Goal: Task Accomplishment & Management: Use online tool/utility

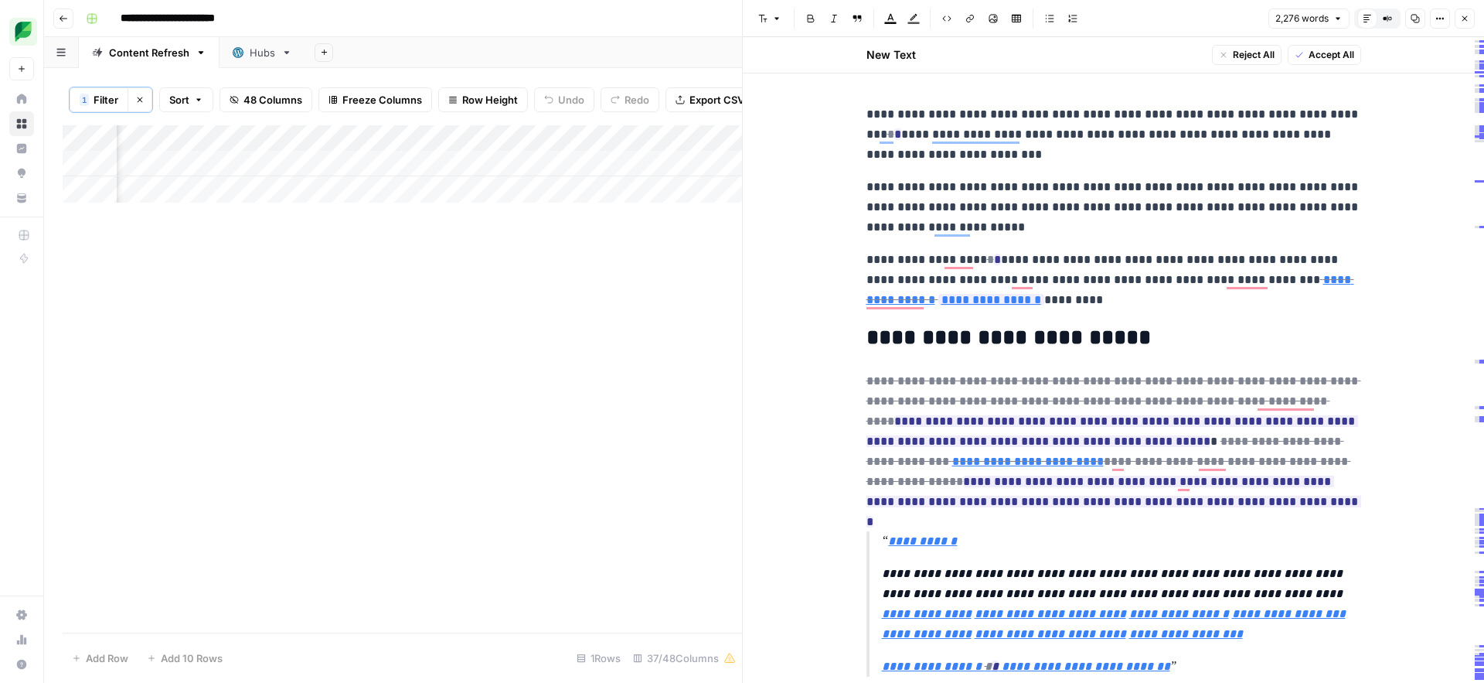
scroll to position [0, 1849]
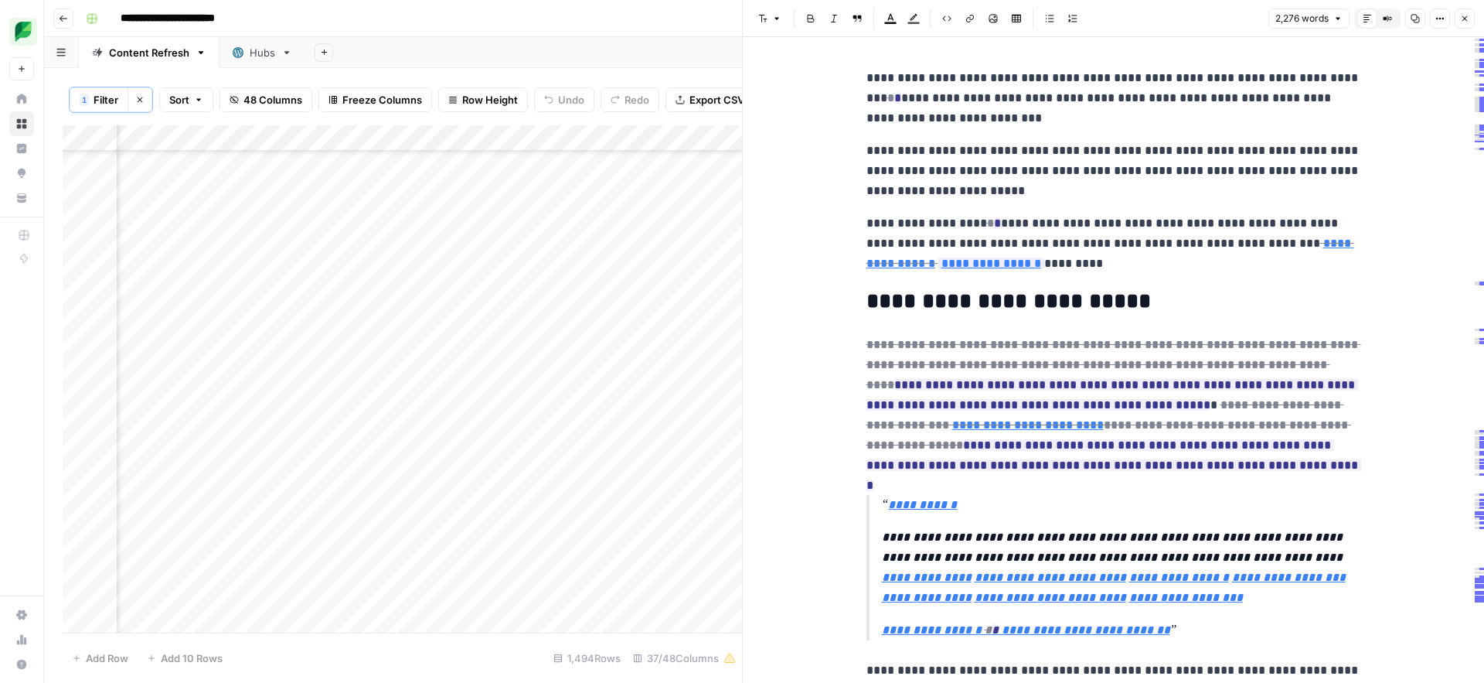
scroll to position [0, 1833]
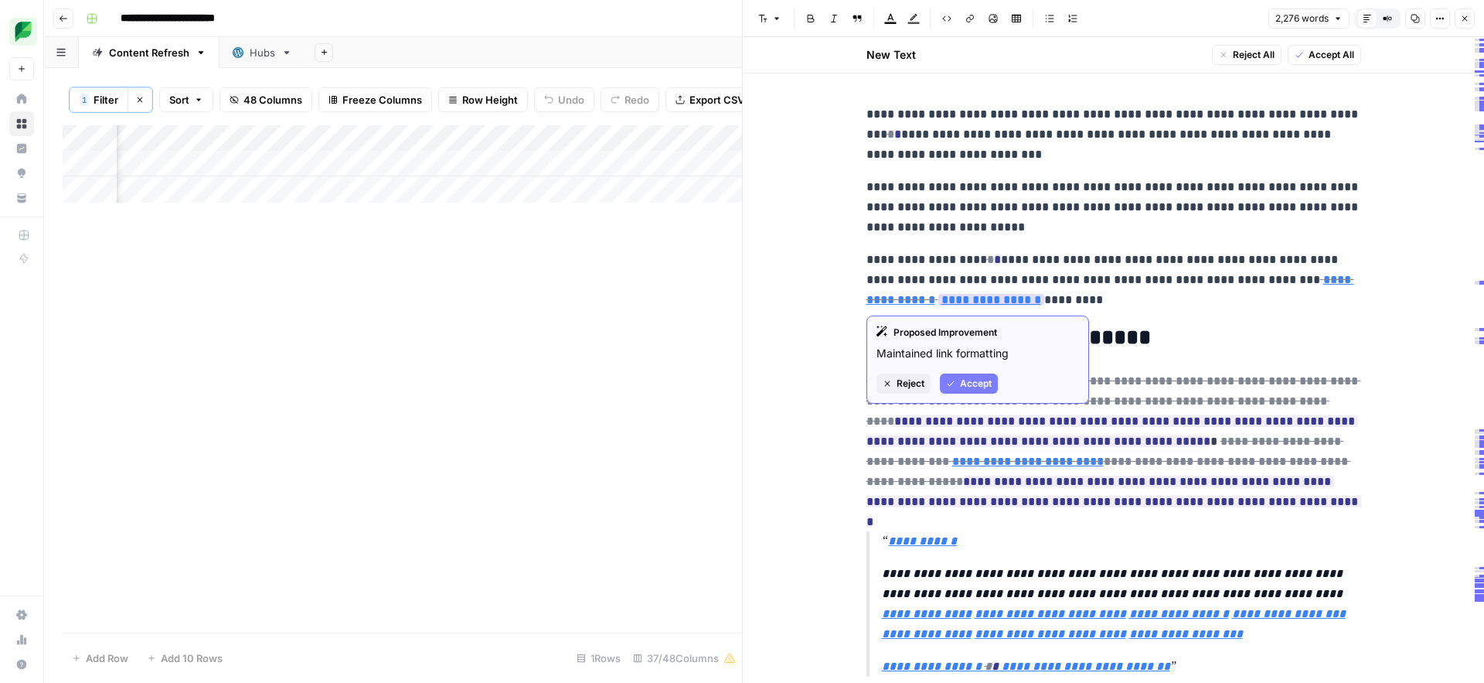
click at [897, 384] on span "Reject" at bounding box center [911, 383] width 28 height 14
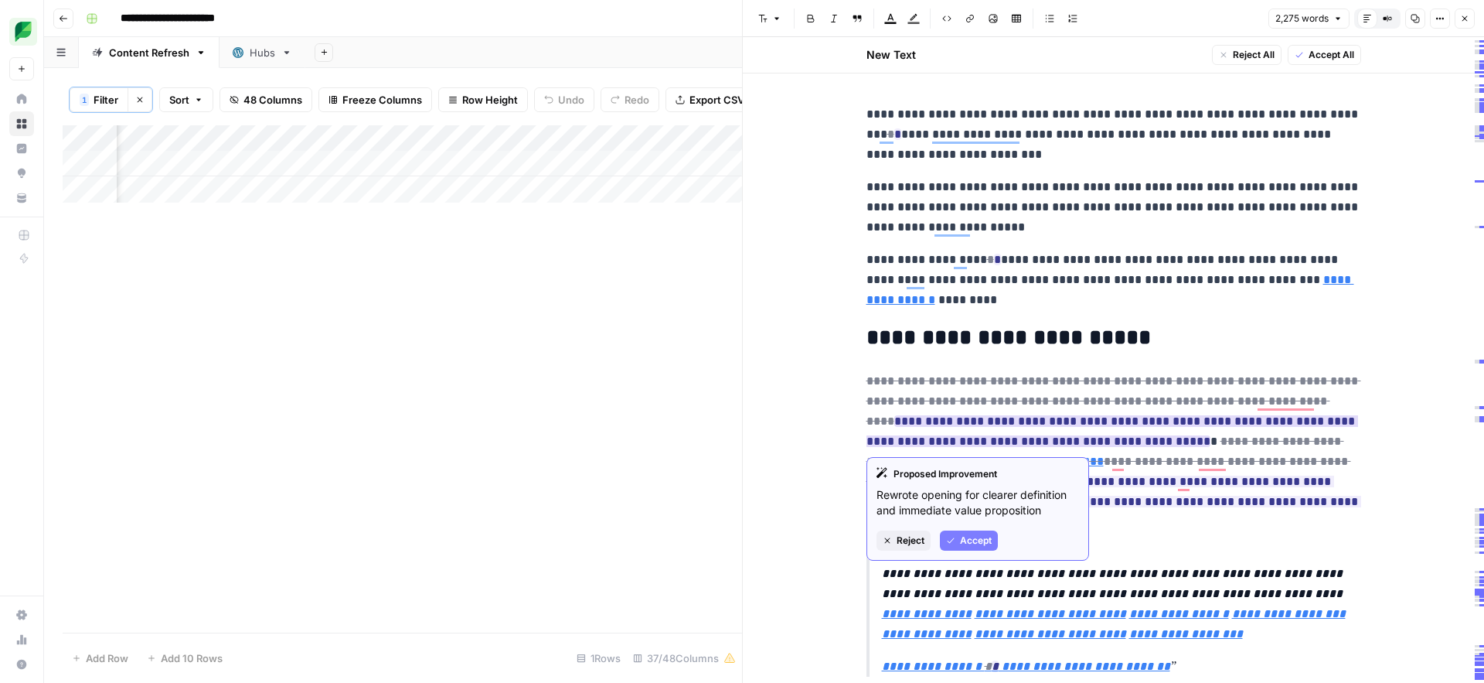
click at [966, 536] on span "Accept" at bounding box center [976, 540] width 32 height 14
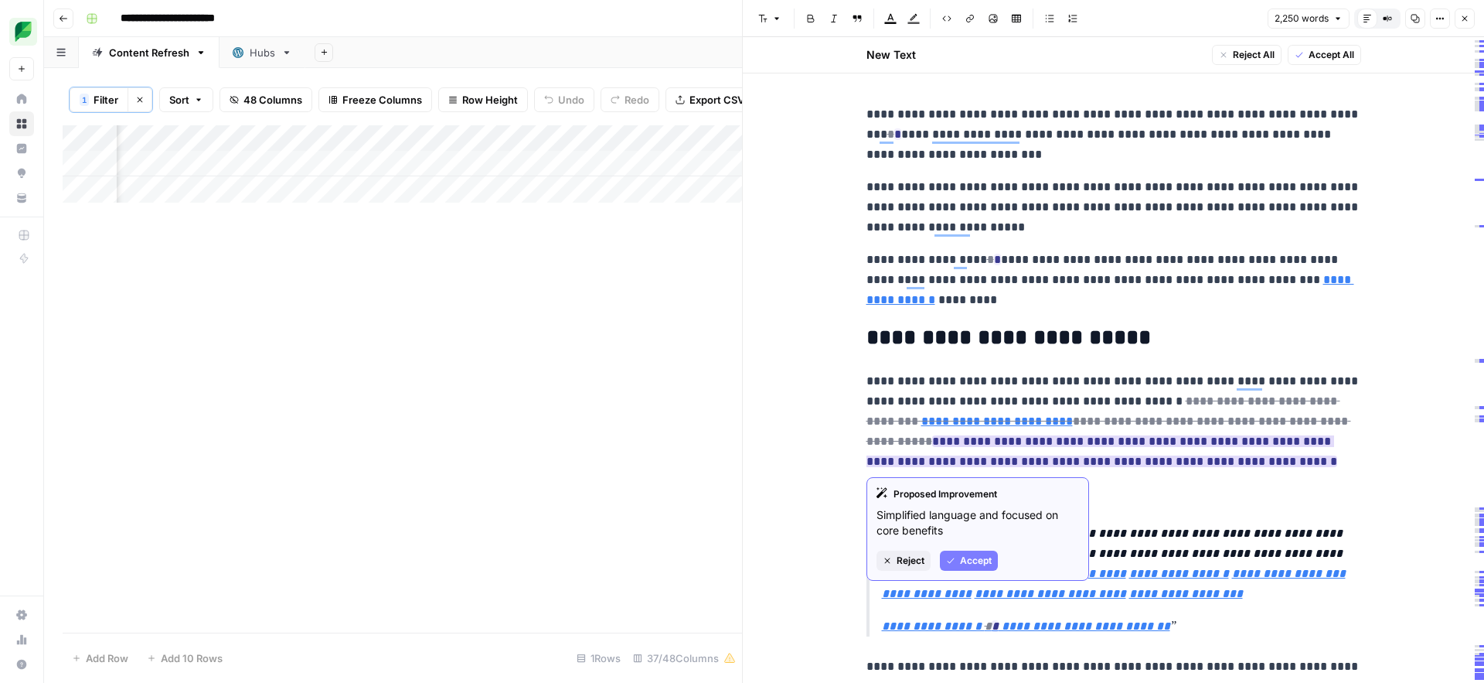
click at [911, 560] on span "Reject" at bounding box center [911, 561] width 28 height 14
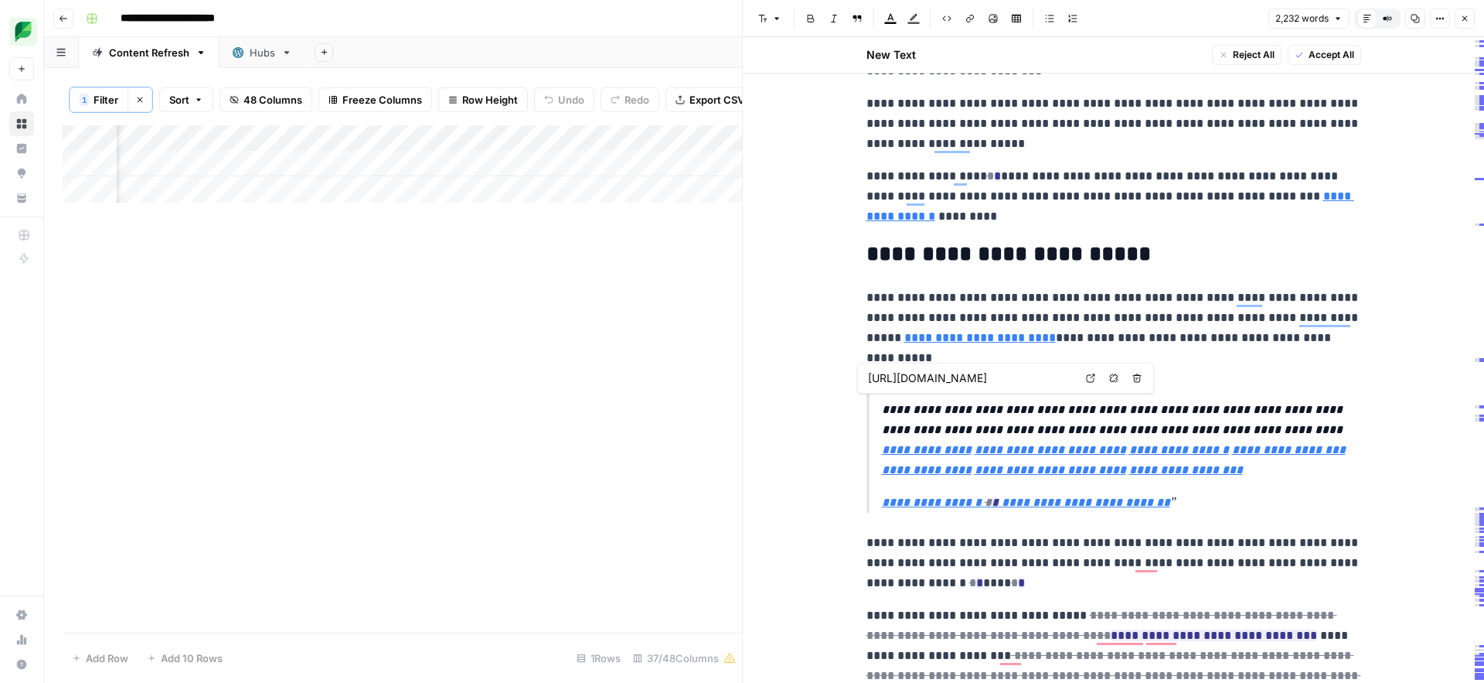
scroll to position [131, 0]
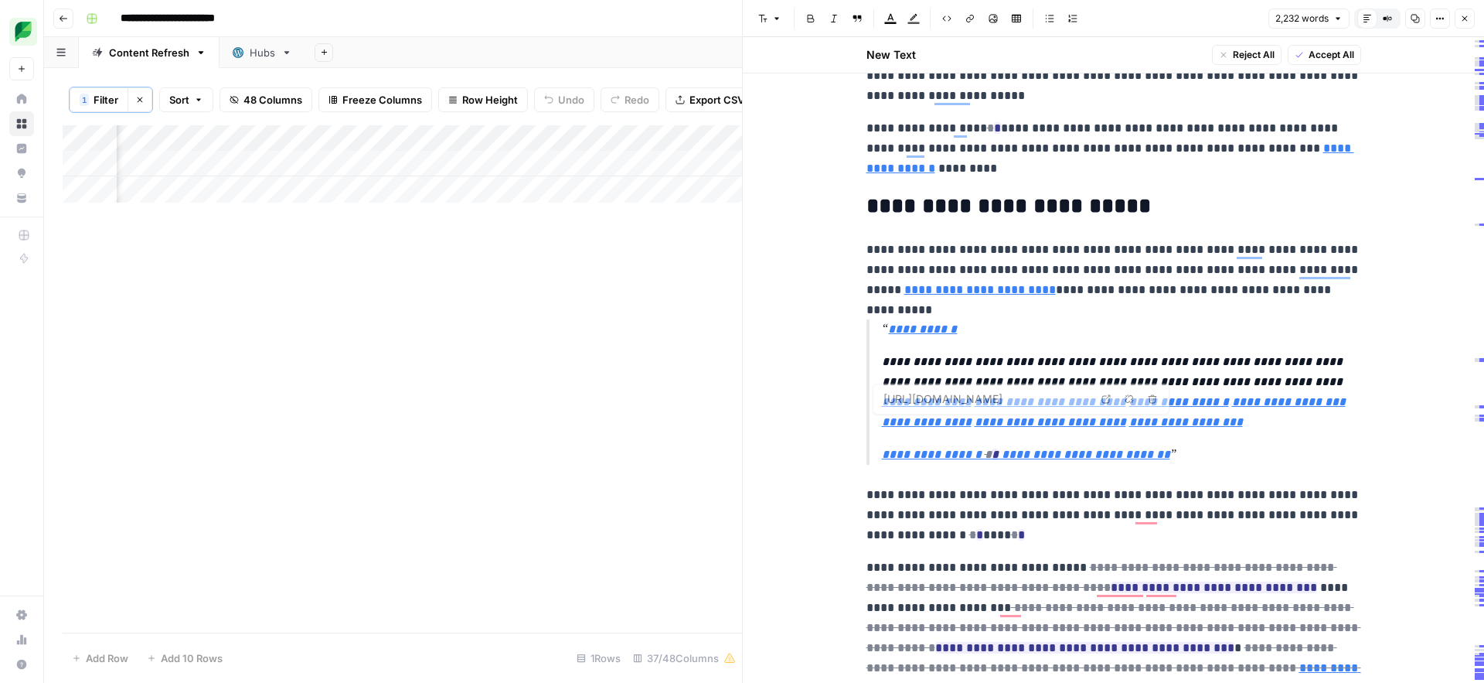
type input "[URL][DOMAIN_NAME]"
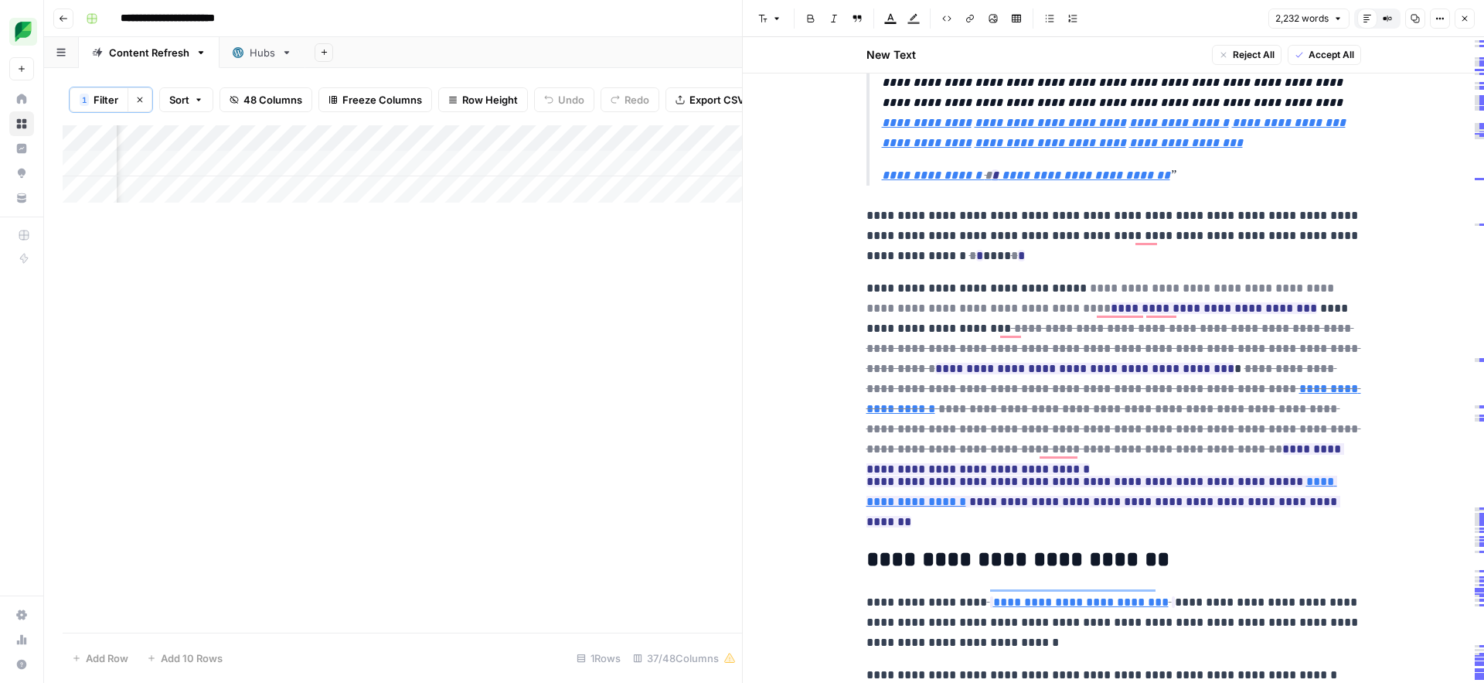
scroll to position [413, 0]
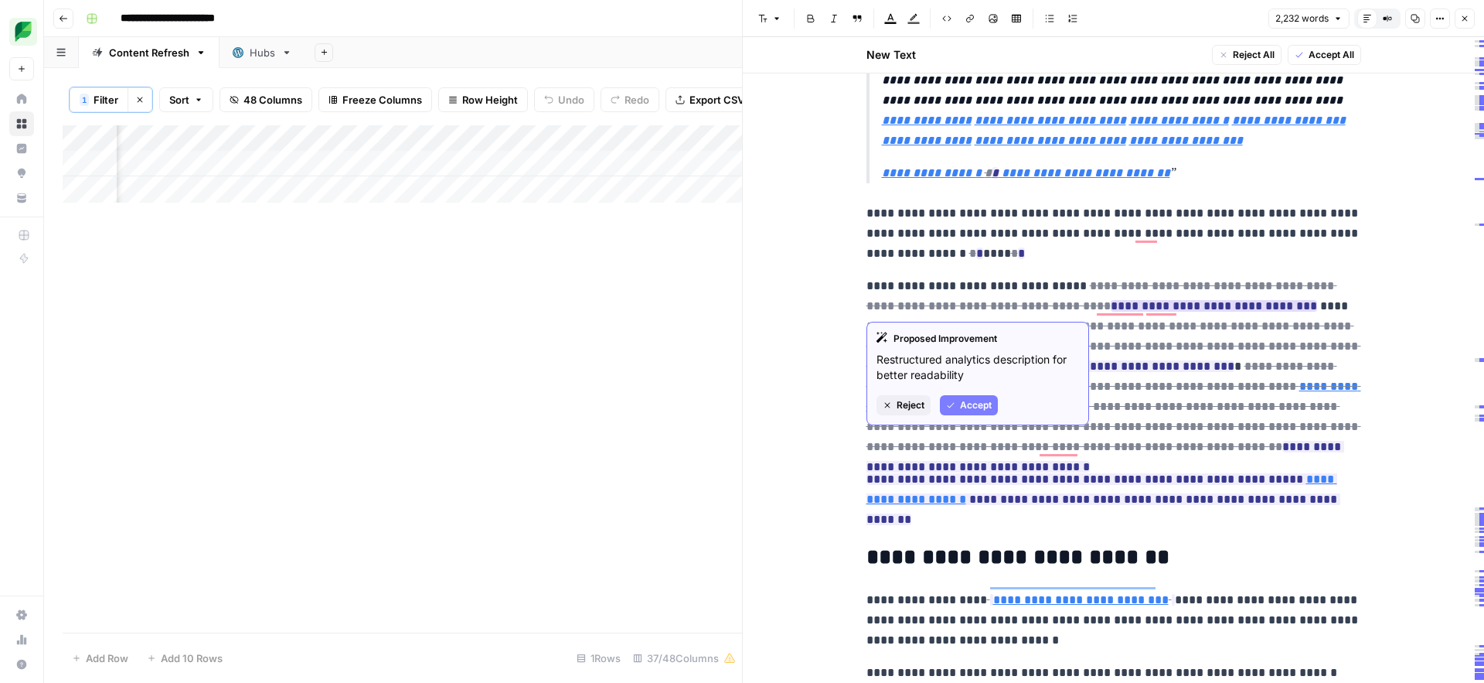
click at [901, 406] on span "Reject" at bounding box center [911, 405] width 28 height 14
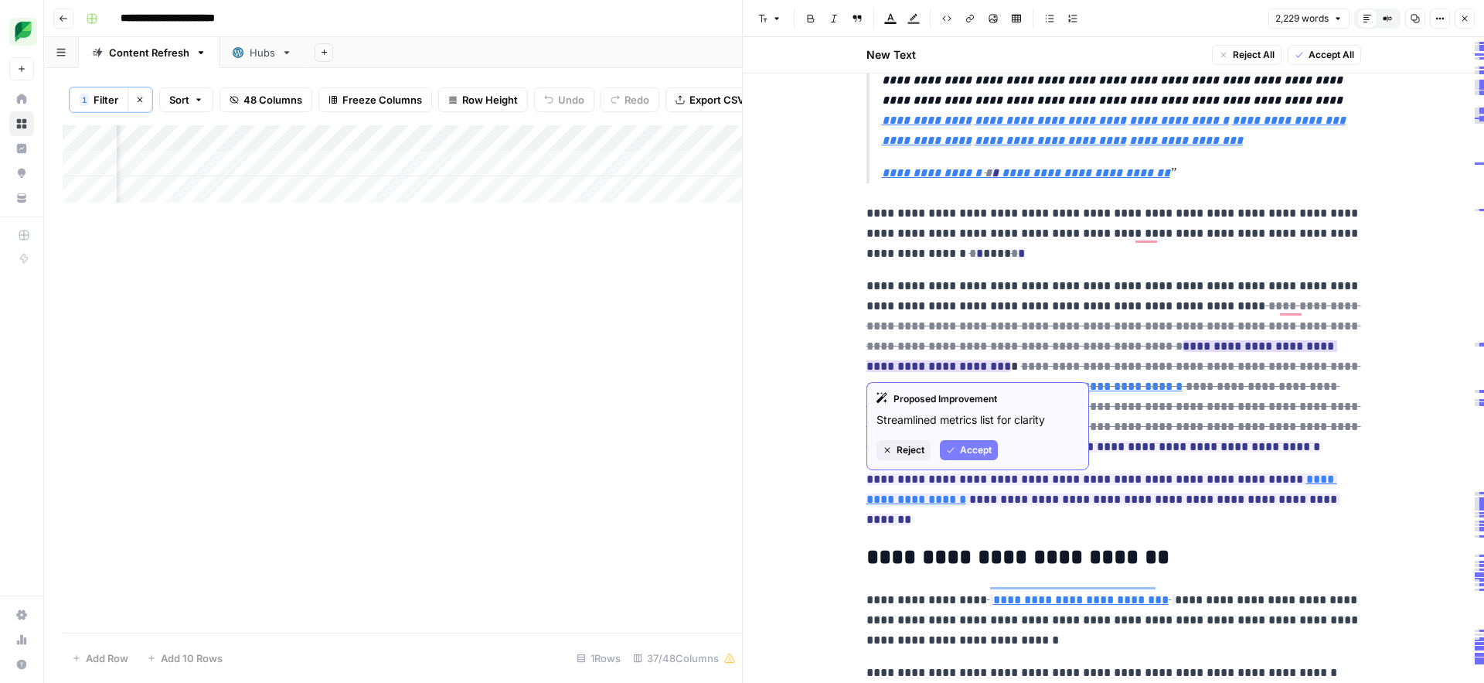
click at [985, 447] on span "Accept" at bounding box center [976, 450] width 32 height 14
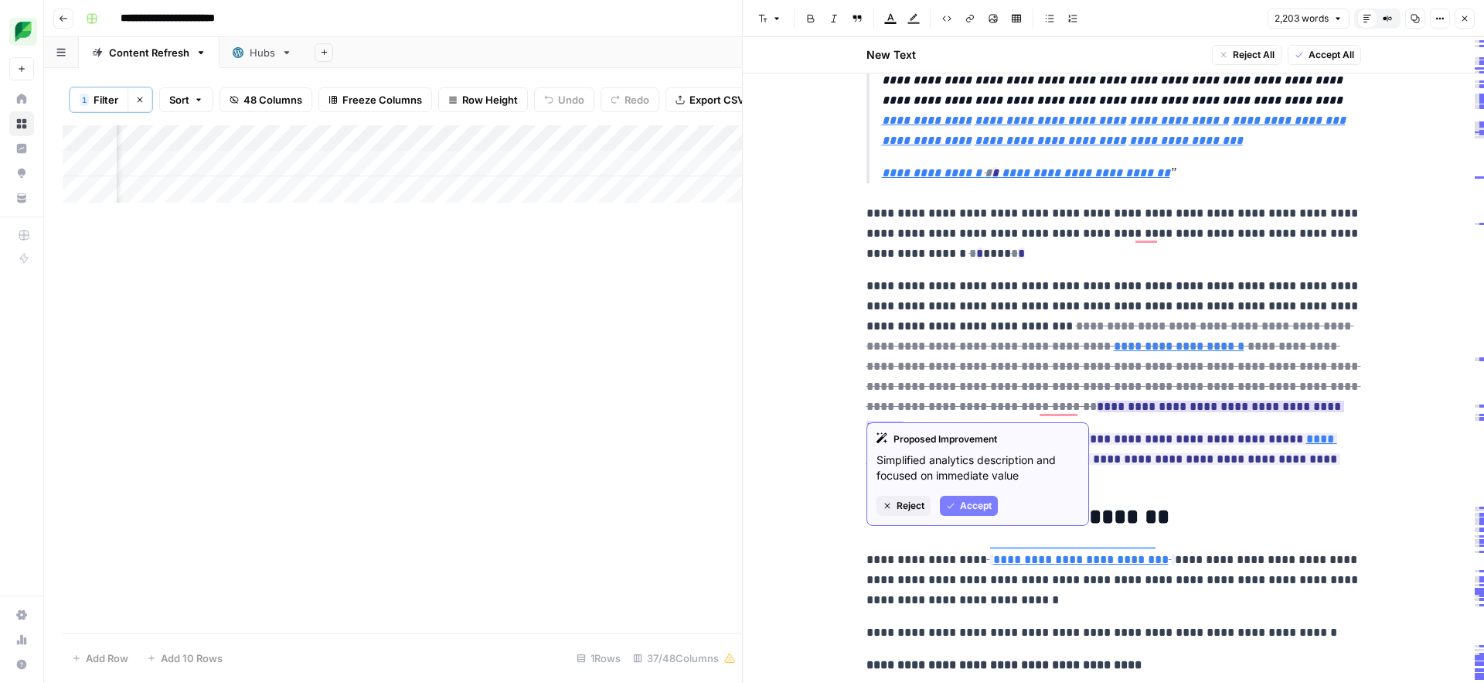
click at [978, 501] on span "Accept" at bounding box center [976, 506] width 32 height 14
click at [908, 509] on span "Reject" at bounding box center [911, 506] width 28 height 14
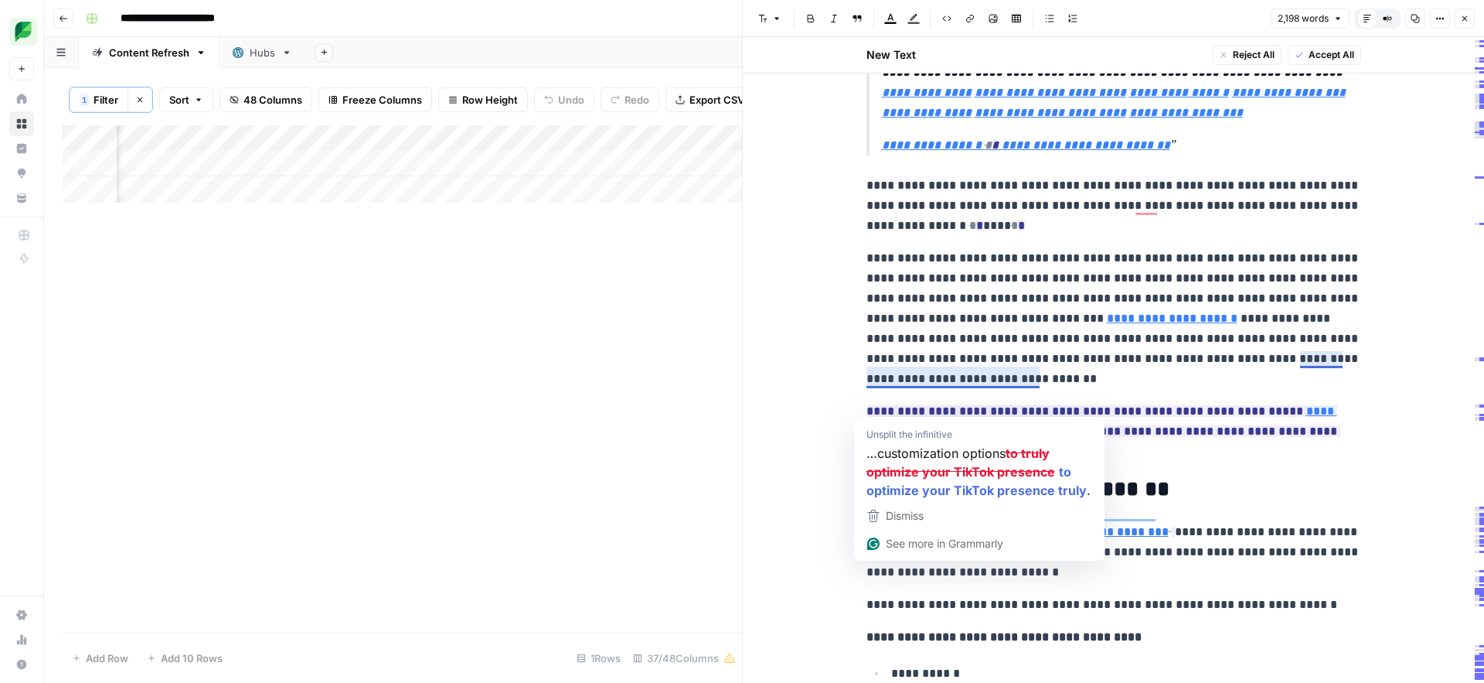
scroll to position [454, 0]
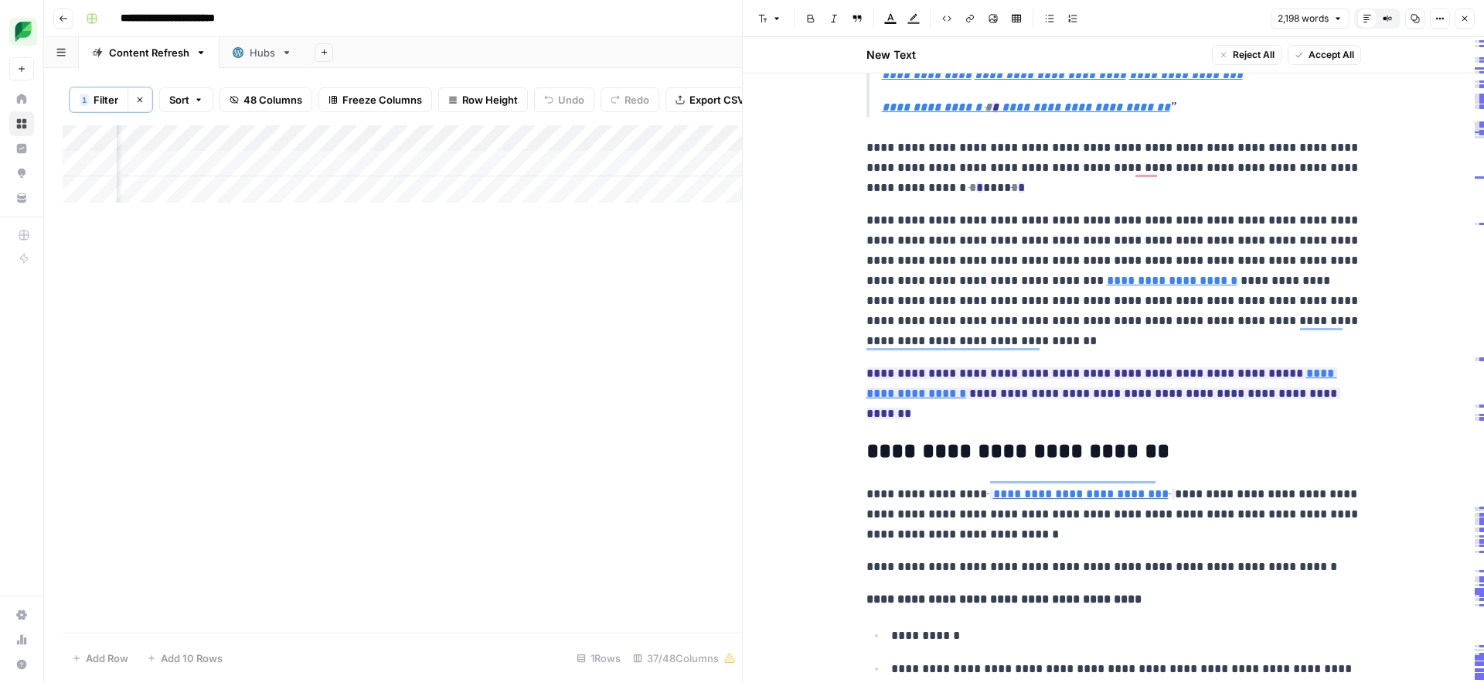
click at [1010, 317] on p "**********" at bounding box center [1114, 280] width 495 height 141
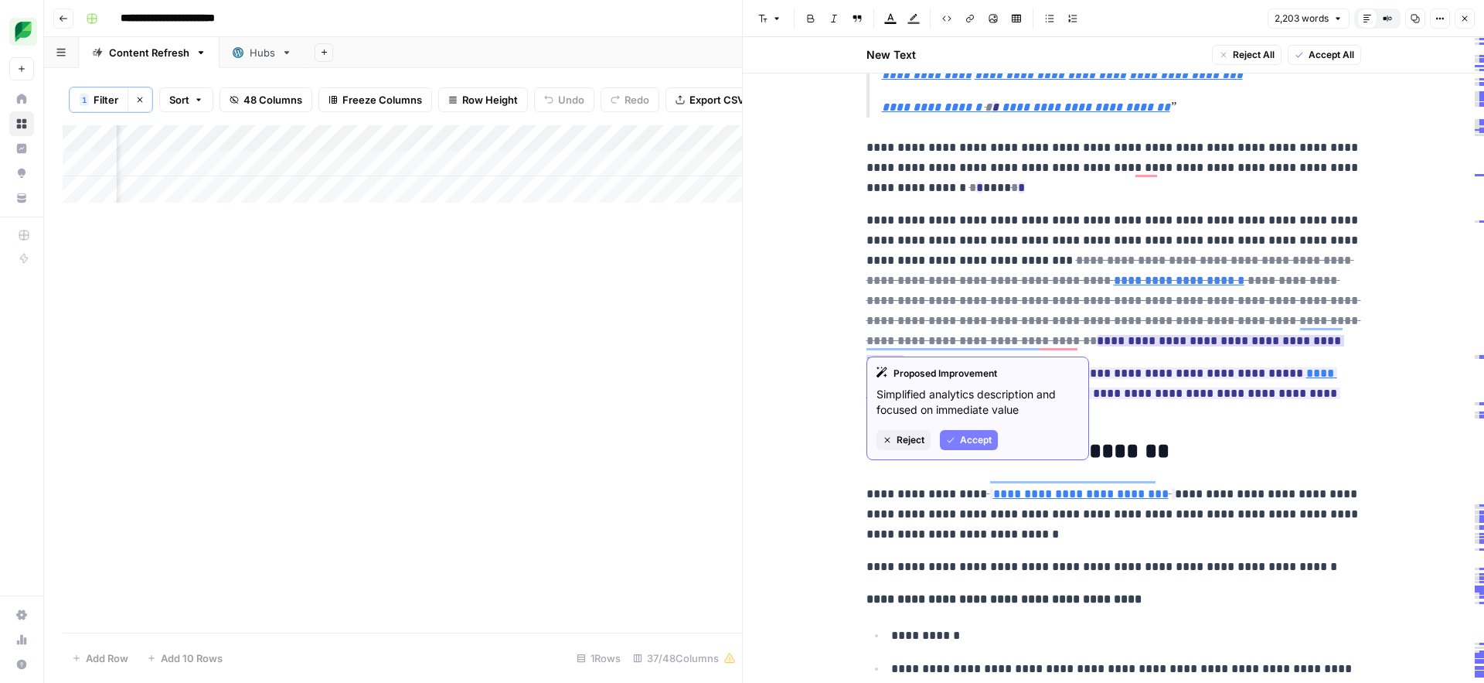
click at [910, 439] on span "Reject" at bounding box center [911, 440] width 28 height 14
click at [953, 440] on icon "button" at bounding box center [950, 439] width 9 height 9
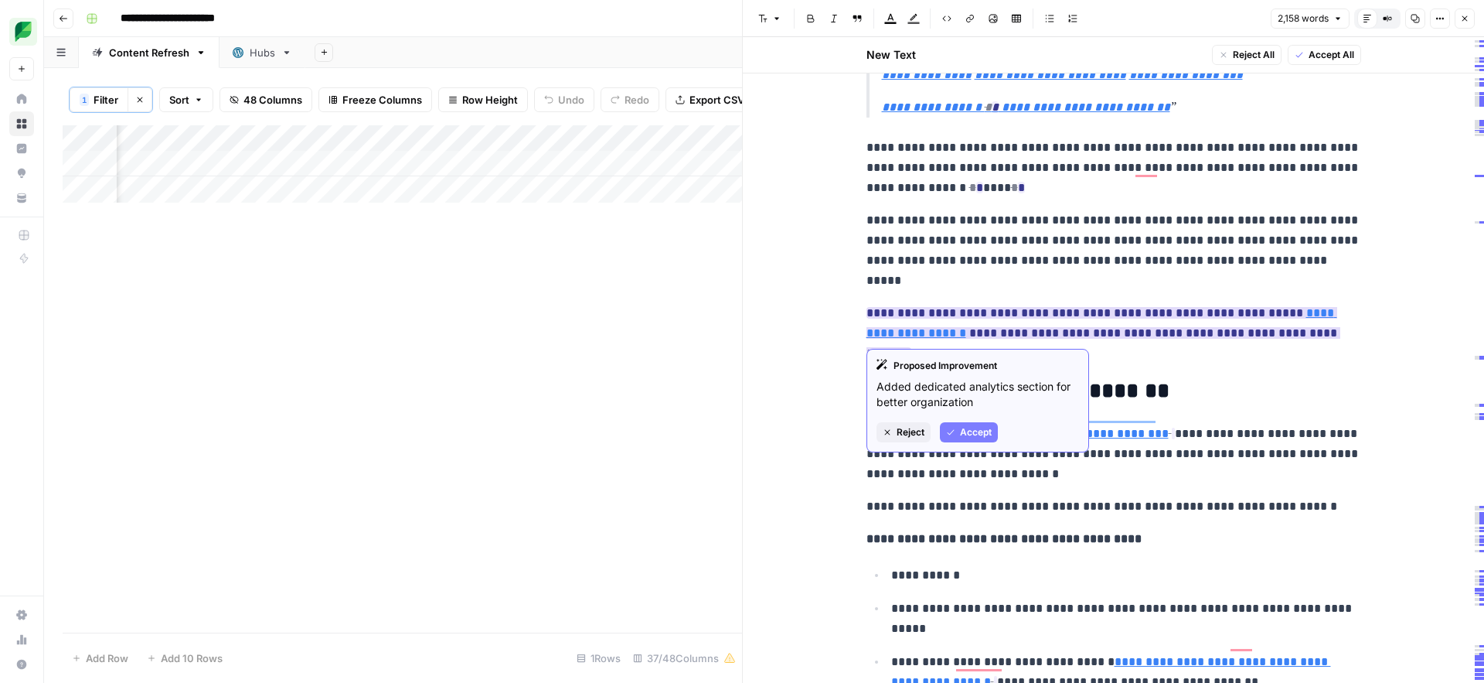
click at [952, 433] on icon "button" at bounding box center [950, 432] width 9 height 9
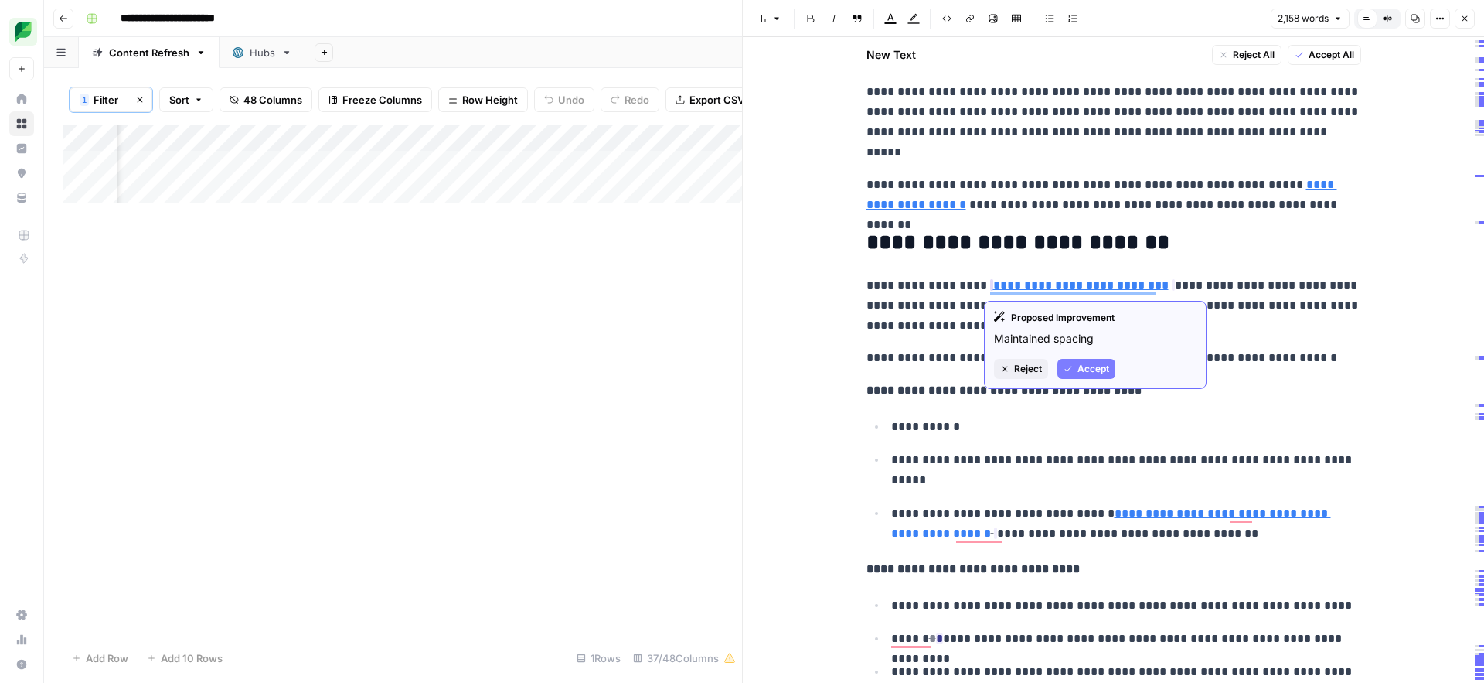
click at [1071, 373] on button "Accept" at bounding box center [1087, 369] width 58 height 20
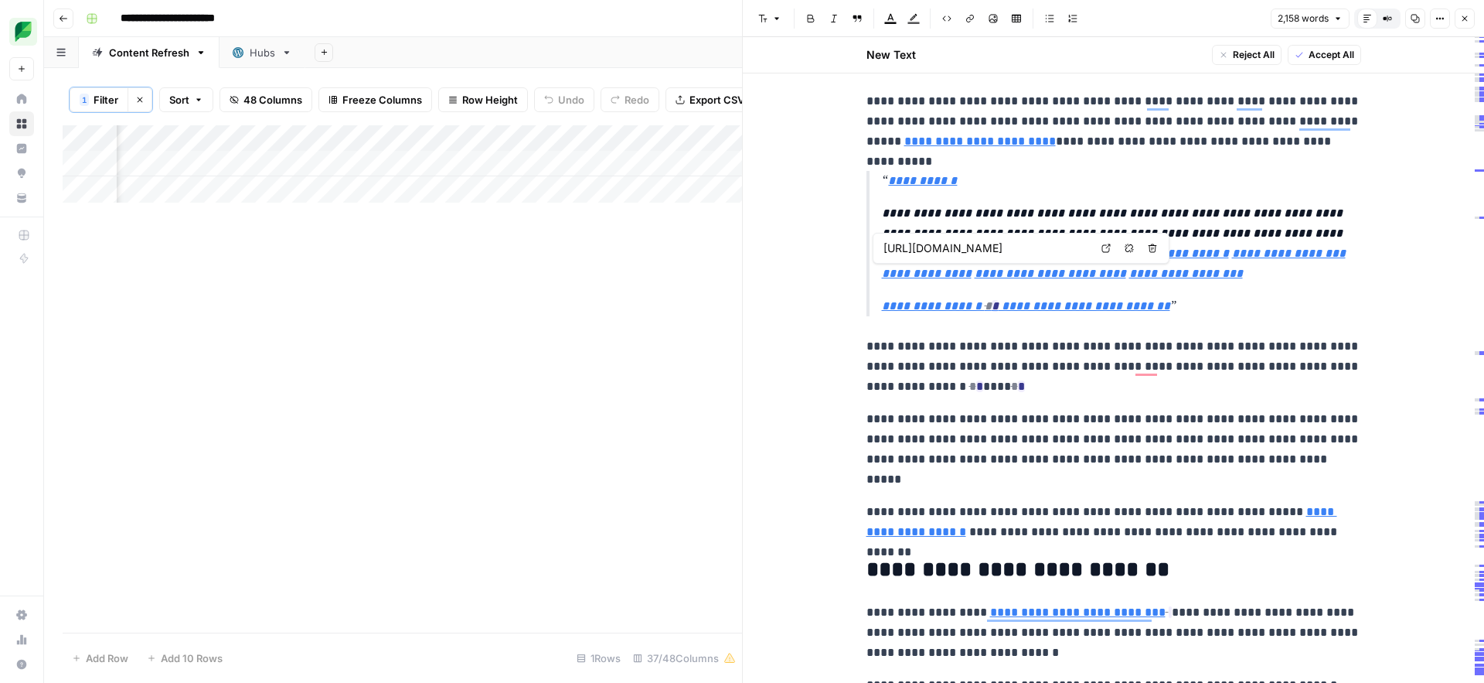
type input "https://www.tiktok.com/tag/tiktokpromoteambassador?refer=embed"
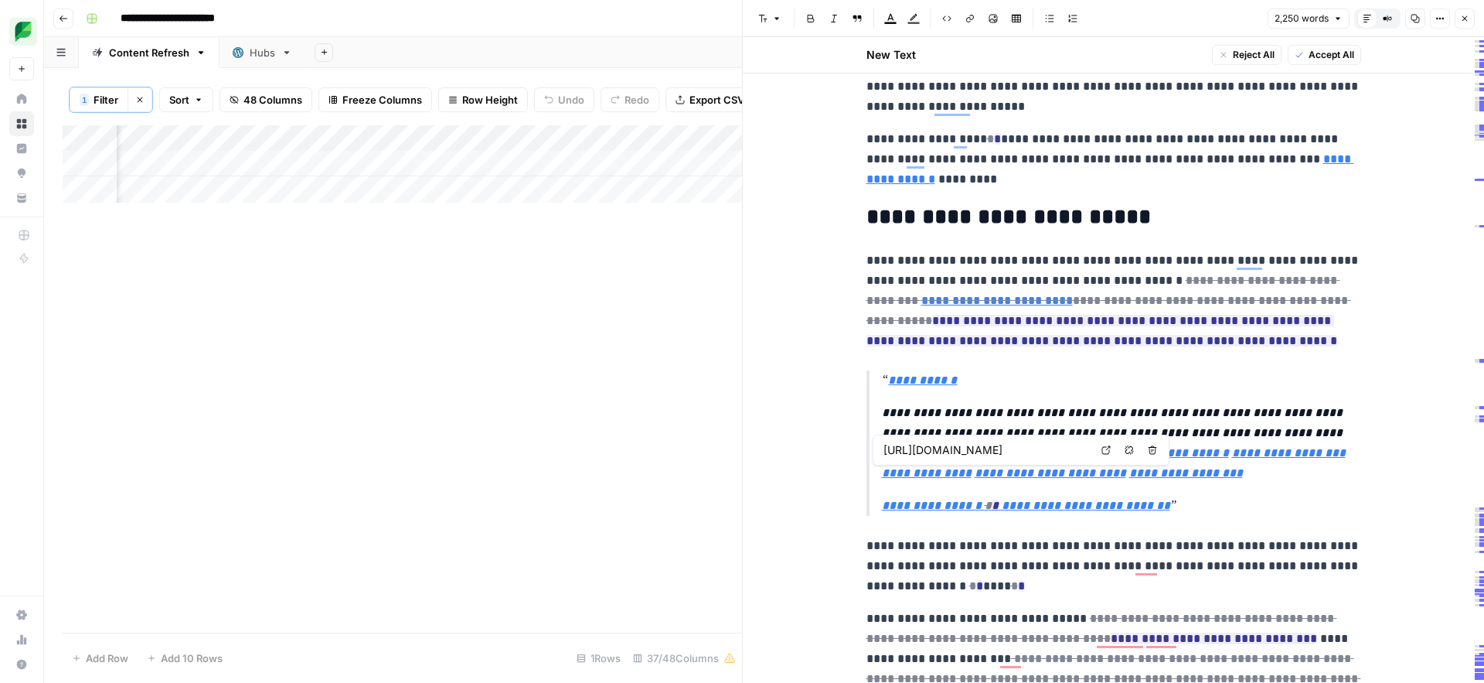
type input "https://www.tiktok.com/@claireliz_?refer=embed"
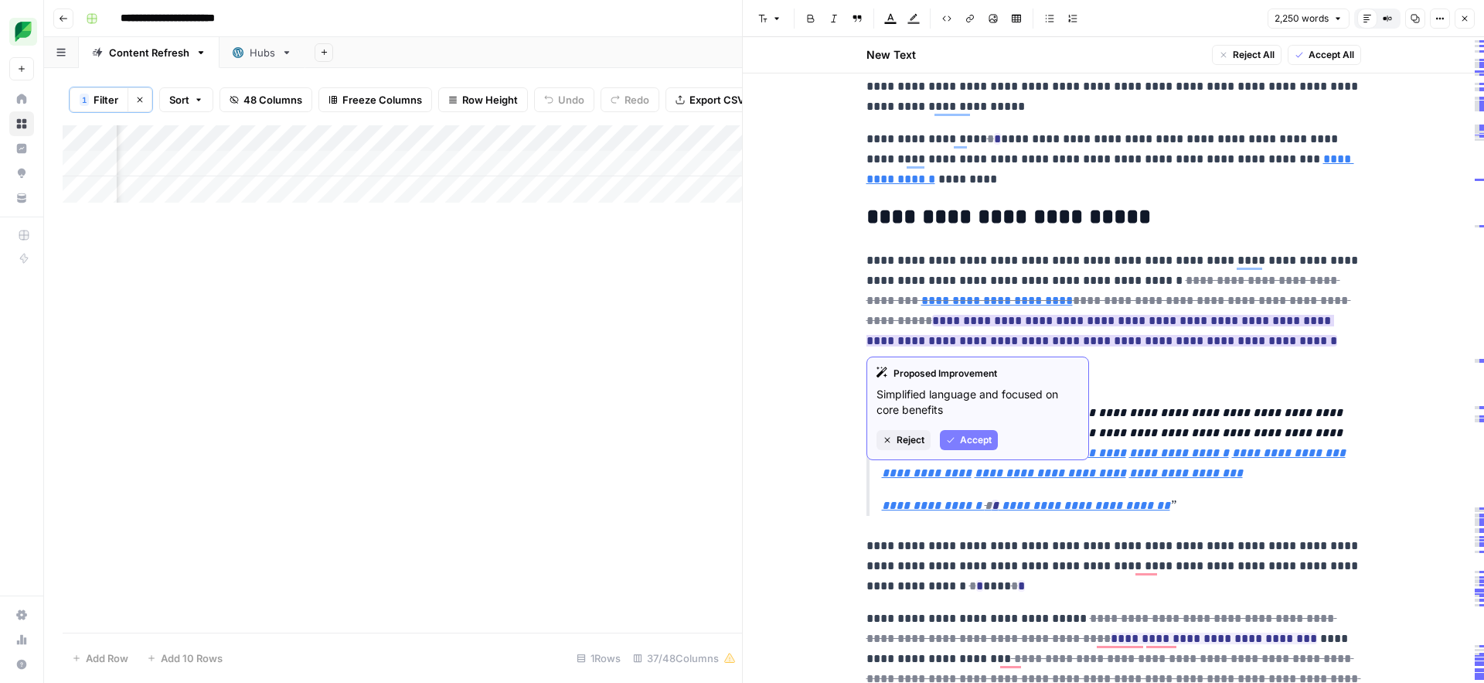
click at [899, 444] on span "Reject" at bounding box center [911, 440] width 28 height 14
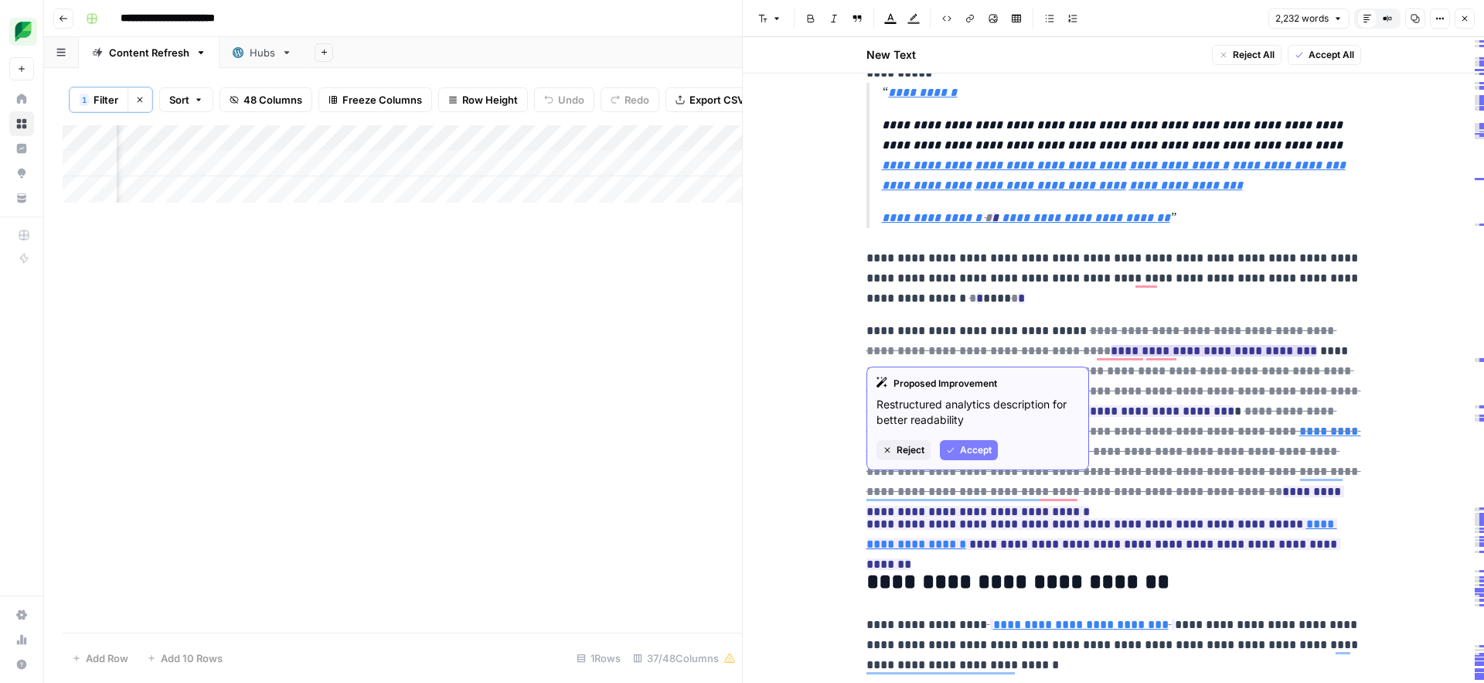
click at [905, 447] on span "Reject" at bounding box center [911, 450] width 28 height 14
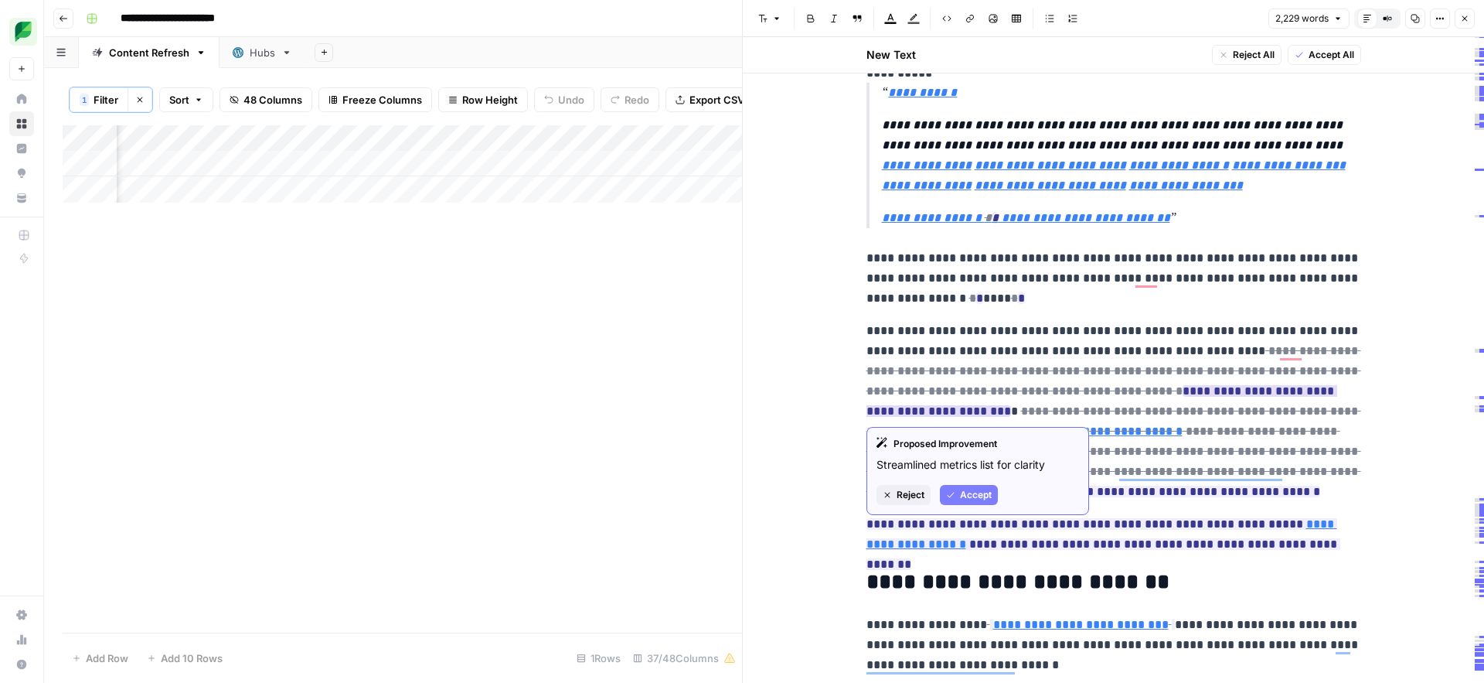
click at [957, 492] on button "Accept" at bounding box center [969, 495] width 58 height 20
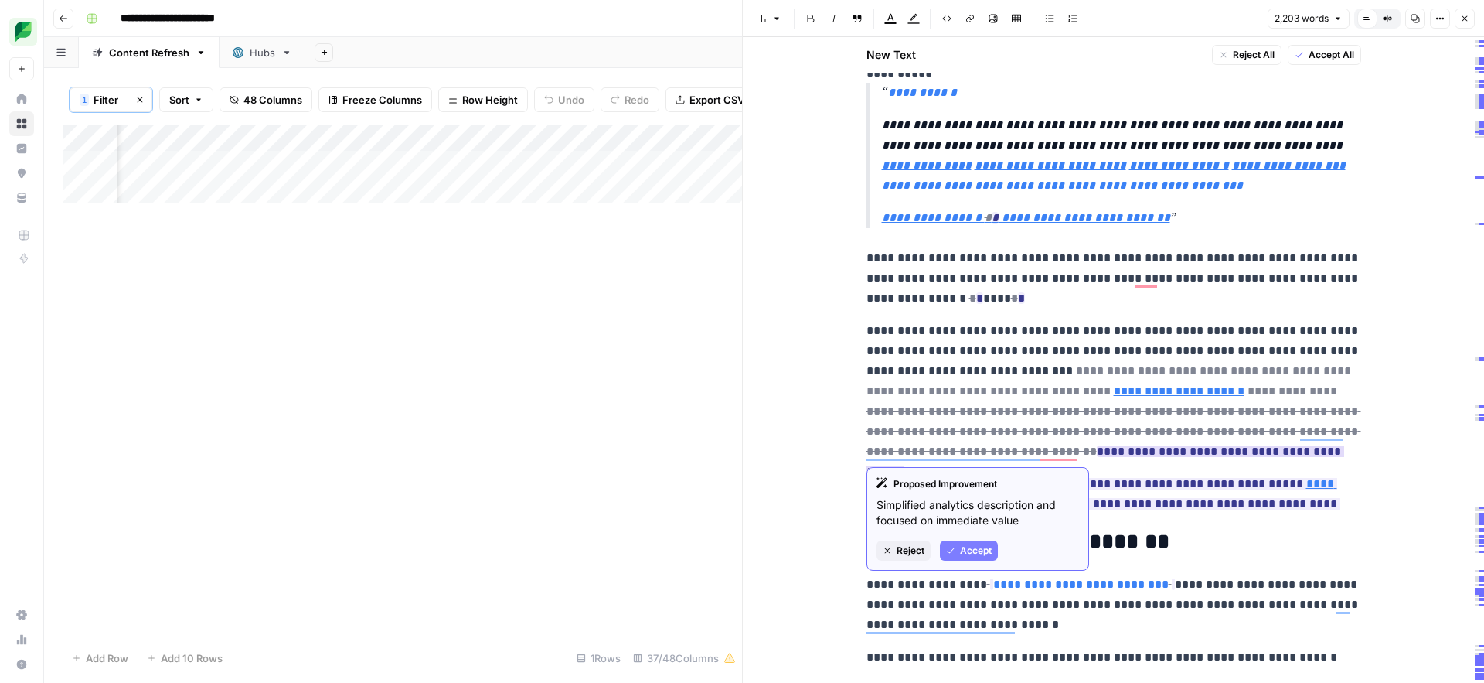
click at [958, 545] on button "Accept" at bounding box center [969, 550] width 58 height 20
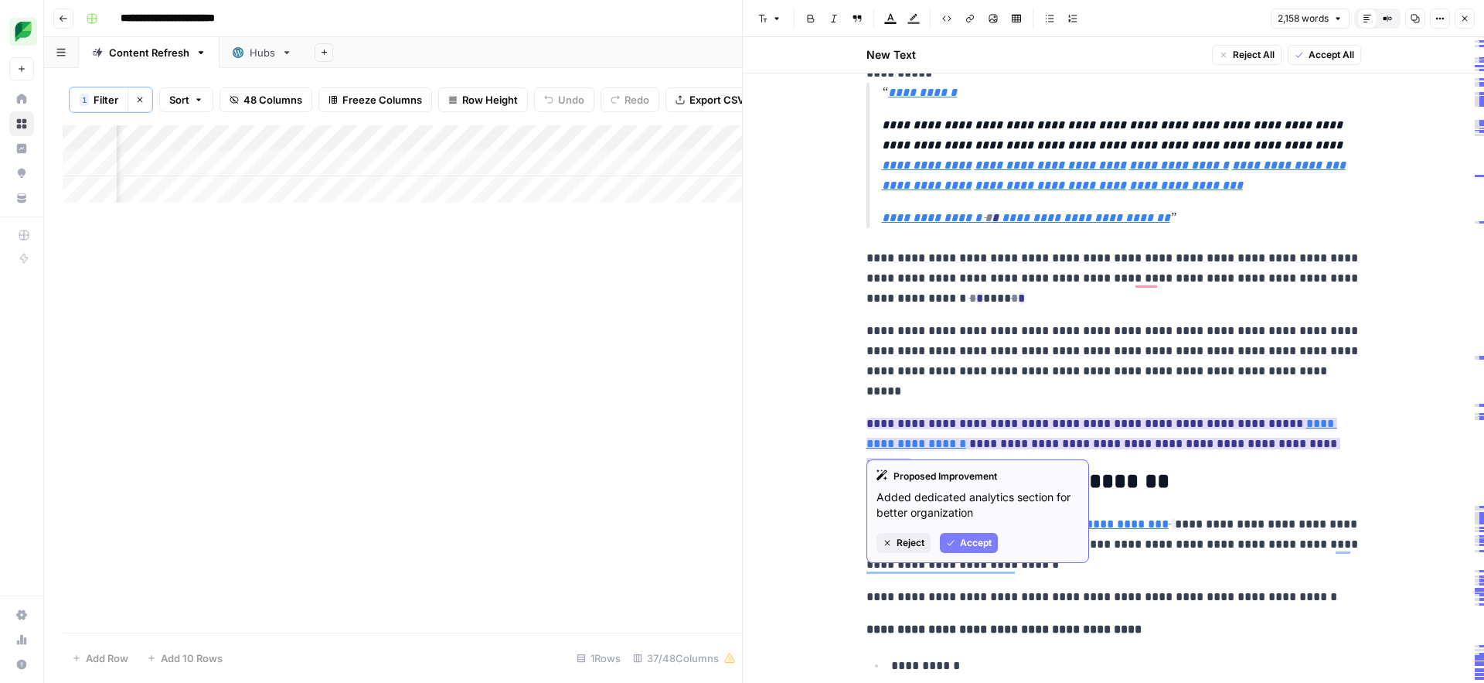
click at [963, 543] on span "Accept" at bounding box center [976, 543] width 32 height 14
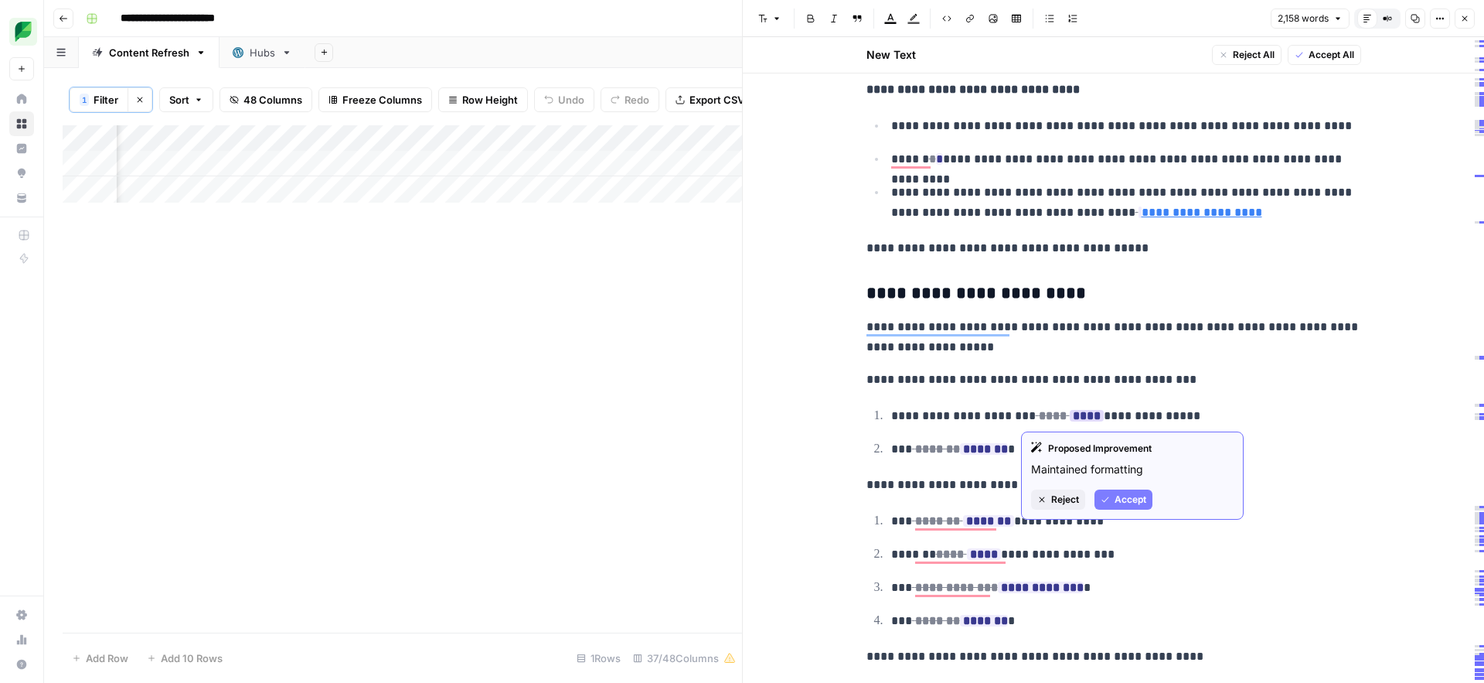
click at [1068, 501] on span "Reject" at bounding box center [1065, 499] width 28 height 14
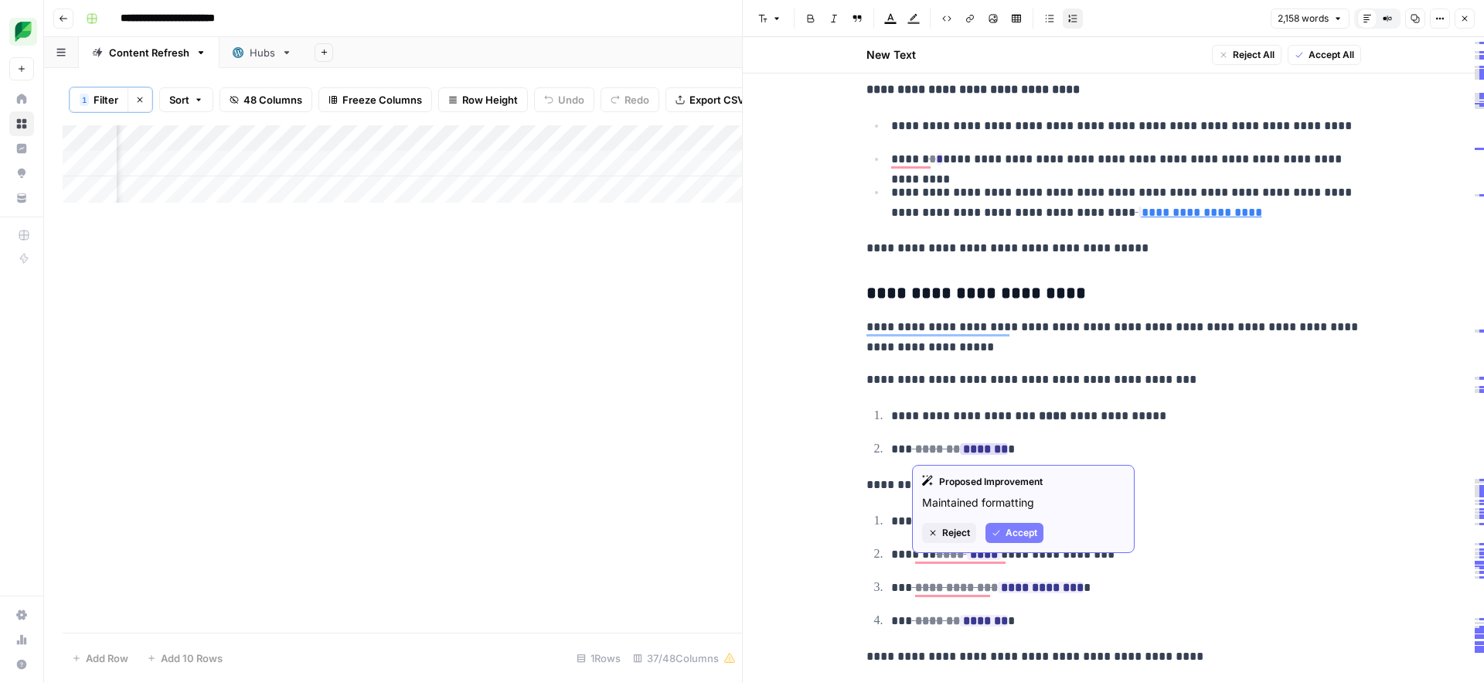
click at [962, 533] on span "Reject" at bounding box center [956, 533] width 28 height 14
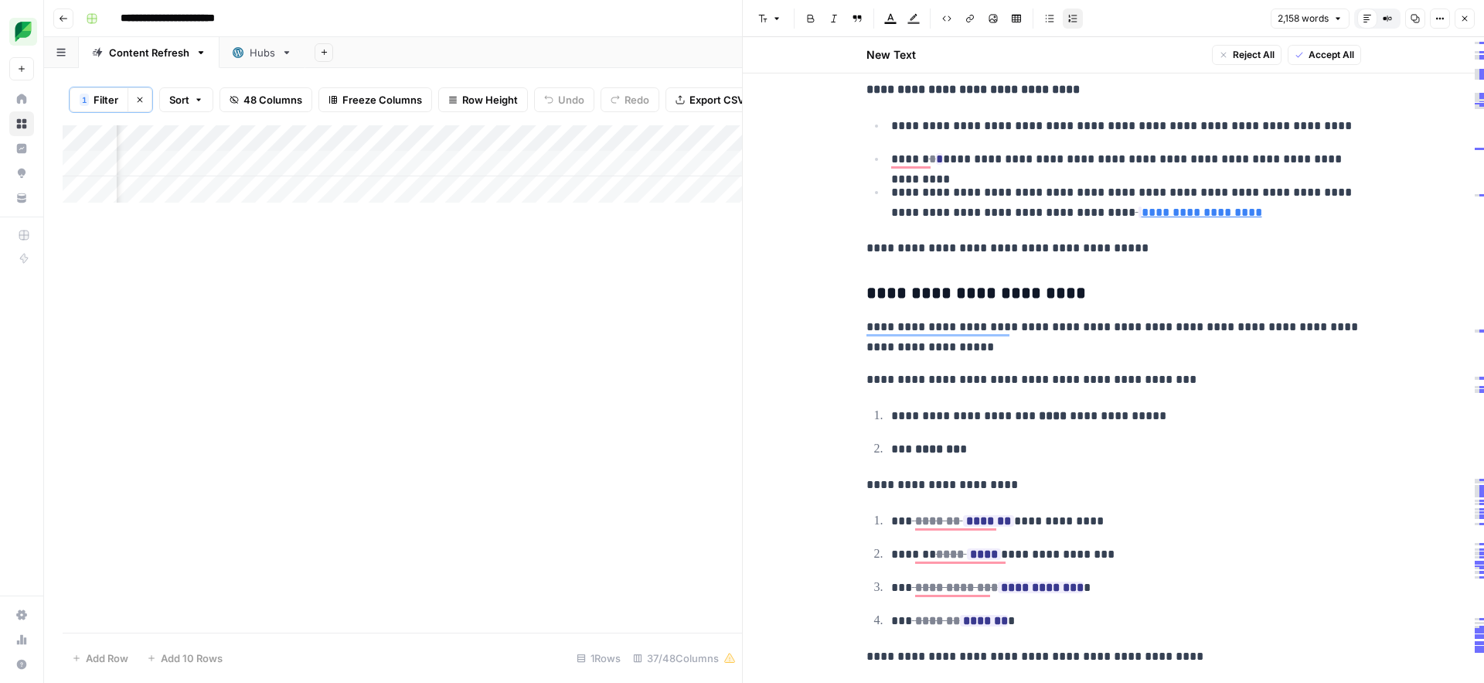
click at [988, 451] on p "*** ******* *" at bounding box center [1126, 449] width 470 height 20
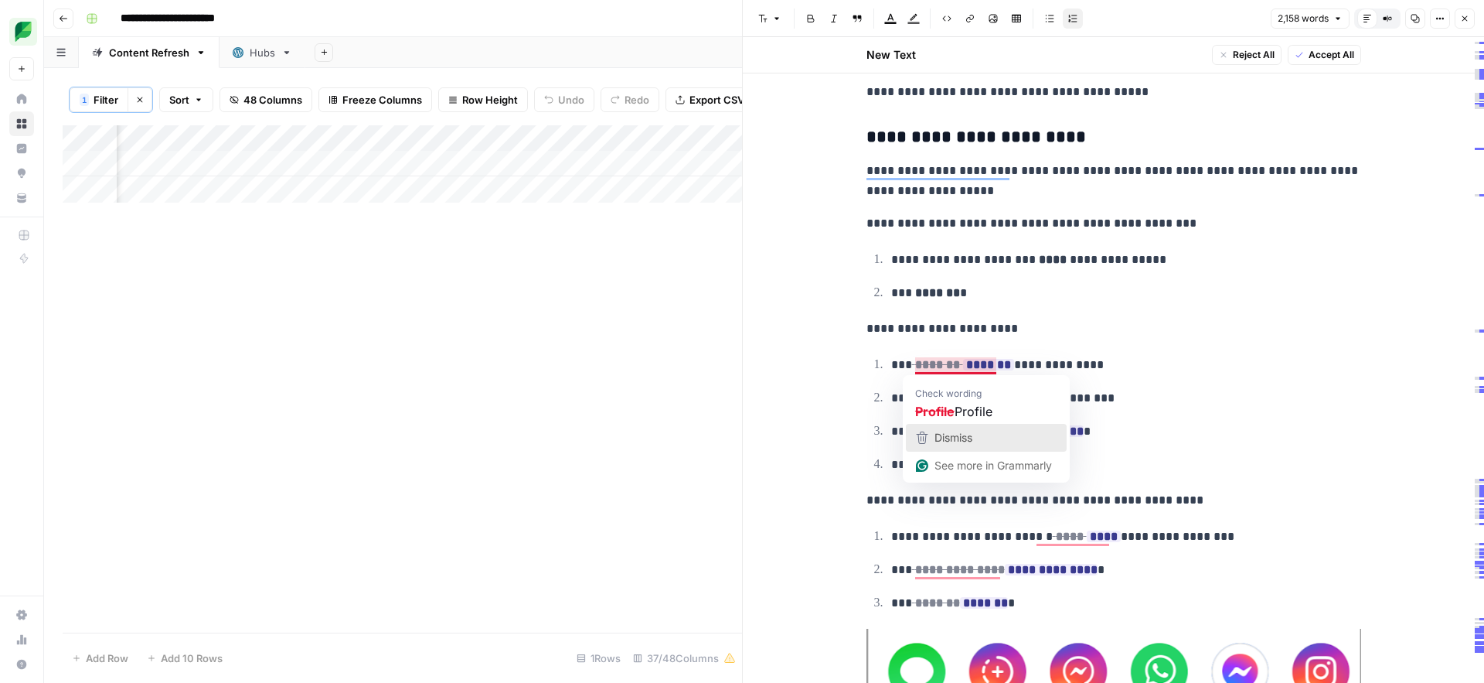
click at [935, 443] on span "Dismiss" at bounding box center [954, 437] width 38 height 13
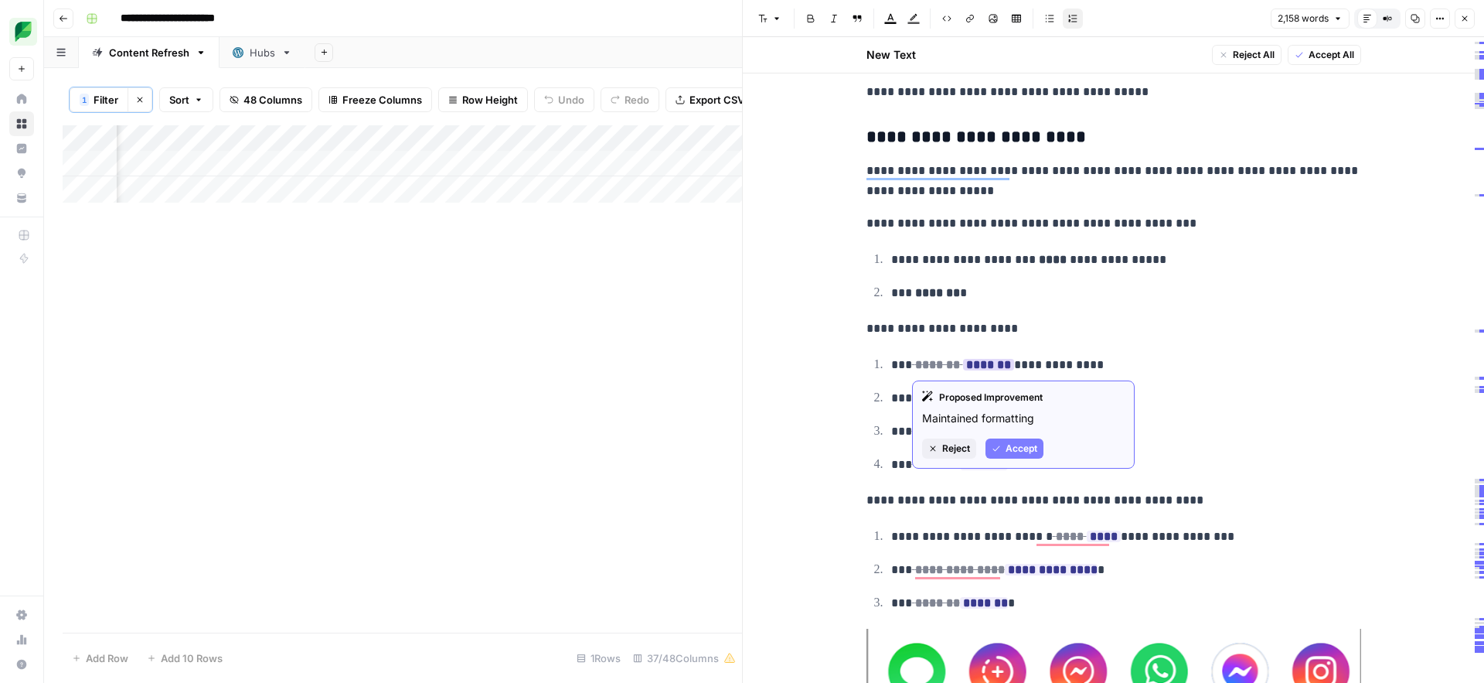
click at [1003, 449] on button "Accept" at bounding box center [1015, 448] width 58 height 20
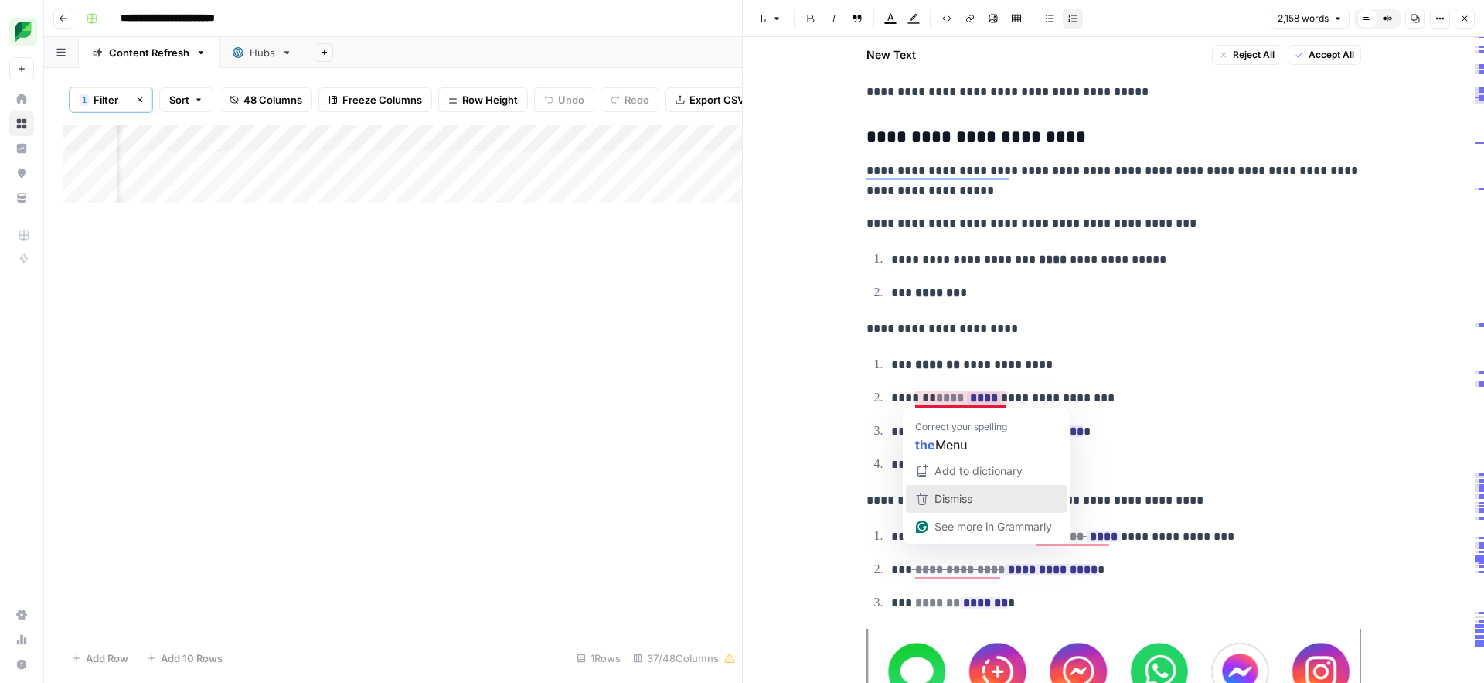
click at [950, 504] on span "Dismiss" at bounding box center [954, 498] width 38 height 13
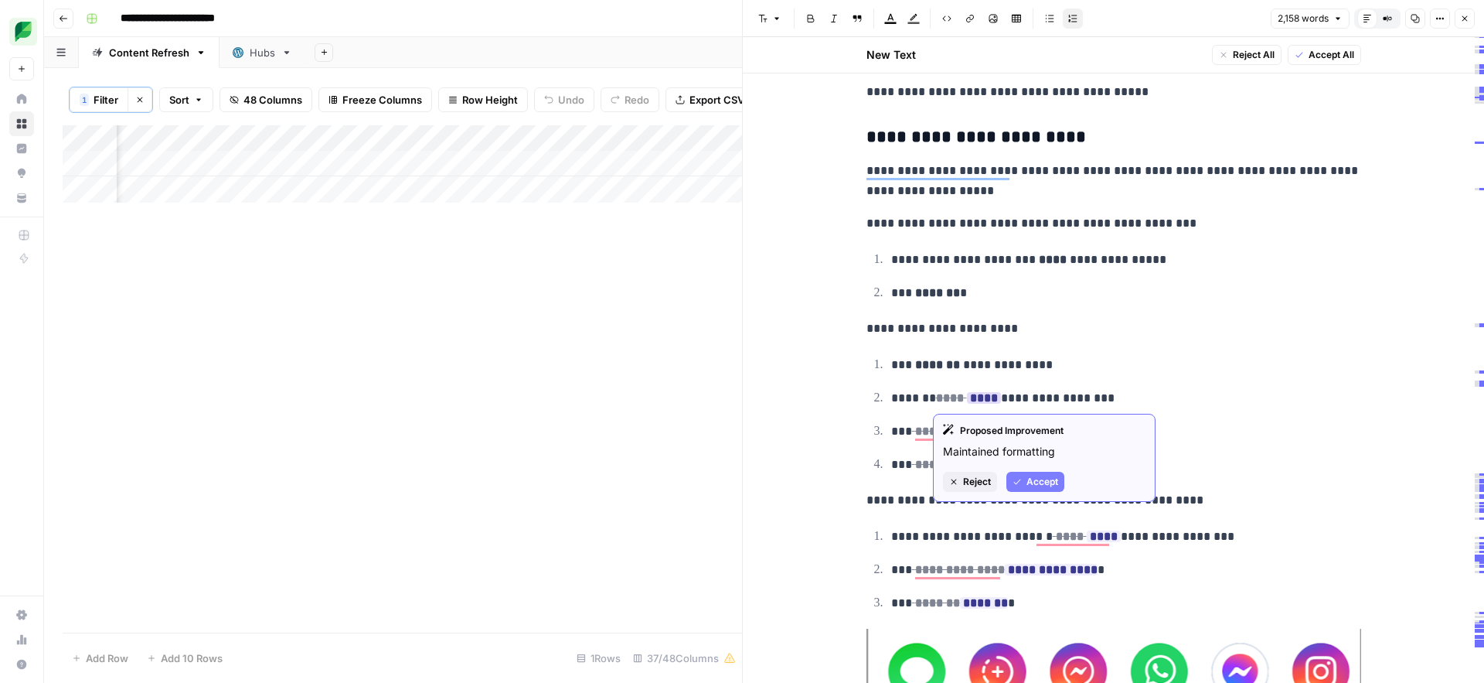
click at [1028, 484] on span "Accept" at bounding box center [1043, 482] width 32 height 14
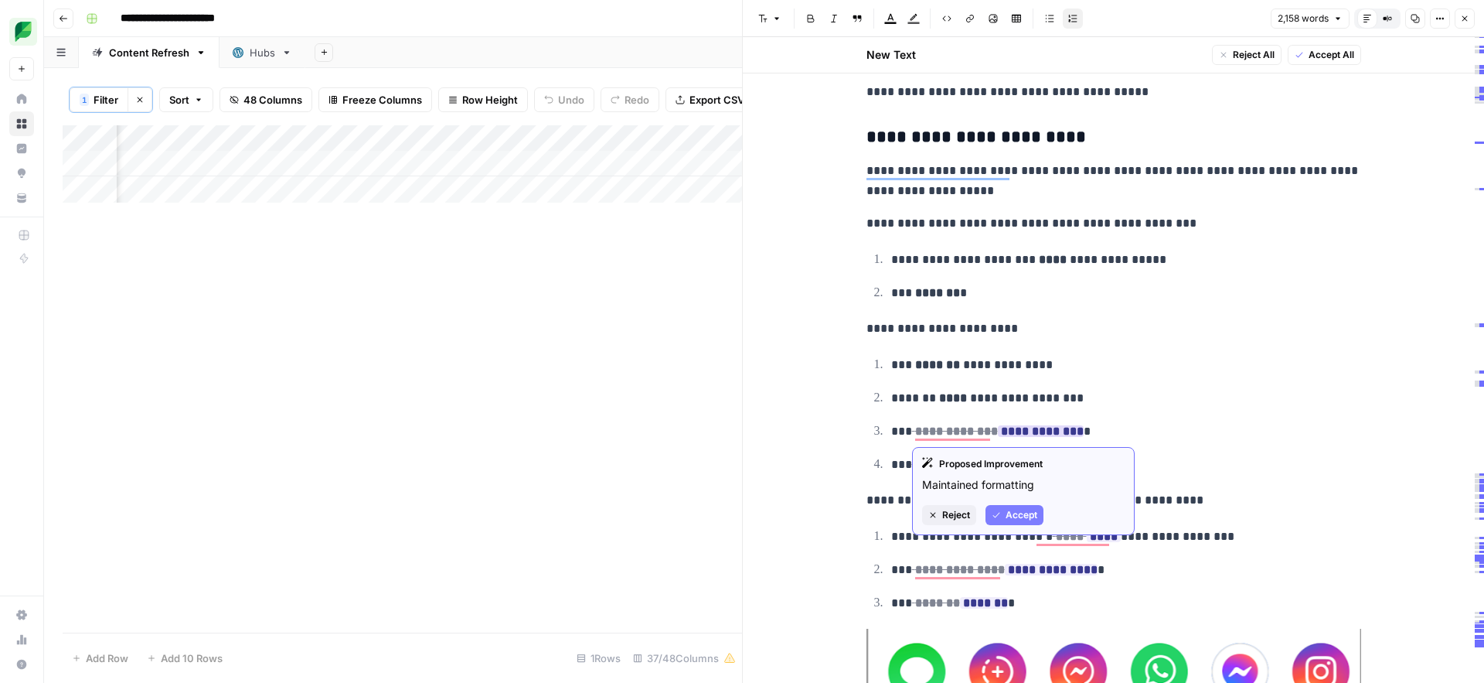
click at [1014, 512] on span "Accept" at bounding box center [1022, 515] width 32 height 14
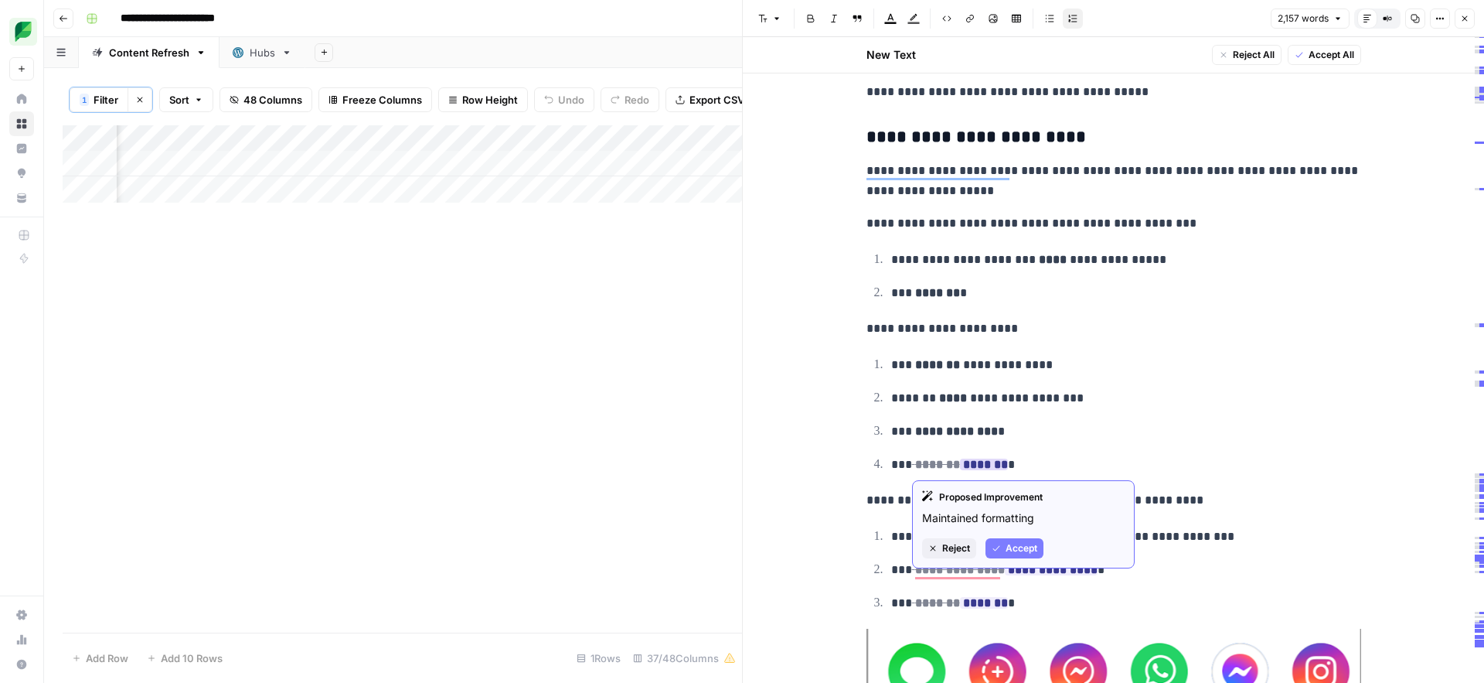
click at [1020, 544] on span "Accept" at bounding box center [1022, 548] width 32 height 14
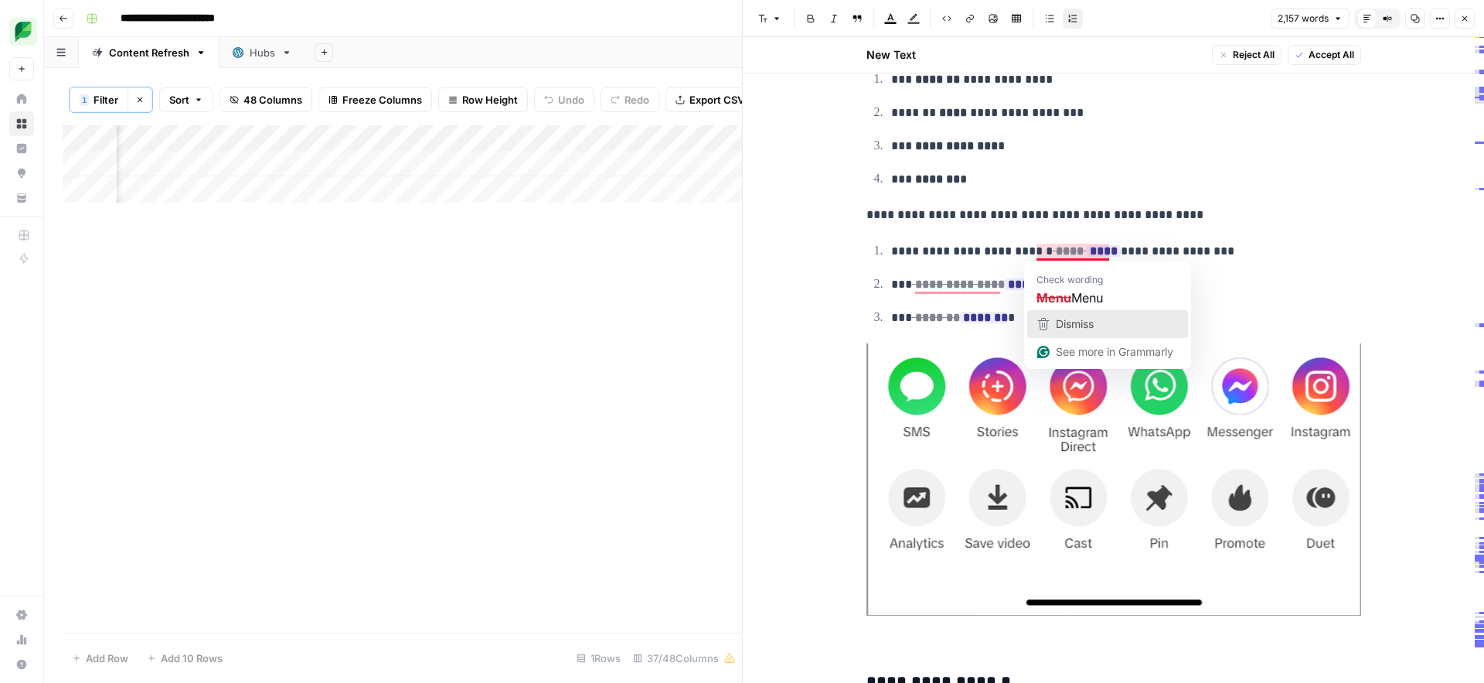
click at [1086, 319] on span "Dismiss" at bounding box center [1075, 323] width 38 height 13
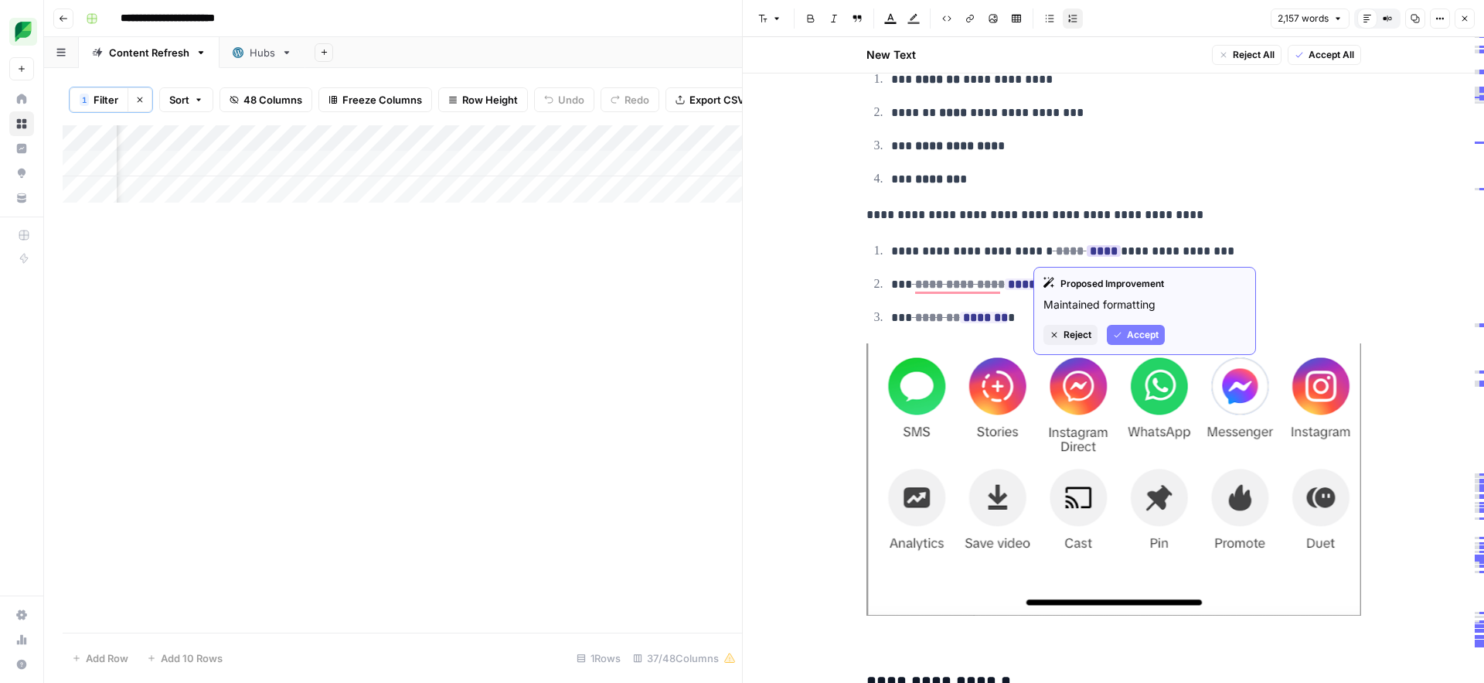
click at [1134, 344] on button "Accept" at bounding box center [1136, 335] width 58 height 20
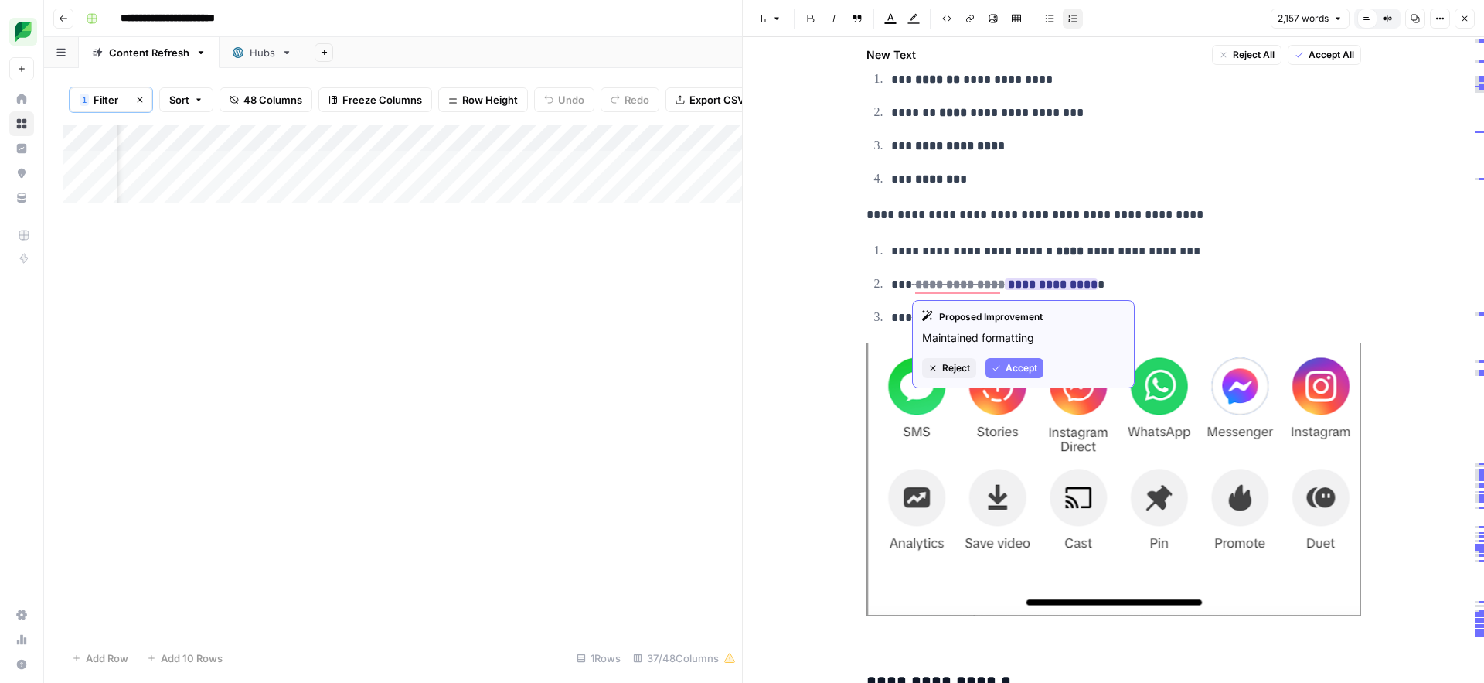
click at [1015, 370] on span "Accept" at bounding box center [1022, 368] width 32 height 14
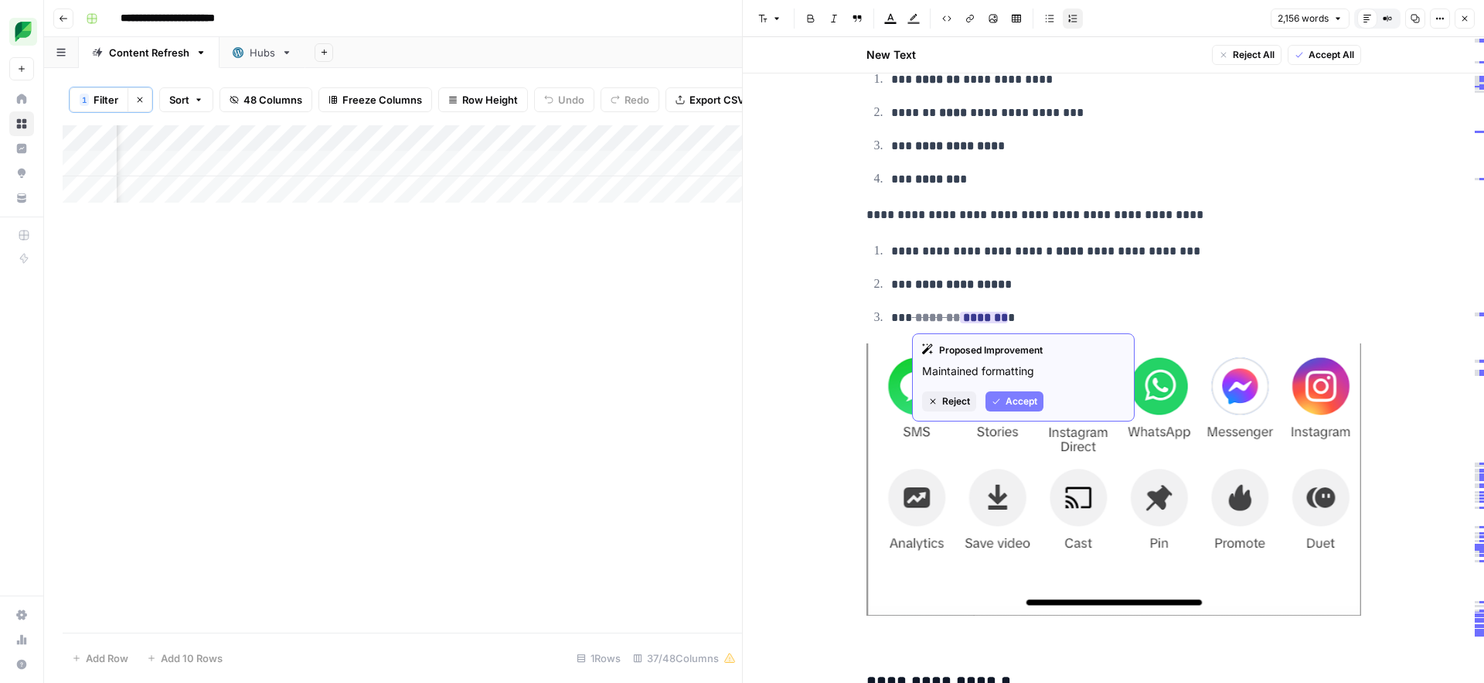
click at [1029, 404] on span "Accept" at bounding box center [1022, 401] width 32 height 14
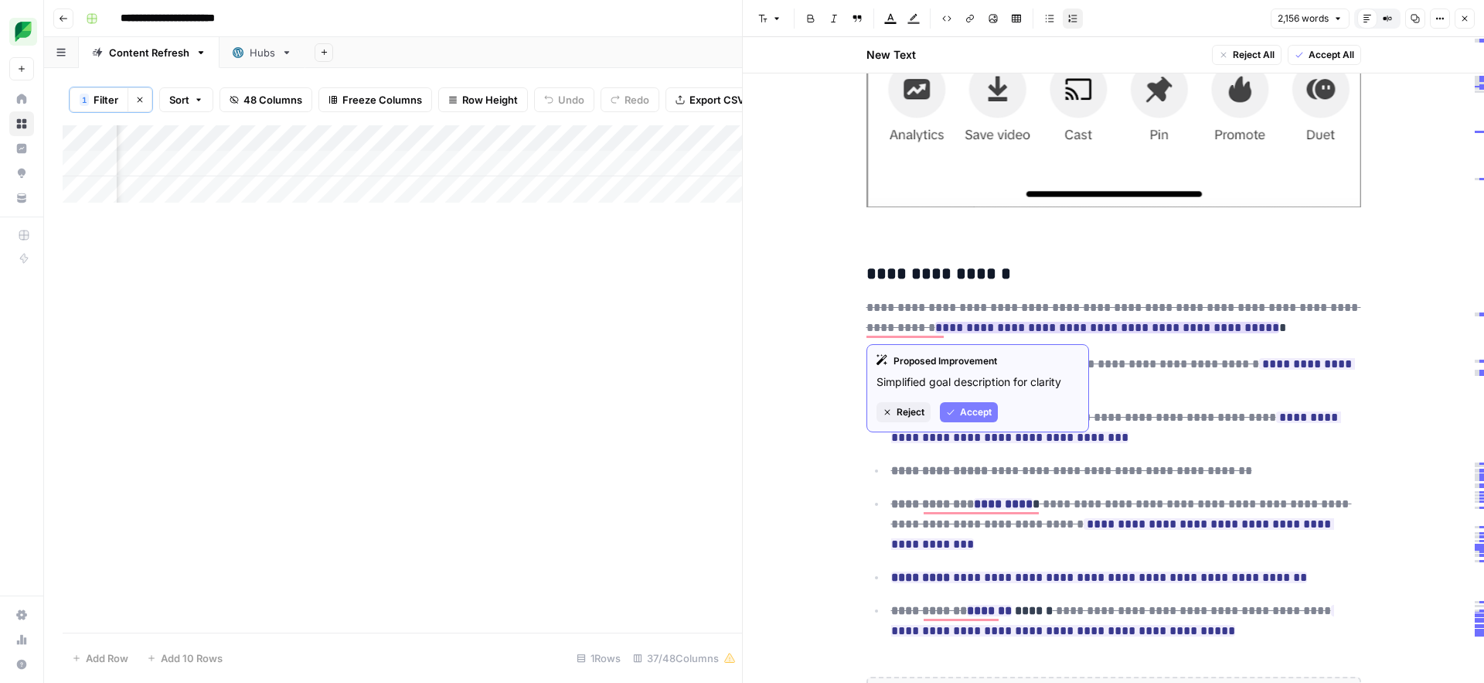
click at [960, 412] on span "Accept" at bounding box center [976, 412] width 32 height 14
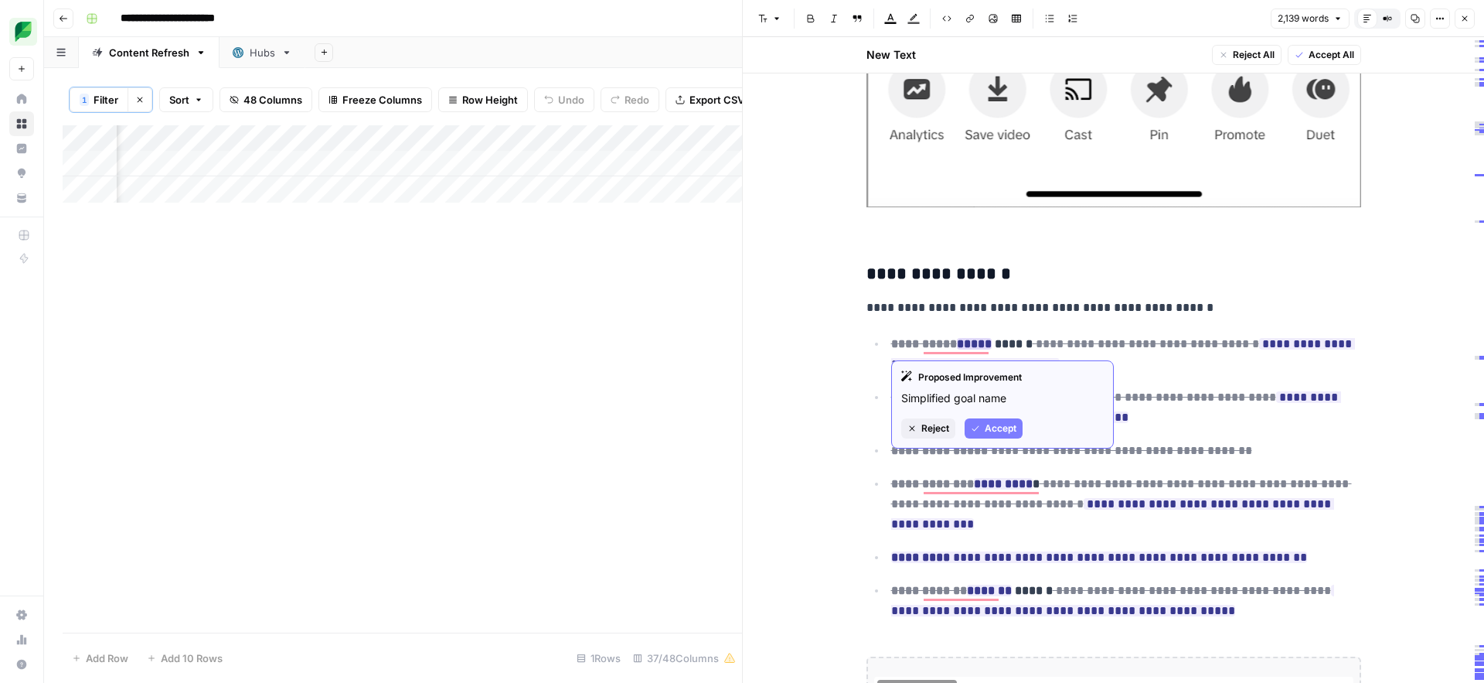
click at [990, 430] on span "Accept" at bounding box center [1001, 428] width 32 height 14
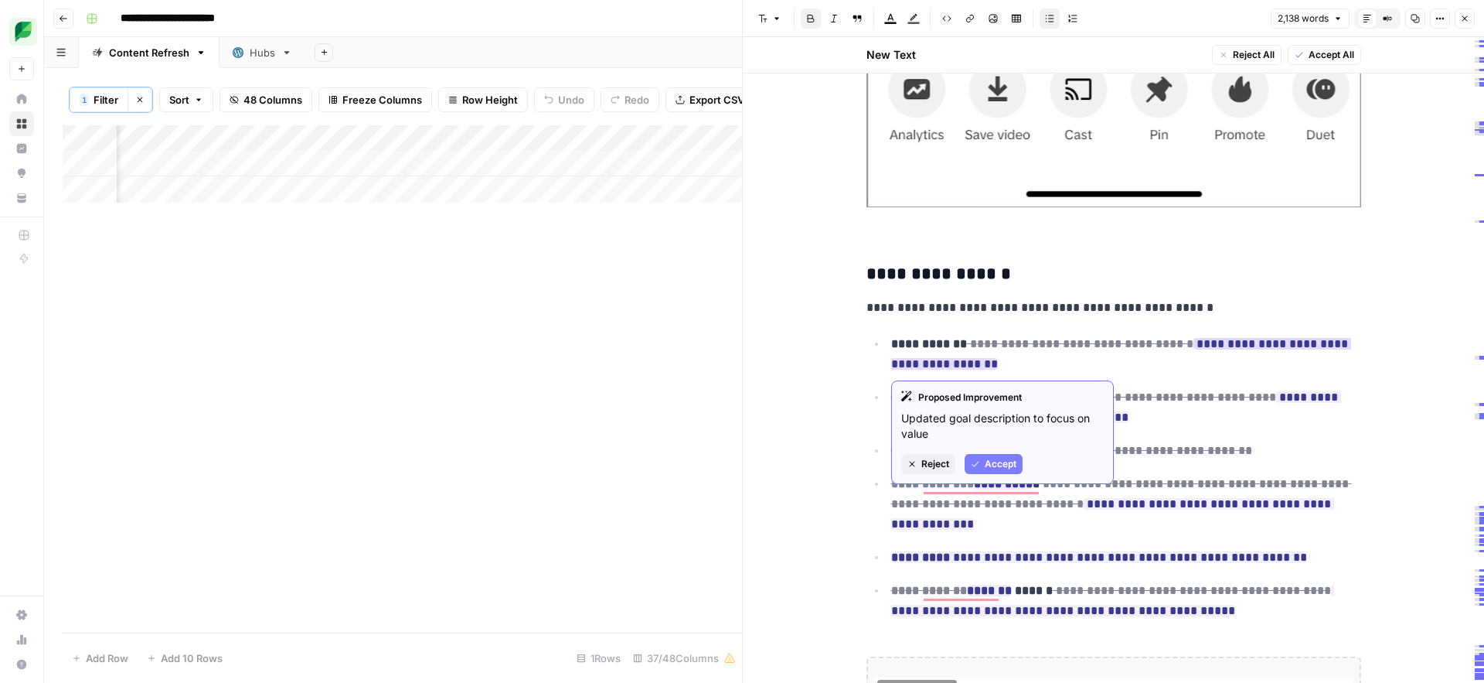
click at [1003, 463] on span "Accept" at bounding box center [1001, 464] width 32 height 14
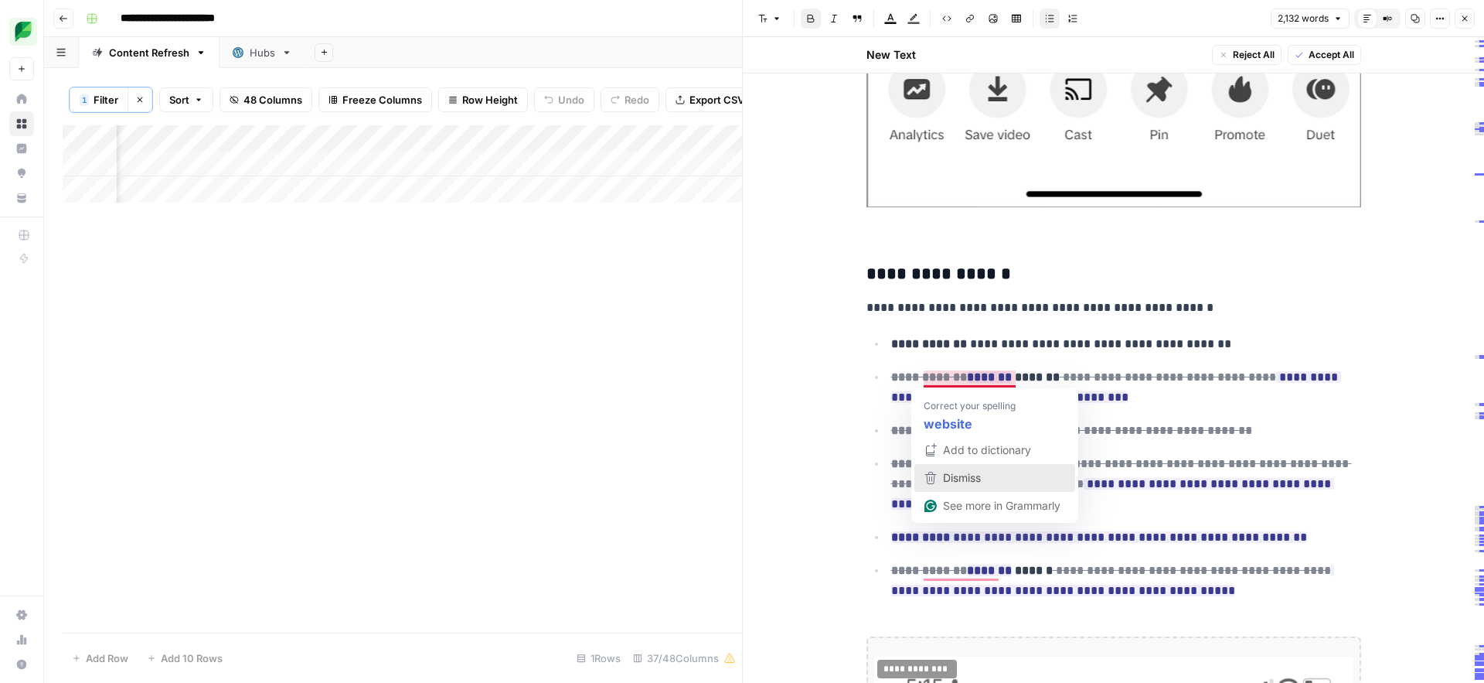
click at [967, 476] on span "Dismiss" at bounding box center [962, 477] width 38 height 13
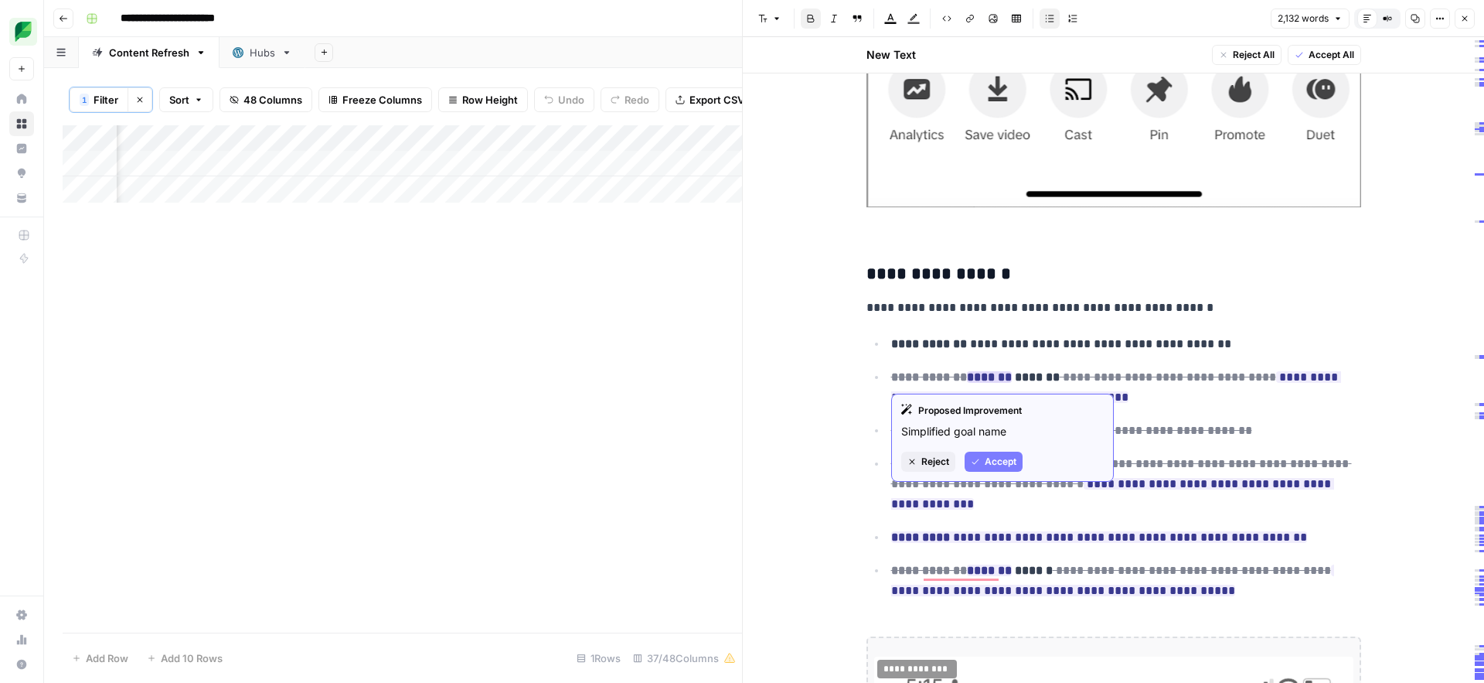
click at [994, 465] on span "Accept" at bounding box center [1001, 462] width 32 height 14
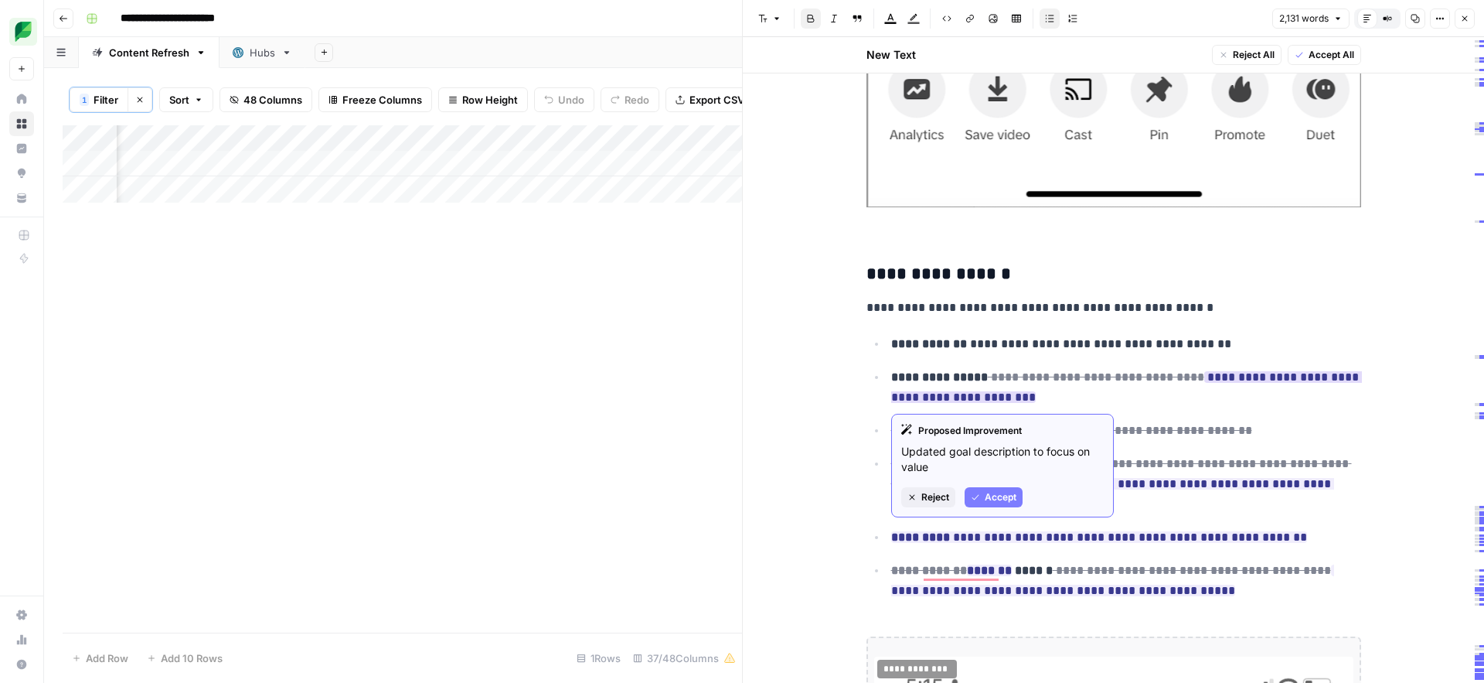
click at [993, 493] on span "Accept" at bounding box center [1001, 497] width 32 height 14
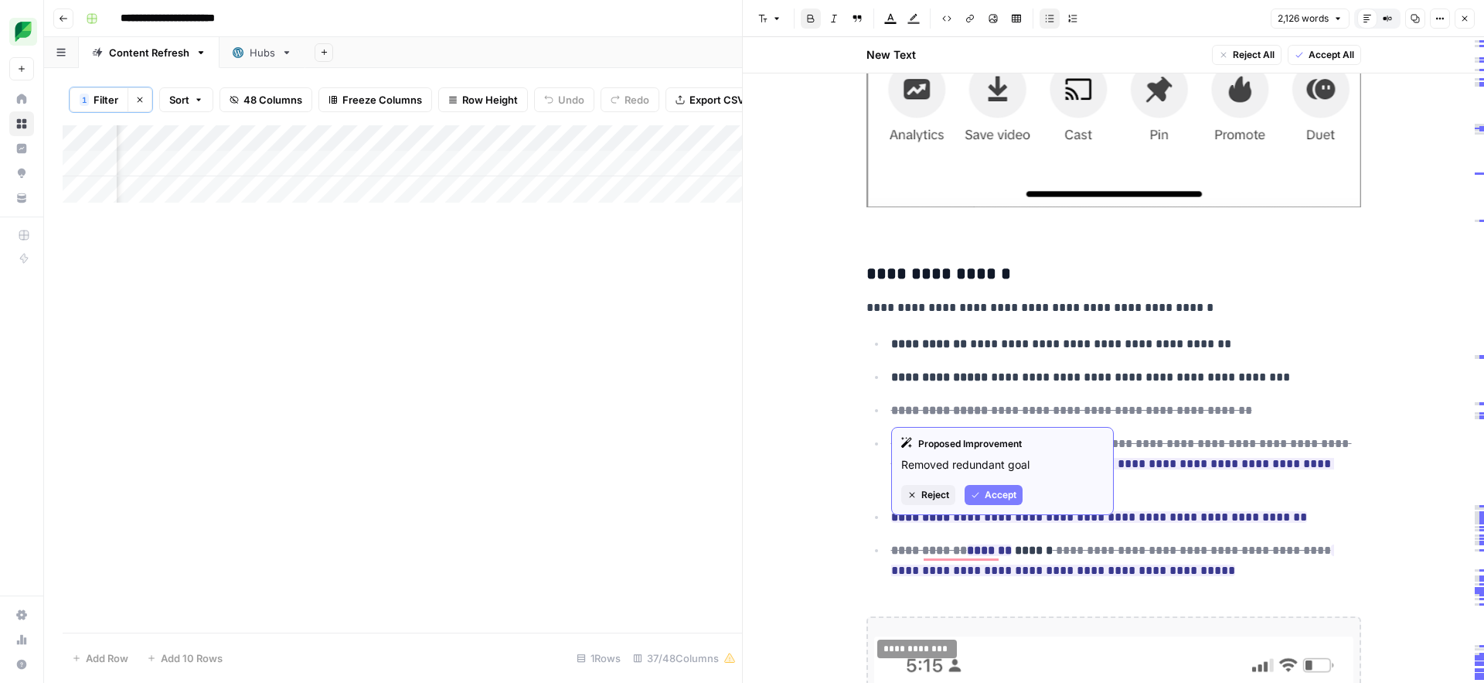
click at [922, 504] on button "Reject" at bounding box center [928, 495] width 54 height 20
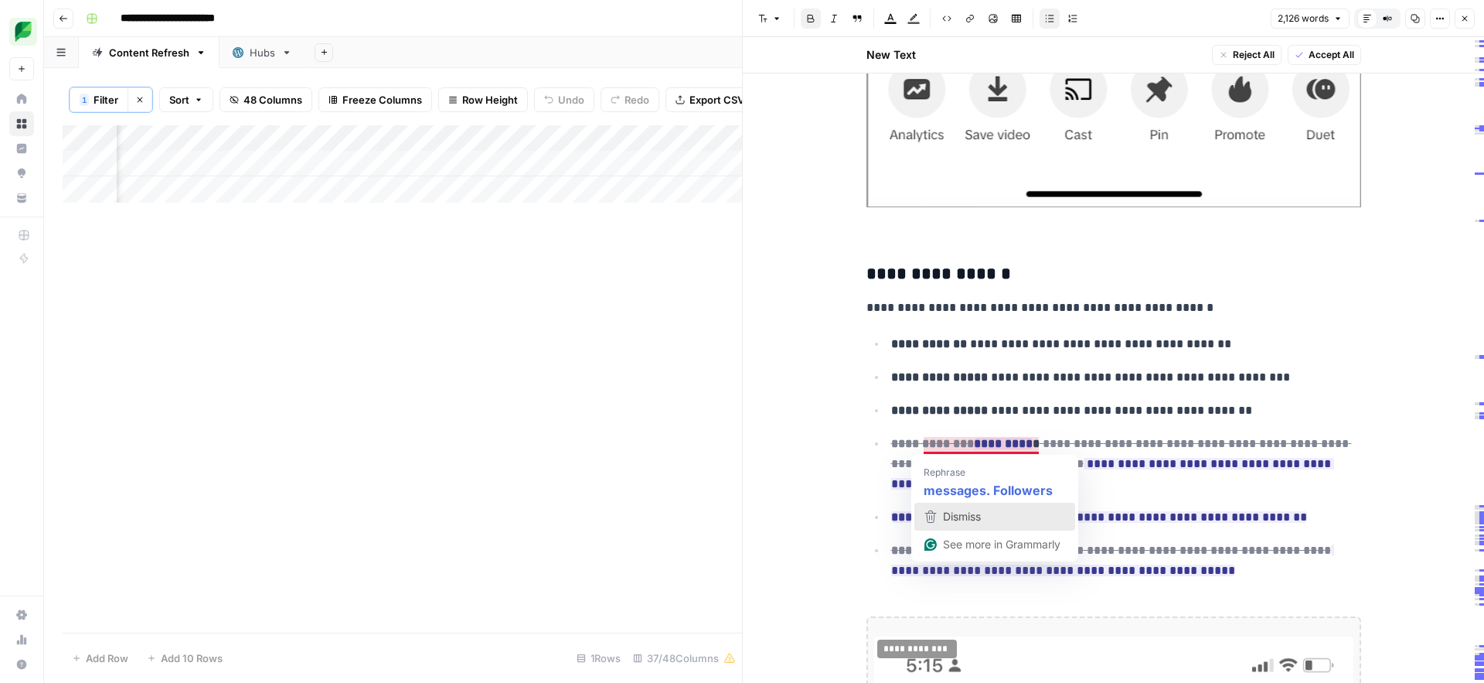
click at [1005, 510] on div "Dismiss" at bounding box center [995, 516] width 147 height 23
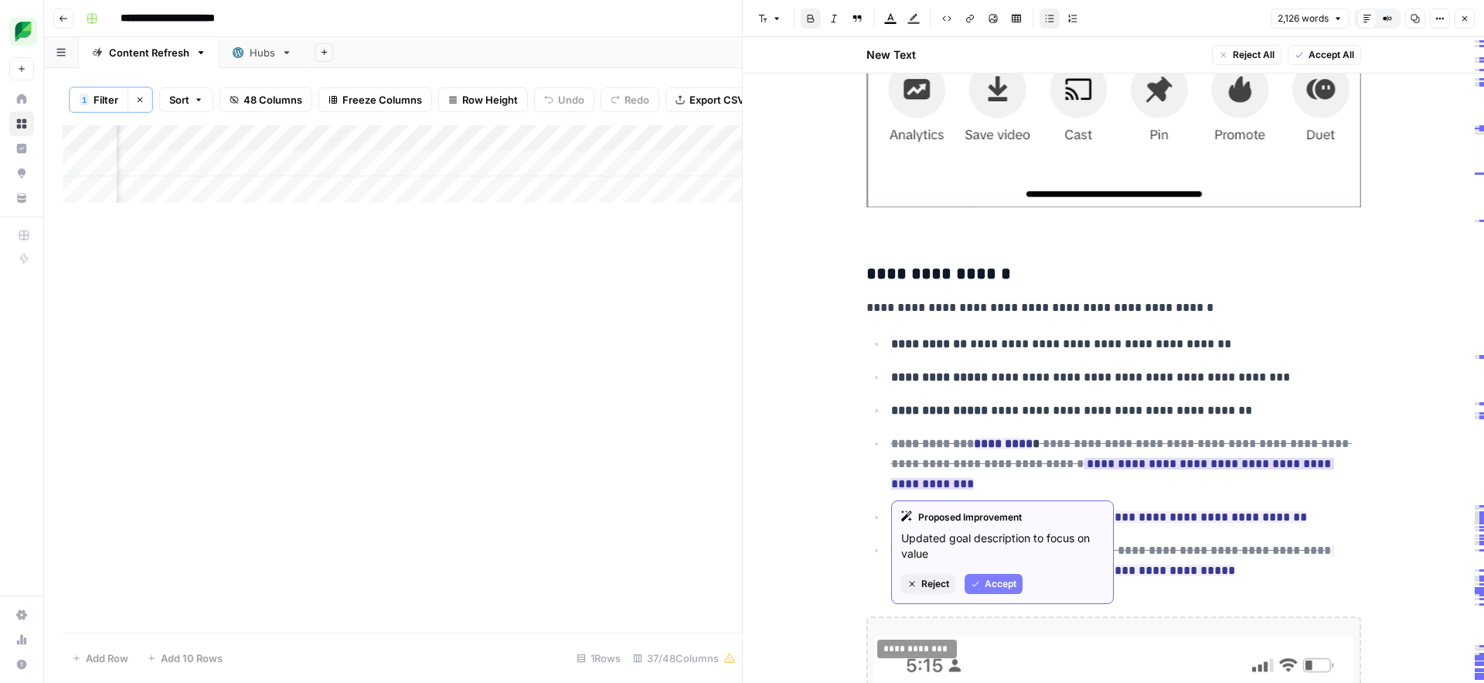
click at [987, 584] on span "Accept" at bounding box center [1001, 584] width 32 height 14
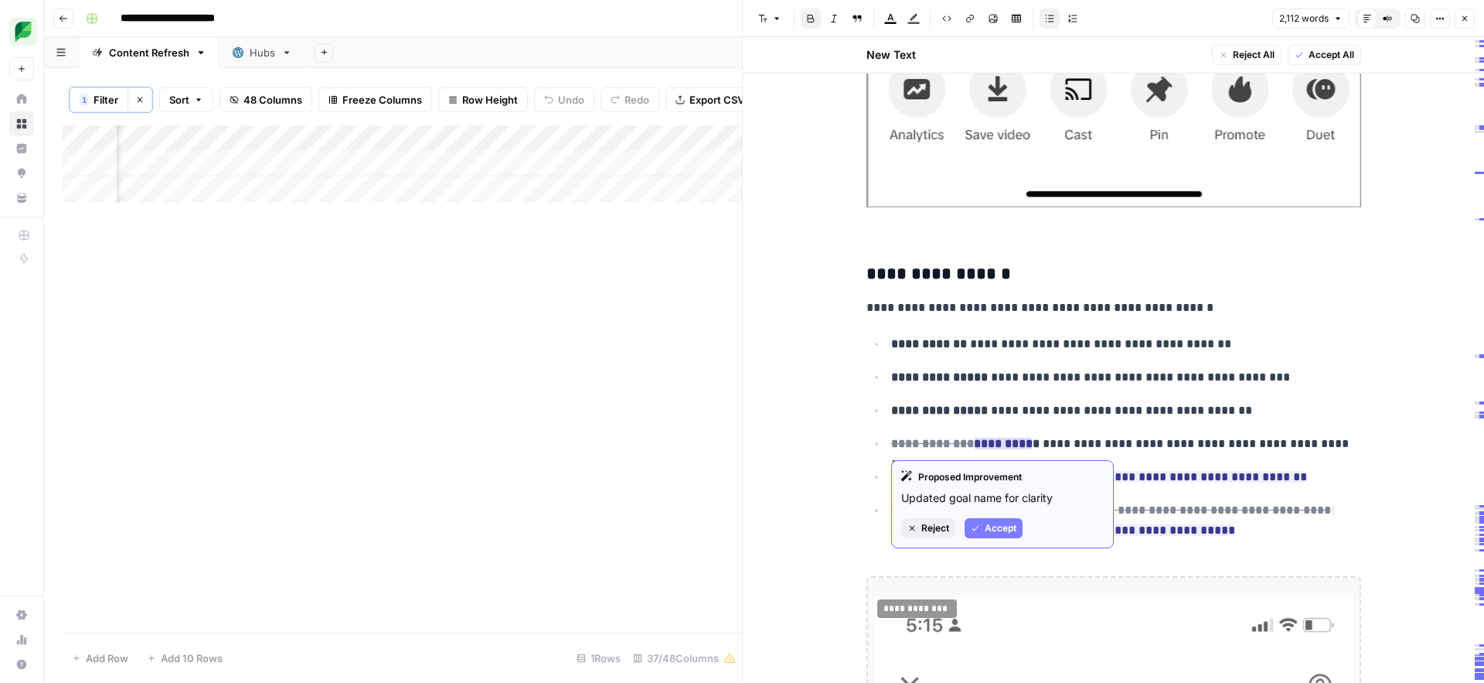
click at [993, 529] on span "Accept" at bounding box center [1001, 528] width 32 height 14
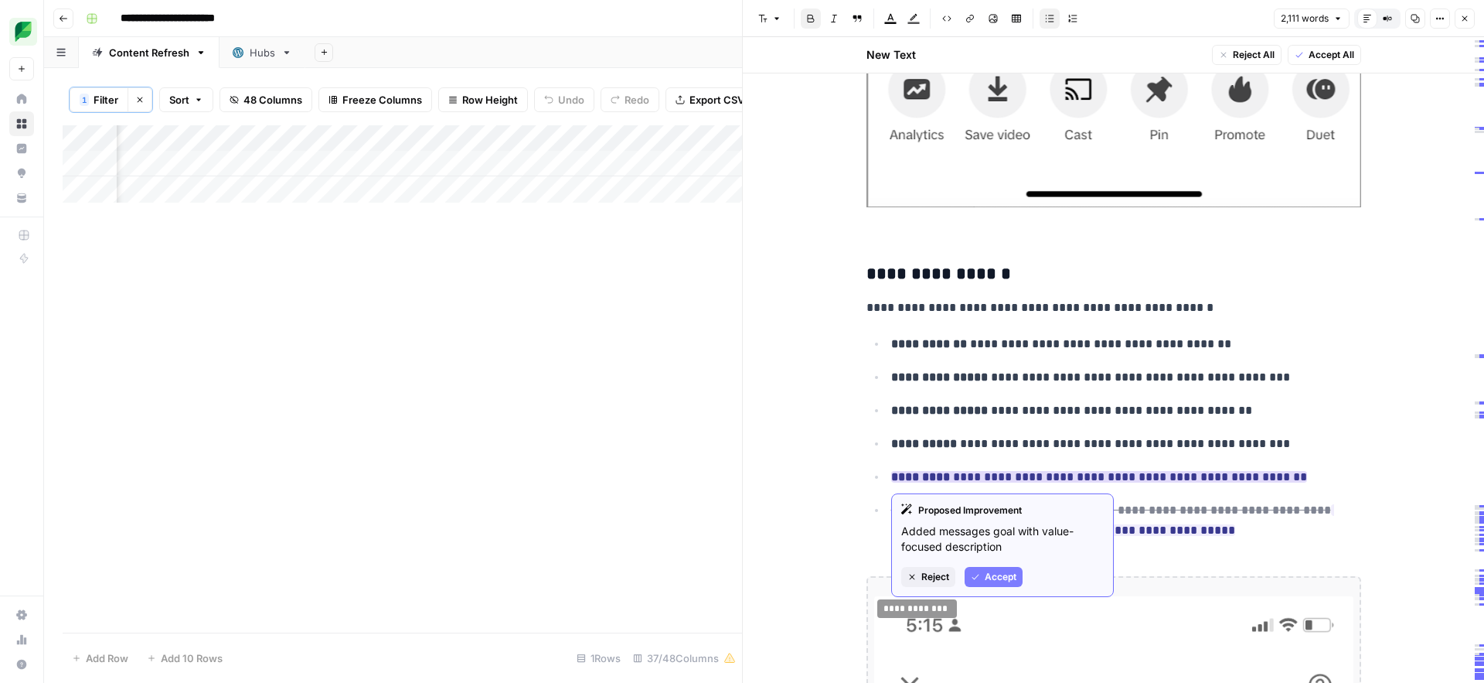
click at [989, 575] on span "Accept" at bounding box center [1001, 577] width 32 height 14
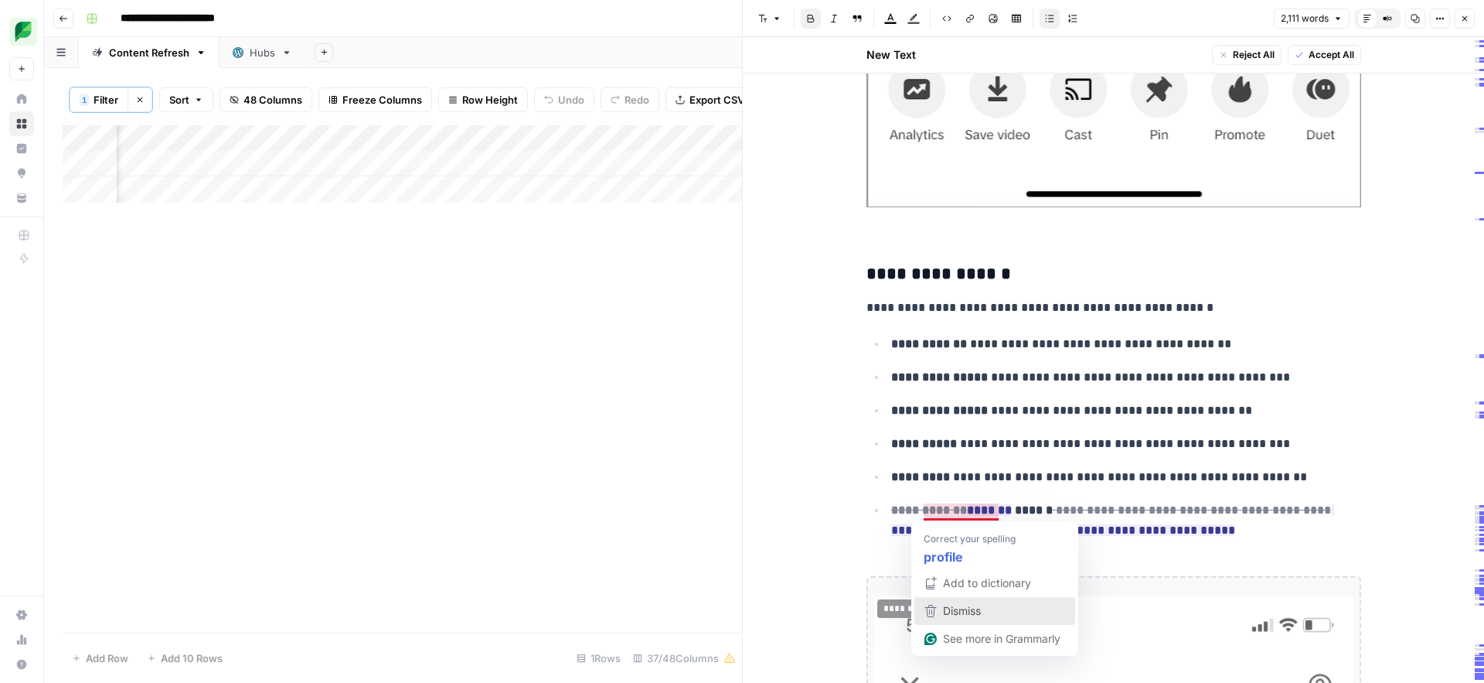
click at [969, 609] on span "Dismiss" at bounding box center [962, 610] width 38 height 13
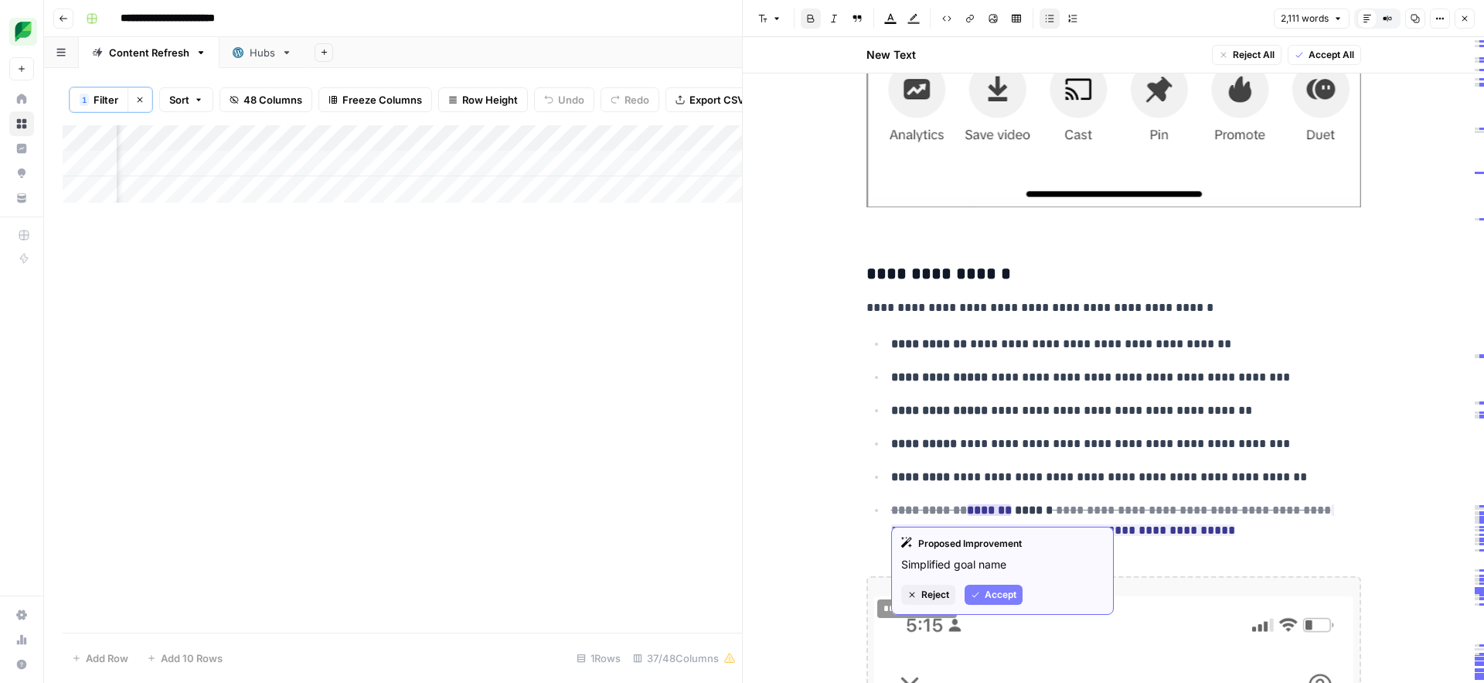
click at [979, 596] on icon "button" at bounding box center [975, 594] width 9 height 9
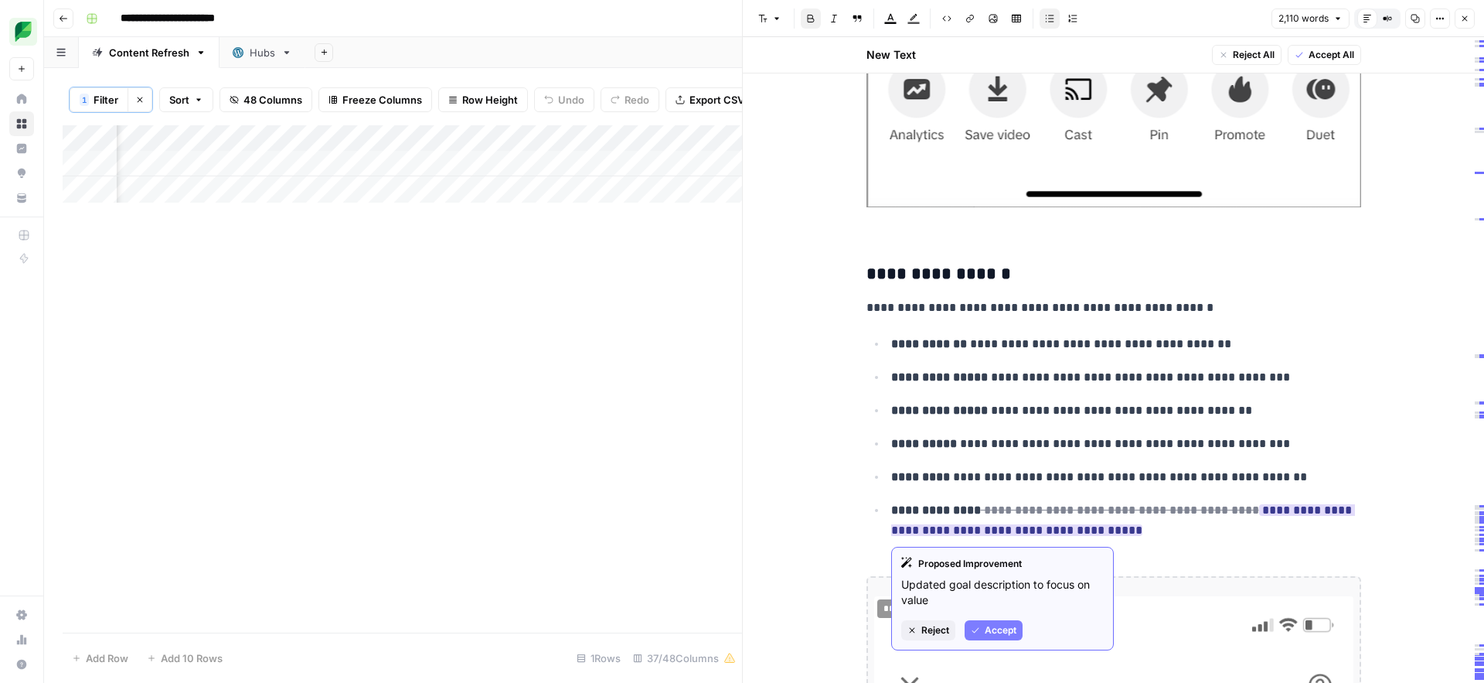
click at [985, 632] on span "Accept" at bounding box center [1001, 630] width 32 height 14
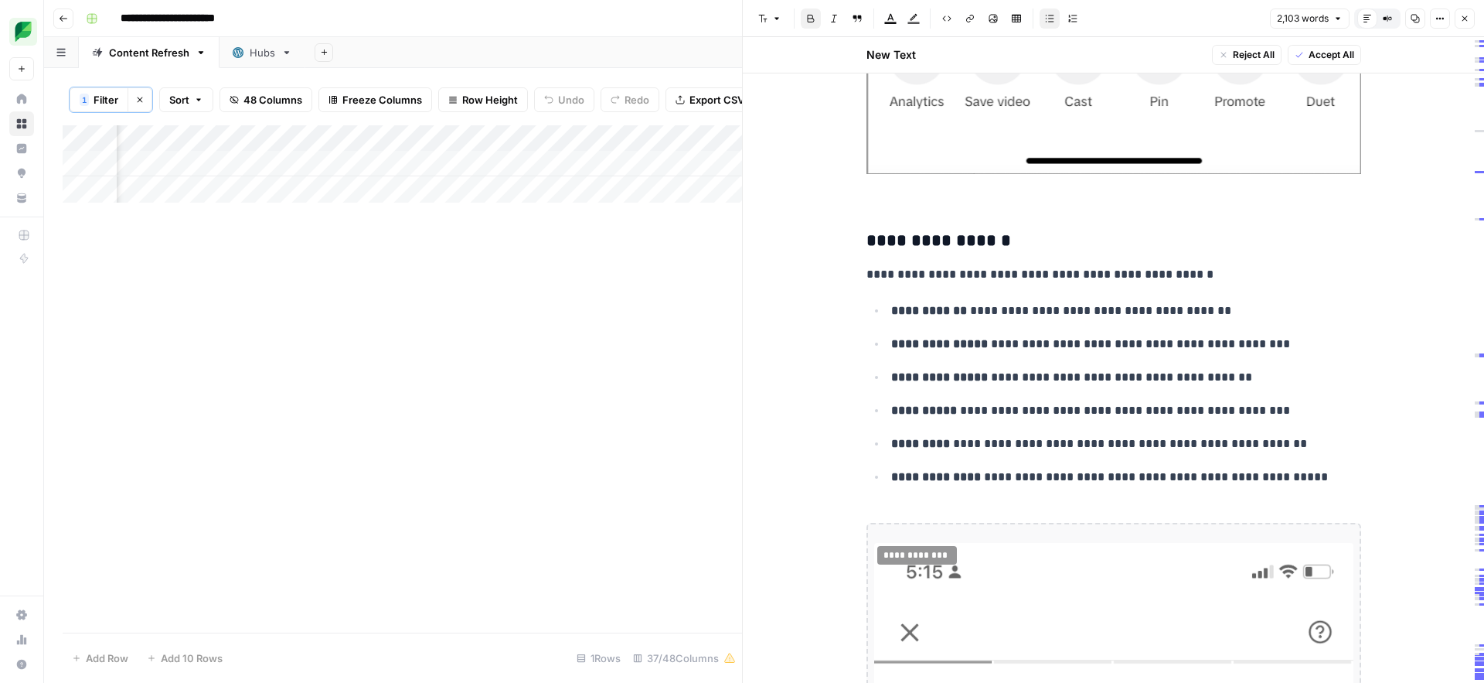
scroll to position [2011, 0]
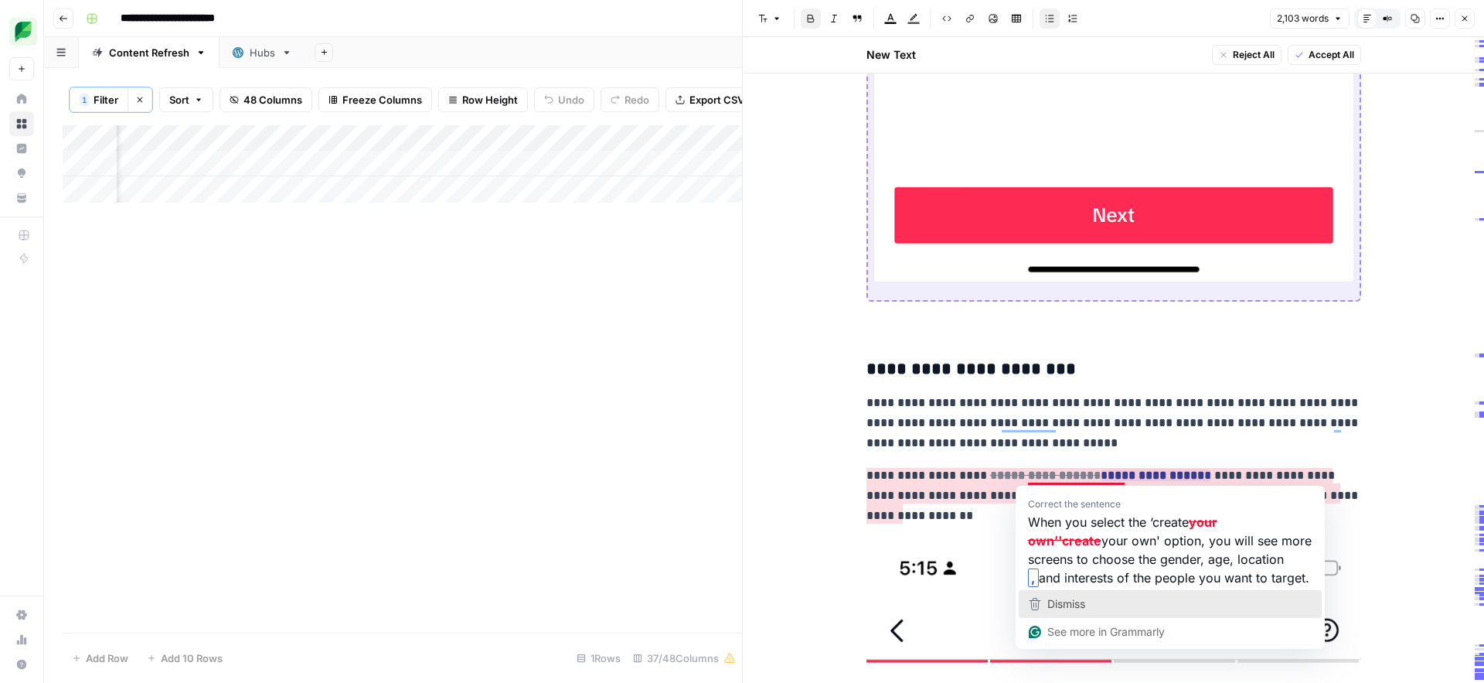
click at [1078, 604] on span "Dismiss" at bounding box center [1067, 603] width 38 height 13
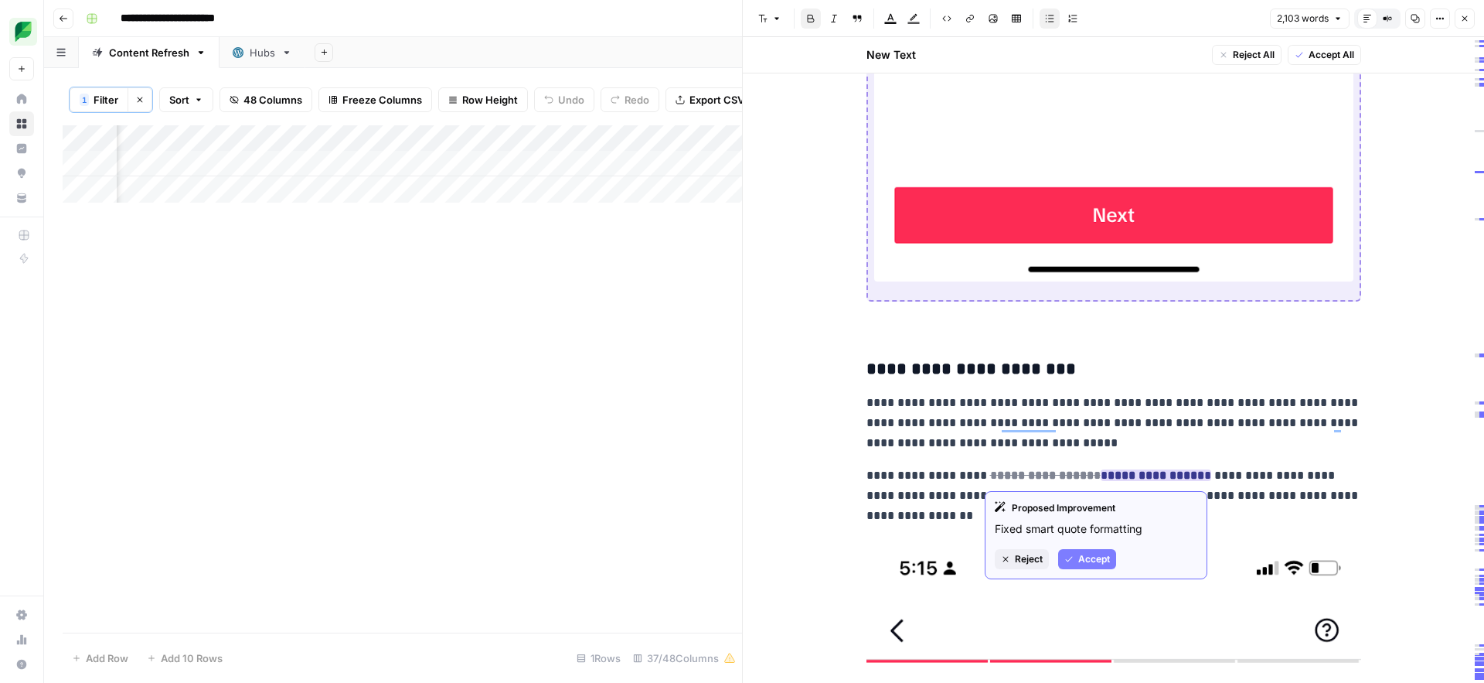
click at [1083, 564] on span "Accept" at bounding box center [1094, 559] width 32 height 14
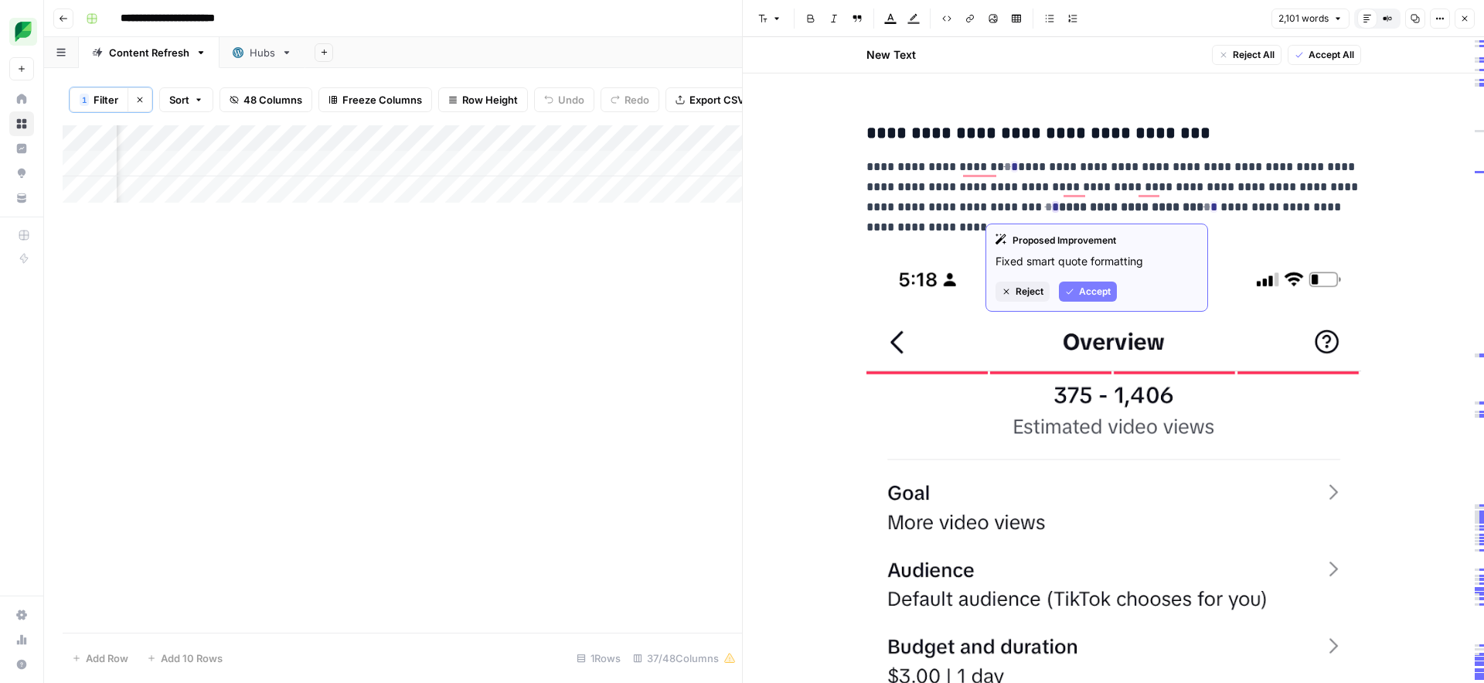
click at [1078, 291] on button "Accept" at bounding box center [1088, 291] width 58 height 20
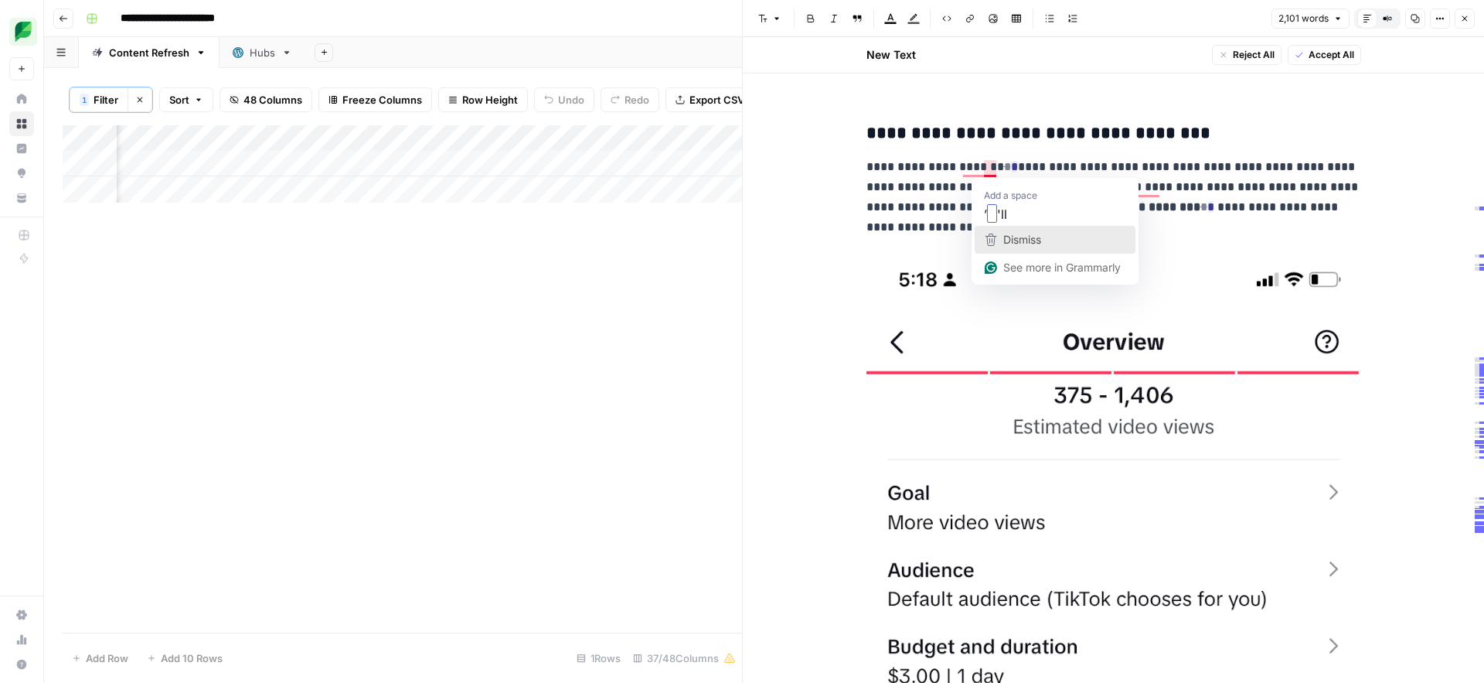
click at [1011, 239] on span "Dismiss" at bounding box center [1022, 239] width 38 height 13
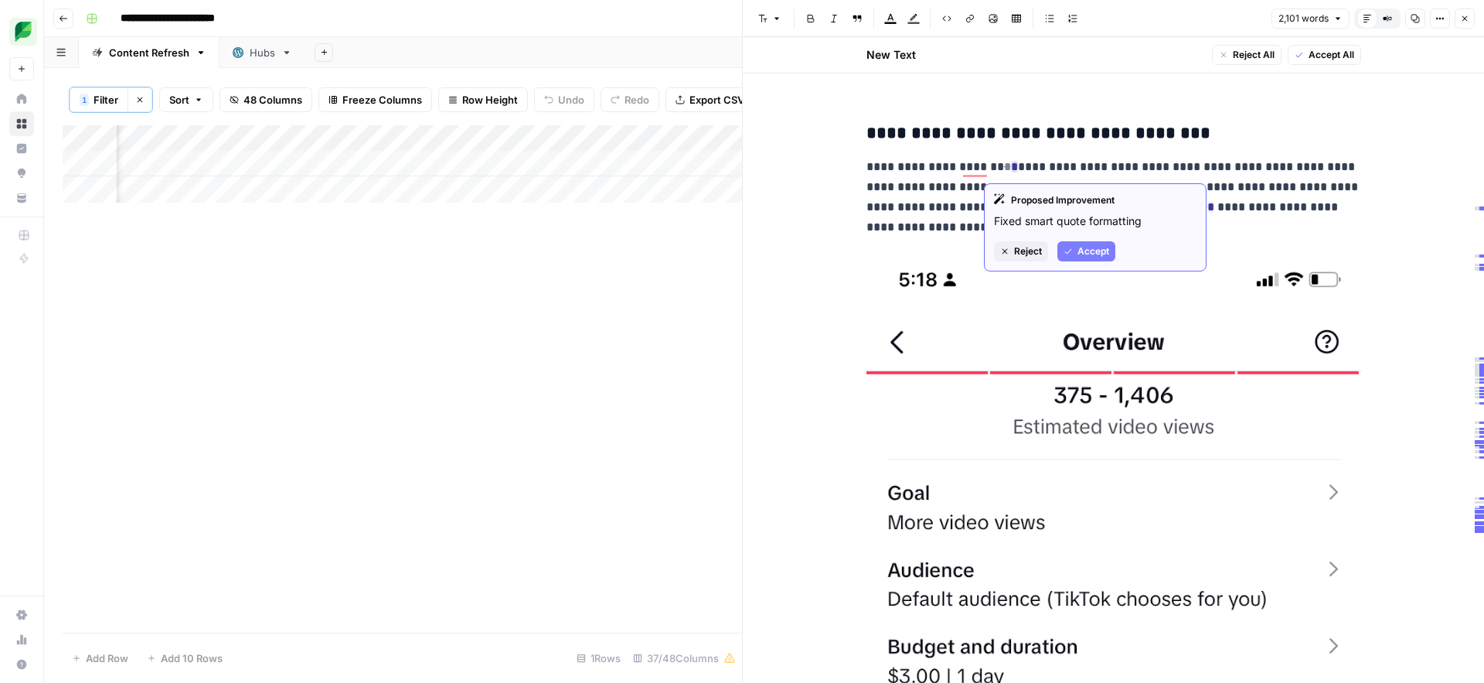
click at [1078, 254] on span "Accept" at bounding box center [1094, 251] width 32 height 14
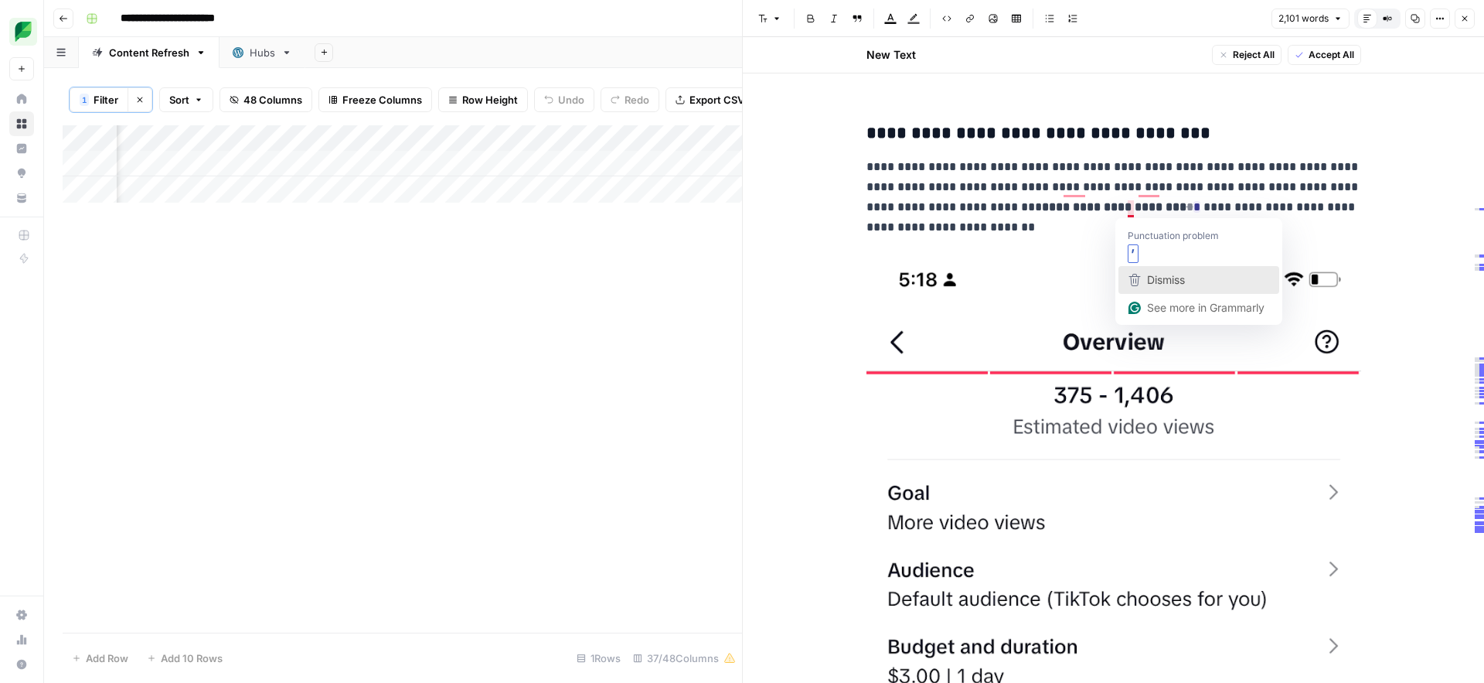
click at [1170, 276] on span "Dismiss" at bounding box center [1166, 279] width 38 height 13
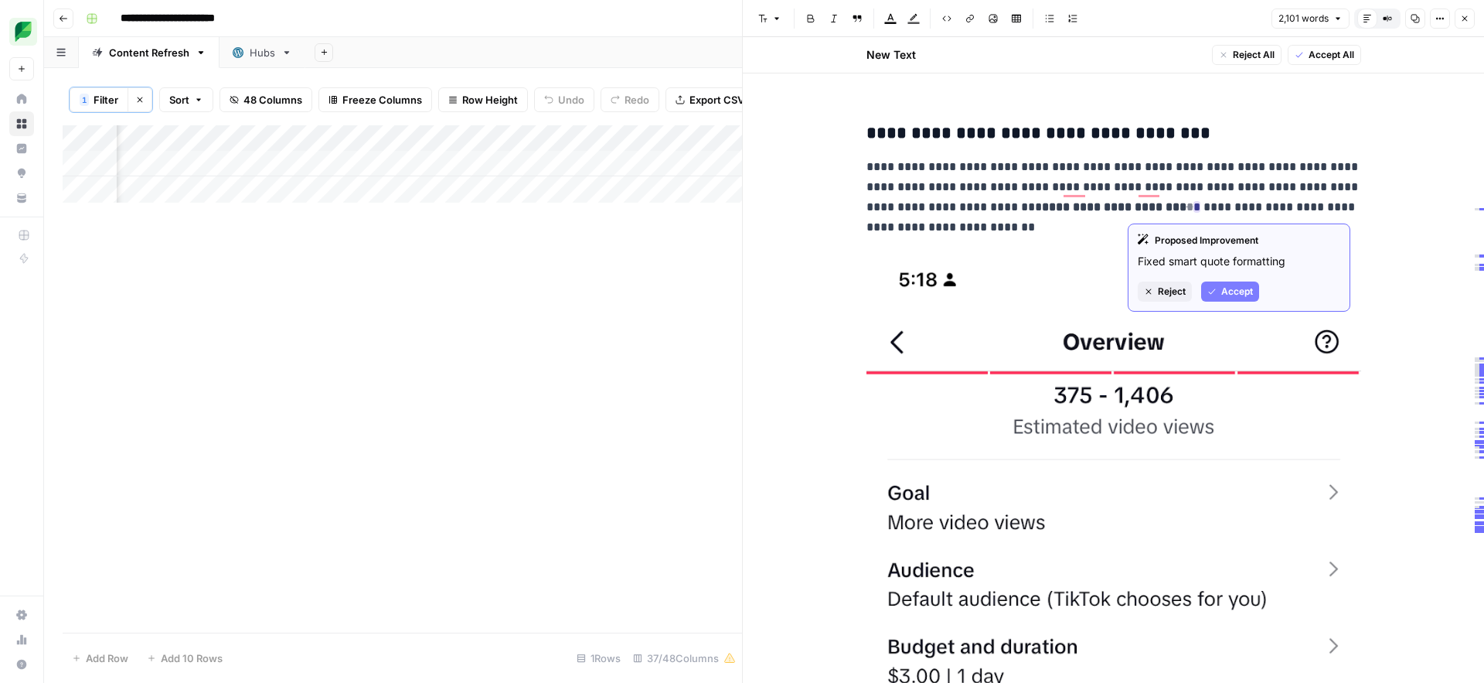
click at [1212, 291] on icon "button" at bounding box center [1212, 291] width 9 height 9
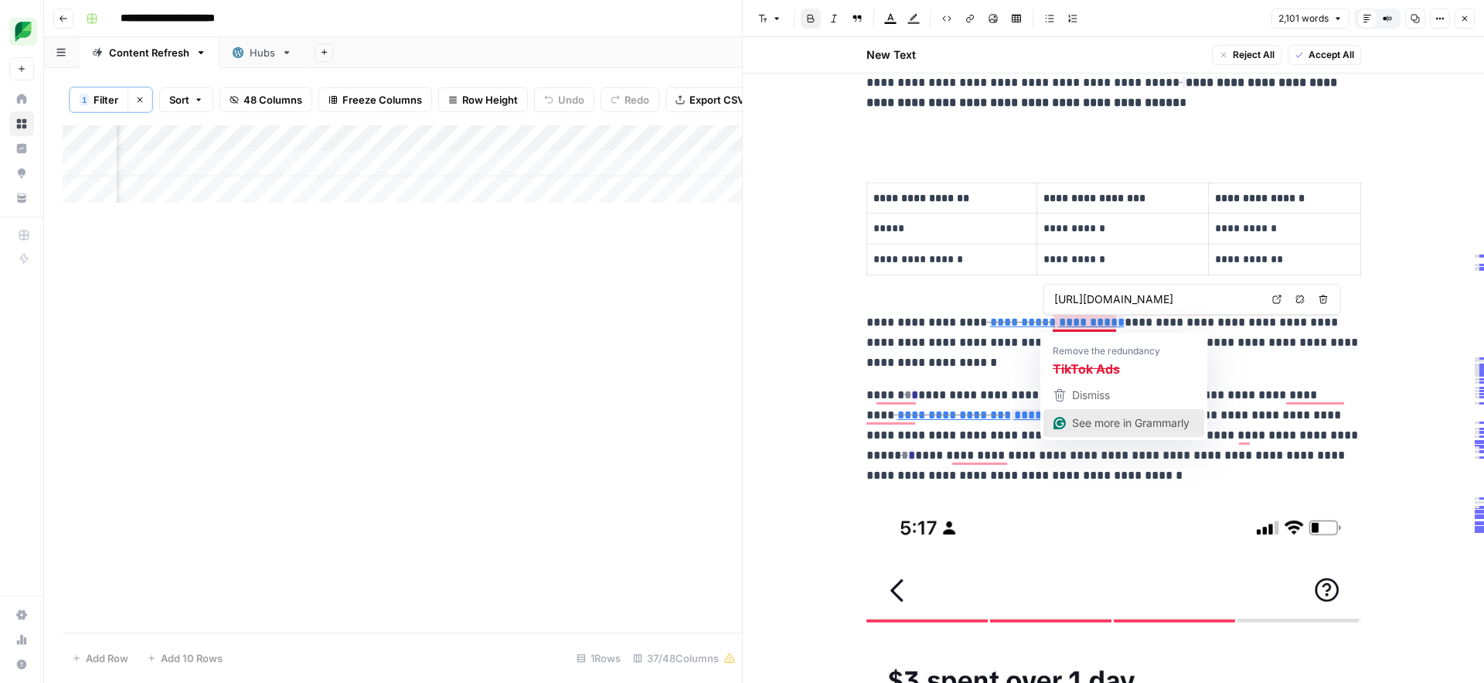
type input "https://sproutsocial.com/insights/tiktok-creator-fund-creativity-program/"
click at [1105, 404] on div "Dismiss" at bounding box center [1089, 394] width 41 height 23
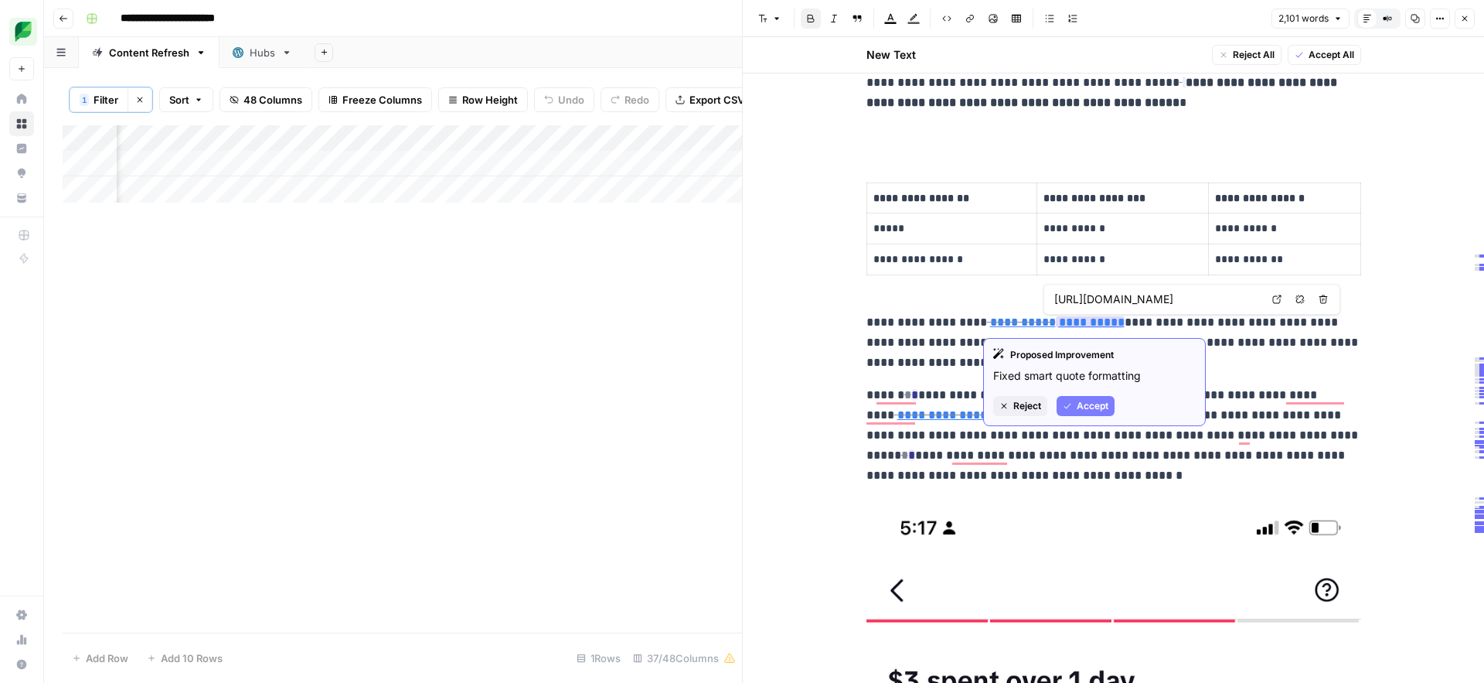
click at [1090, 412] on span "Accept" at bounding box center [1093, 406] width 32 height 14
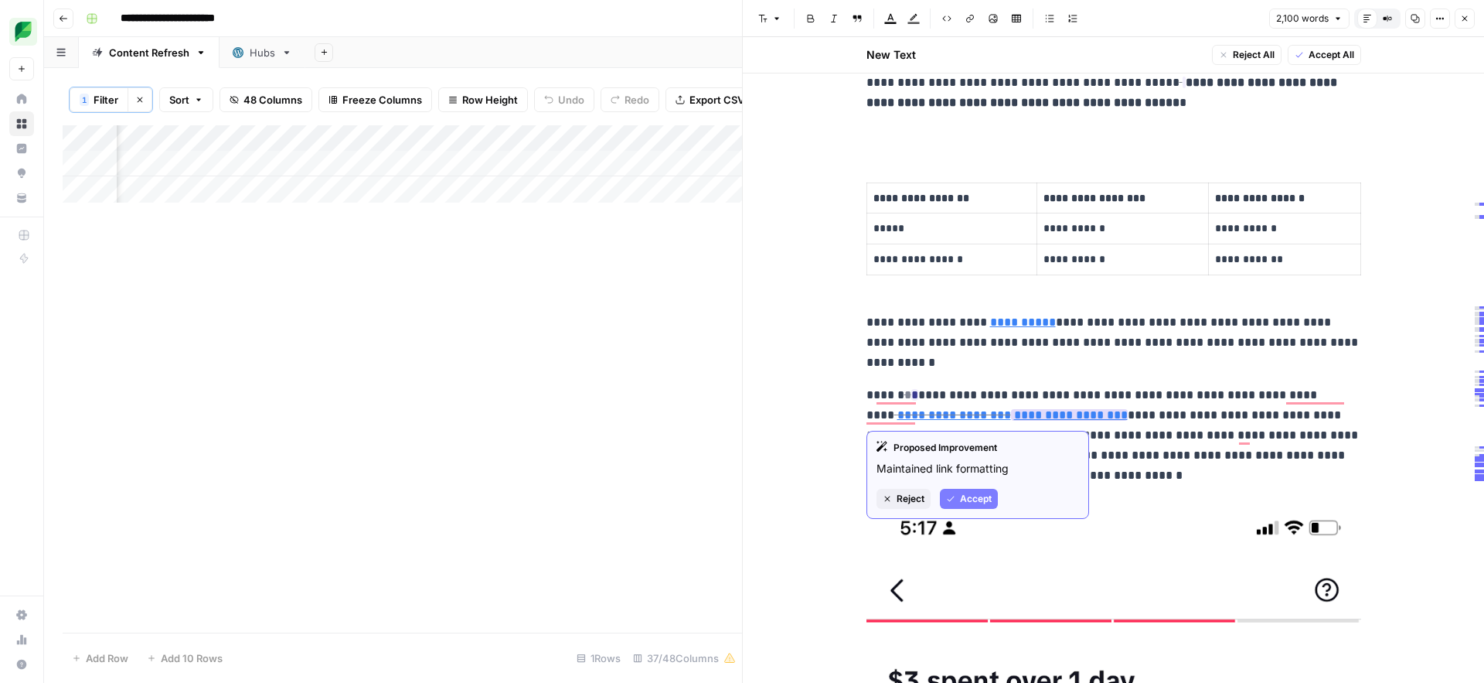
click at [968, 499] on span "Accept" at bounding box center [976, 499] width 32 height 14
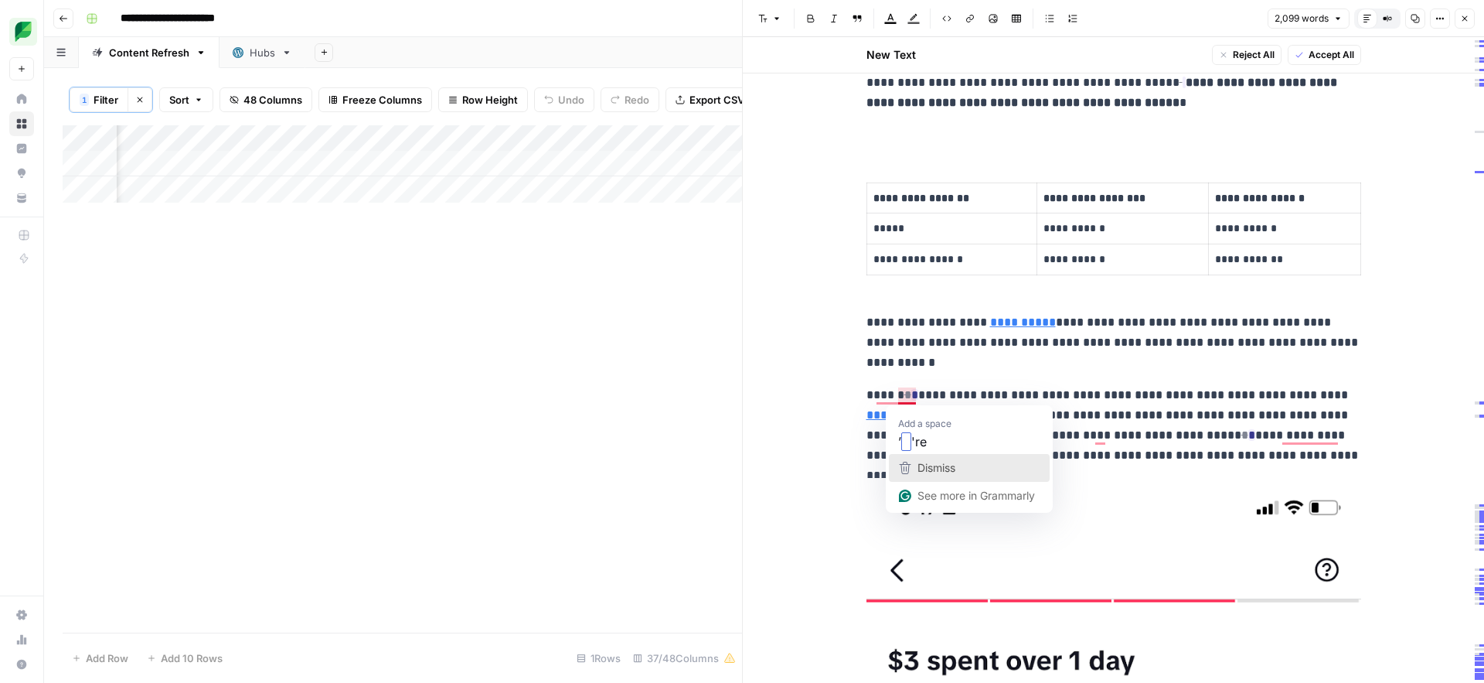
click at [919, 463] on span "Dismiss" at bounding box center [937, 467] width 38 height 13
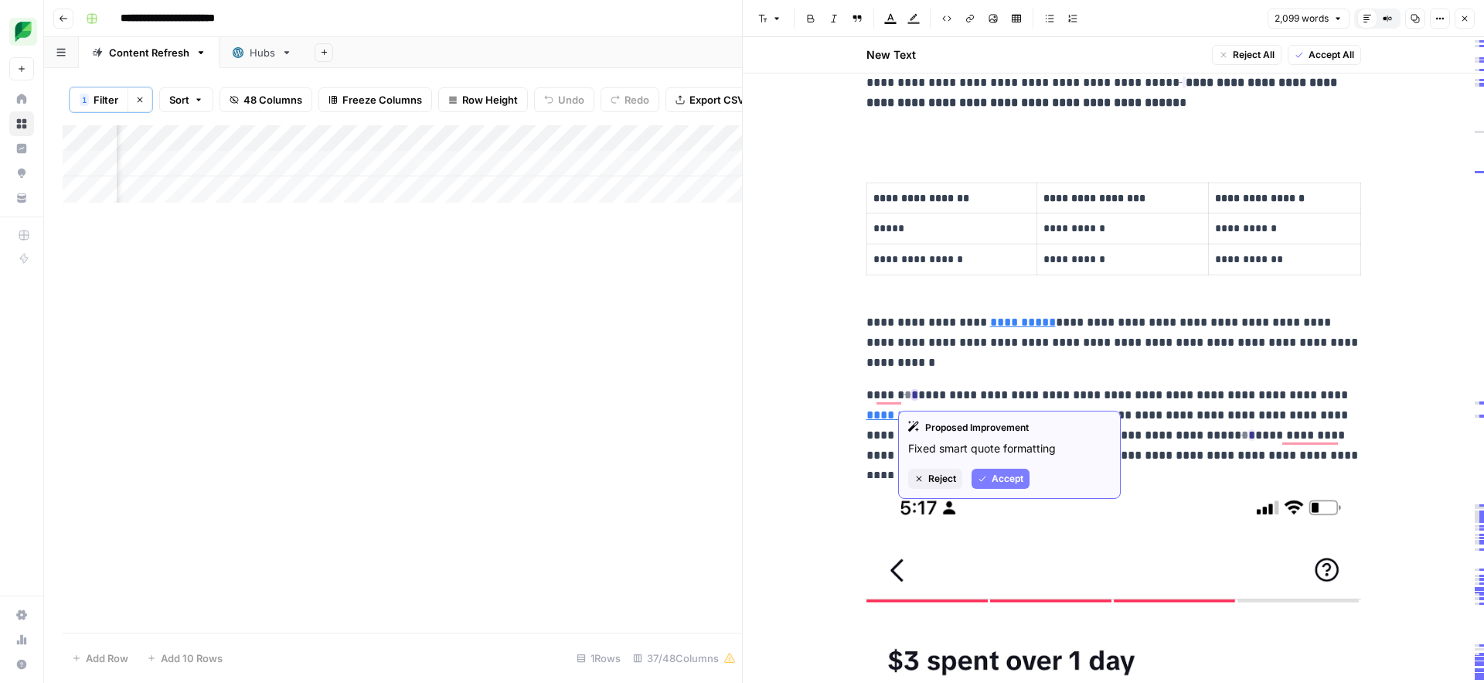
click at [1002, 479] on span "Accept" at bounding box center [1008, 479] width 32 height 14
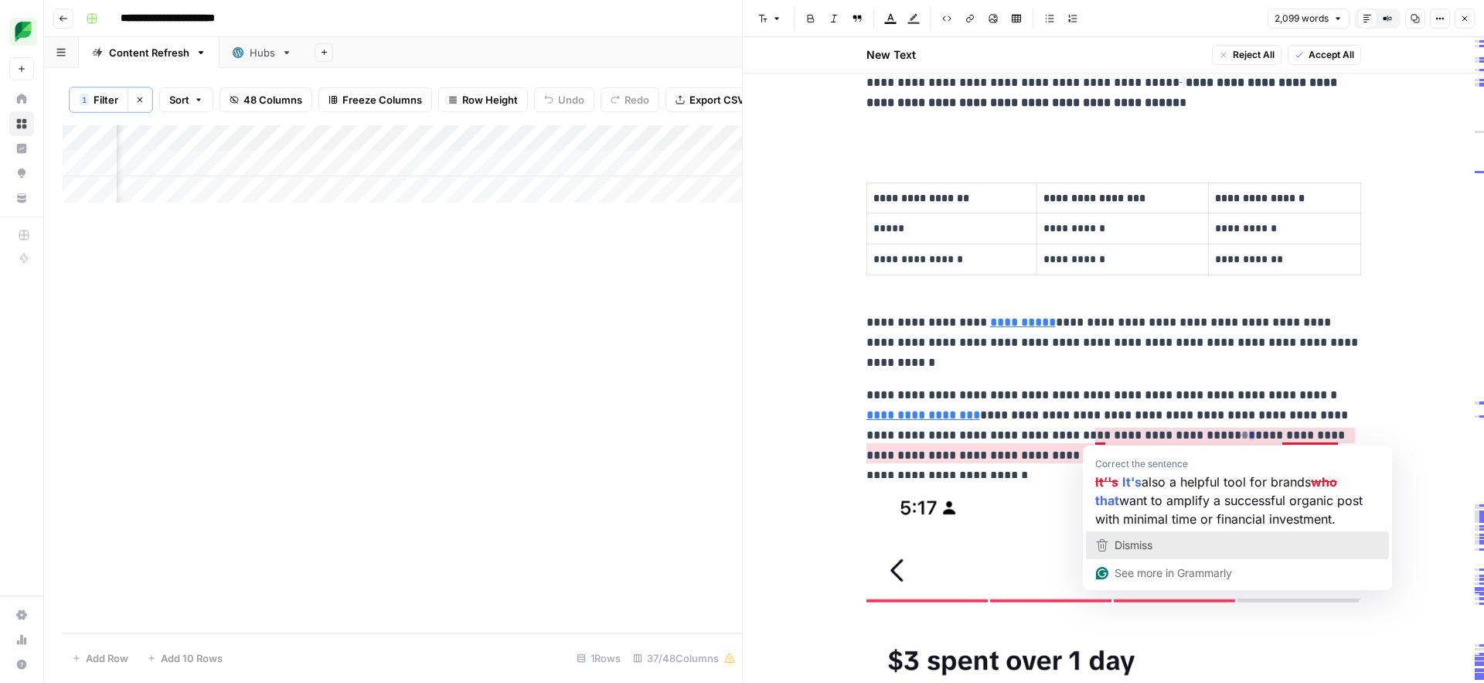
click at [1141, 548] on span "Dismiss" at bounding box center [1134, 544] width 38 height 13
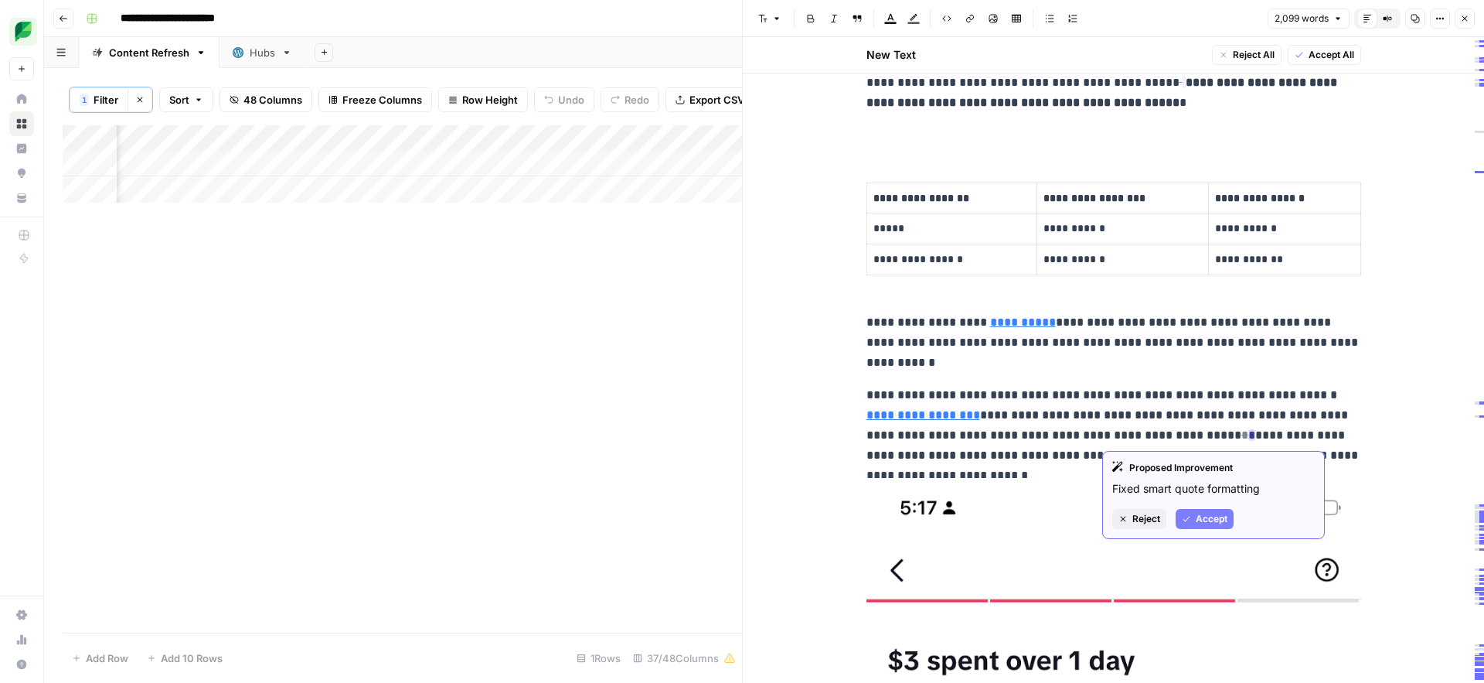
click at [1186, 520] on icon "button" at bounding box center [1186, 518] width 9 height 9
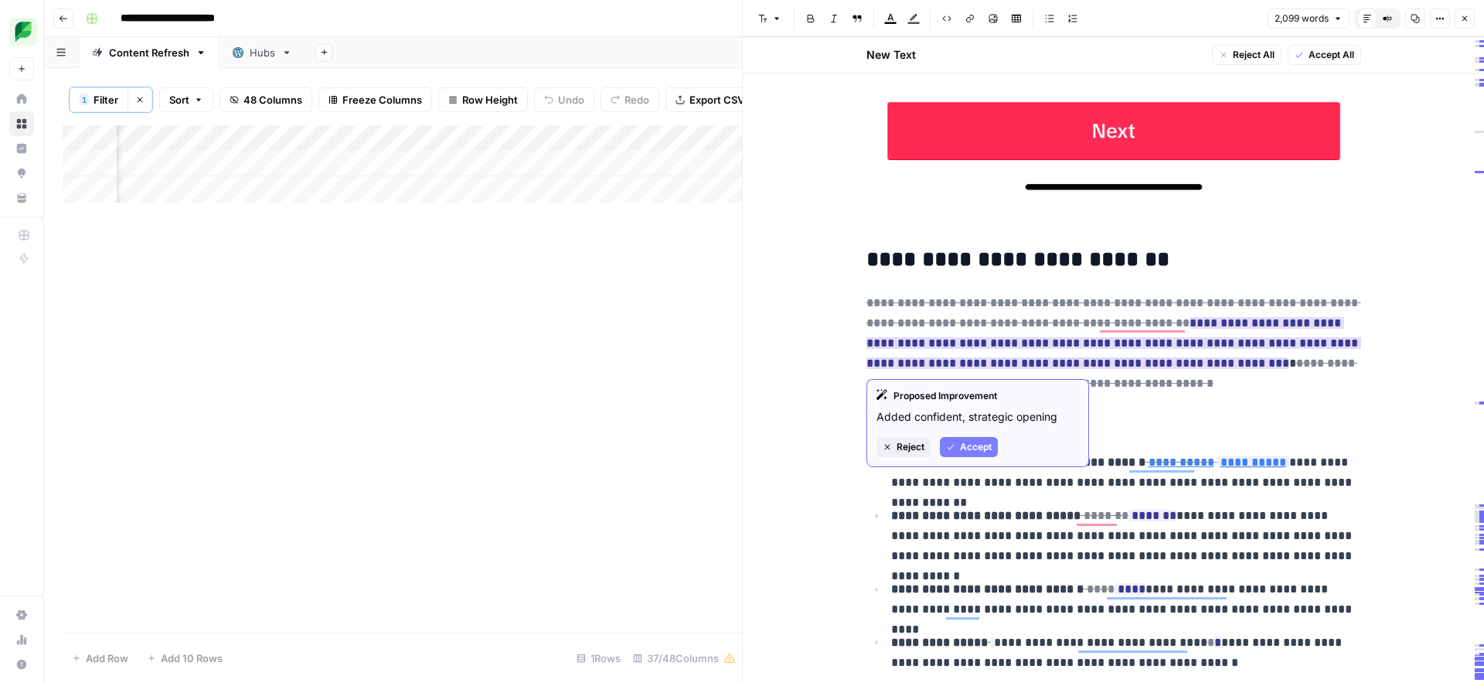
click at [977, 448] on span "Accept" at bounding box center [976, 447] width 32 height 14
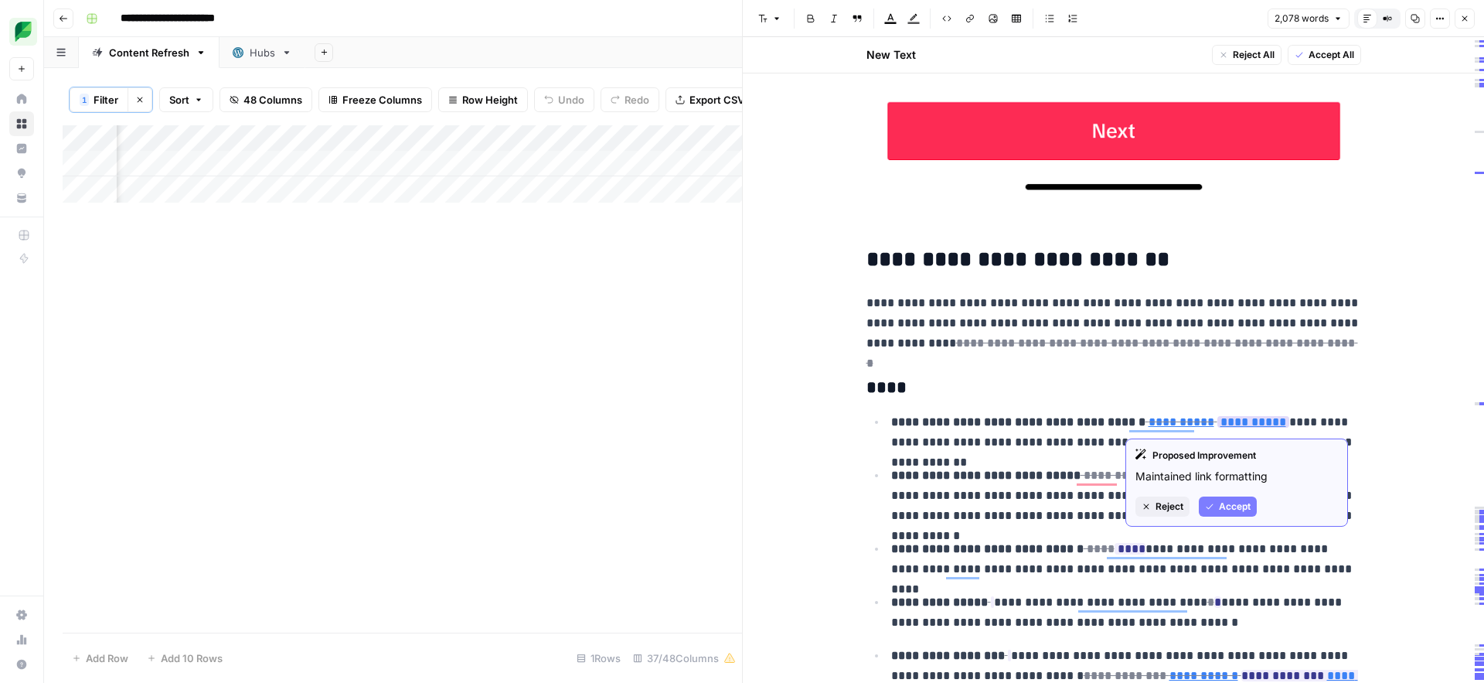
click at [1221, 506] on span "Accept" at bounding box center [1235, 506] width 32 height 14
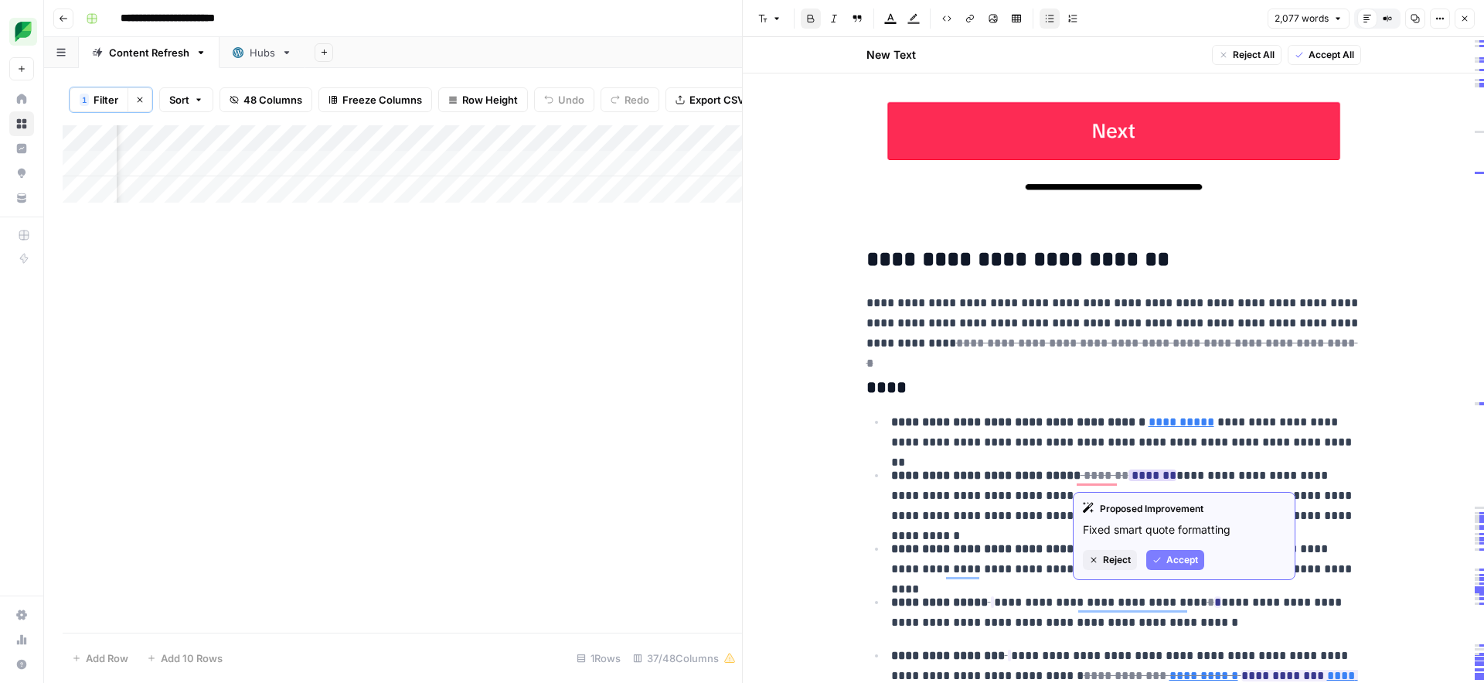
click at [1176, 565] on span "Accept" at bounding box center [1183, 560] width 32 height 14
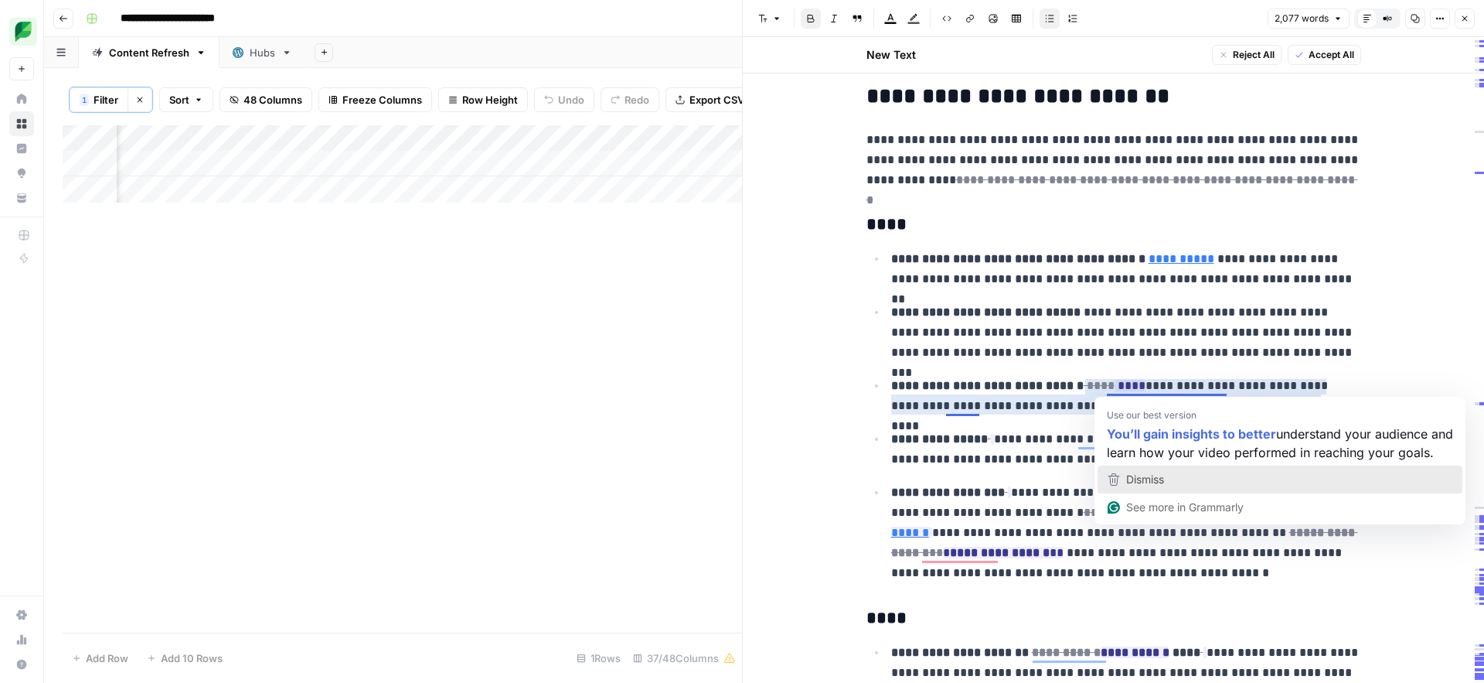
click at [1125, 491] on div "Dismiss" at bounding box center [1143, 479] width 41 height 23
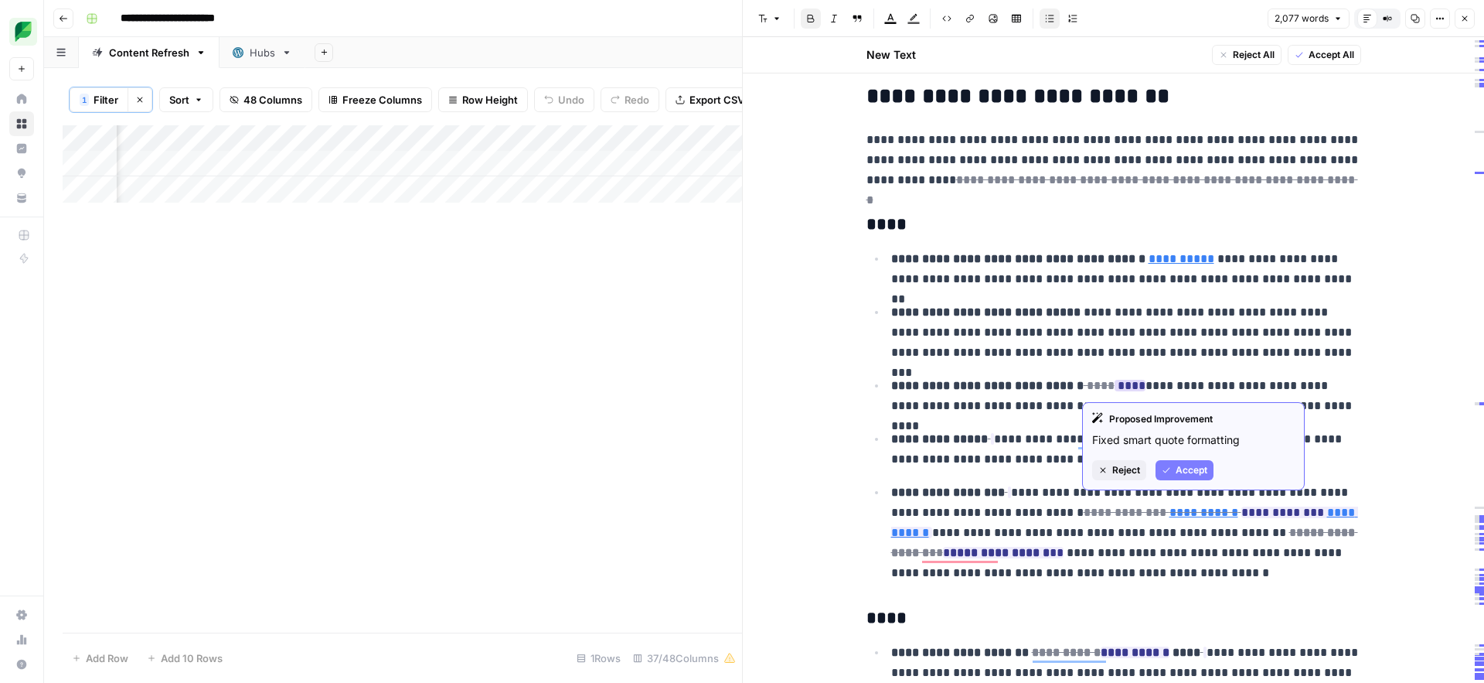
click at [1170, 475] on button "Accept" at bounding box center [1185, 470] width 58 height 20
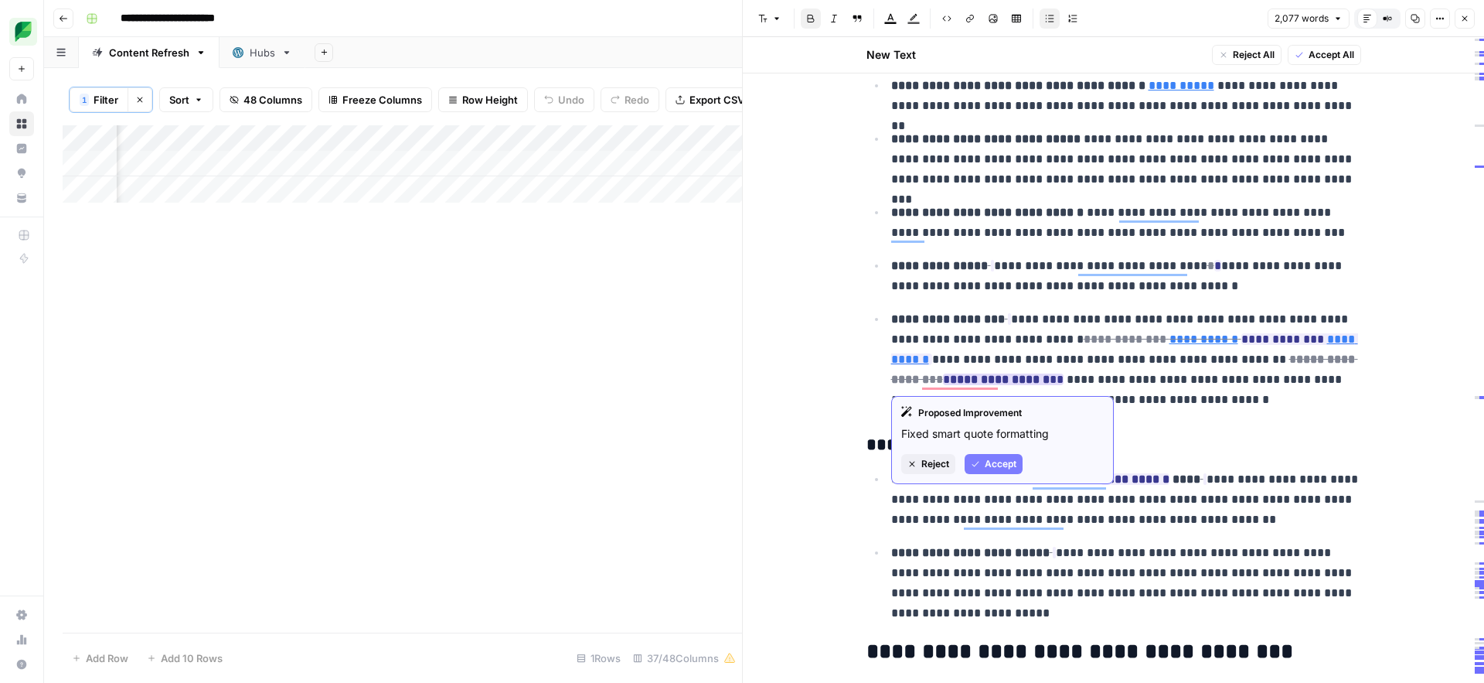
click at [990, 465] on span "Accept" at bounding box center [1001, 464] width 32 height 14
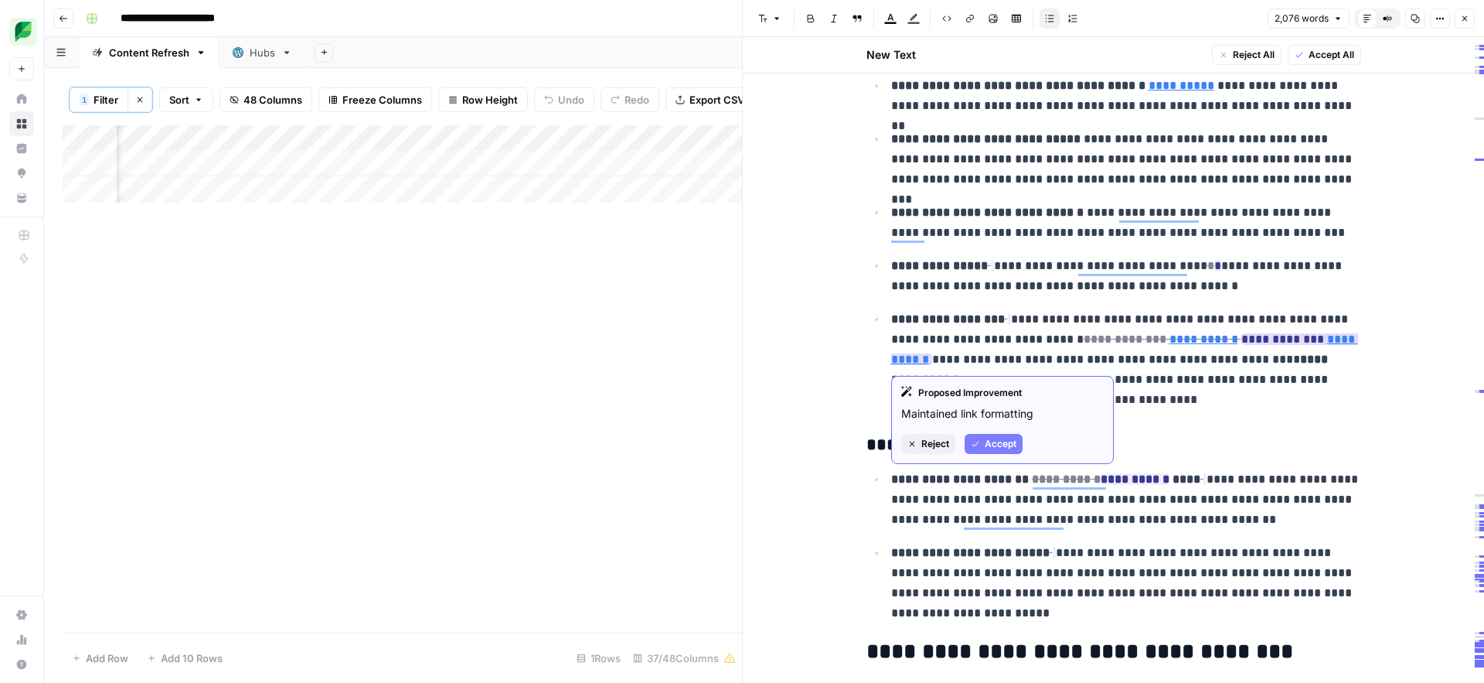
click at [1002, 441] on span "Accept" at bounding box center [1001, 444] width 32 height 14
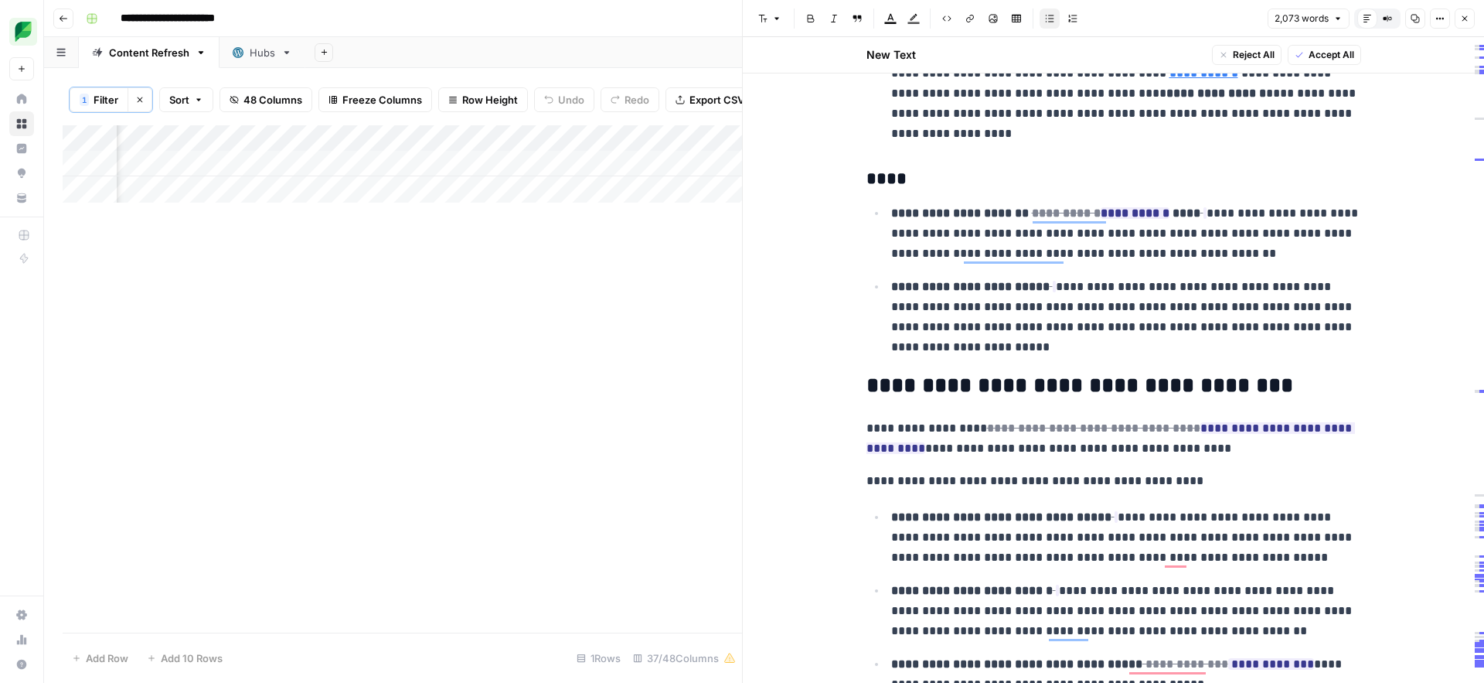
scroll to position [12695, 0]
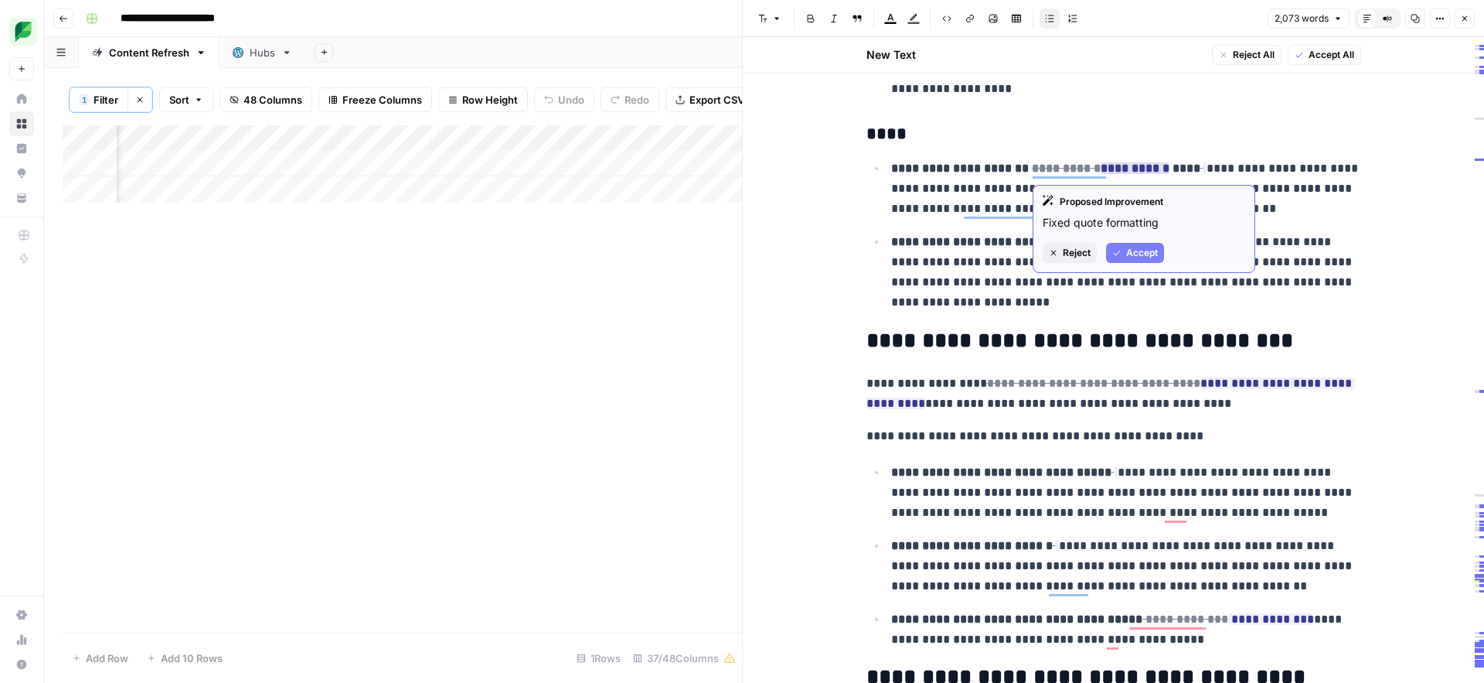
click at [1120, 248] on icon "button" at bounding box center [1116, 252] width 9 height 9
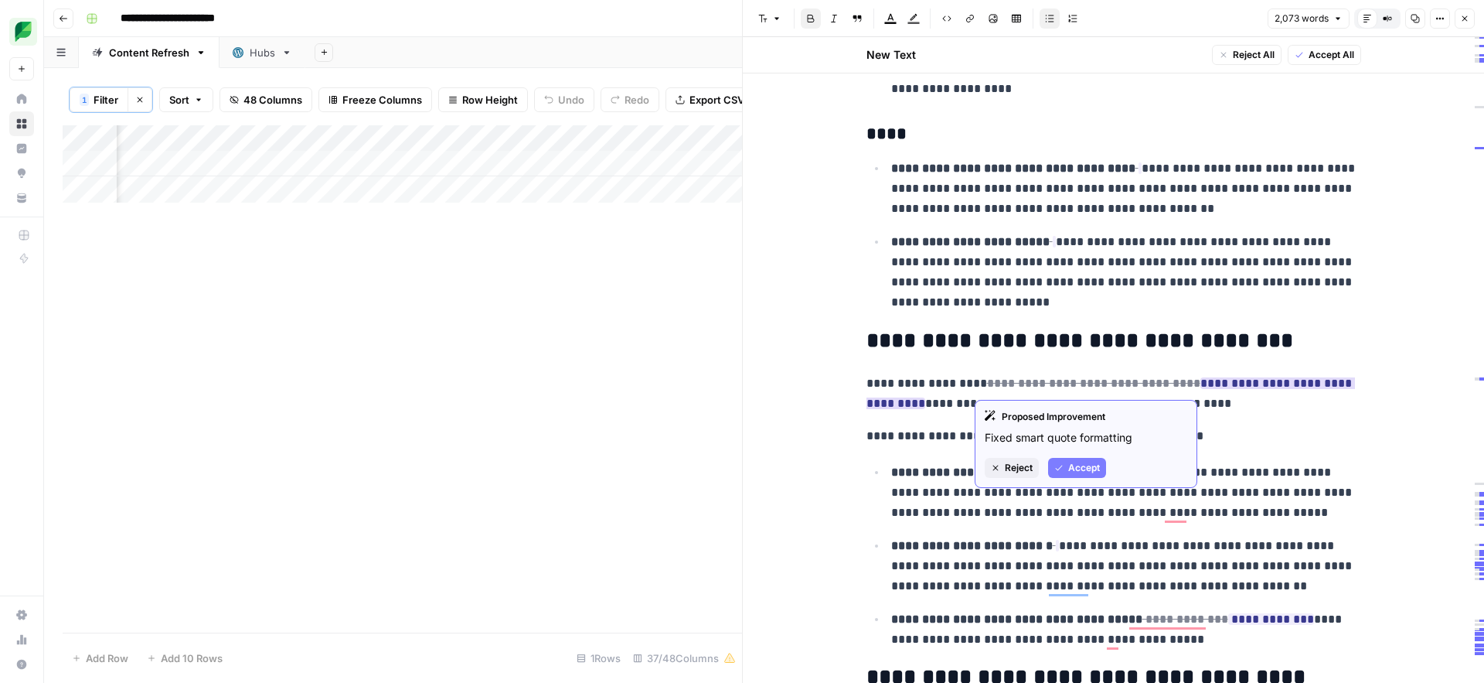
click at [1088, 467] on span "Accept" at bounding box center [1084, 468] width 32 height 14
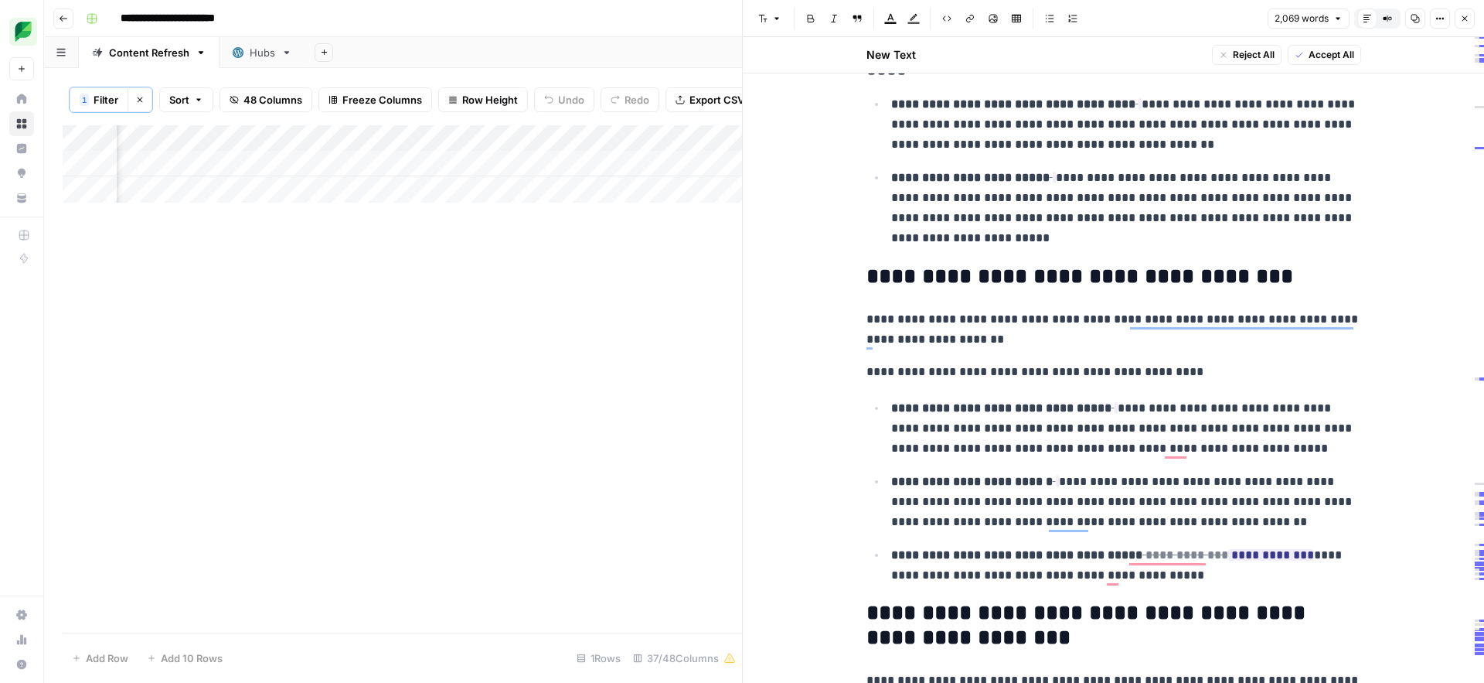
scroll to position [12801, 0]
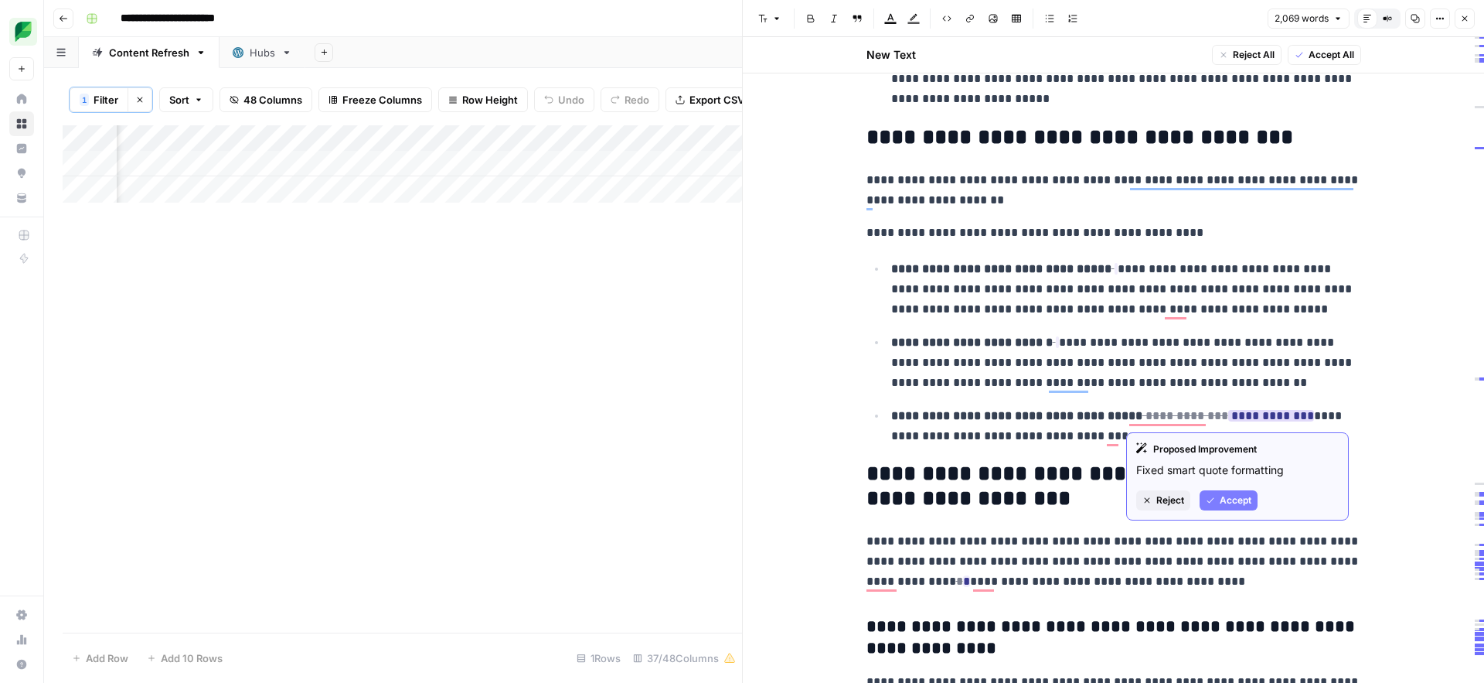
click at [1225, 503] on span "Accept" at bounding box center [1236, 500] width 32 height 14
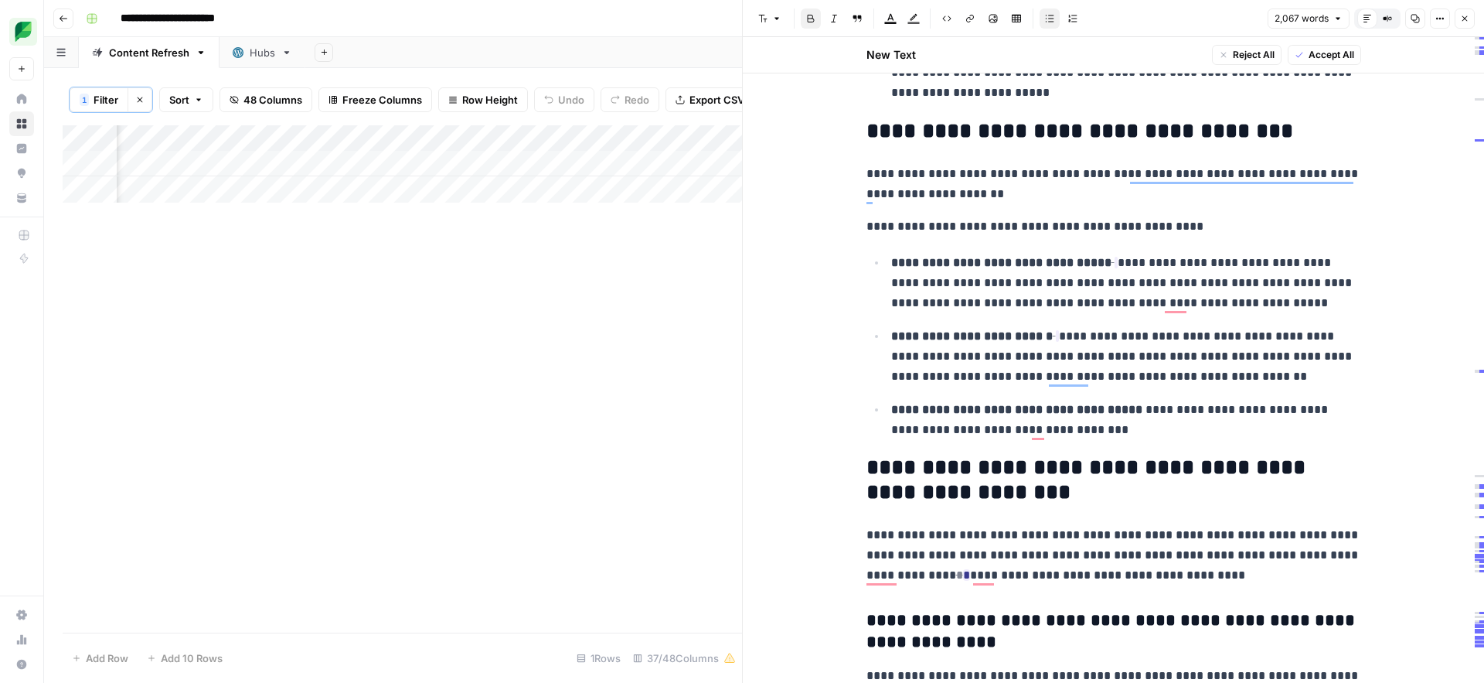
scroll to position [12910, 0]
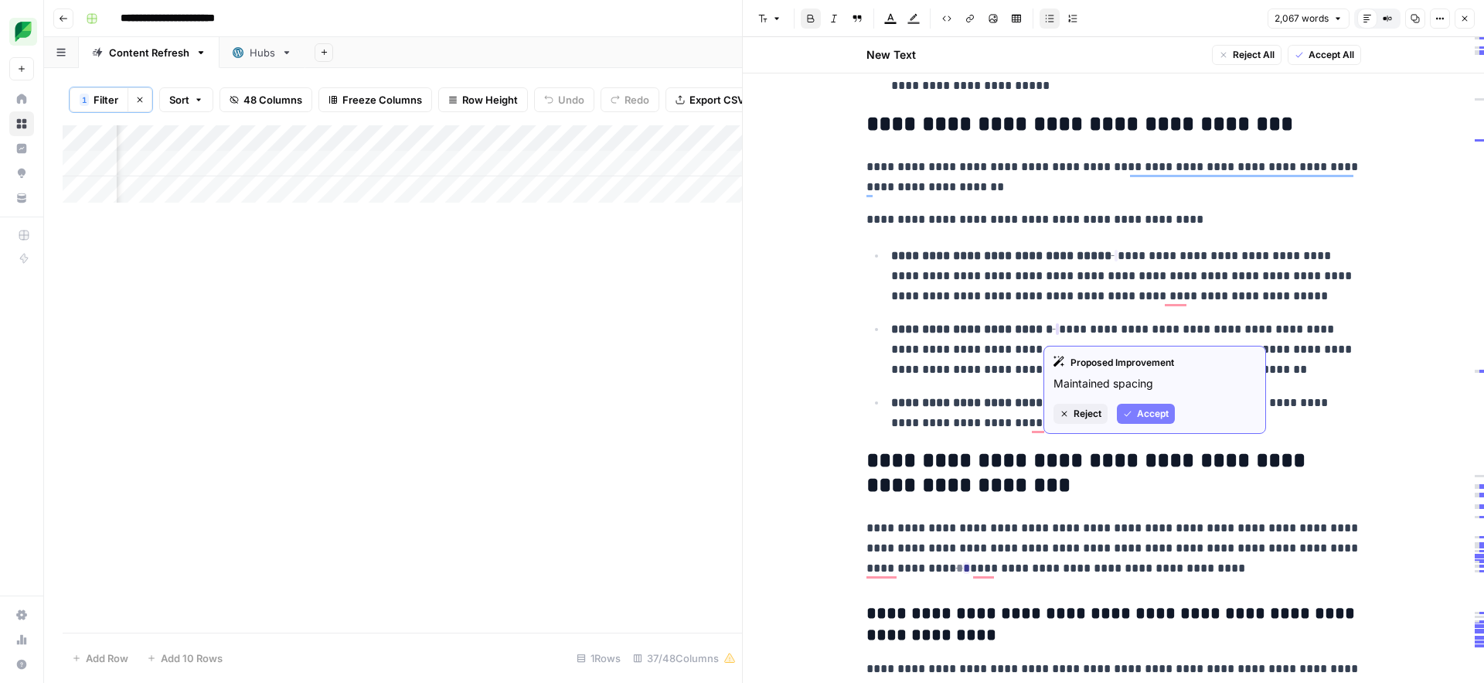
click at [1145, 414] on span "Accept" at bounding box center [1153, 414] width 32 height 14
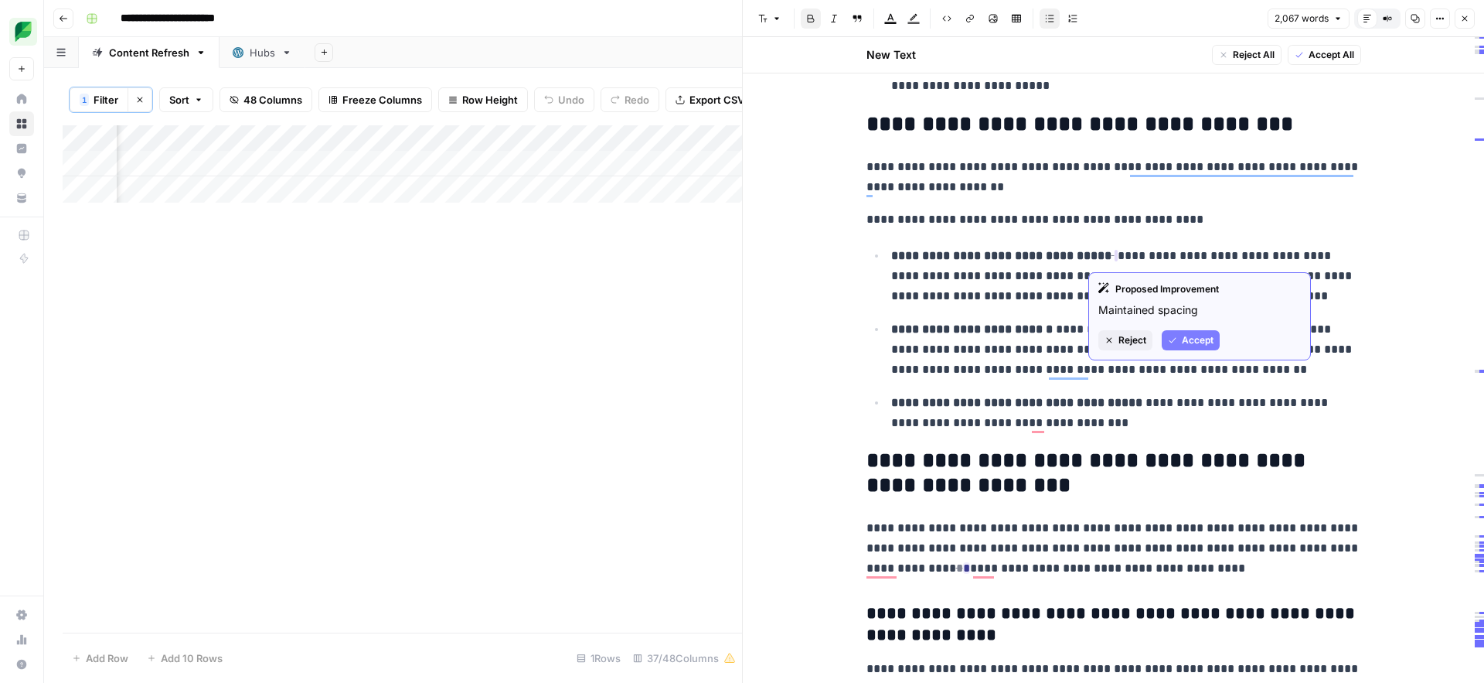
click at [1190, 342] on span "Accept" at bounding box center [1198, 340] width 32 height 14
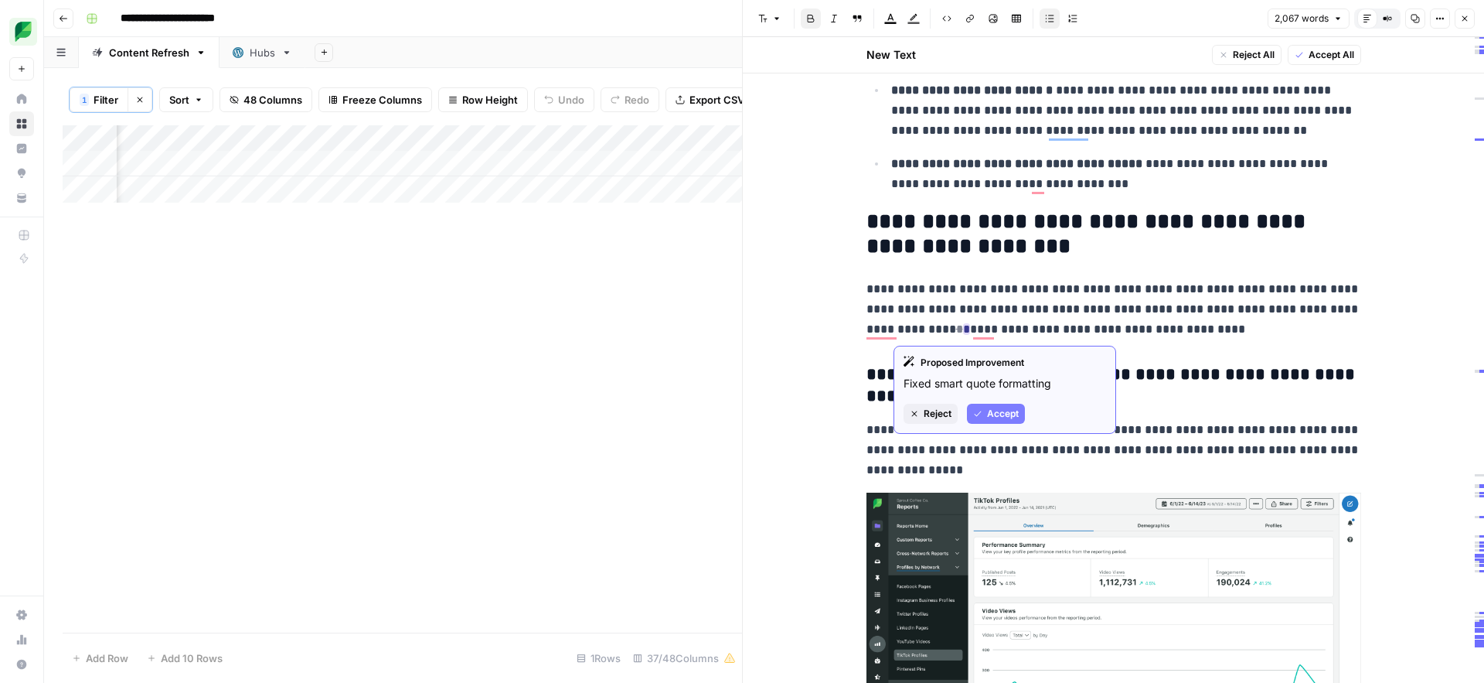
click at [997, 409] on span "Accept" at bounding box center [1003, 414] width 32 height 14
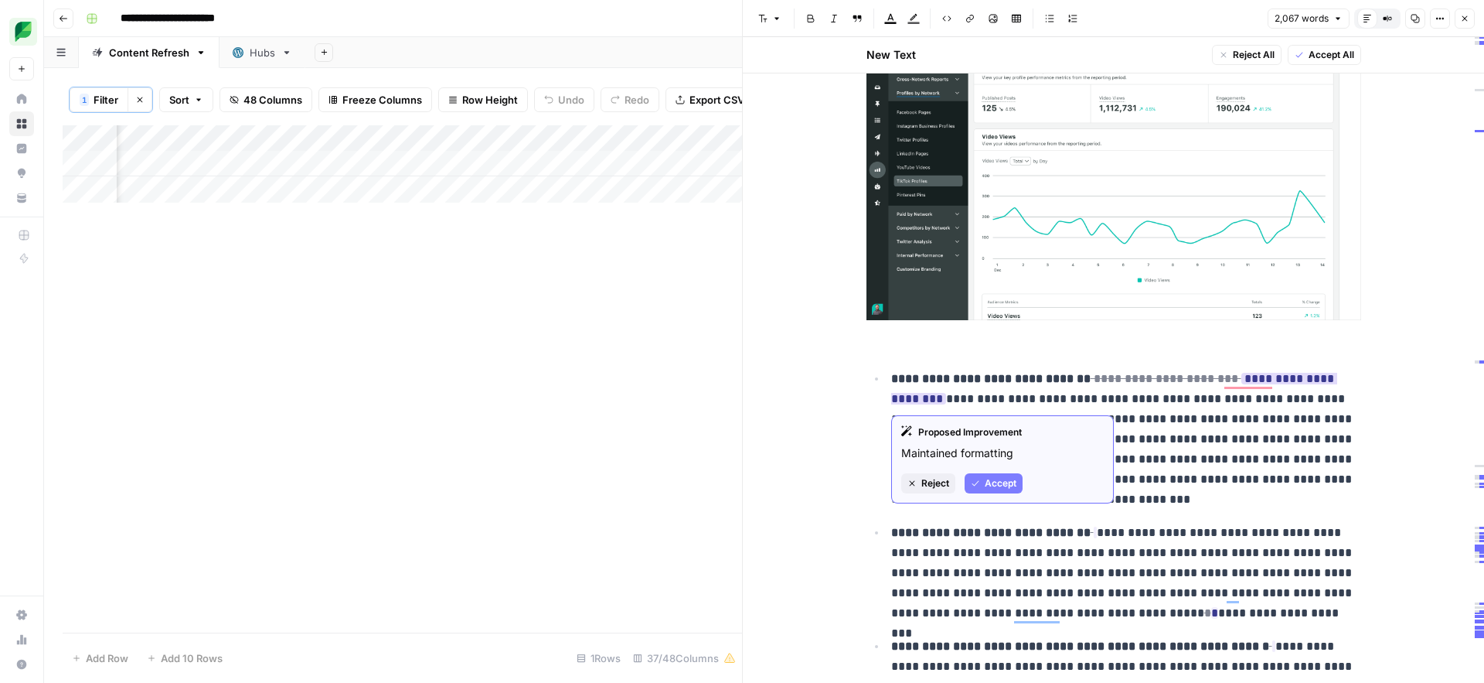
click at [998, 482] on span "Accept" at bounding box center [1001, 483] width 32 height 14
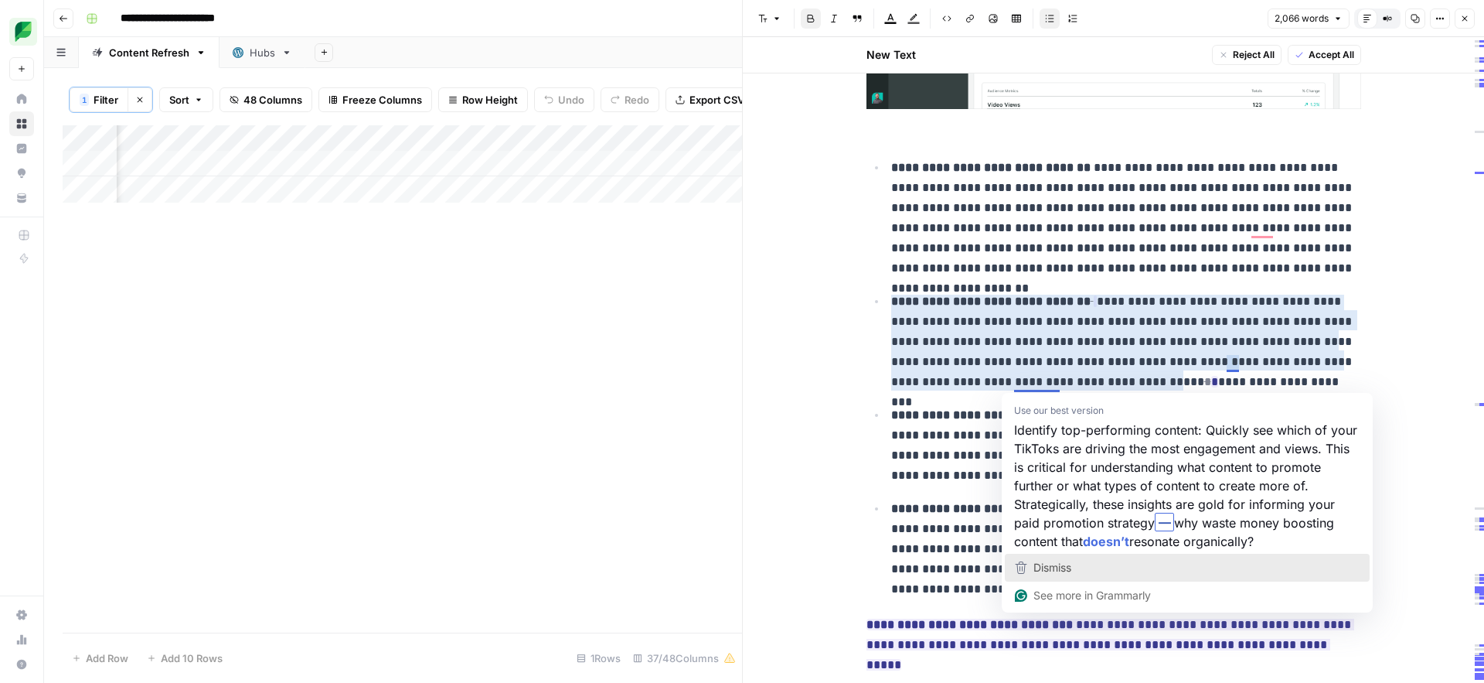
click at [1059, 565] on span "Dismiss" at bounding box center [1053, 566] width 38 height 13
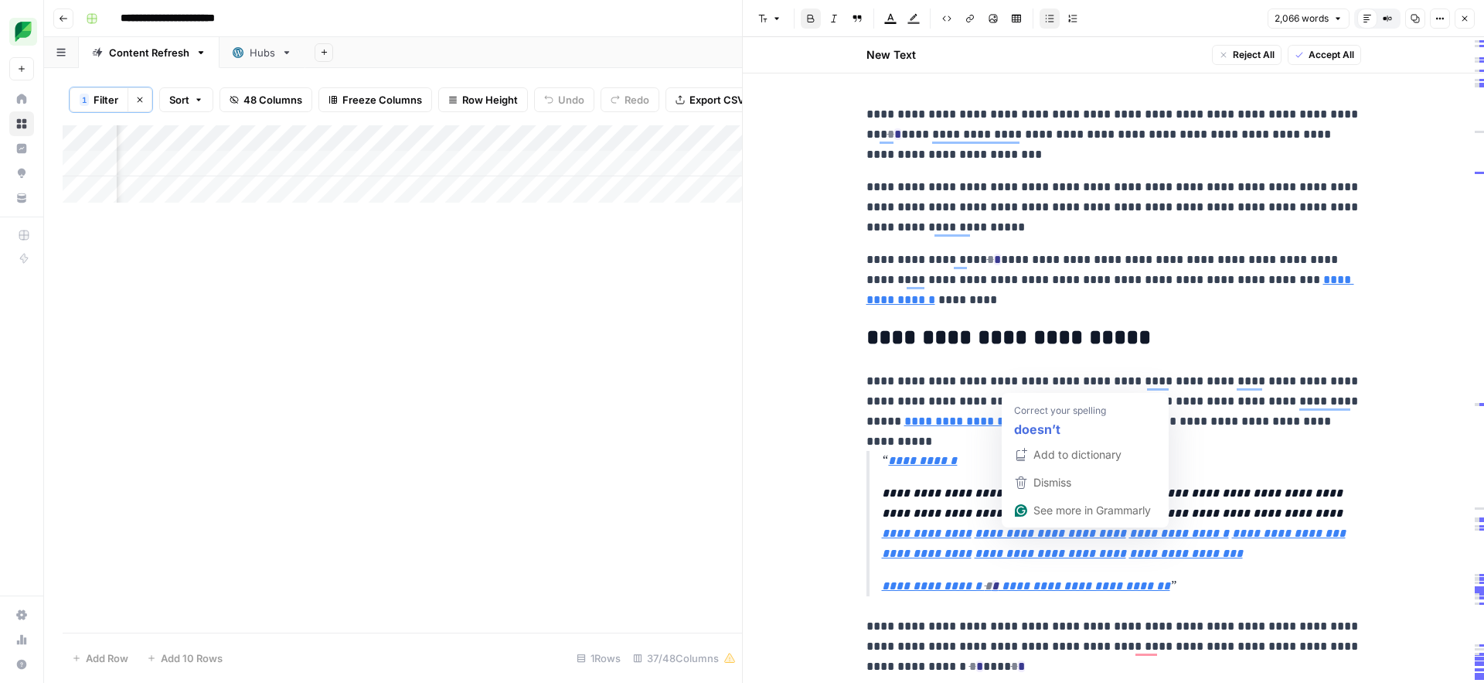
scroll to position [13835, 0]
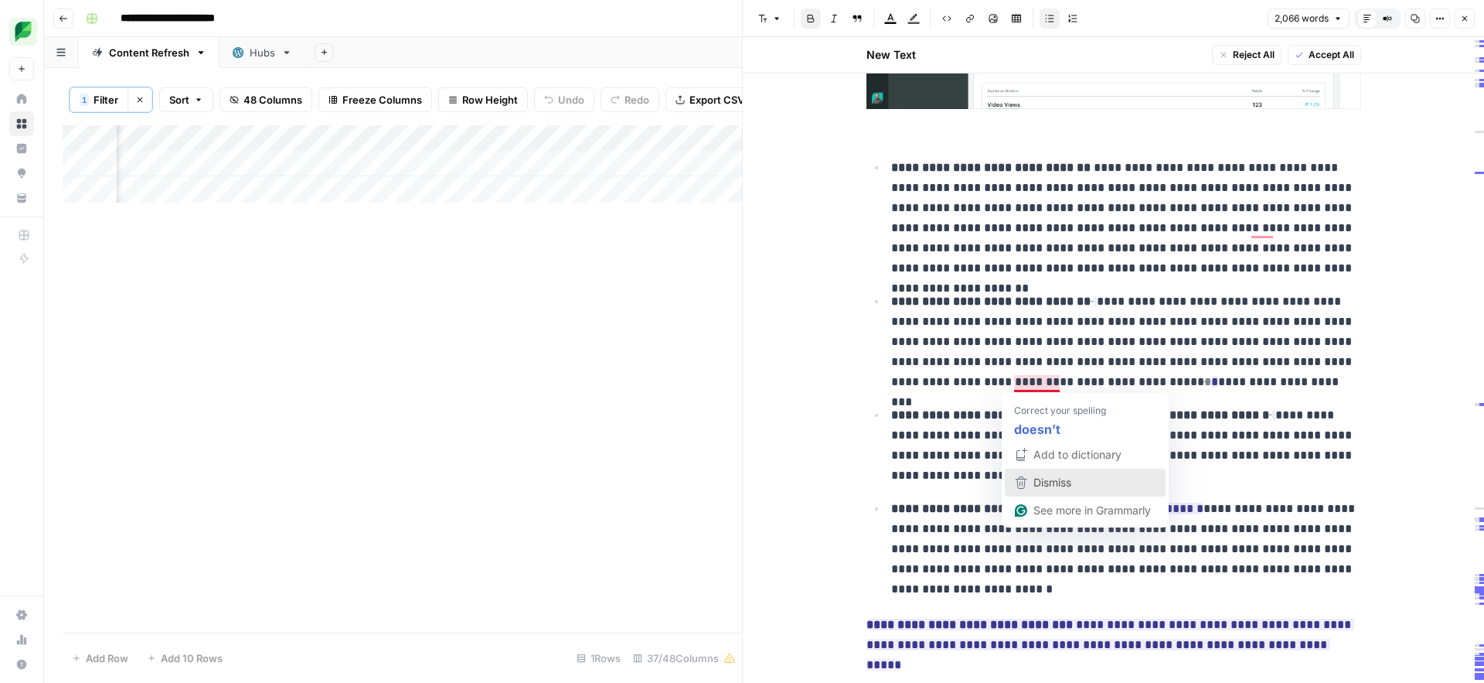
click at [1025, 482] on icon "button" at bounding box center [1022, 482] width 12 height 12
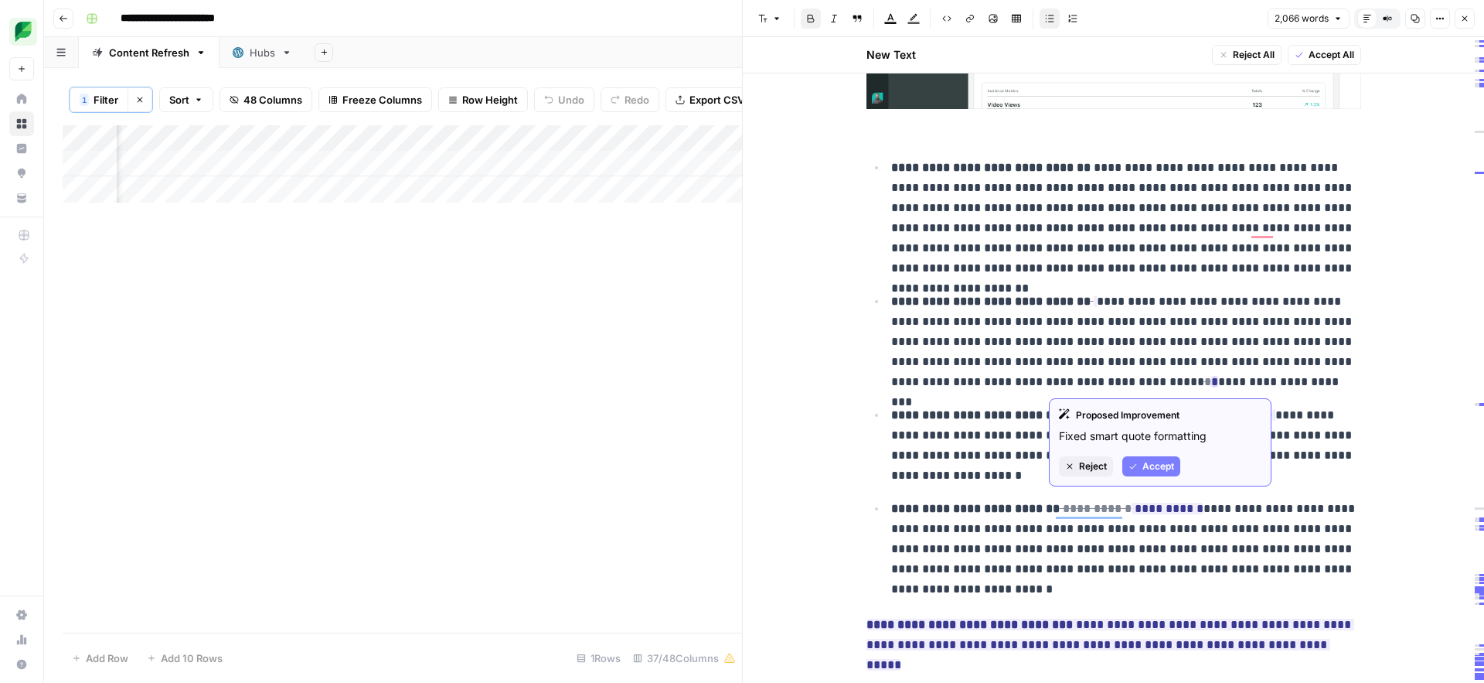
click at [1145, 468] on span "Accept" at bounding box center [1159, 466] width 32 height 14
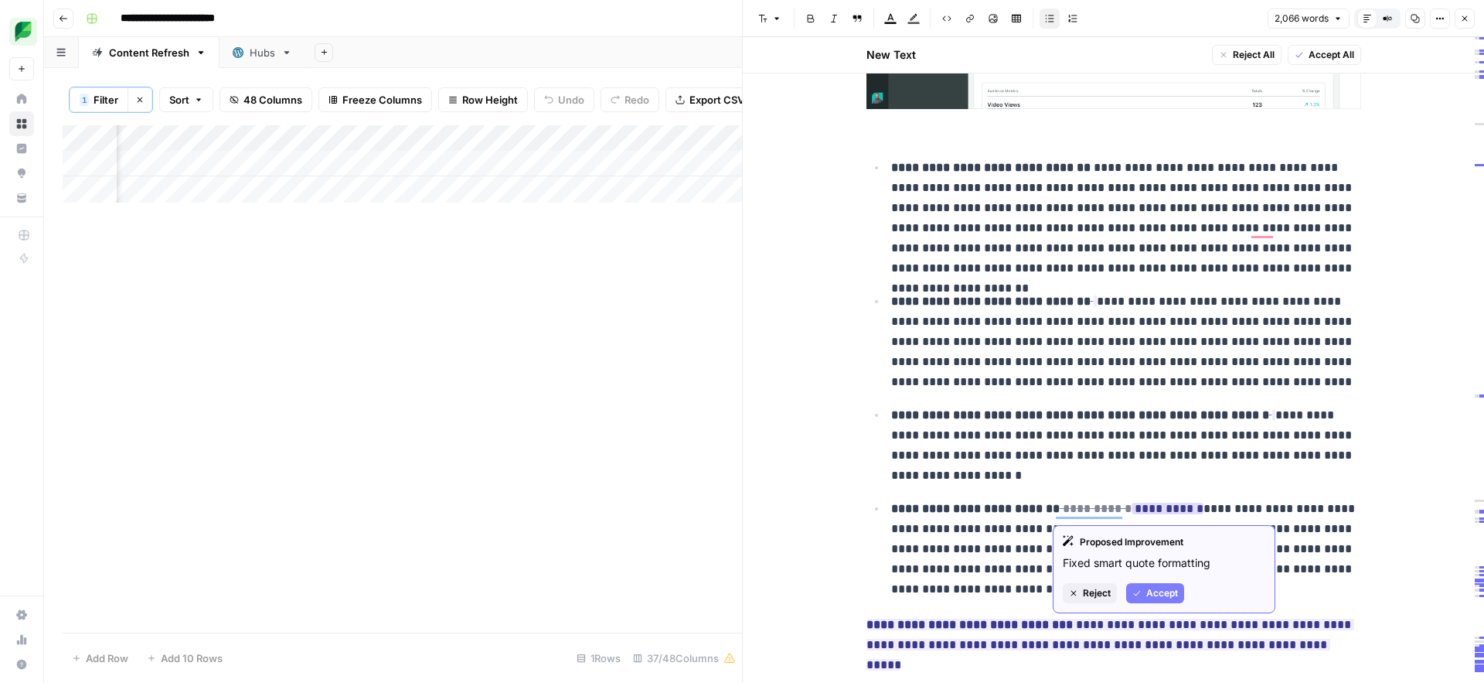
click at [1155, 593] on span "Accept" at bounding box center [1162, 593] width 32 height 14
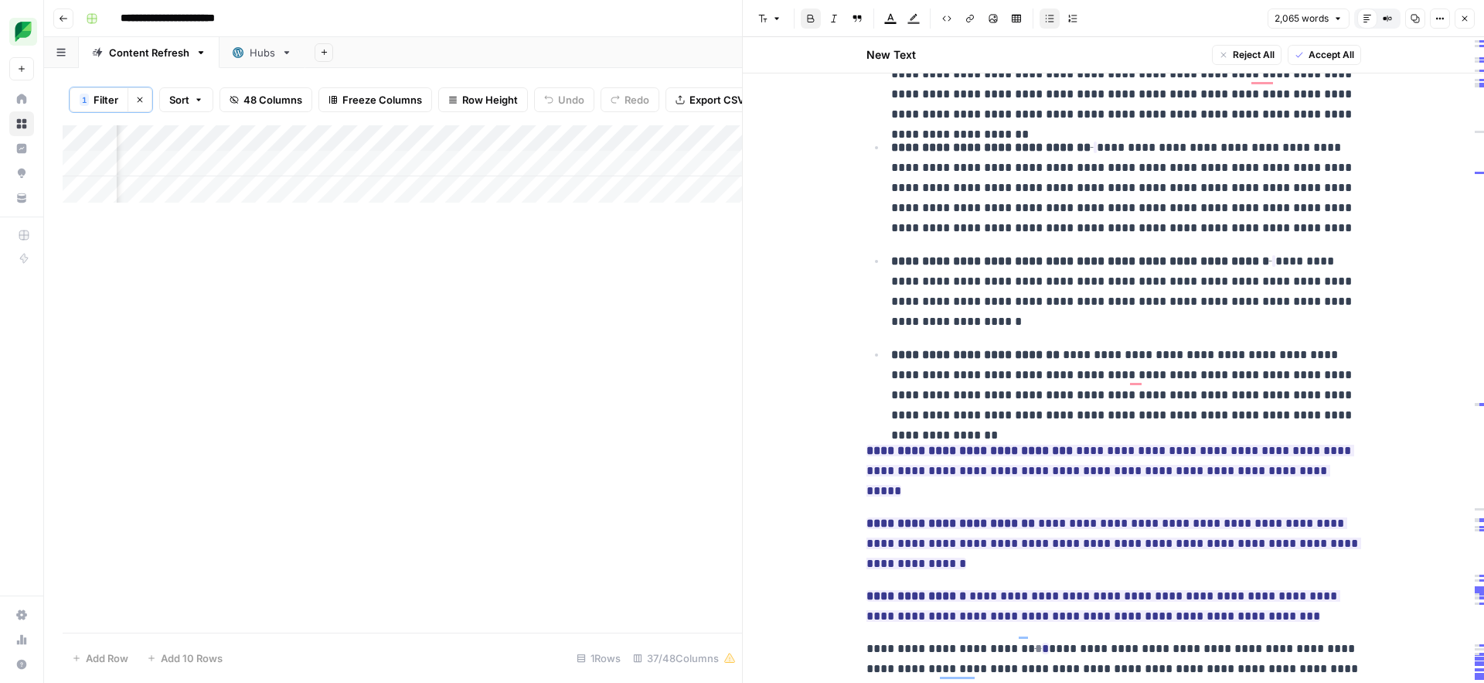
scroll to position [0, 0]
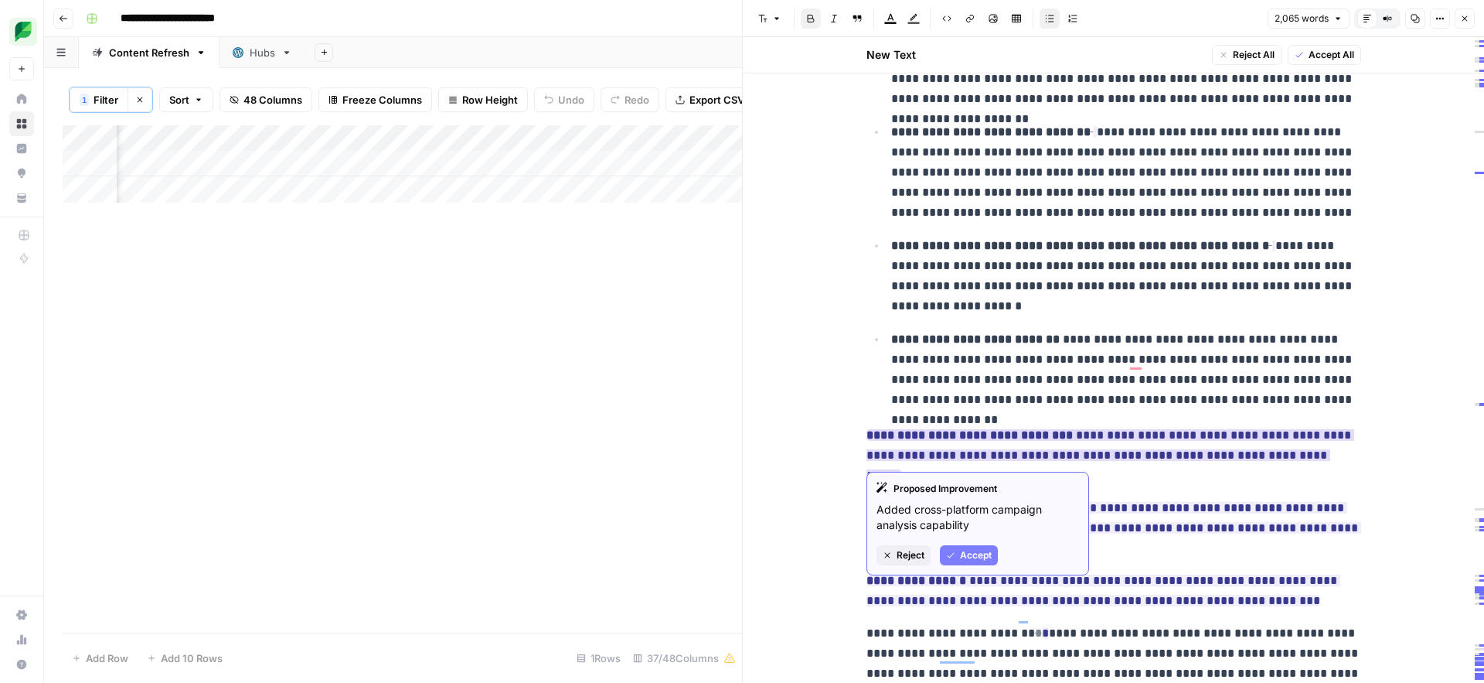
click at [985, 554] on span "Accept" at bounding box center [976, 555] width 32 height 14
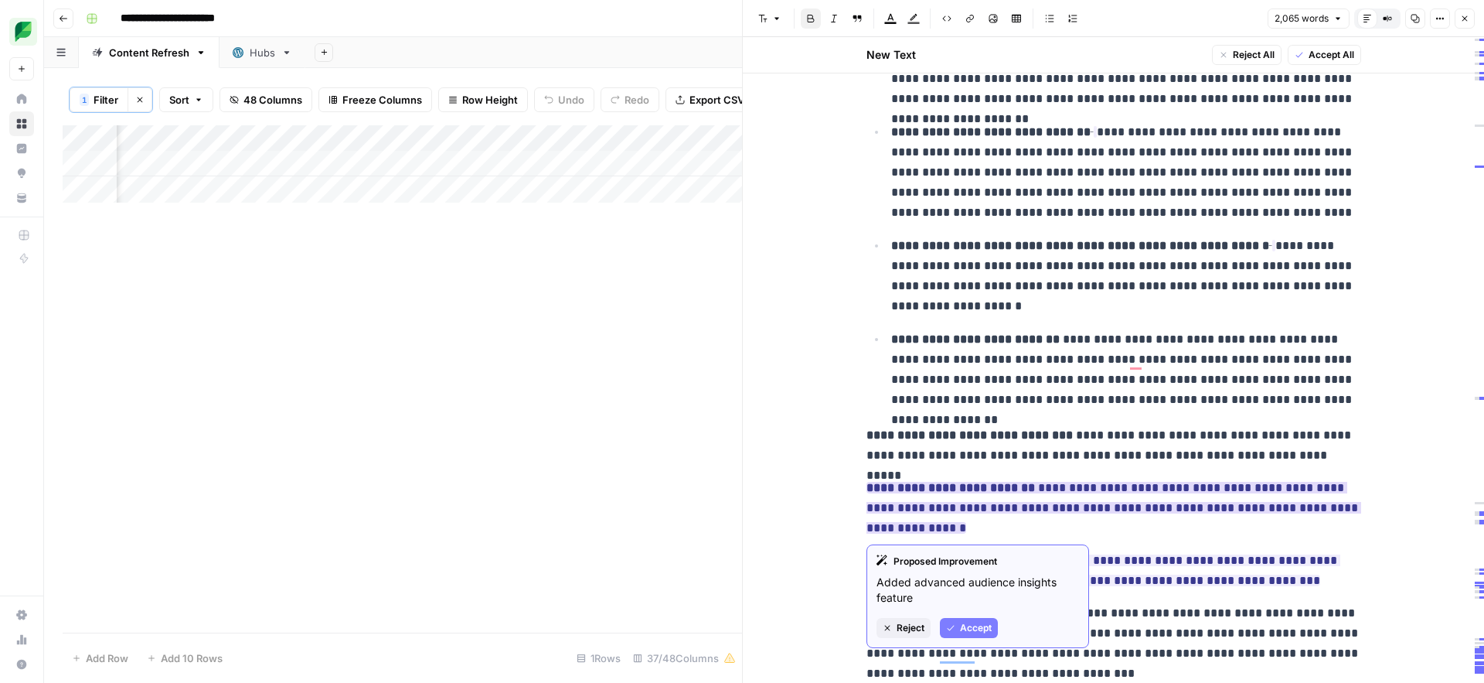
click at [962, 628] on span "Accept" at bounding box center [976, 628] width 32 height 14
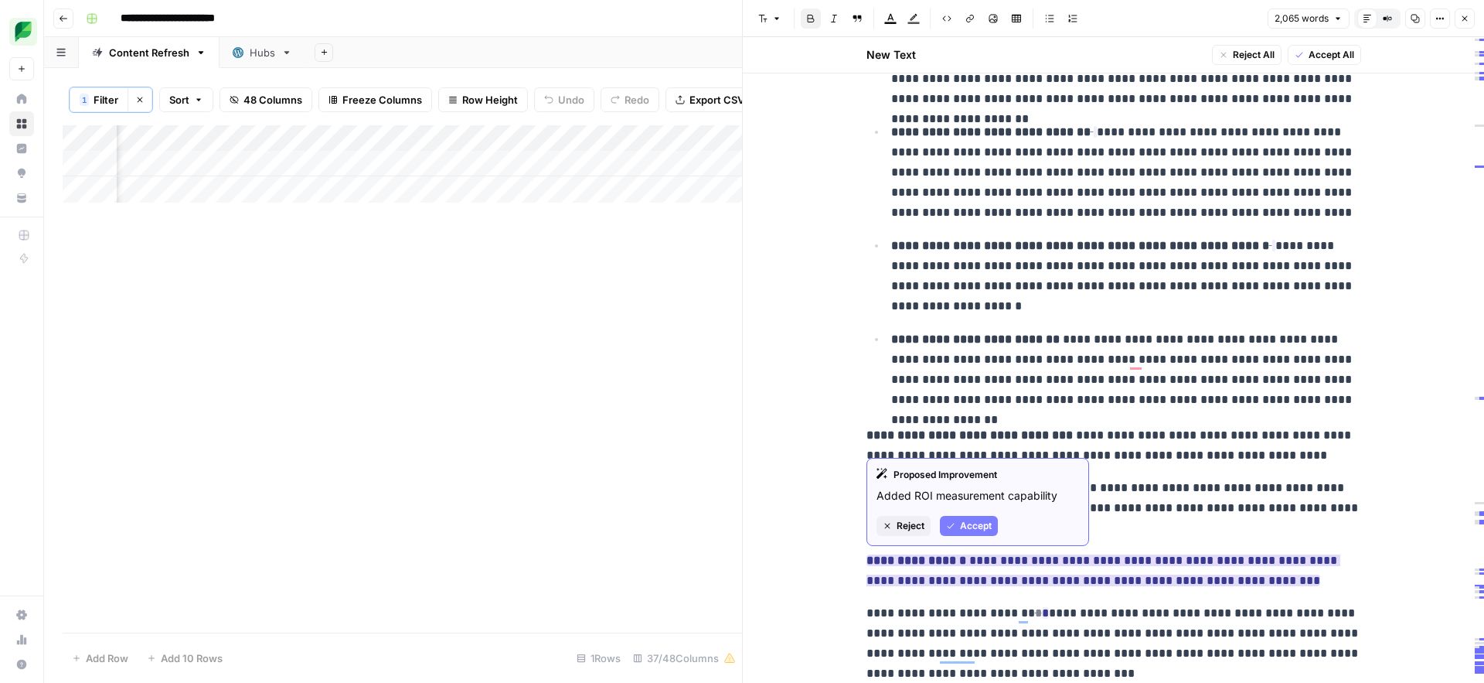
click at [971, 531] on span "Accept" at bounding box center [976, 526] width 32 height 14
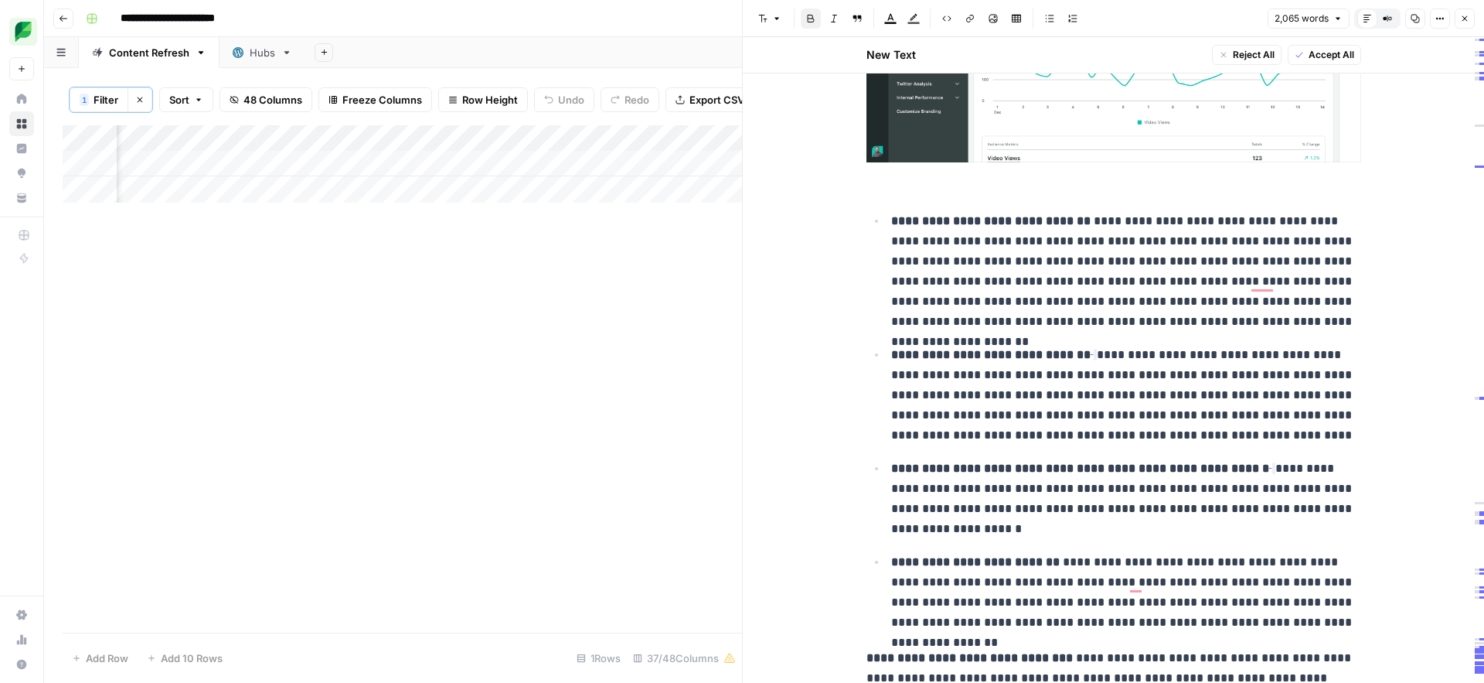
scroll to position [13759, 0]
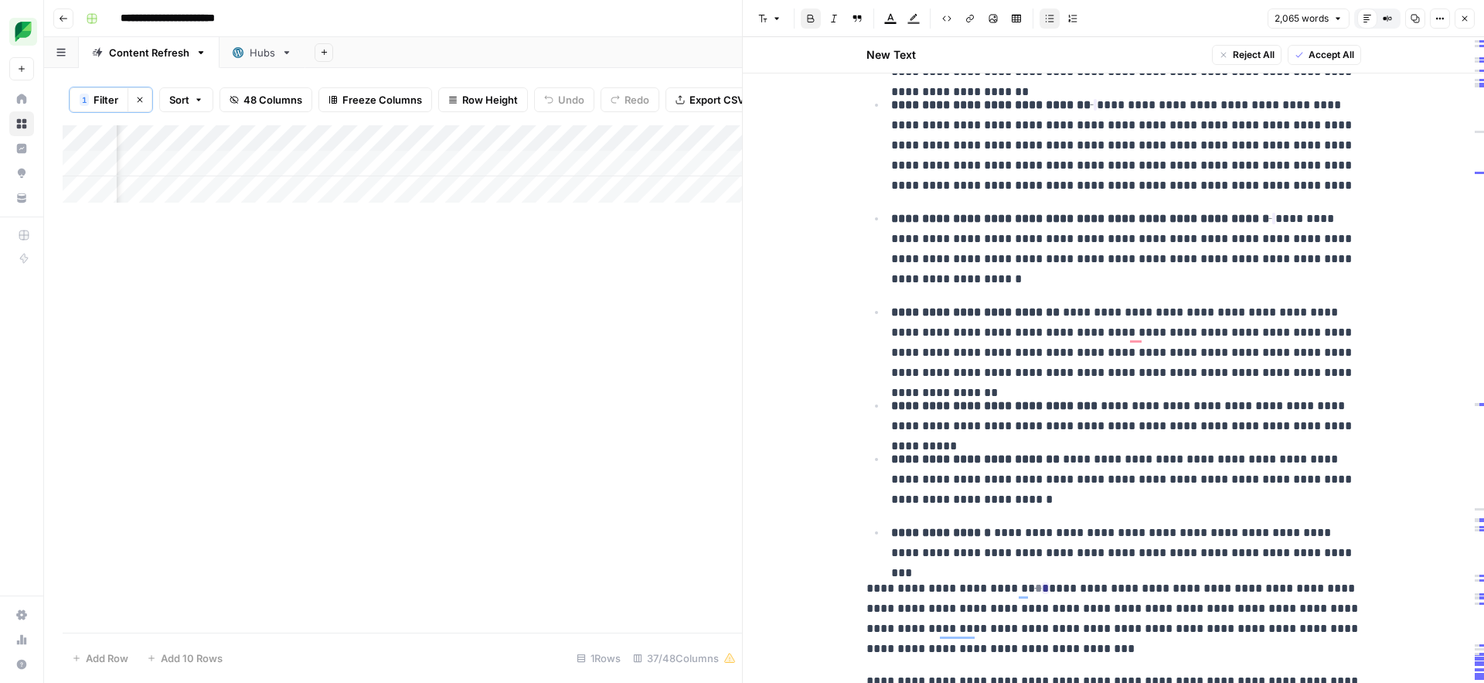
click at [1162, 436] on ul "**********" at bounding box center [1114, 262] width 495 height 602
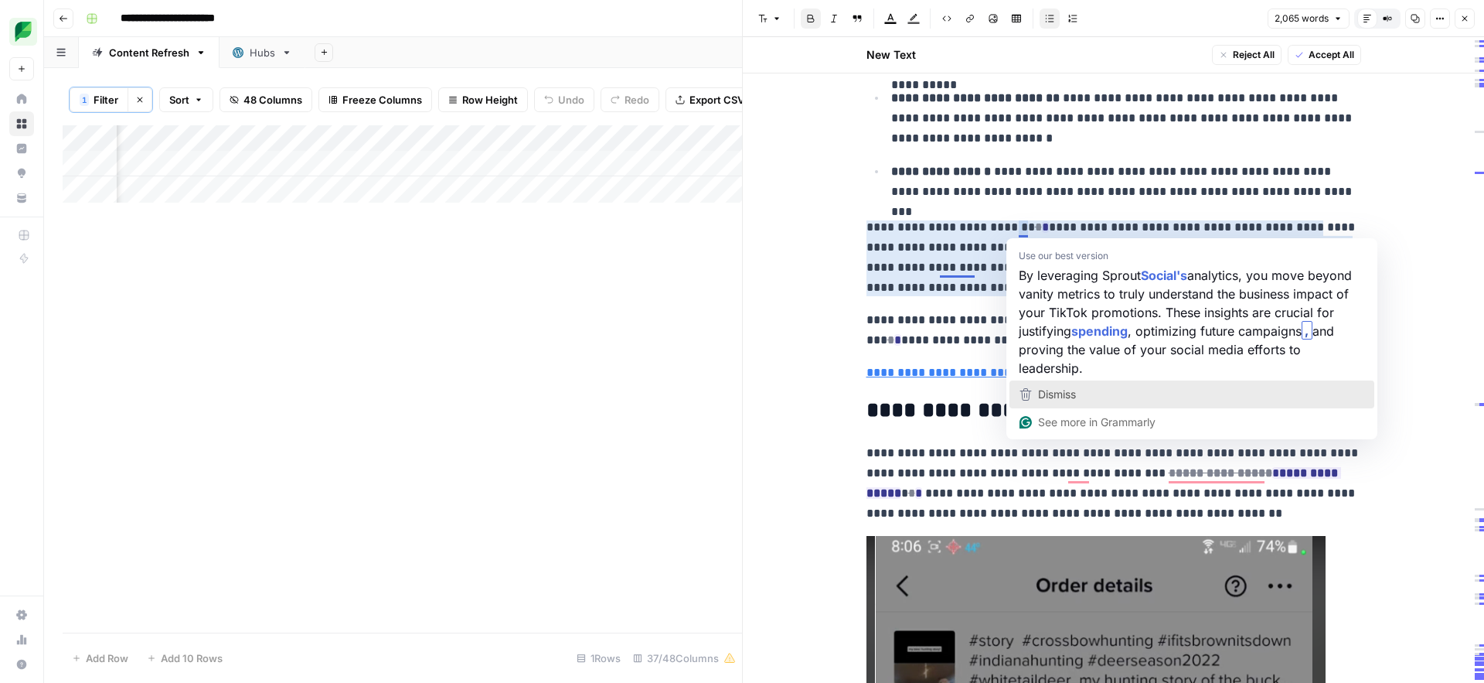
click at [1038, 393] on span "Dismiss" at bounding box center [1057, 393] width 38 height 13
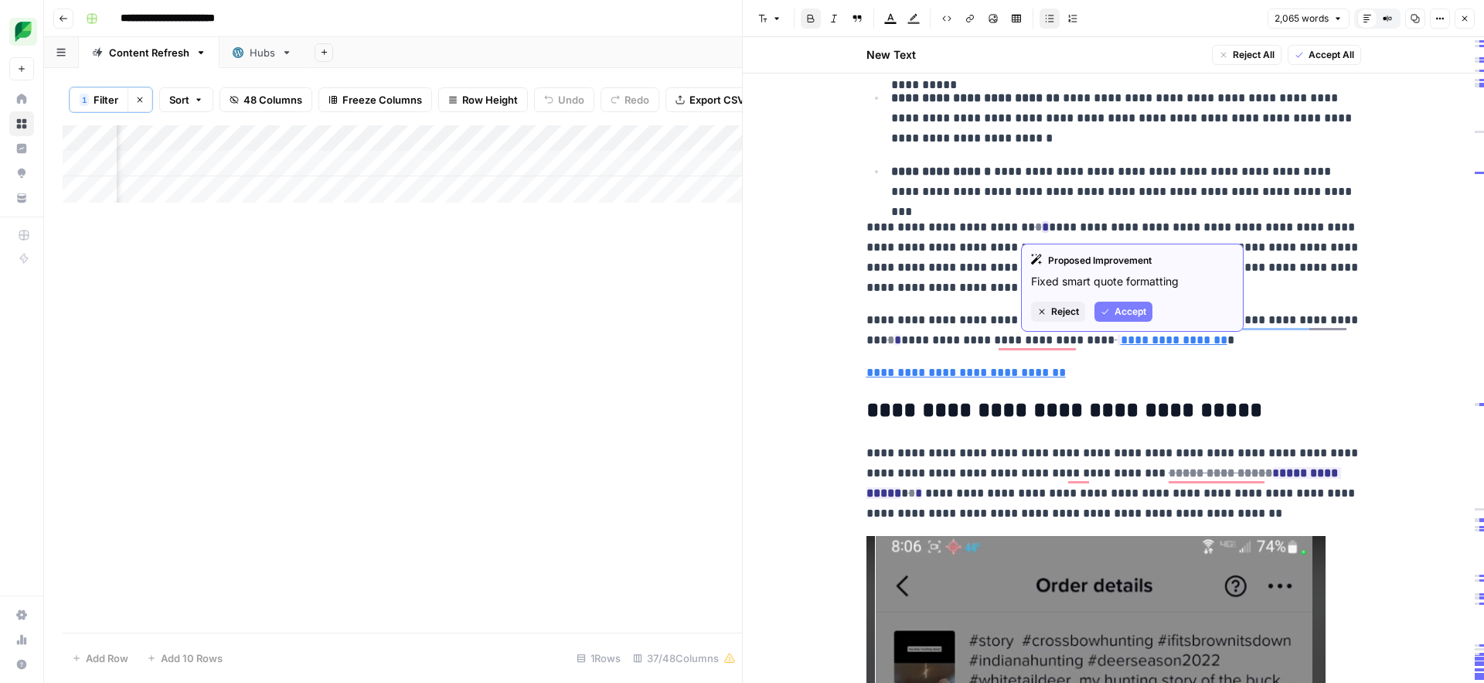
click at [1117, 308] on span "Accept" at bounding box center [1131, 312] width 32 height 14
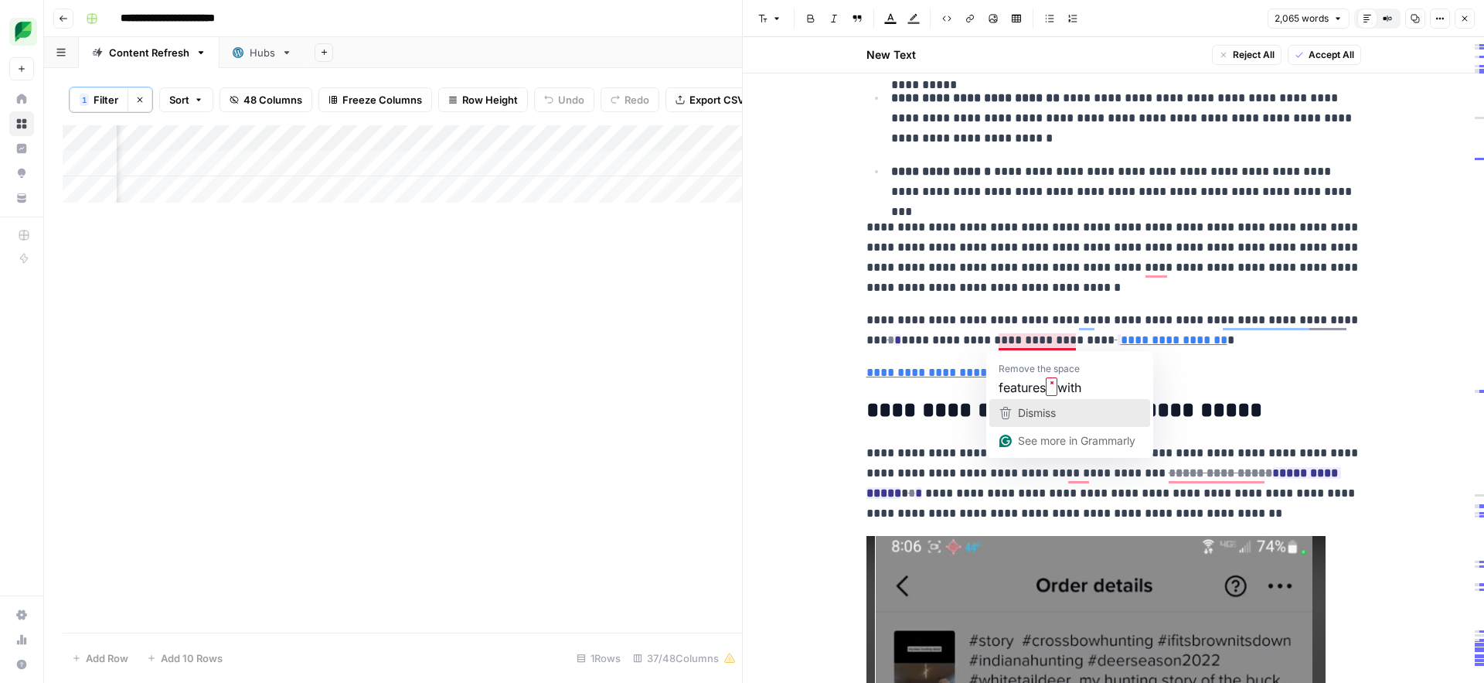
click at [1034, 413] on span "Dismiss" at bounding box center [1037, 412] width 38 height 13
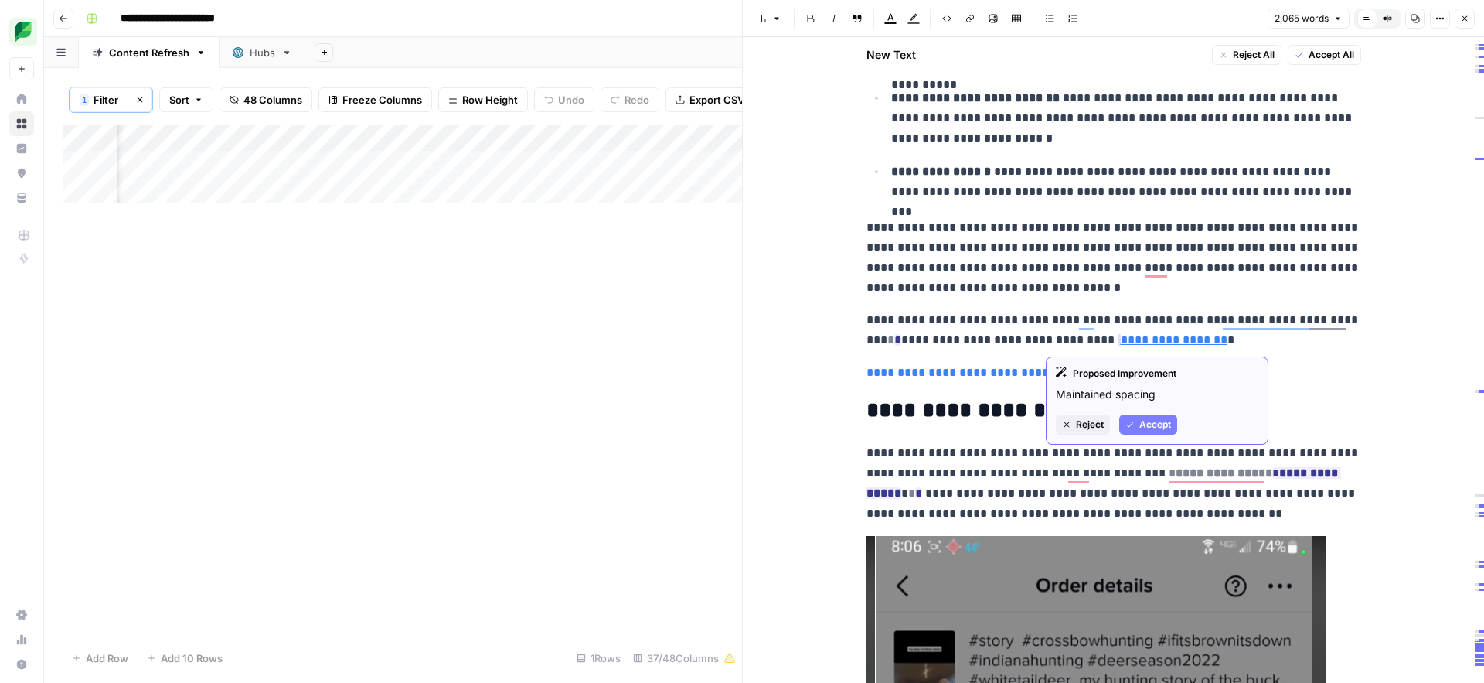
click at [1150, 423] on span "Accept" at bounding box center [1156, 424] width 32 height 14
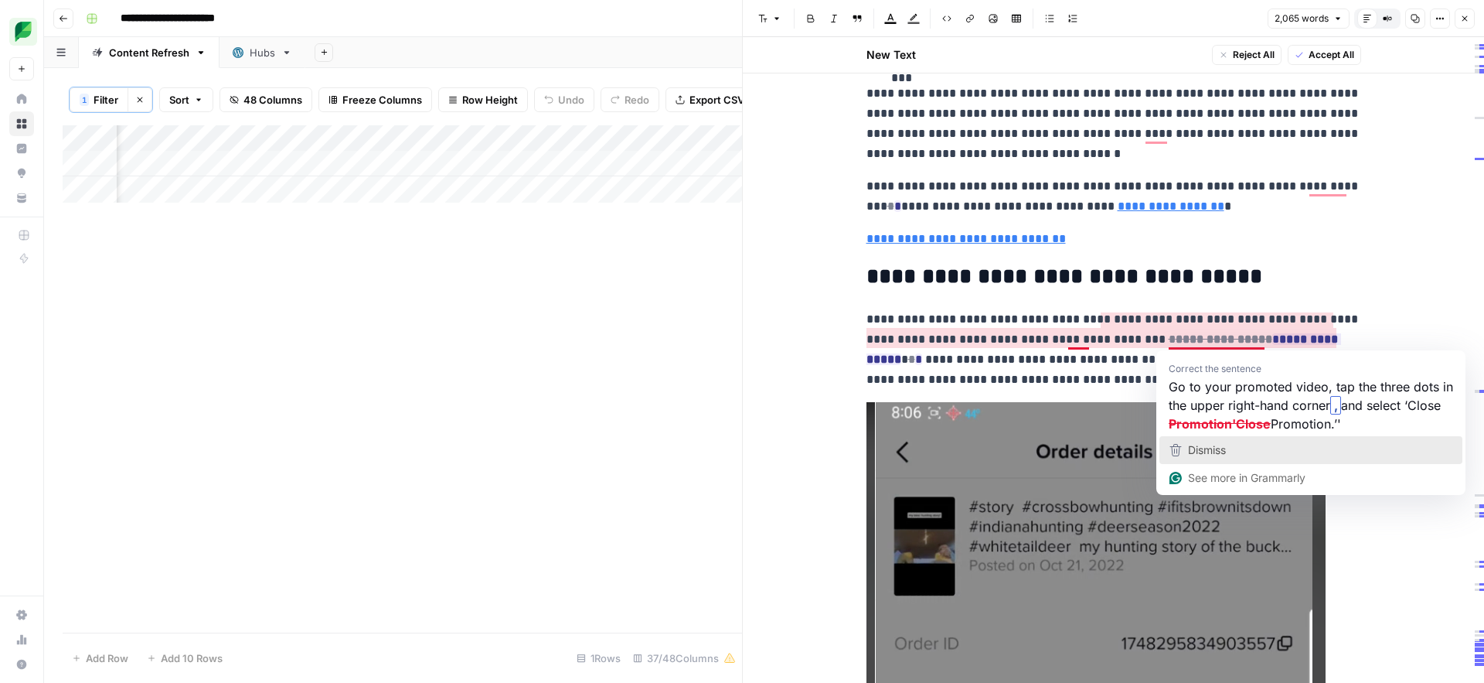
click at [1212, 448] on span "Dismiss" at bounding box center [1207, 449] width 38 height 13
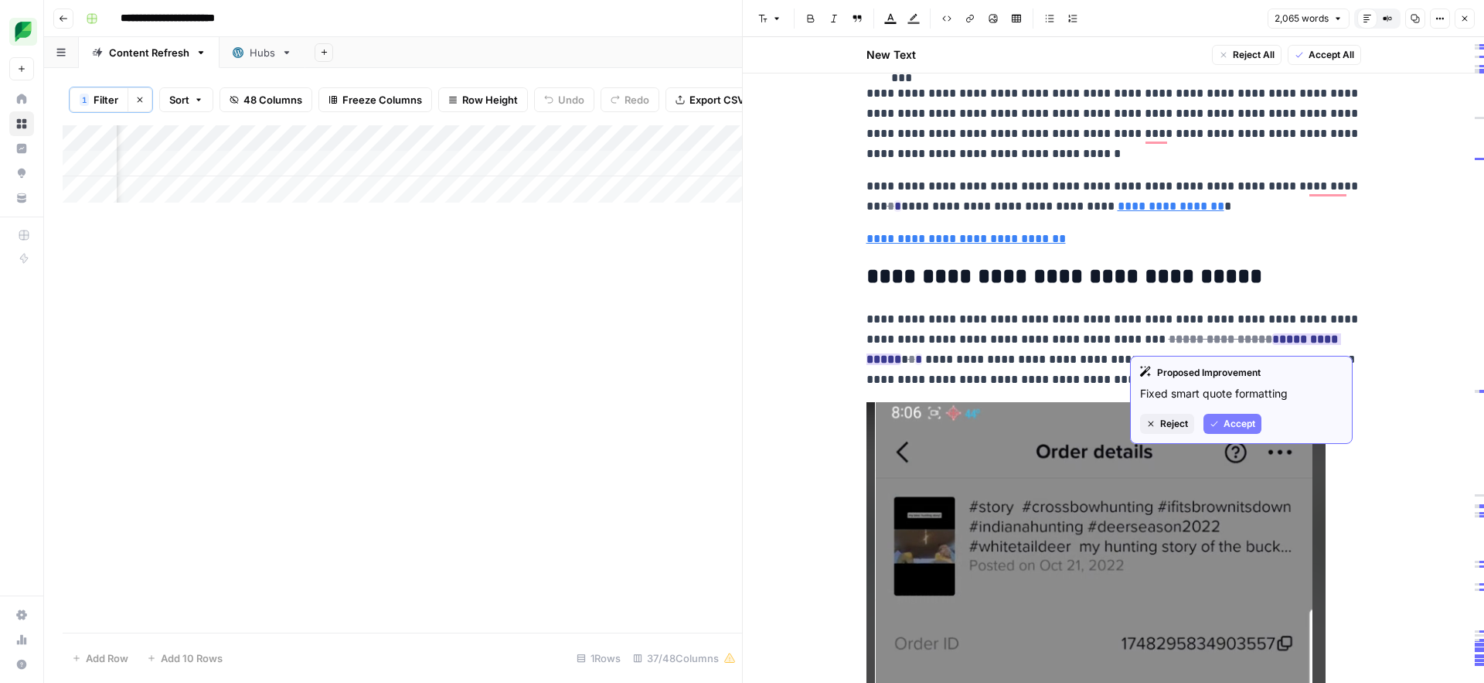
click at [1231, 421] on span "Accept" at bounding box center [1240, 424] width 32 height 14
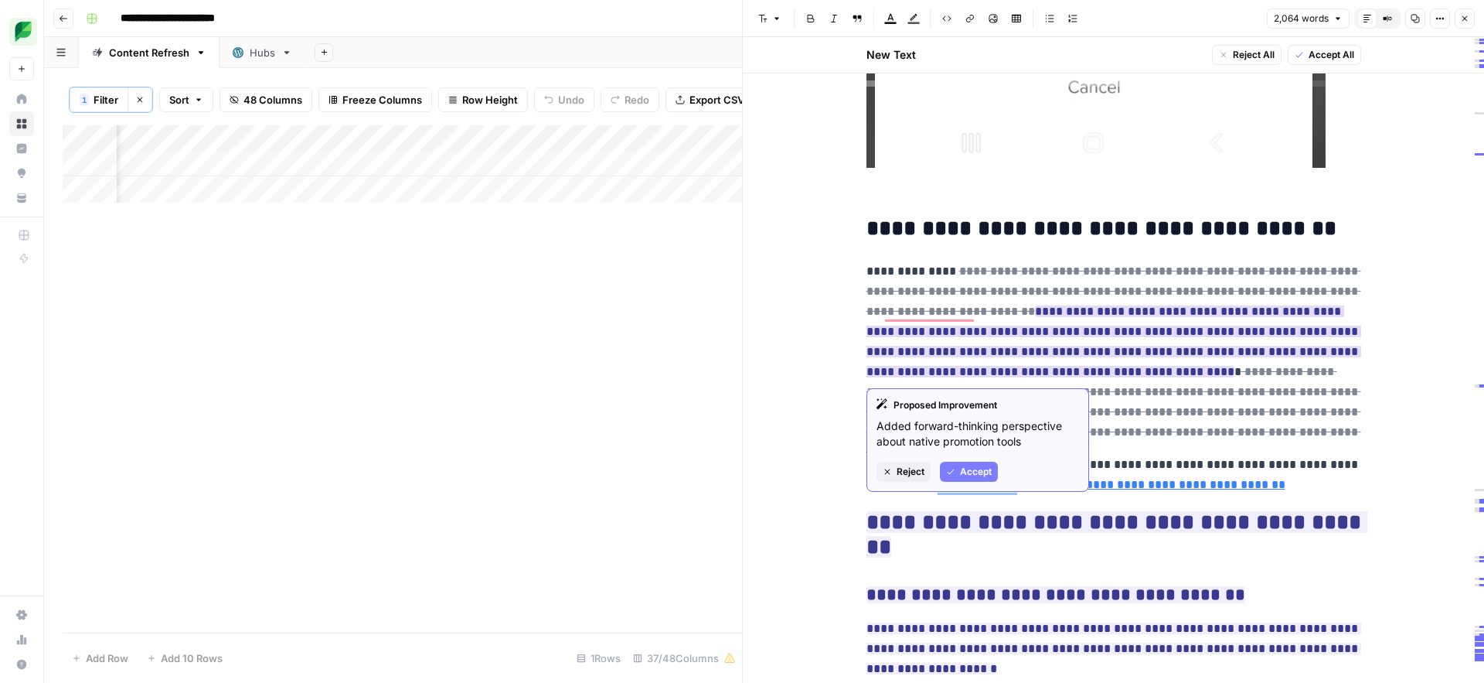
click at [960, 470] on span "Accept" at bounding box center [976, 472] width 32 height 14
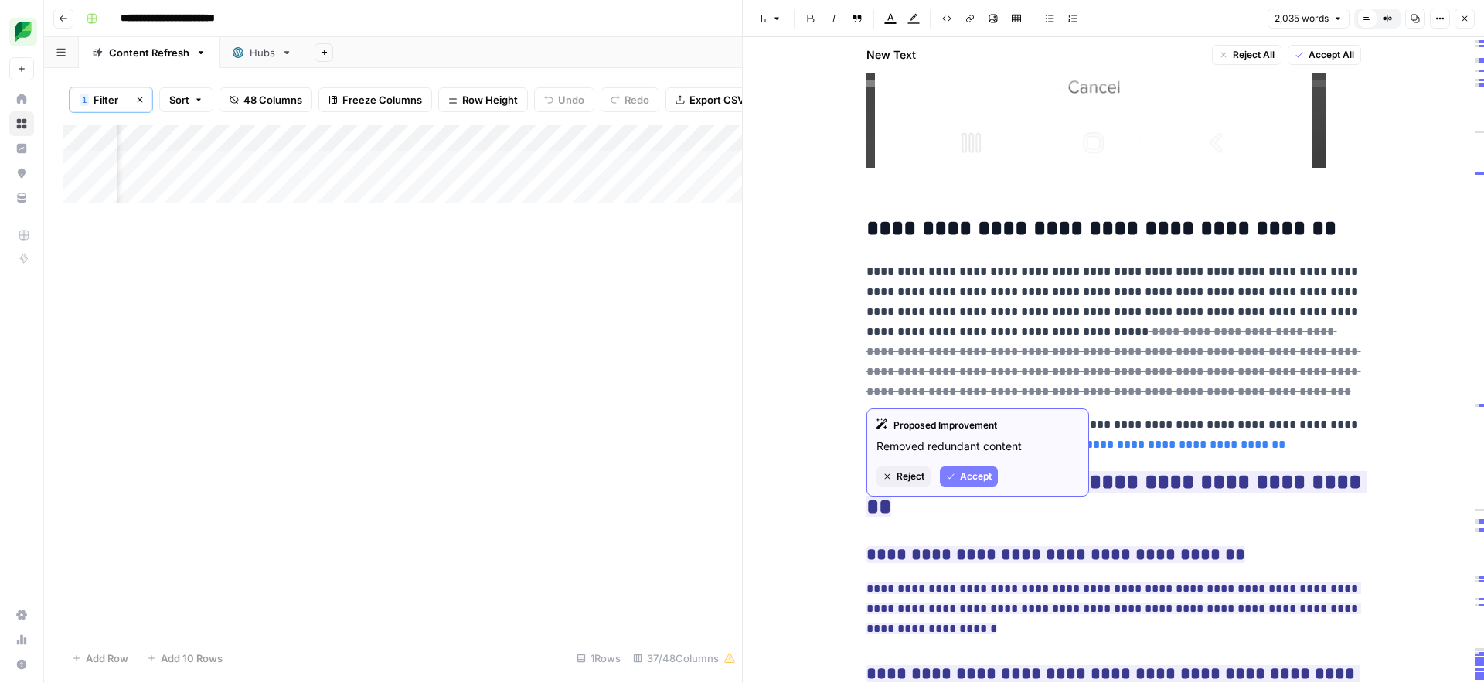
click at [983, 472] on span "Accept" at bounding box center [976, 476] width 32 height 14
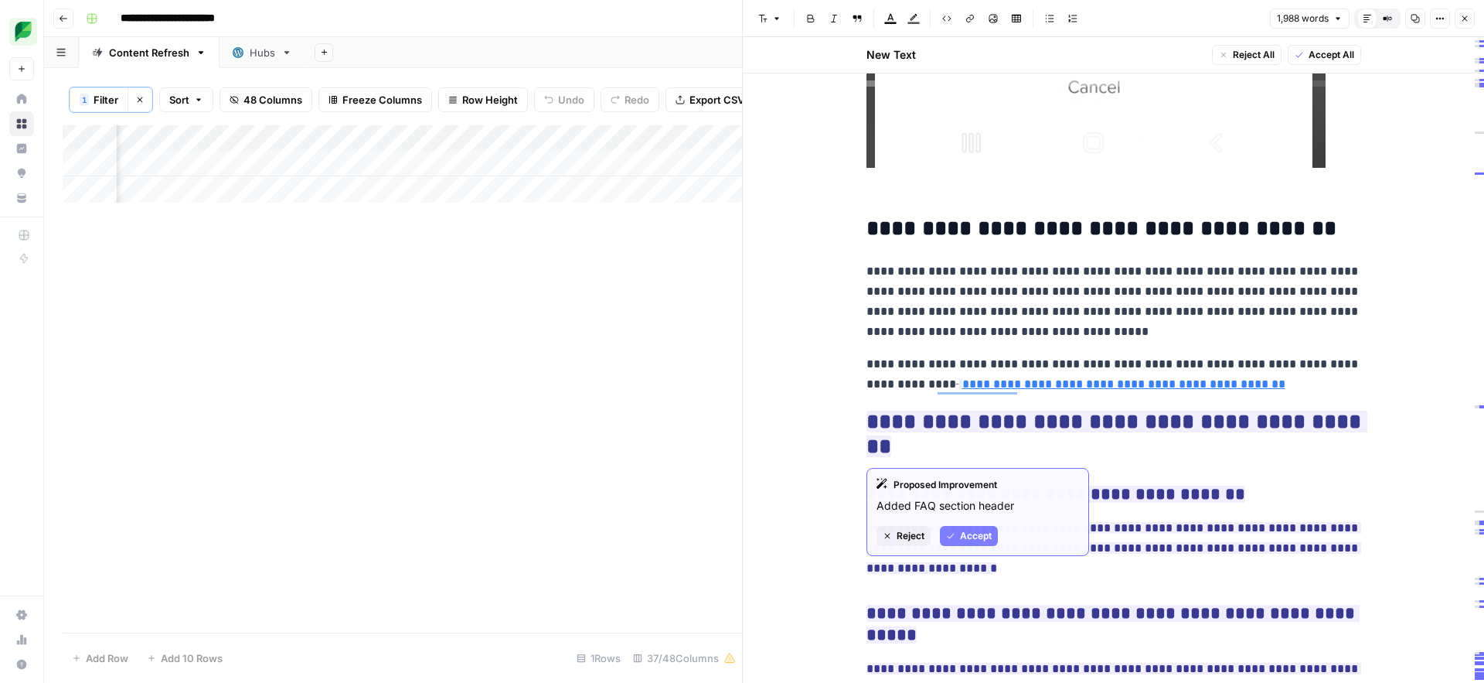
click at [1019, 448] on h2 "**********" at bounding box center [1114, 434] width 495 height 49
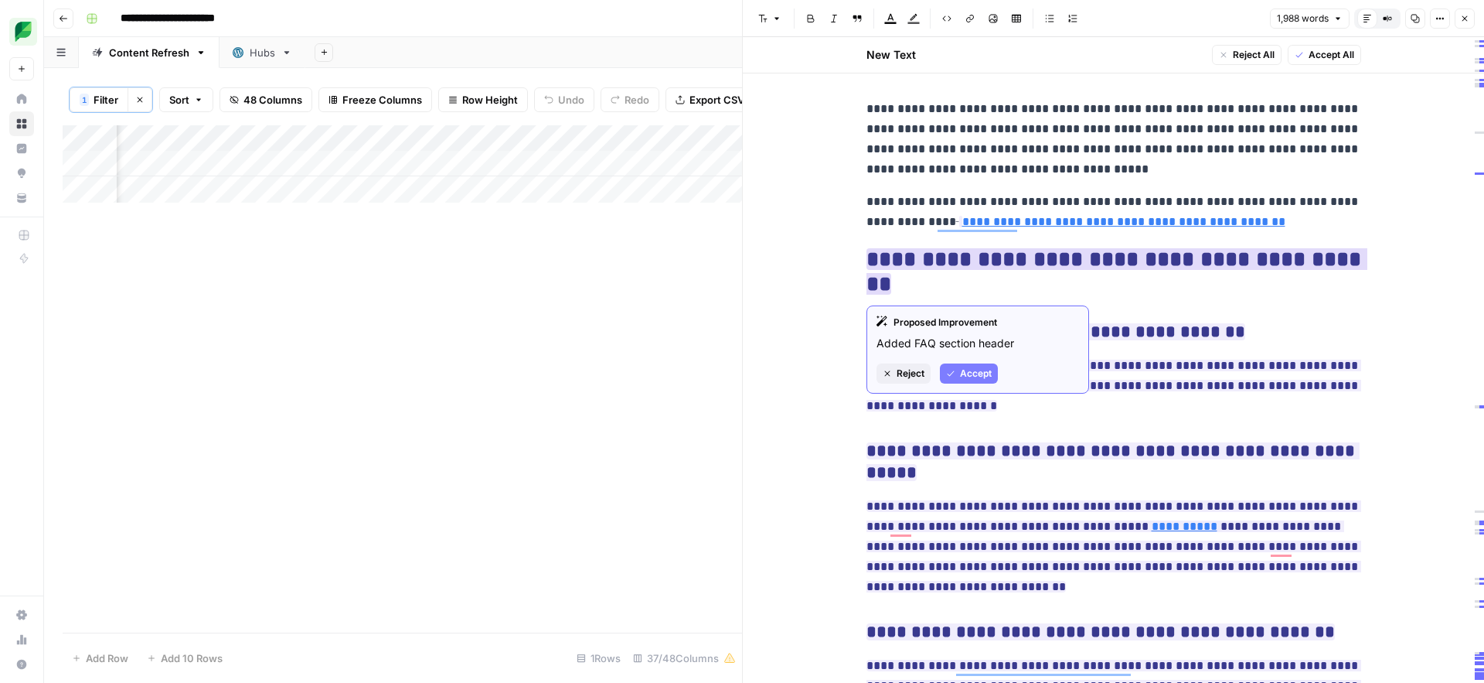
click at [963, 378] on span "Accept" at bounding box center [976, 373] width 32 height 14
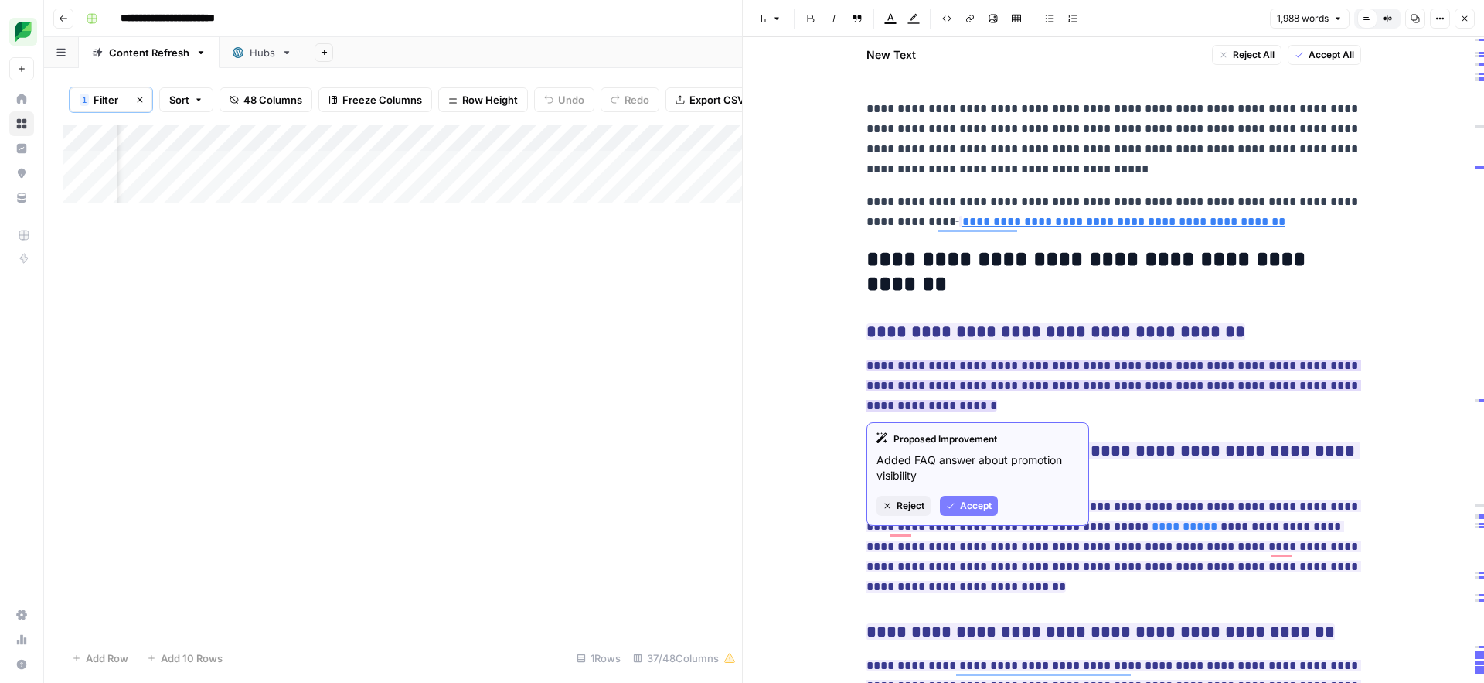
click at [976, 506] on span "Accept" at bounding box center [976, 506] width 32 height 14
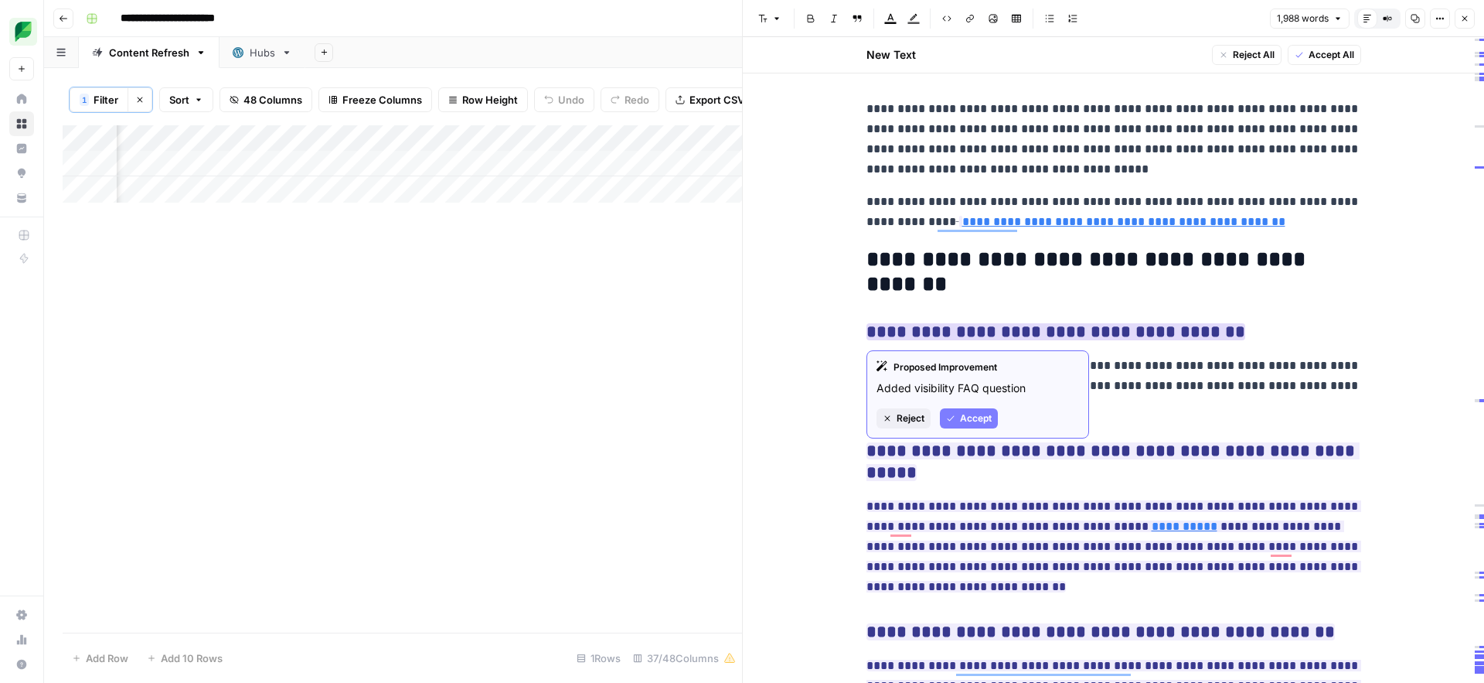
click at [977, 425] on button "Accept" at bounding box center [969, 418] width 58 height 20
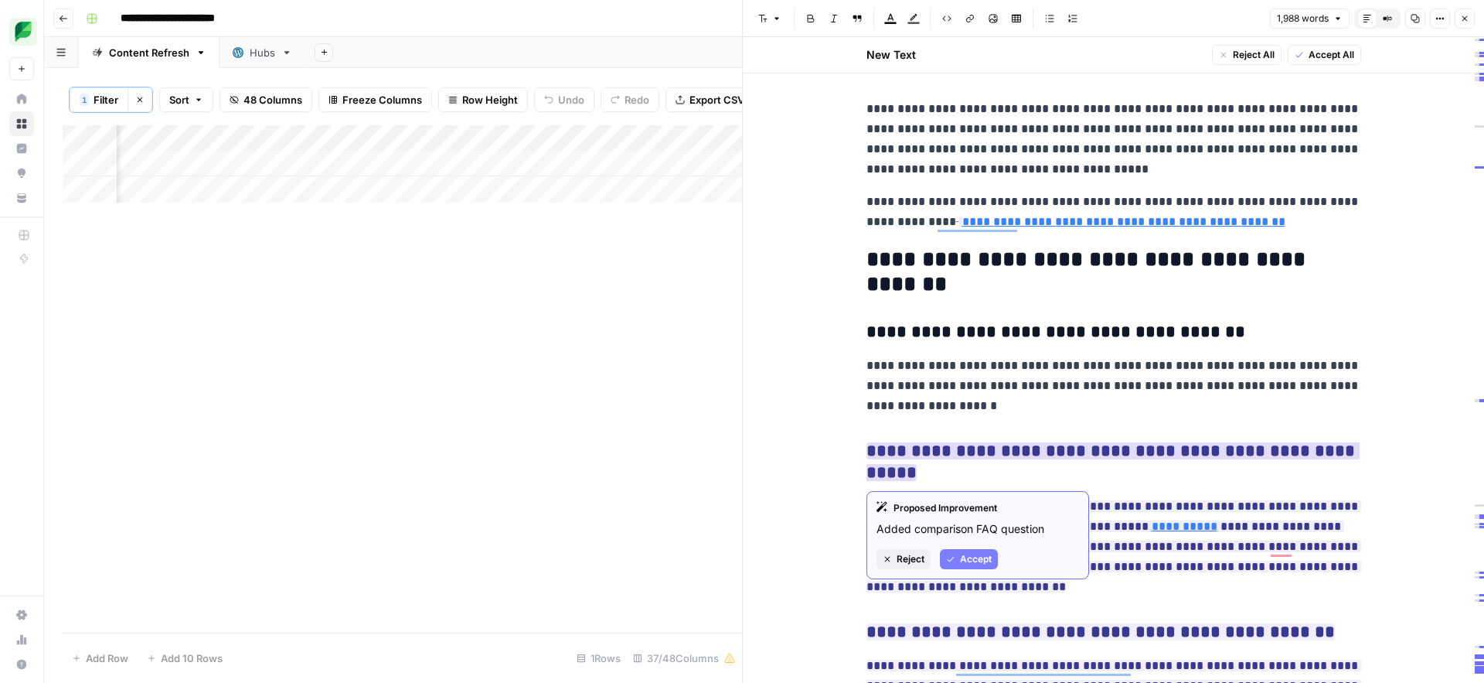
click at [966, 559] on span "Accept" at bounding box center [976, 559] width 32 height 14
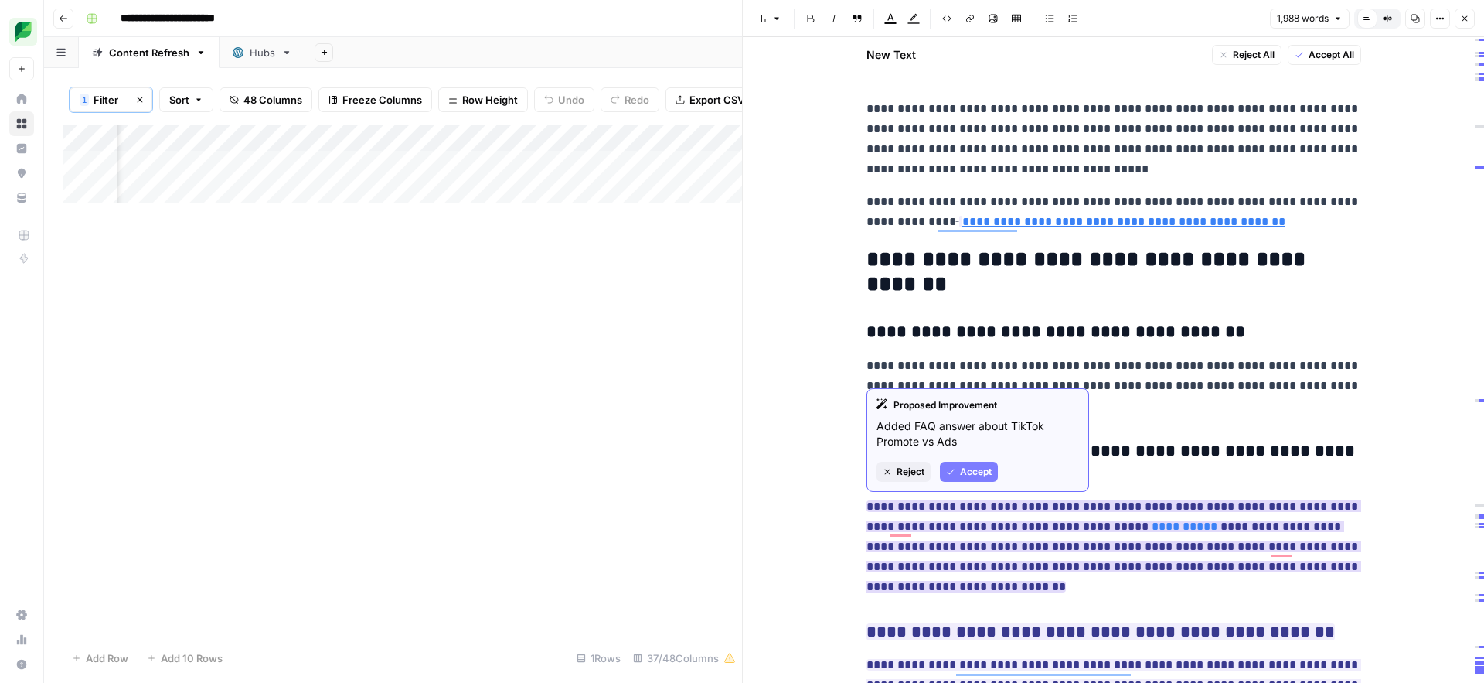
click at [979, 469] on span "Accept" at bounding box center [976, 472] width 32 height 14
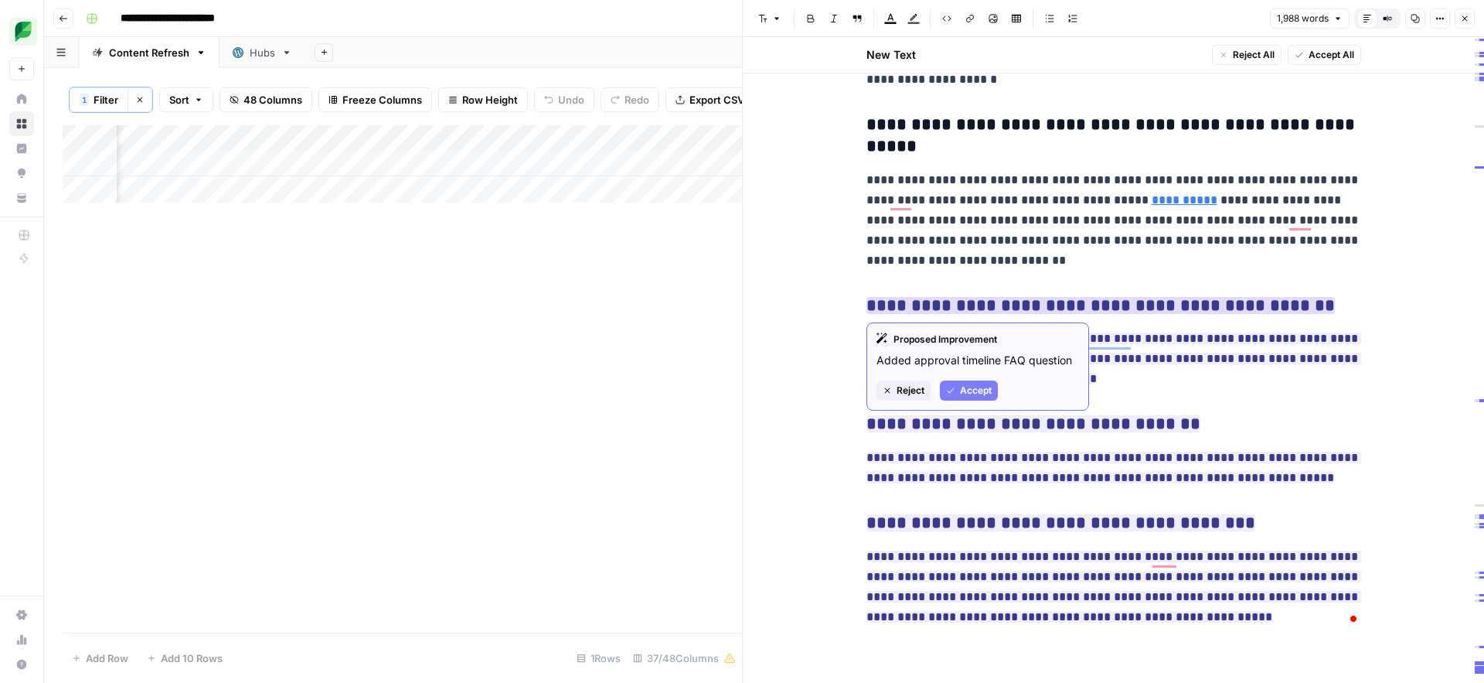
click at [962, 387] on span "Accept" at bounding box center [976, 390] width 32 height 14
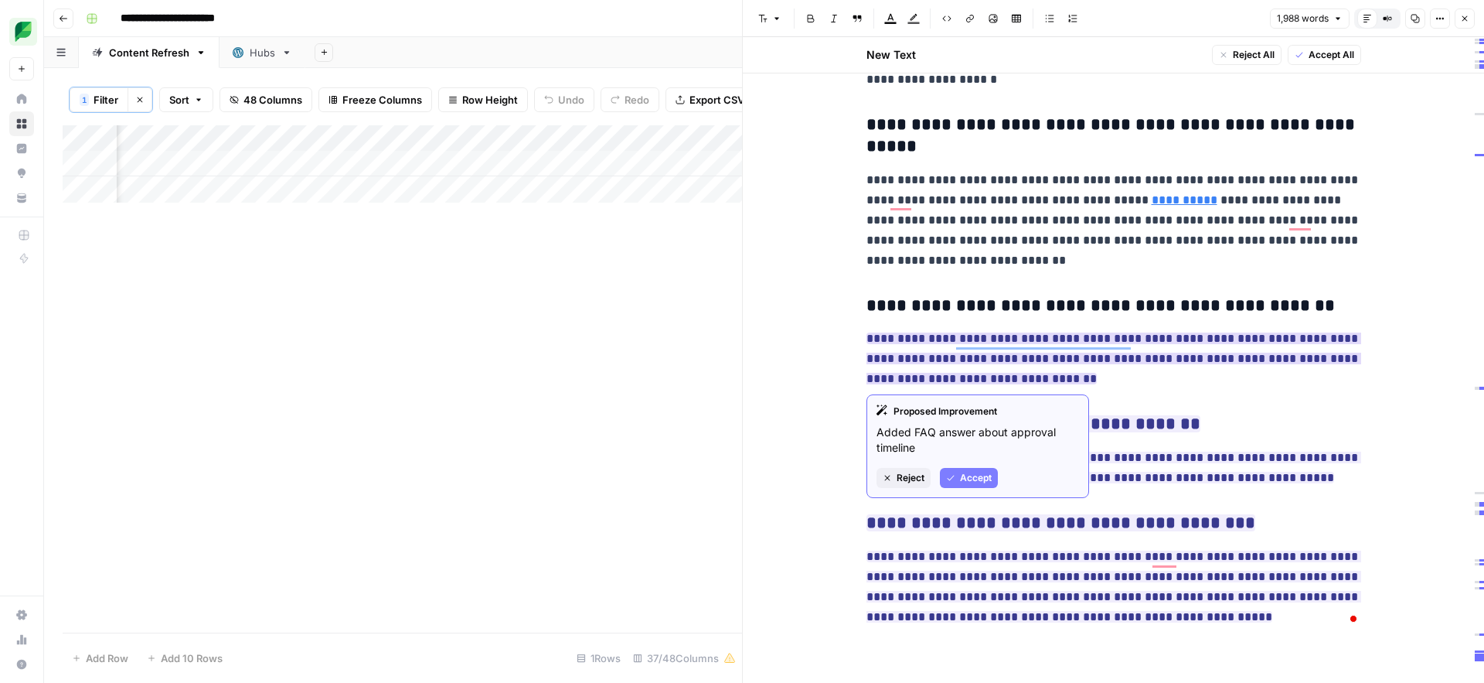
click at [962, 479] on span "Accept" at bounding box center [976, 478] width 32 height 14
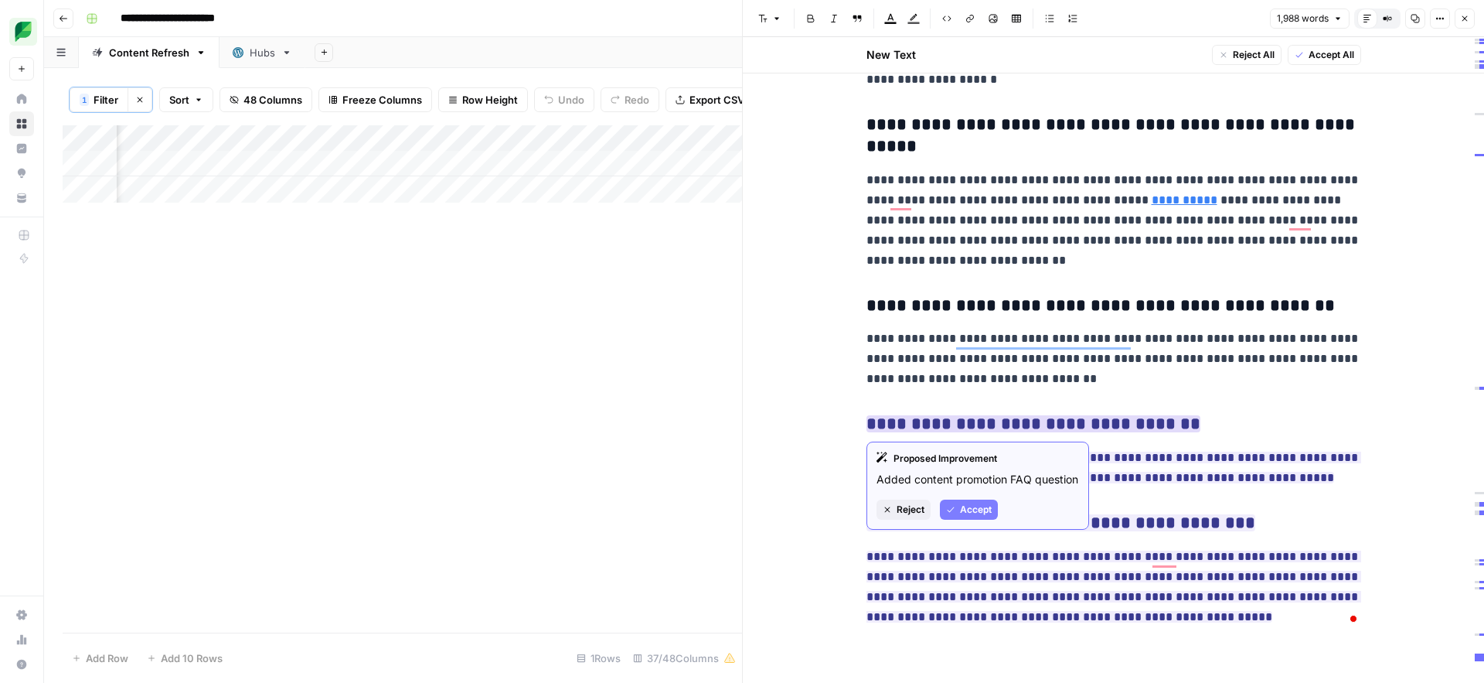
click at [972, 505] on span "Accept" at bounding box center [976, 510] width 32 height 14
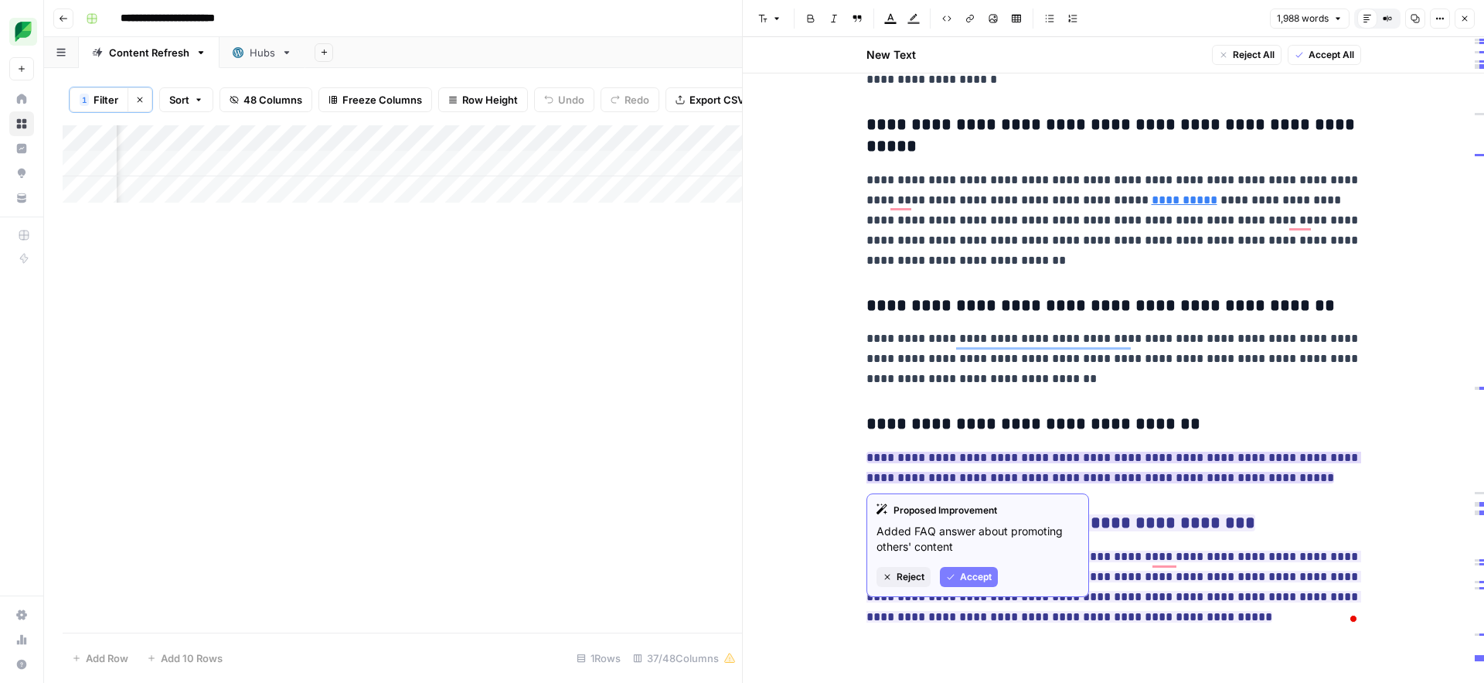
click at [966, 577] on span "Accept" at bounding box center [976, 577] width 32 height 14
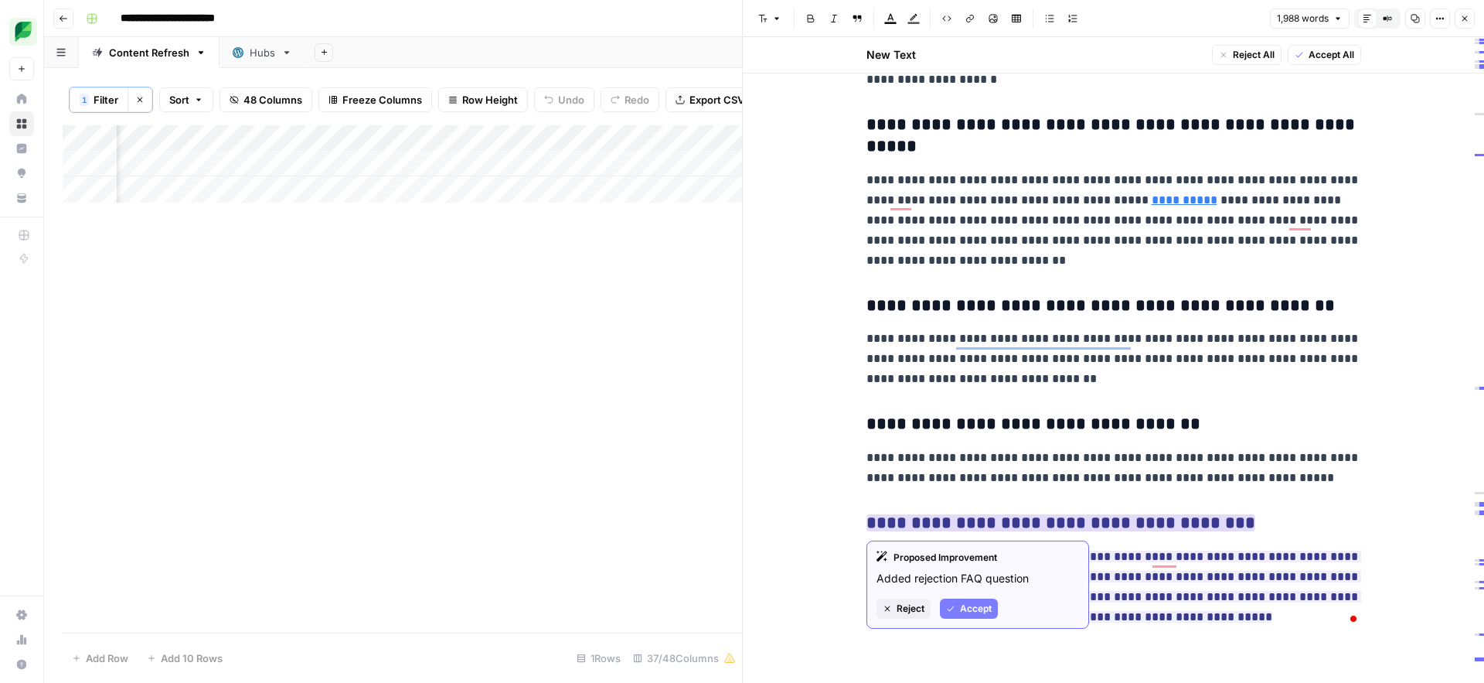
click at [975, 604] on span "Accept" at bounding box center [976, 608] width 32 height 14
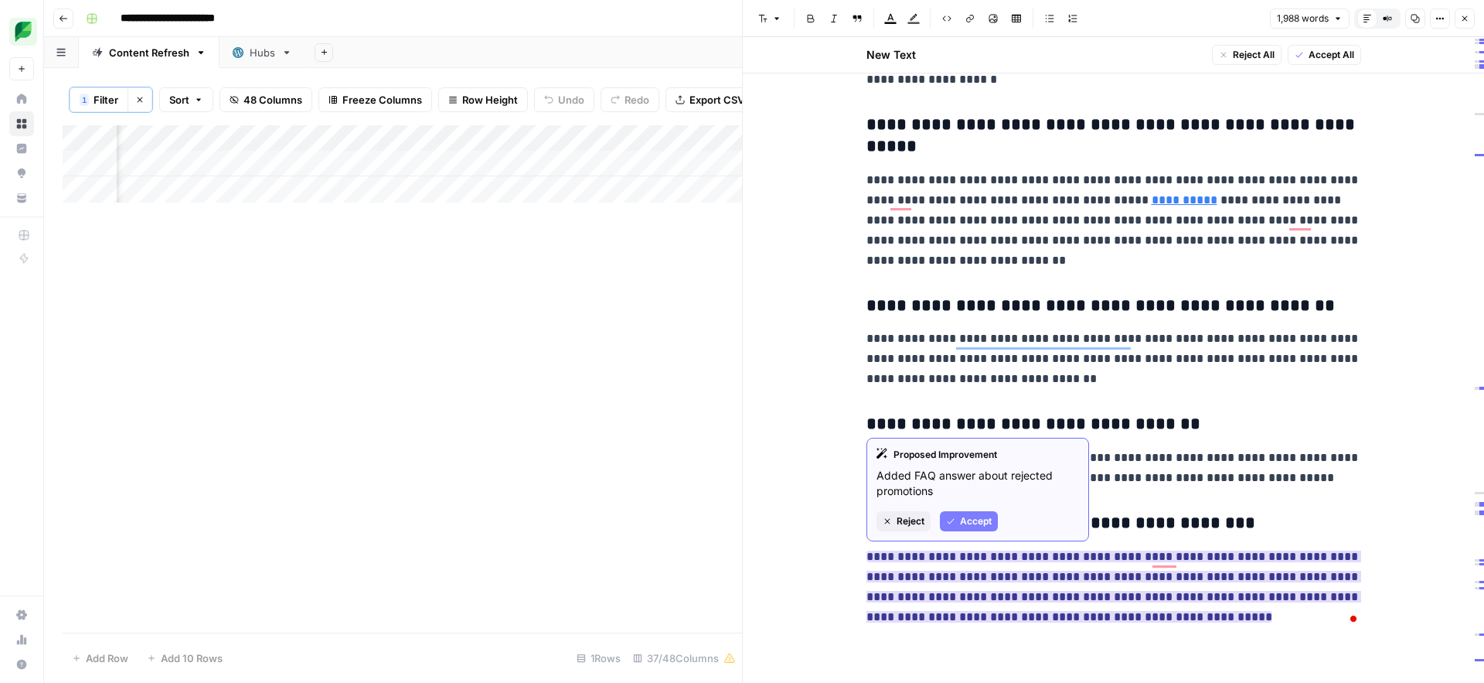
click at [974, 523] on span "Accept" at bounding box center [976, 521] width 32 height 14
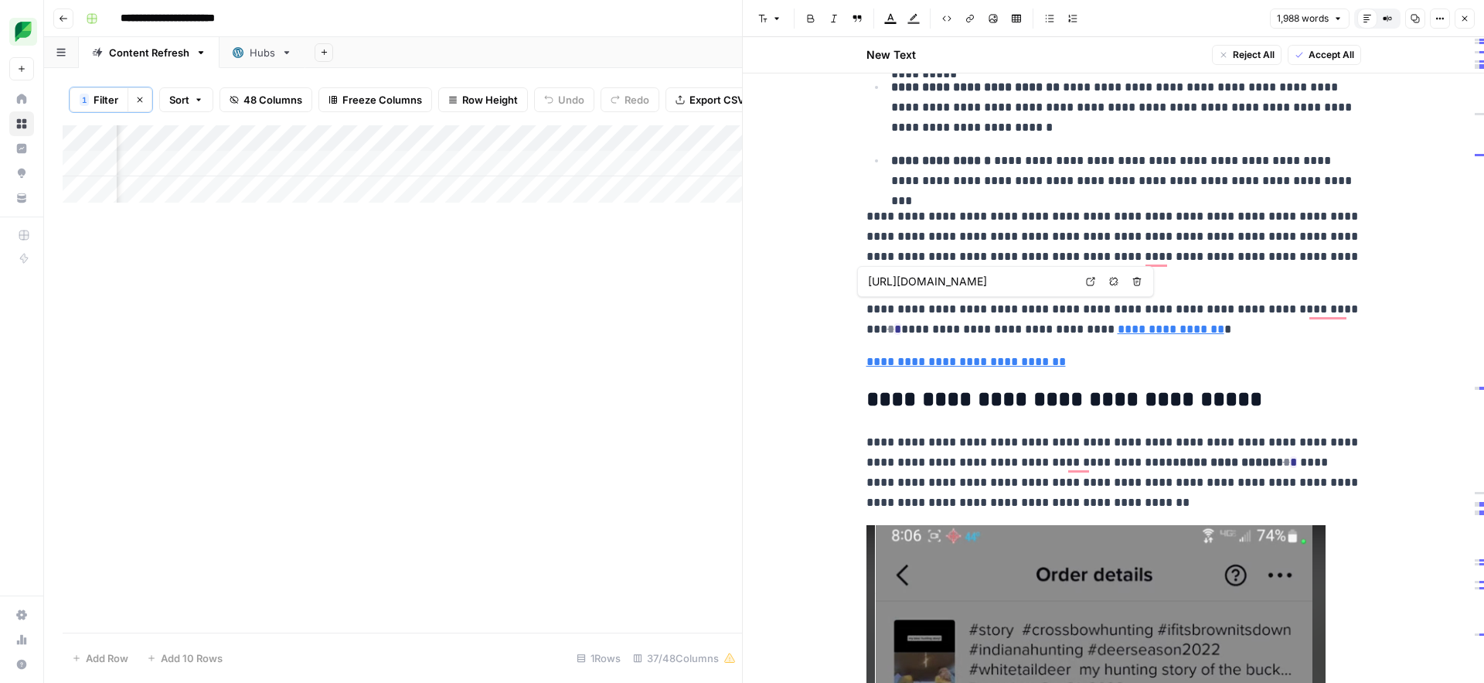
type input "[URL][DOMAIN_NAME]"
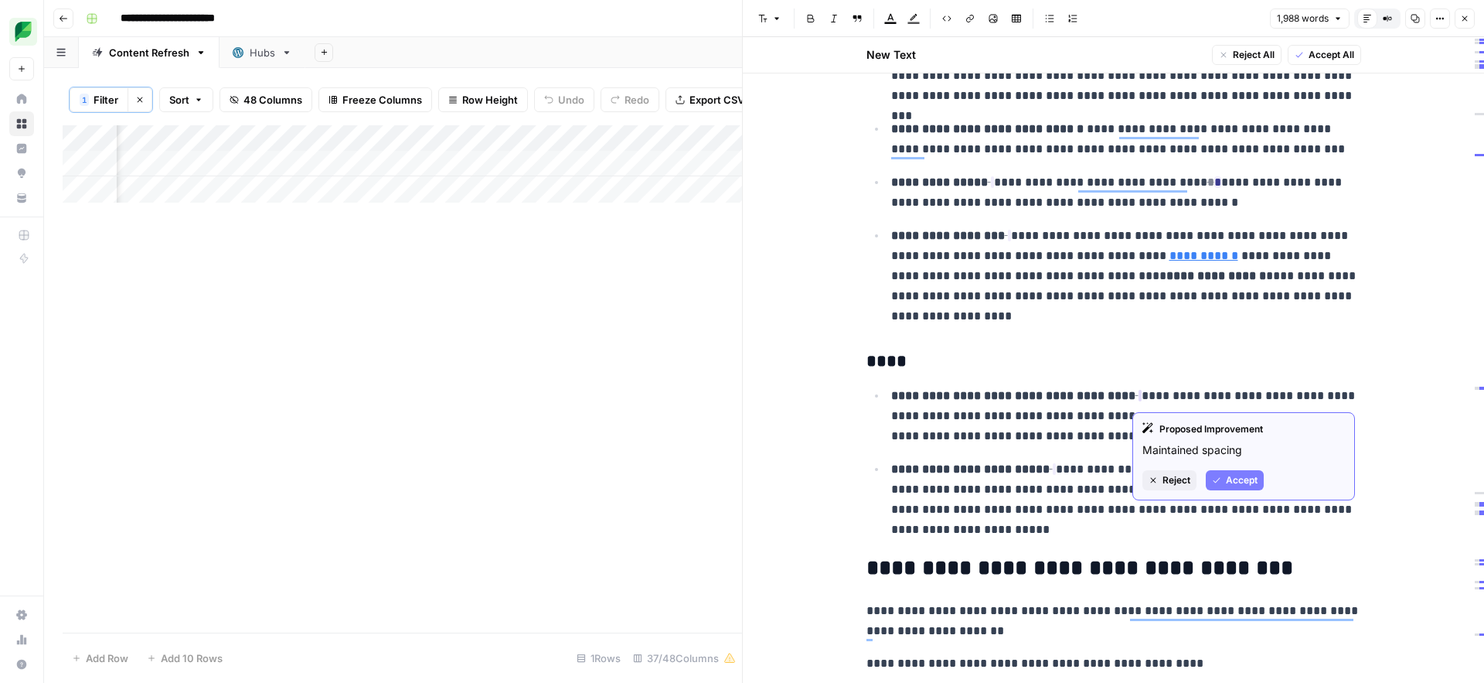
click at [1220, 481] on icon "button" at bounding box center [1216, 479] width 9 height 9
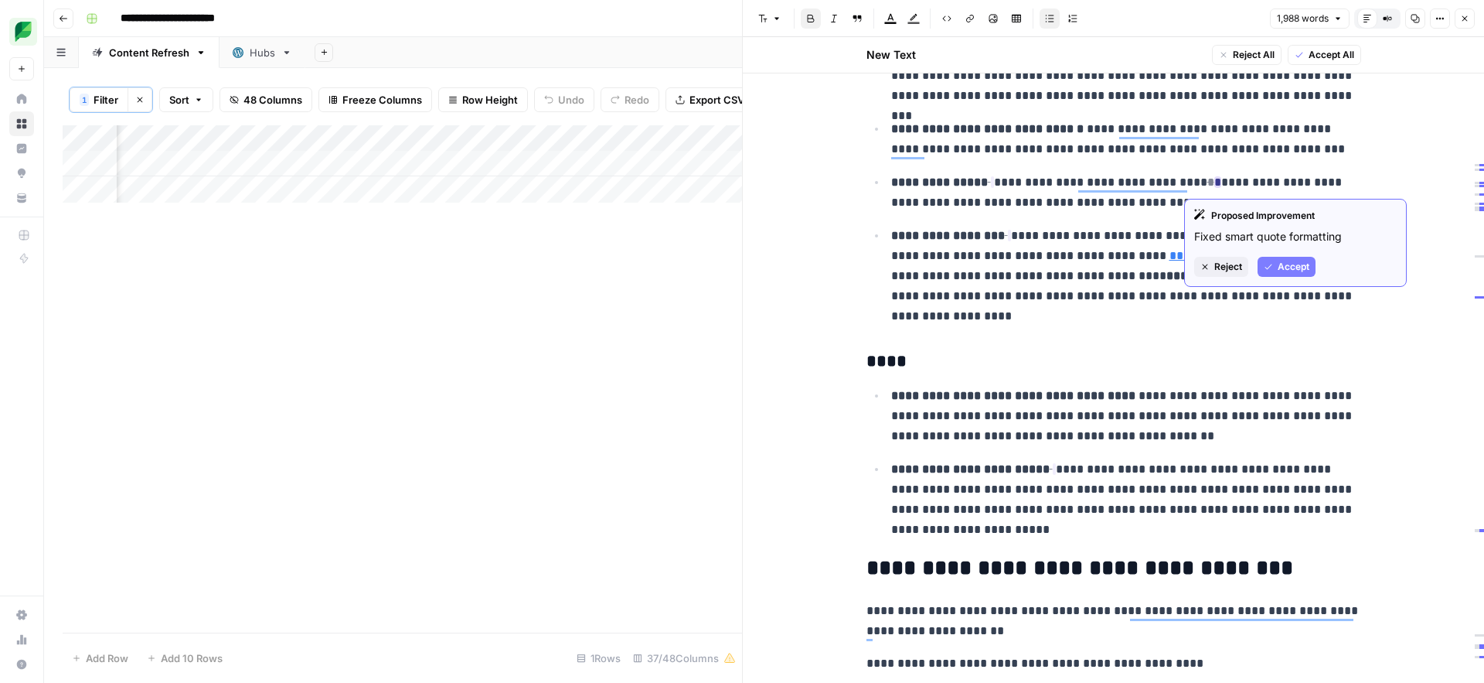
click at [1273, 262] on icon "button" at bounding box center [1268, 266] width 9 height 9
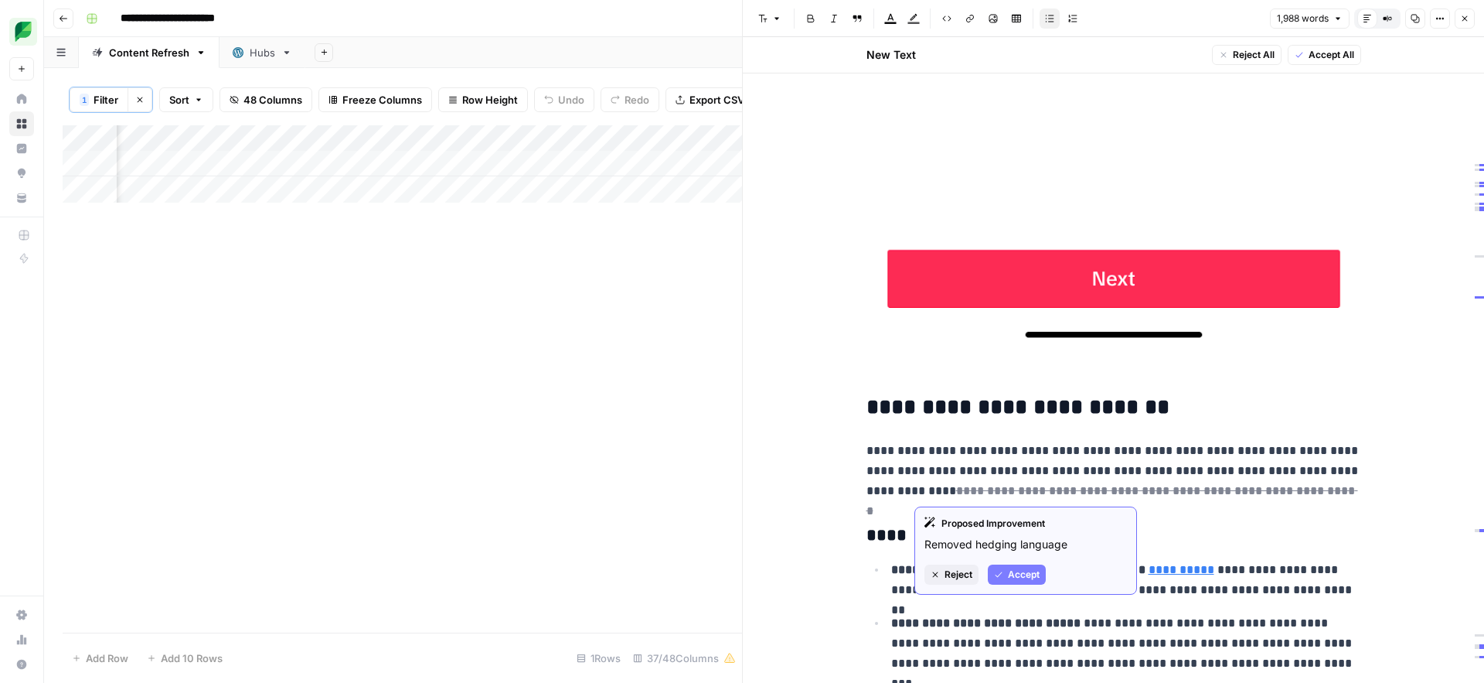
click at [1018, 568] on span "Accept" at bounding box center [1024, 574] width 32 height 14
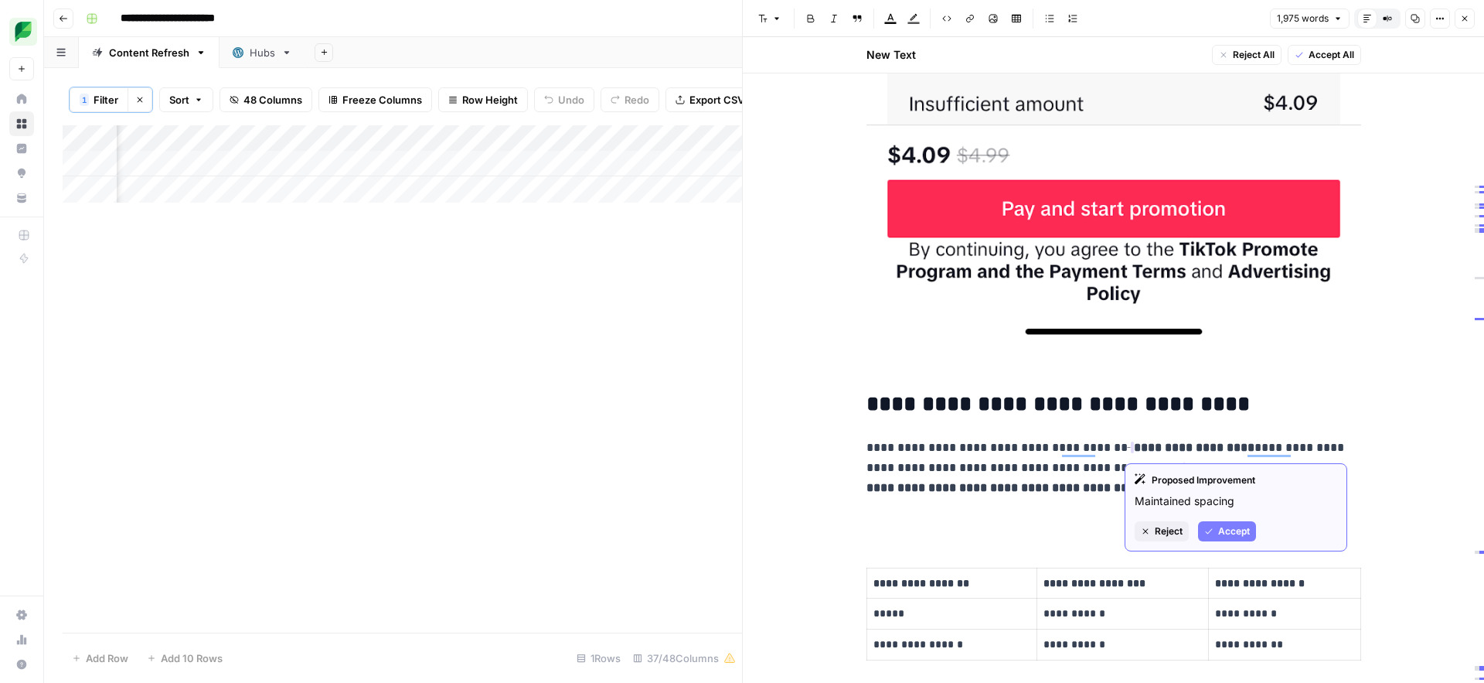
click at [1210, 536] on icon "button" at bounding box center [1208, 530] width 9 height 9
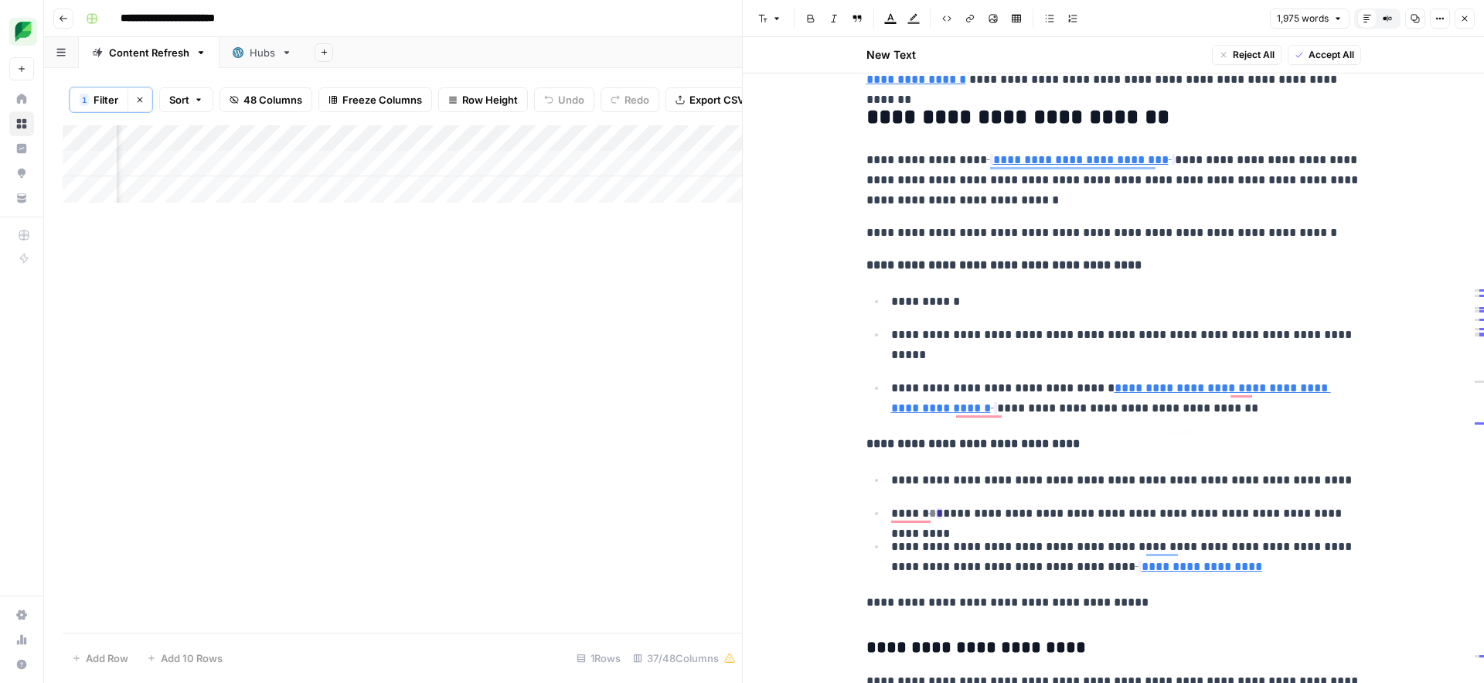
type input "[URL][DOMAIN_NAME]"
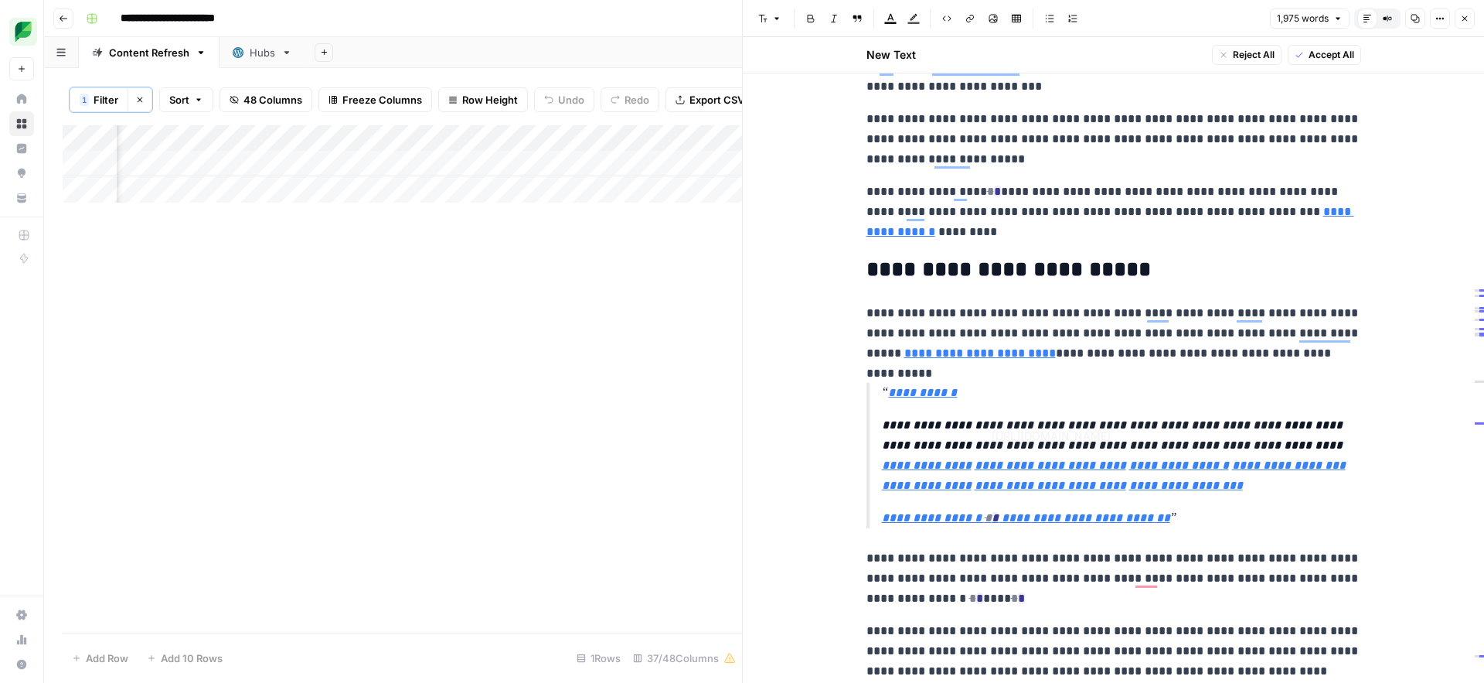
type input "[URL][DOMAIN_NAME]"
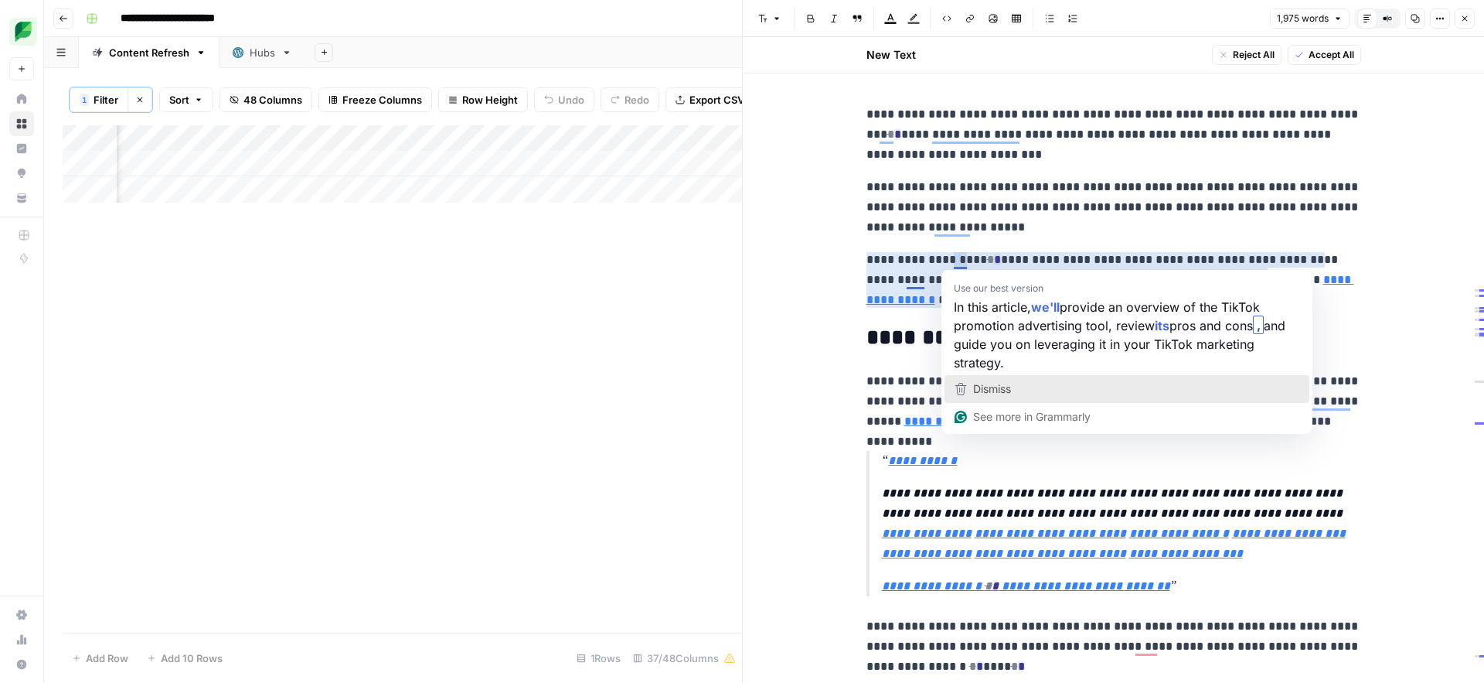
click at [982, 383] on span "Dismiss" at bounding box center [992, 388] width 38 height 13
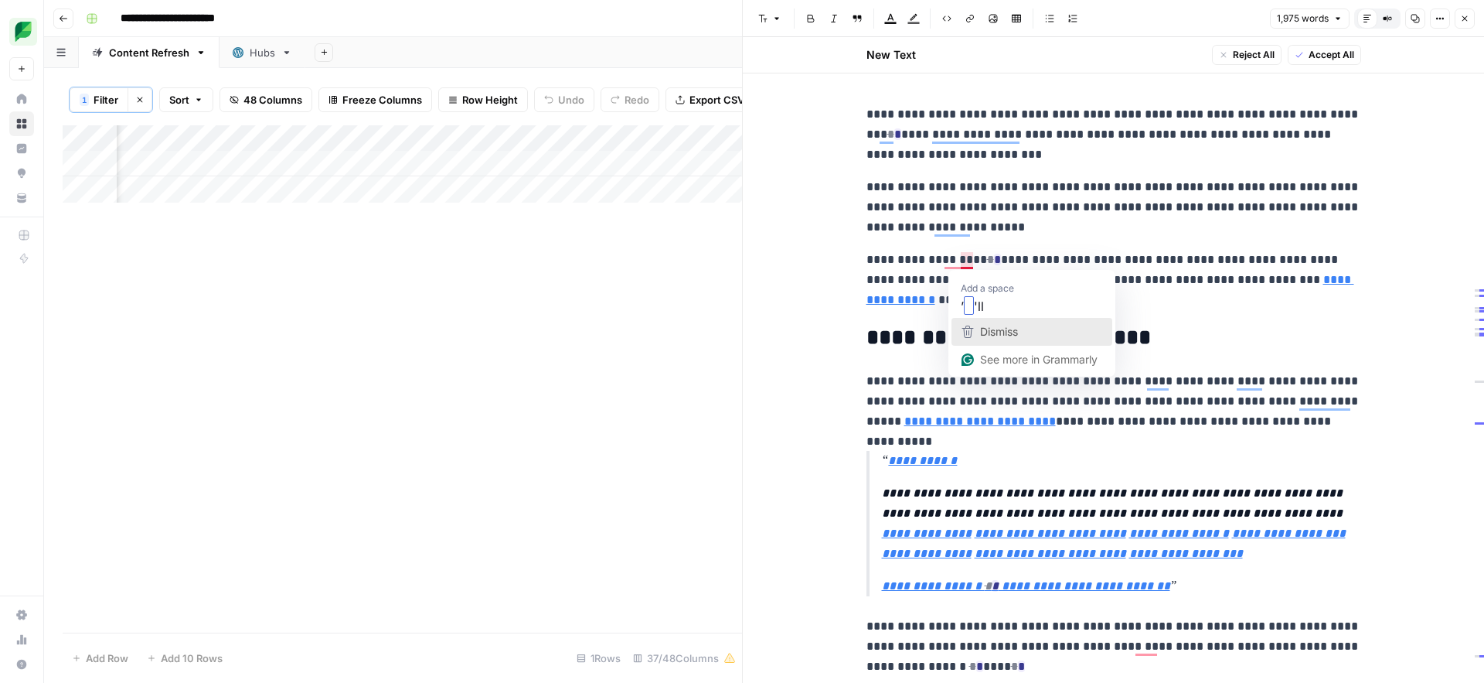
click at [979, 332] on div "Dismiss" at bounding box center [997, 331] width 41 height 23
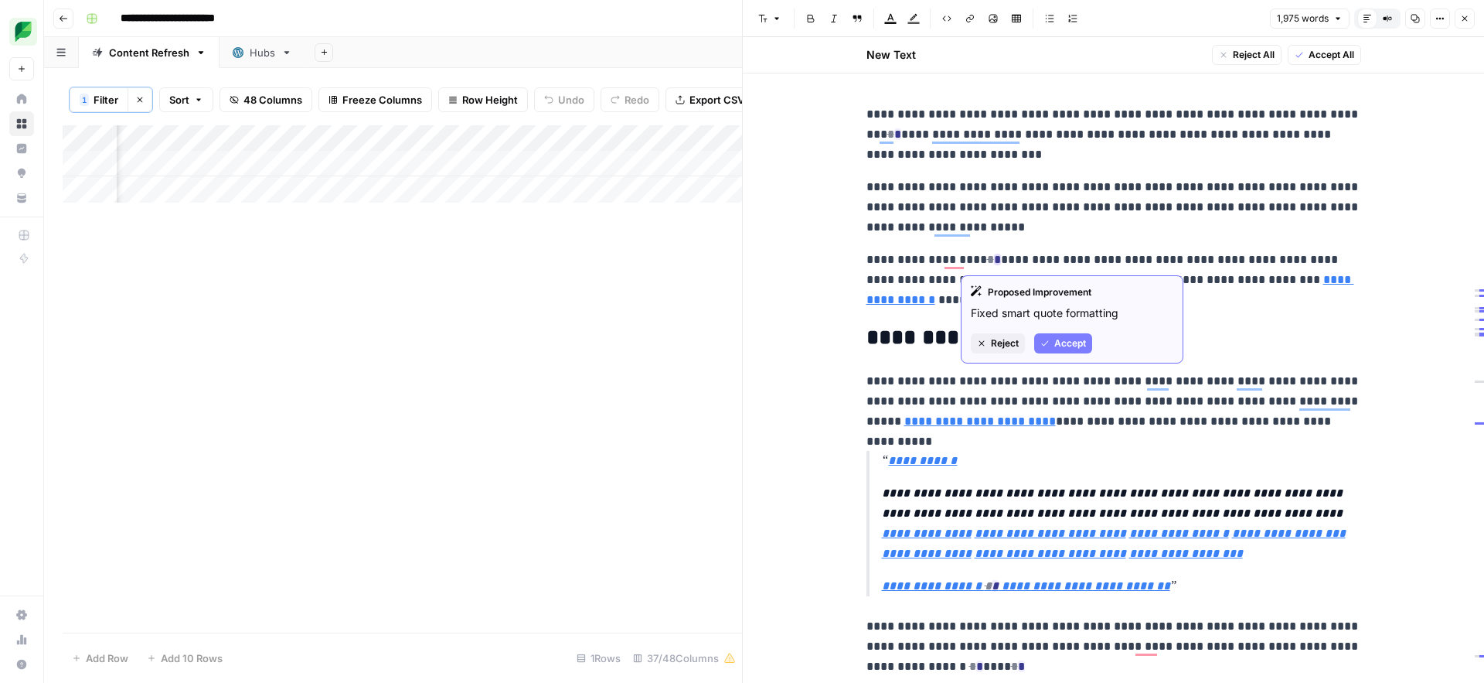
click at [1060, 345] on span "Accept" at bounding box center [1070, 343] width 32 height 14
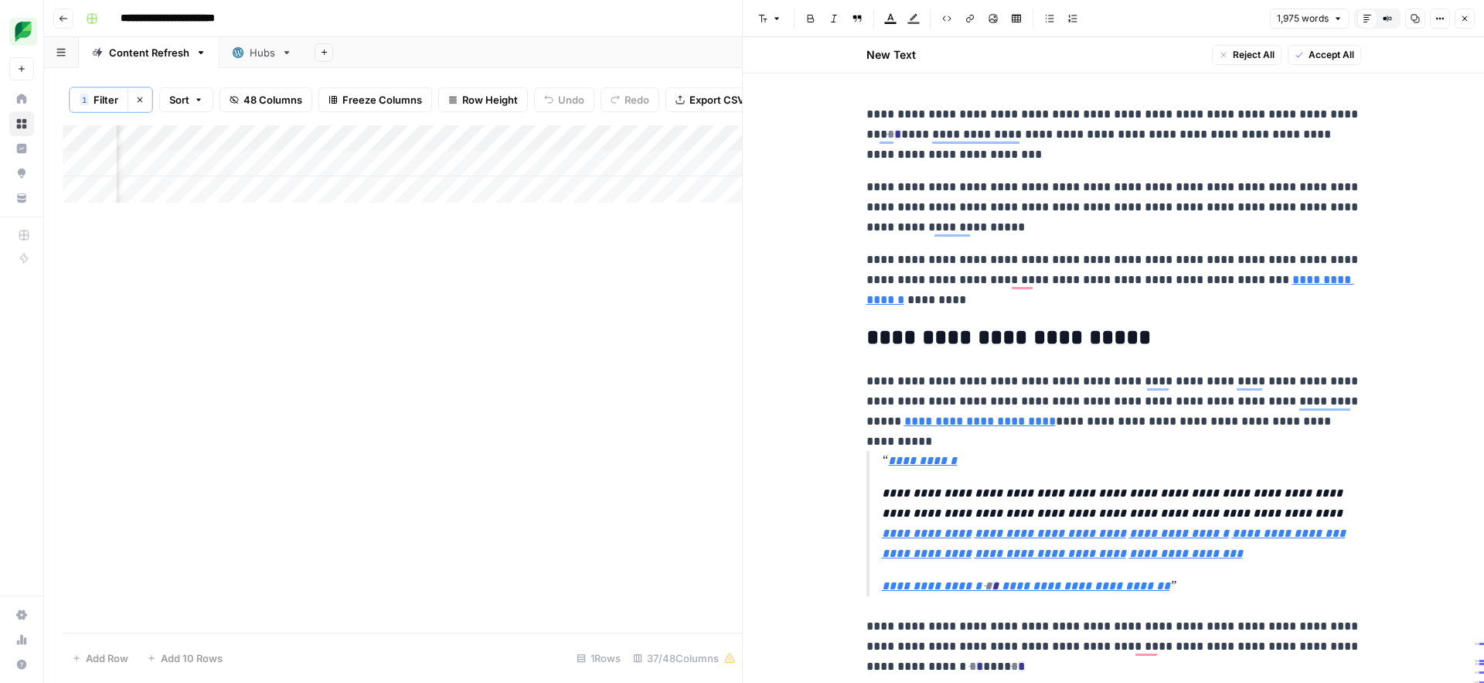
click at [905, 278] on p "**********" at bounding box center [1114, 280] width 495 height 60
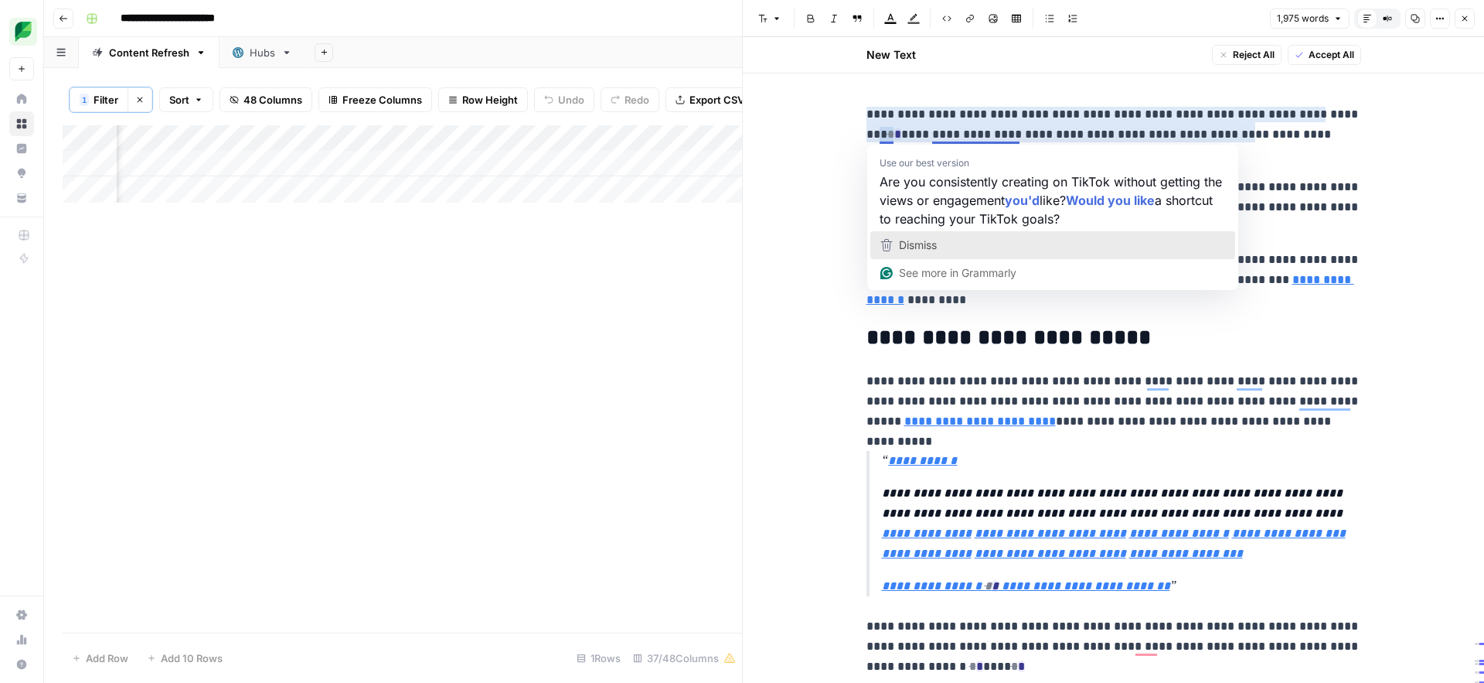
click at [954, 249] on div "Dismiss" at bounding box center [1052, 244] width 351 height 23
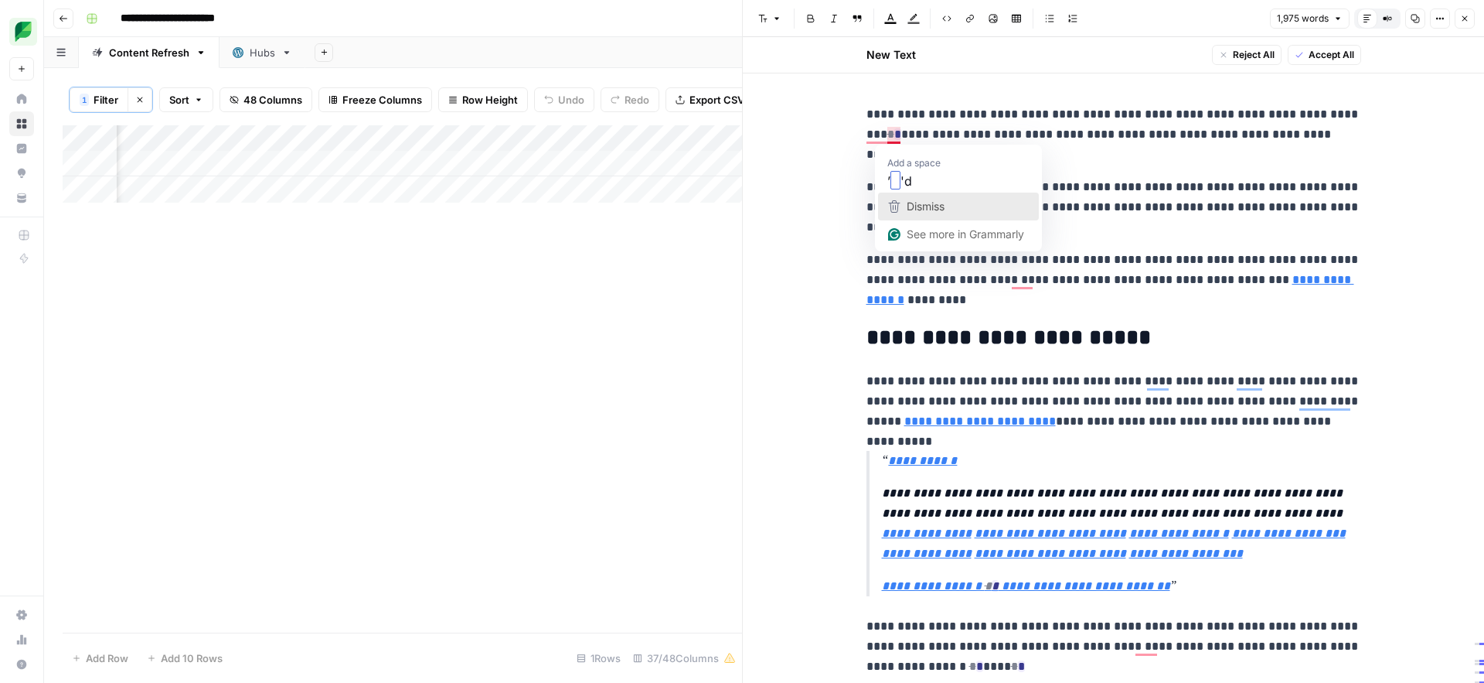
click at [908, 200] on span "Dismiss" at bounding box center [926, 205] width 38 height 13
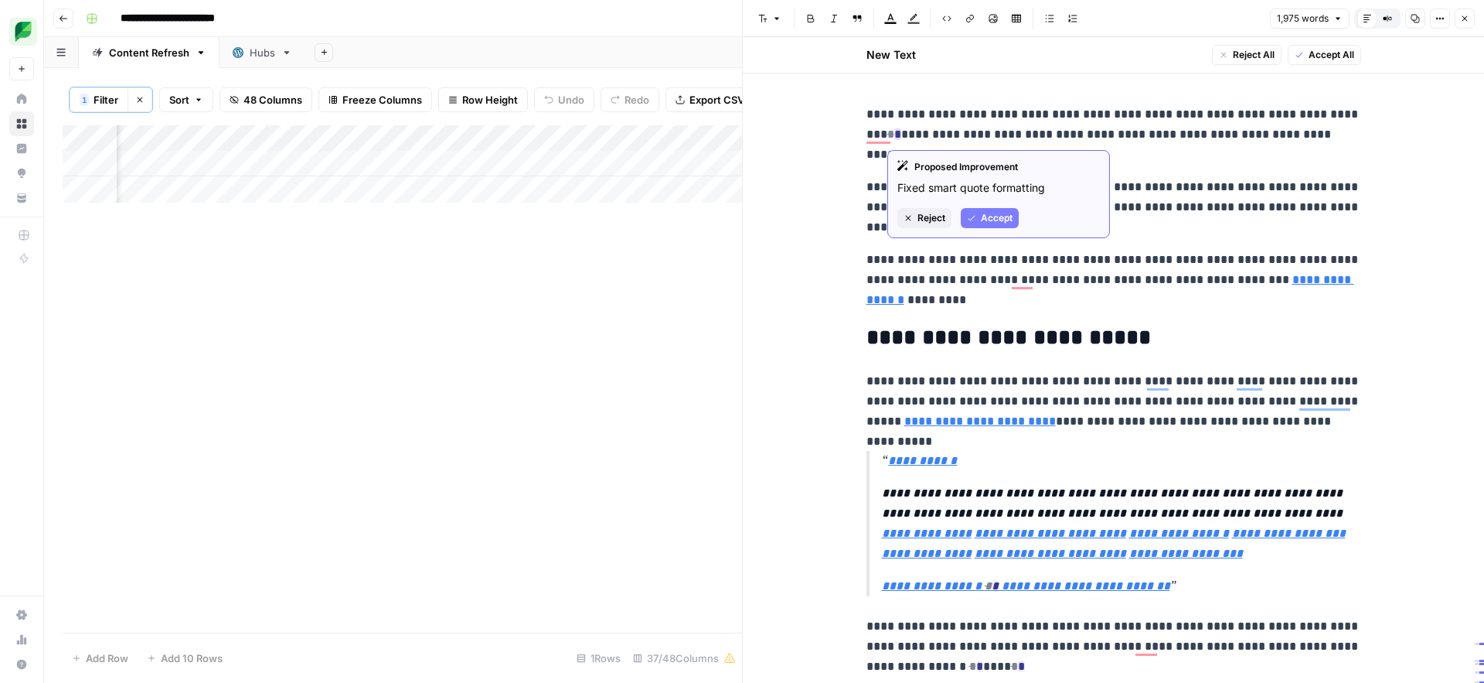
click at [987, 219] on span "Accept" at bounding box center [997, 218] width 32 height 14
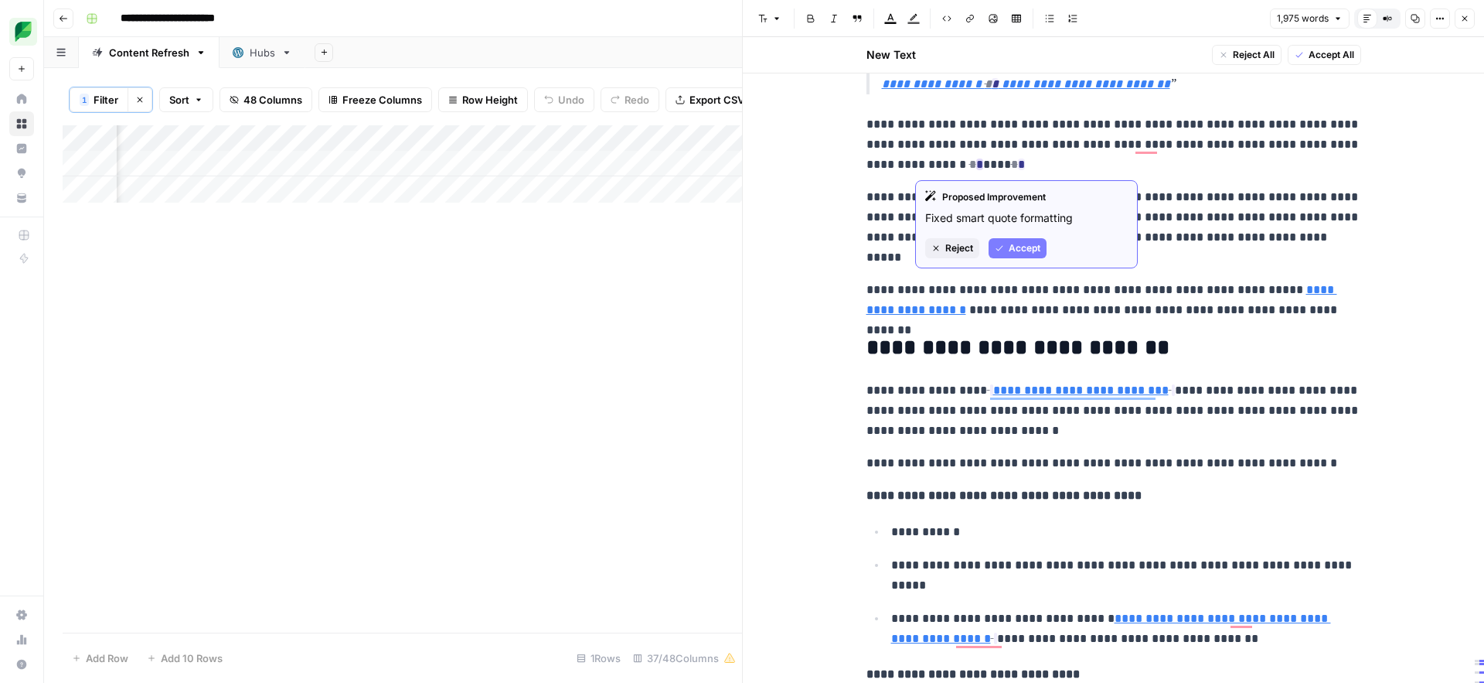
click at [1005, 246] on button "Accept" at bounding box center [1018, 248] width 58 height 20
click at [1044, 249] on span "Accept" at bounding box center [1052, 248] width 32 height 14
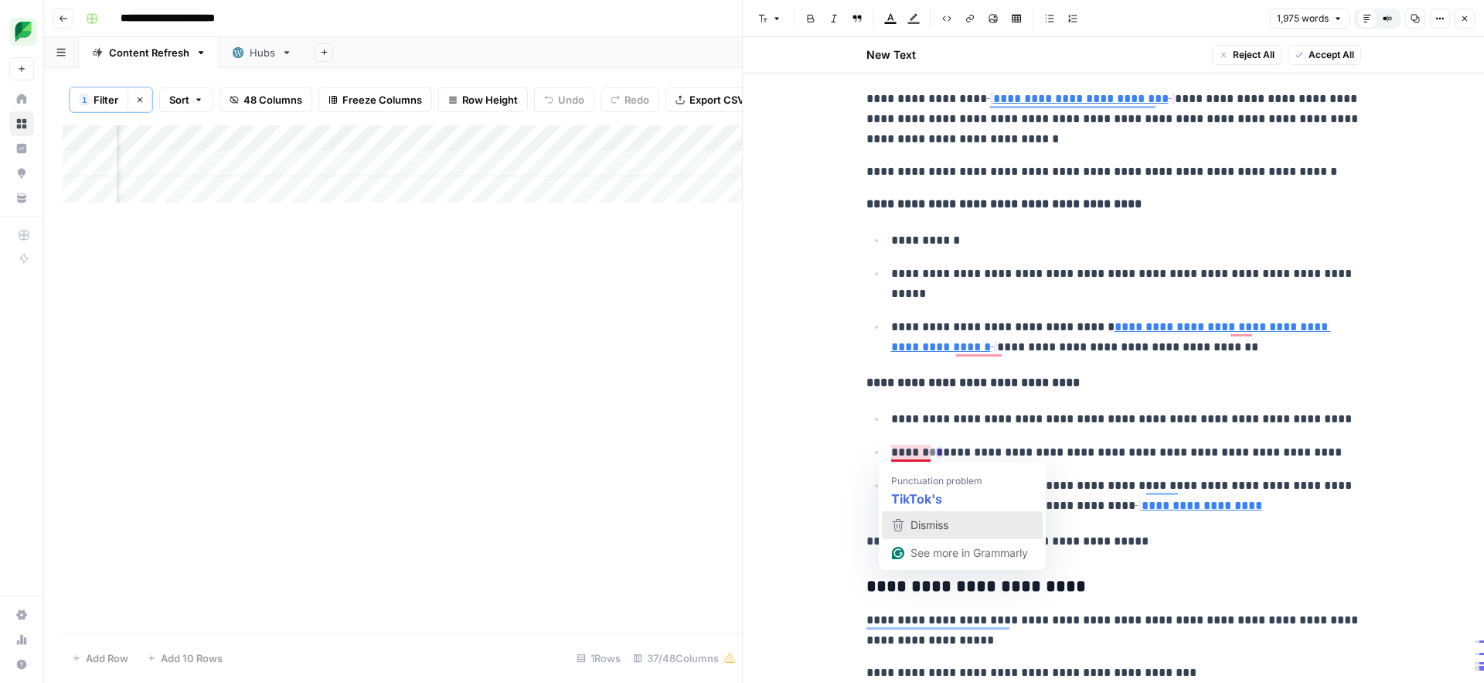
click at [944, 522] on span "Dismiss" at bounding box center [930, 524] width 38 height 13
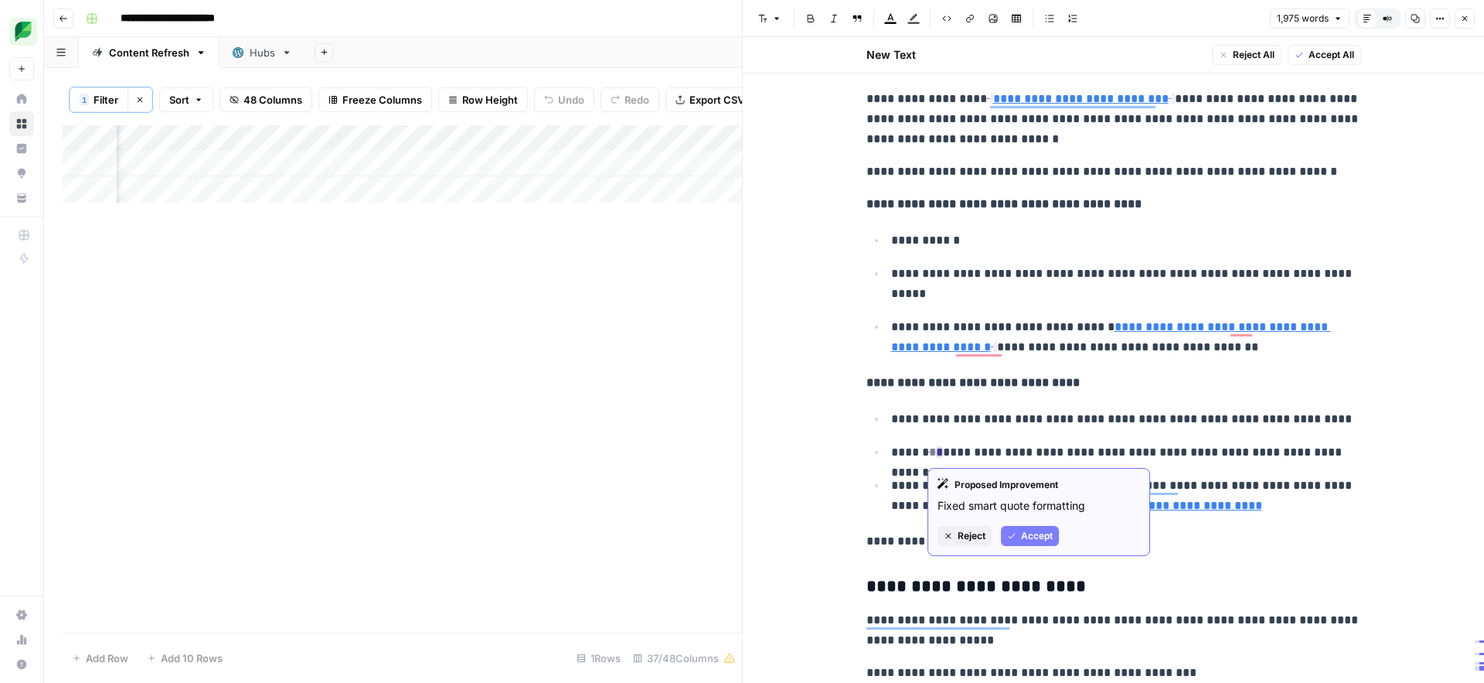
click at [1034, 538] on span "Accept" at bounding box center [1037, 536] width 32 height 14
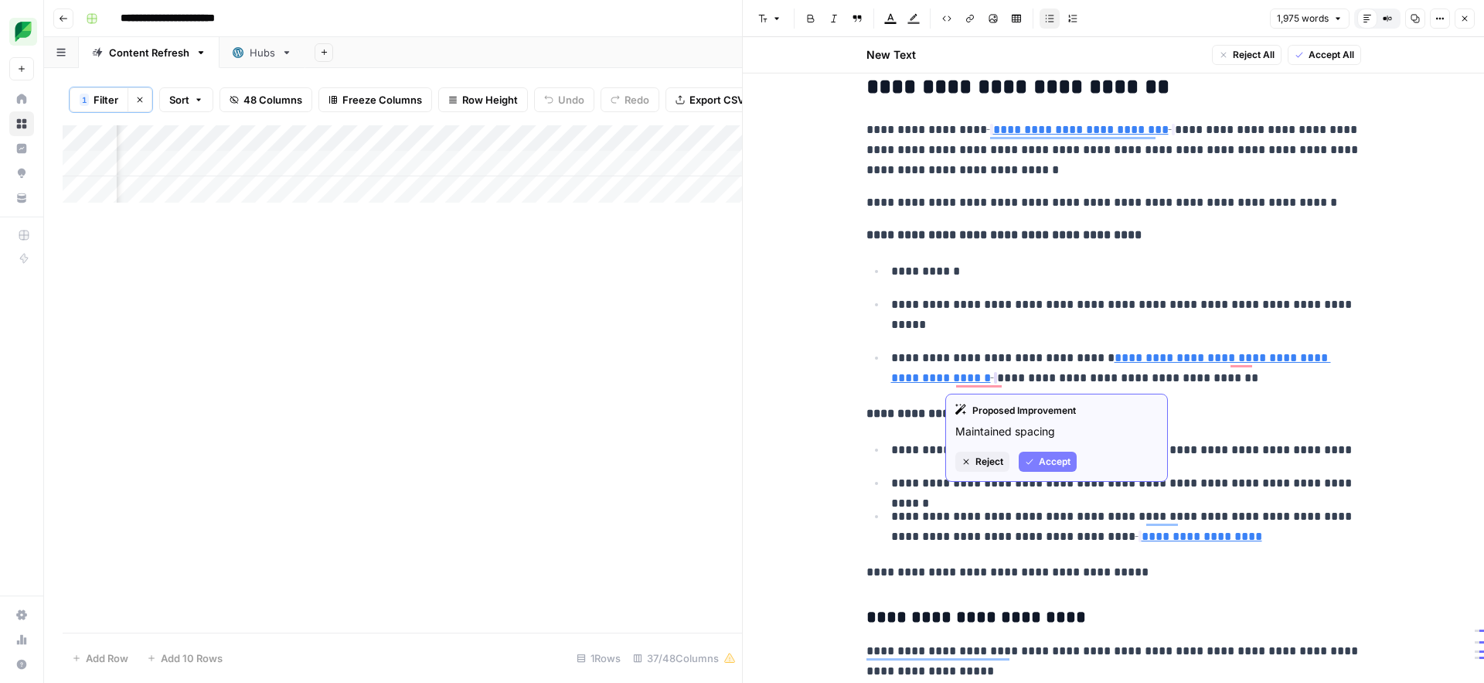
click at [1042, 461] on span "Accept" at bounding box center [1055, 462] width 32 height 14
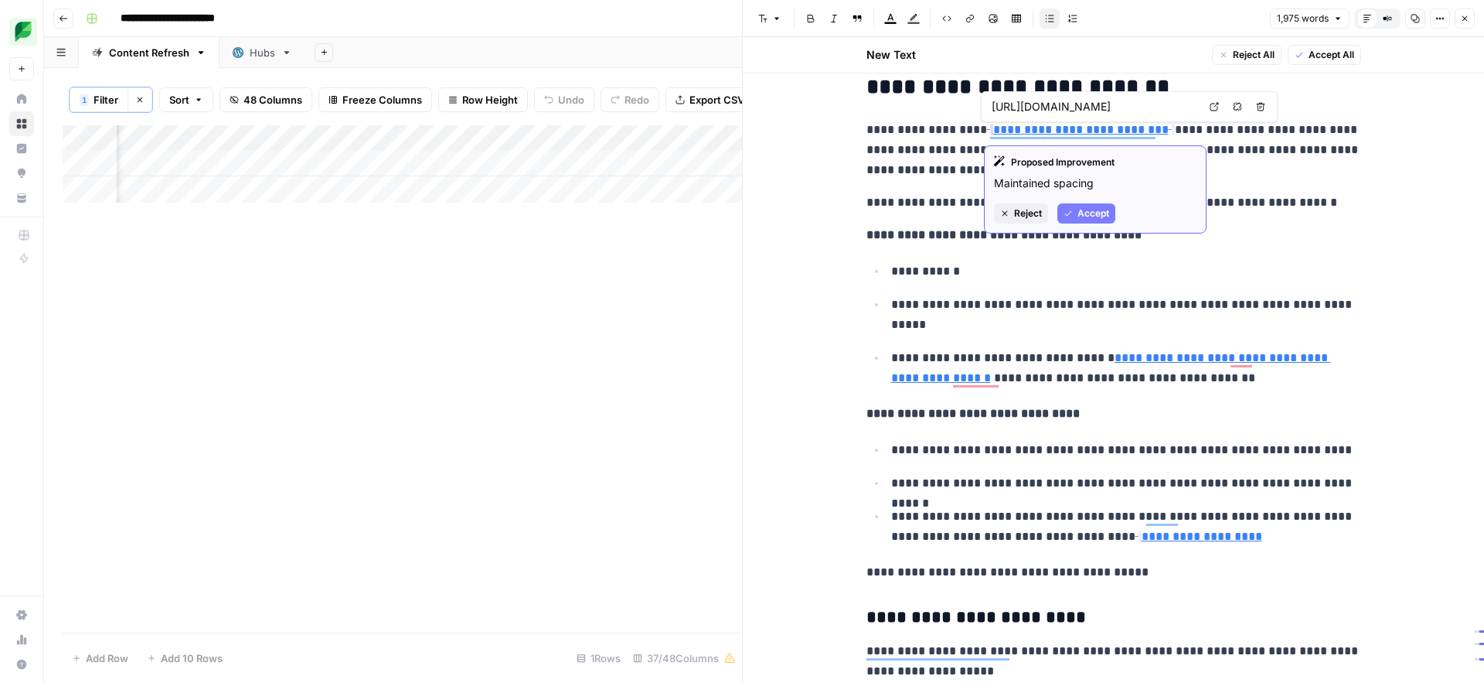
click at [1082, 216] on span "Accept" at bounding box center [1094, 213] width 32 height 14
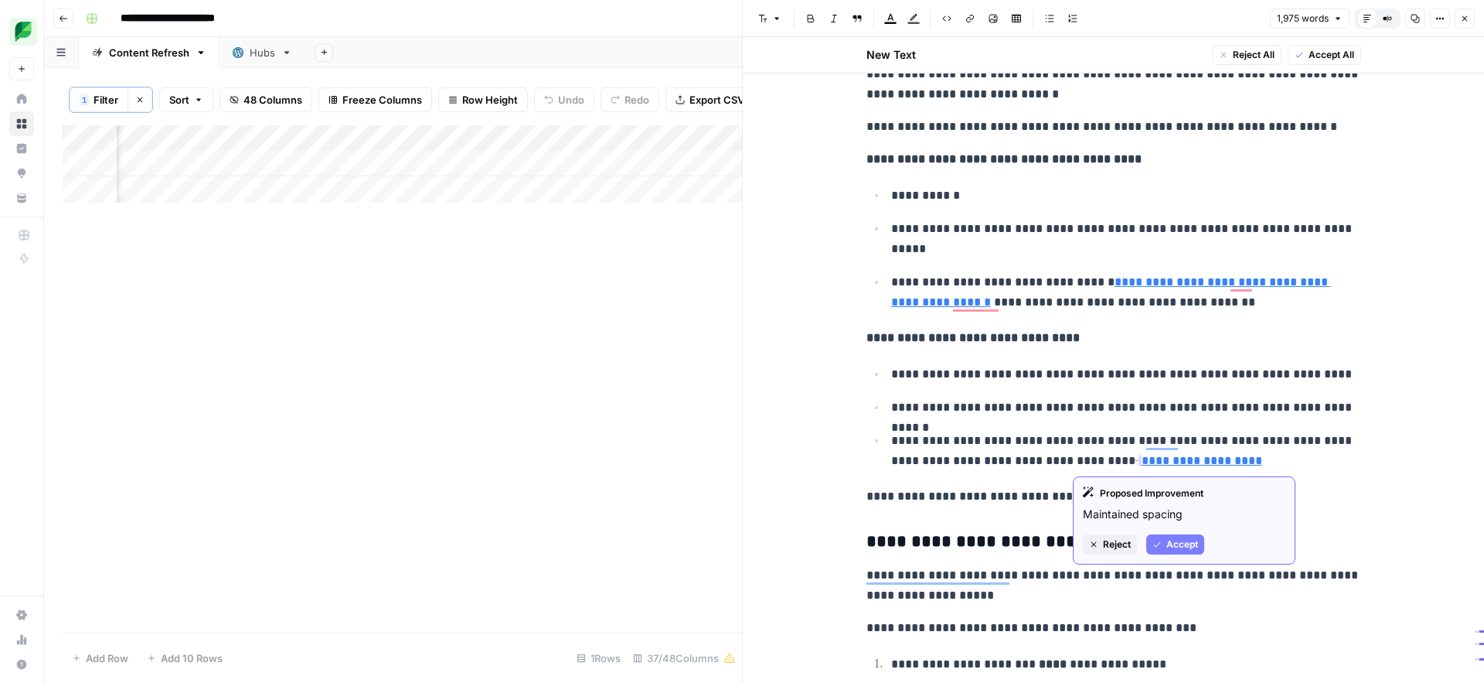
click at [1169, 547] on span "Accept" at bounding box center [1183, 544] width 32 height 14
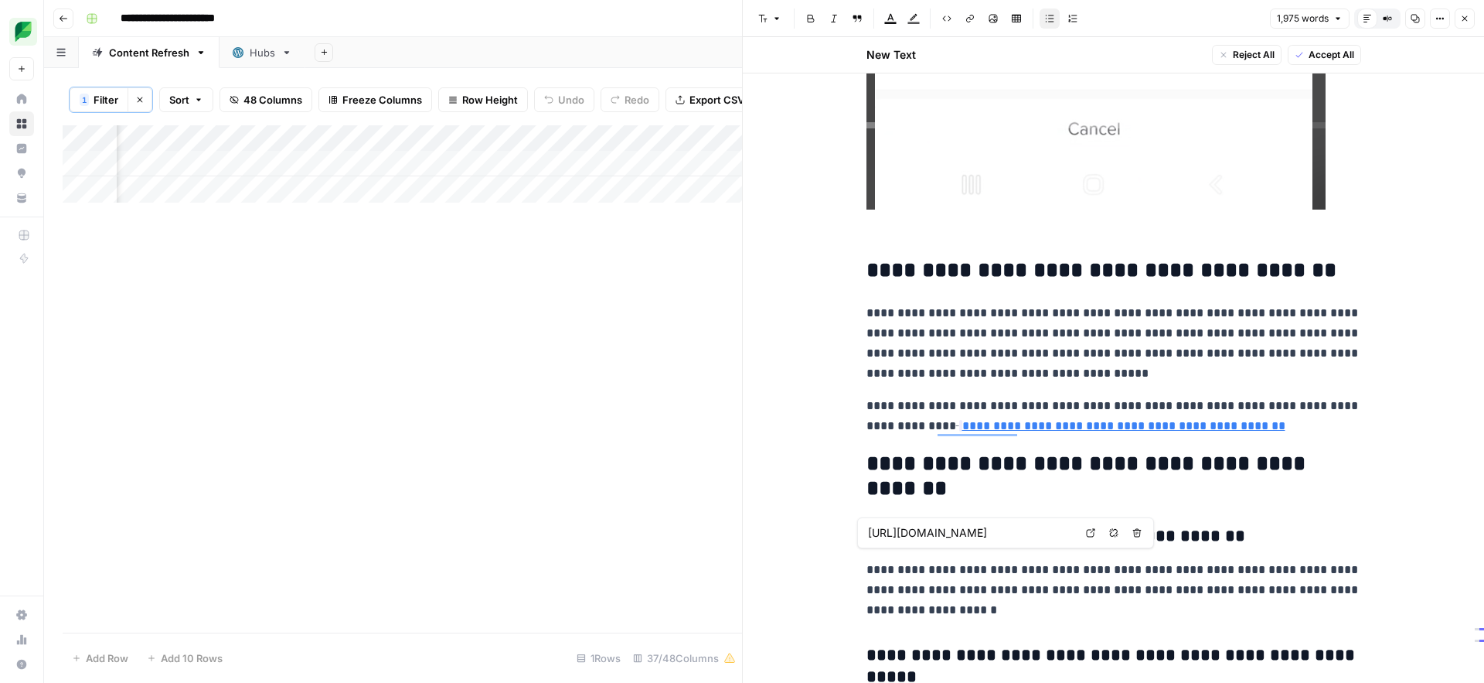
type input "[URL][DOMAIN_NAME]"
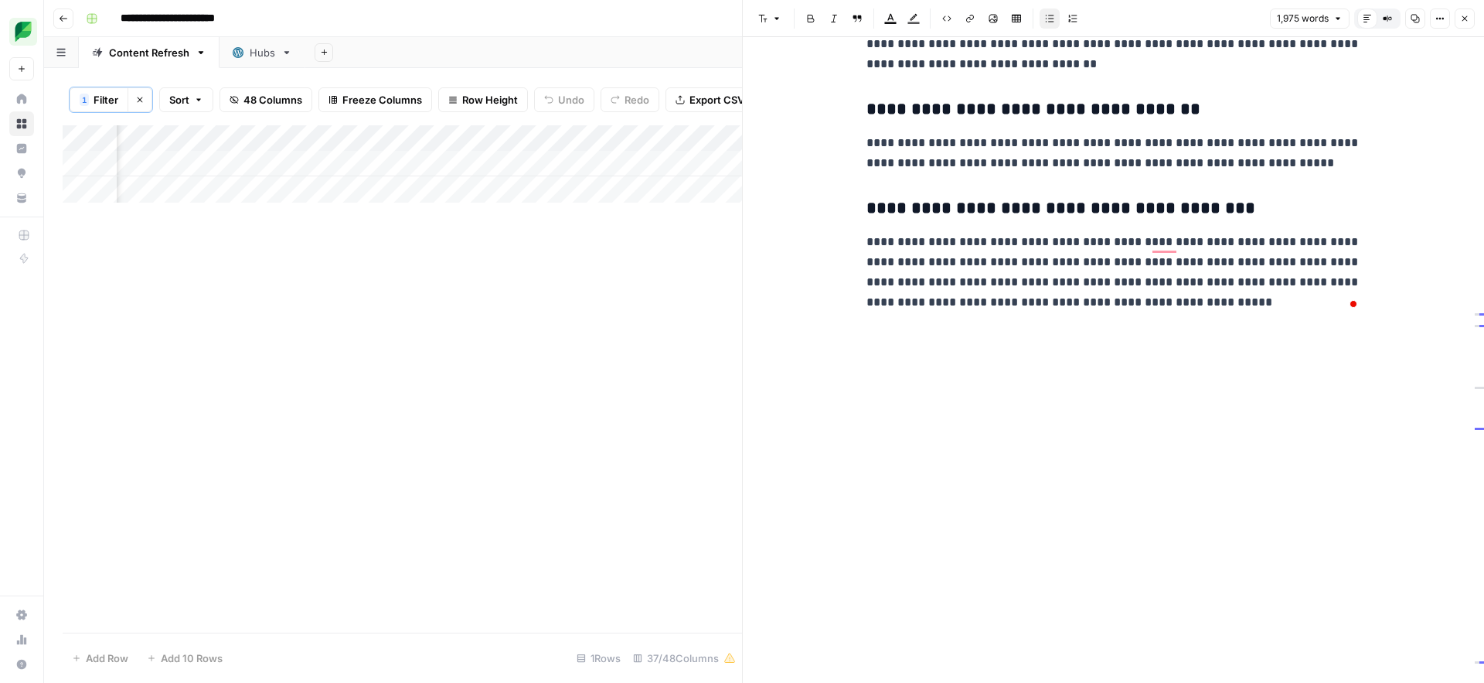
click at [1409, 16] on button "Copy" at bounding box center [1415, 19] width 20 height 20
click at [1463, 19] on icon "button" at bounding box center [1464, 18] width 9 height 9
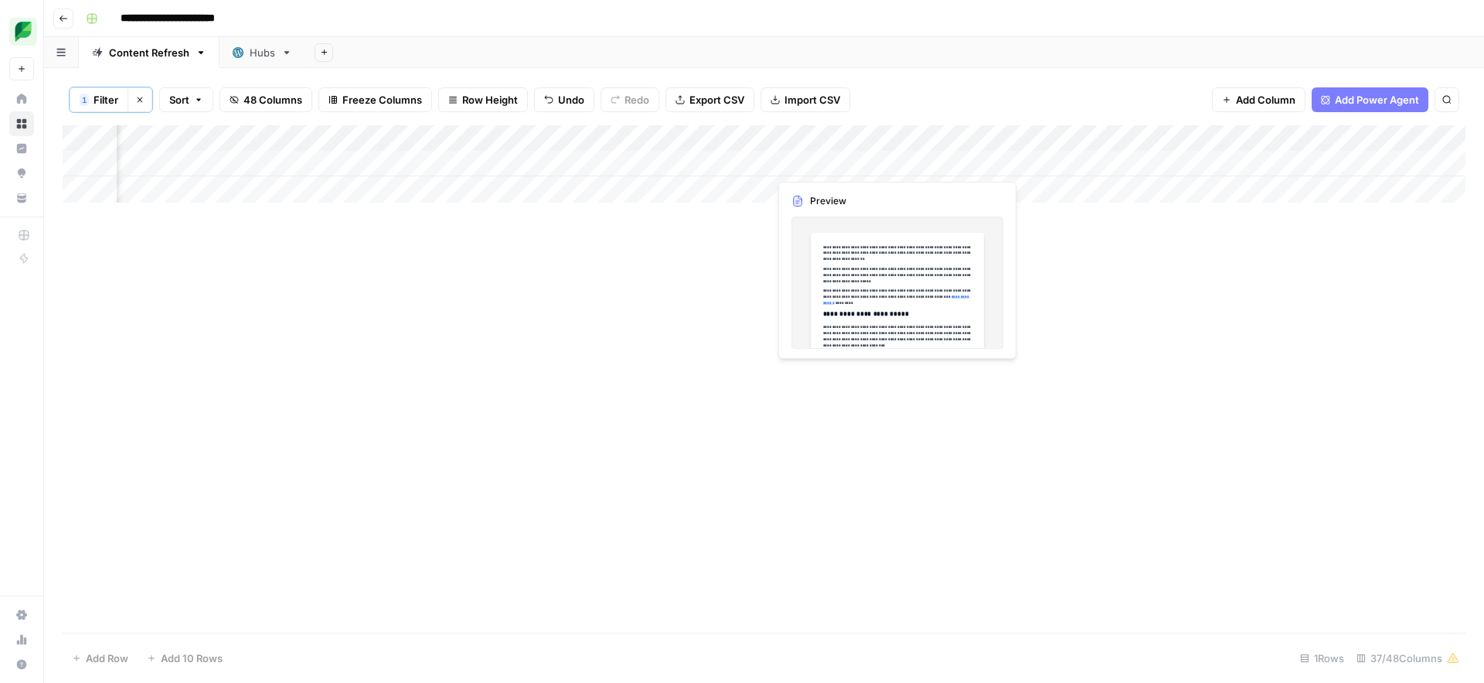
click at [821, 166] on div "Add Column" at bounding box center [764, 163] width 1403 height 77
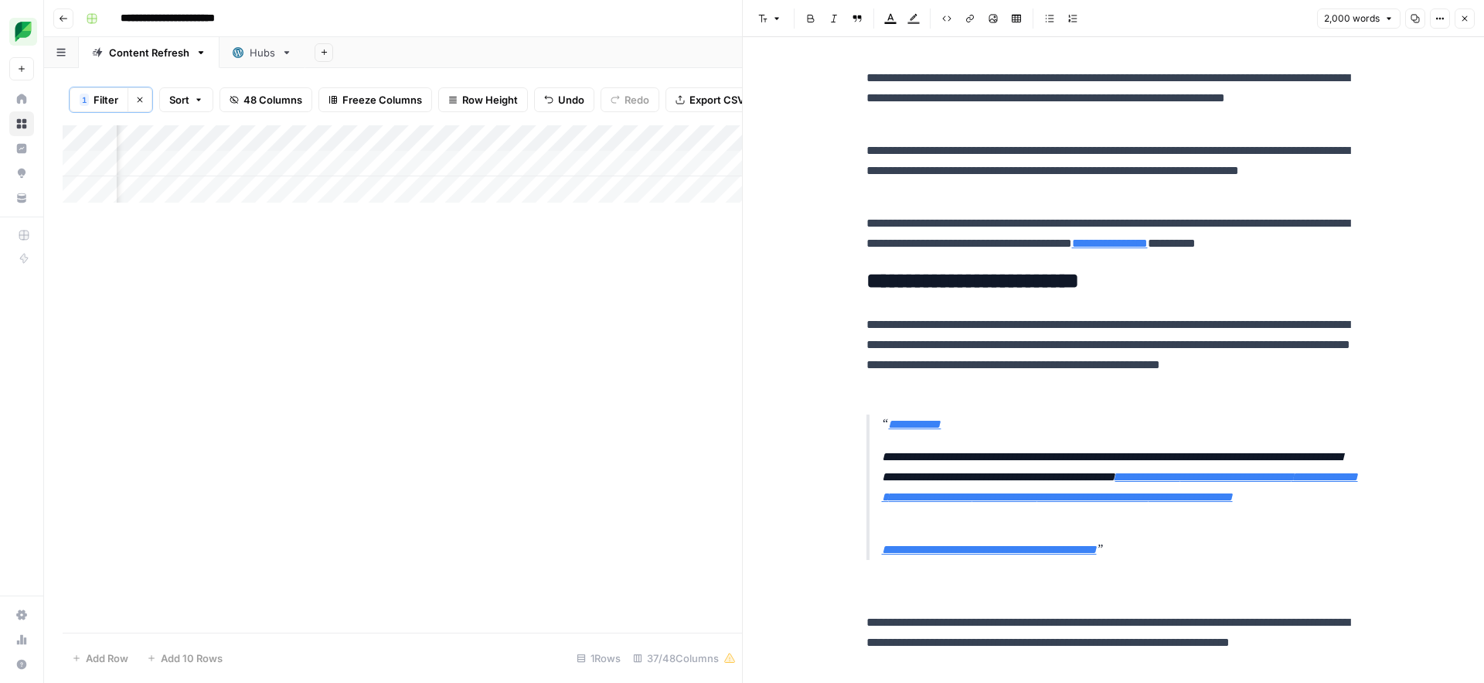
click at [1027, 170] on p "**********" at bounding box center [1114, 171] width 495 height 60
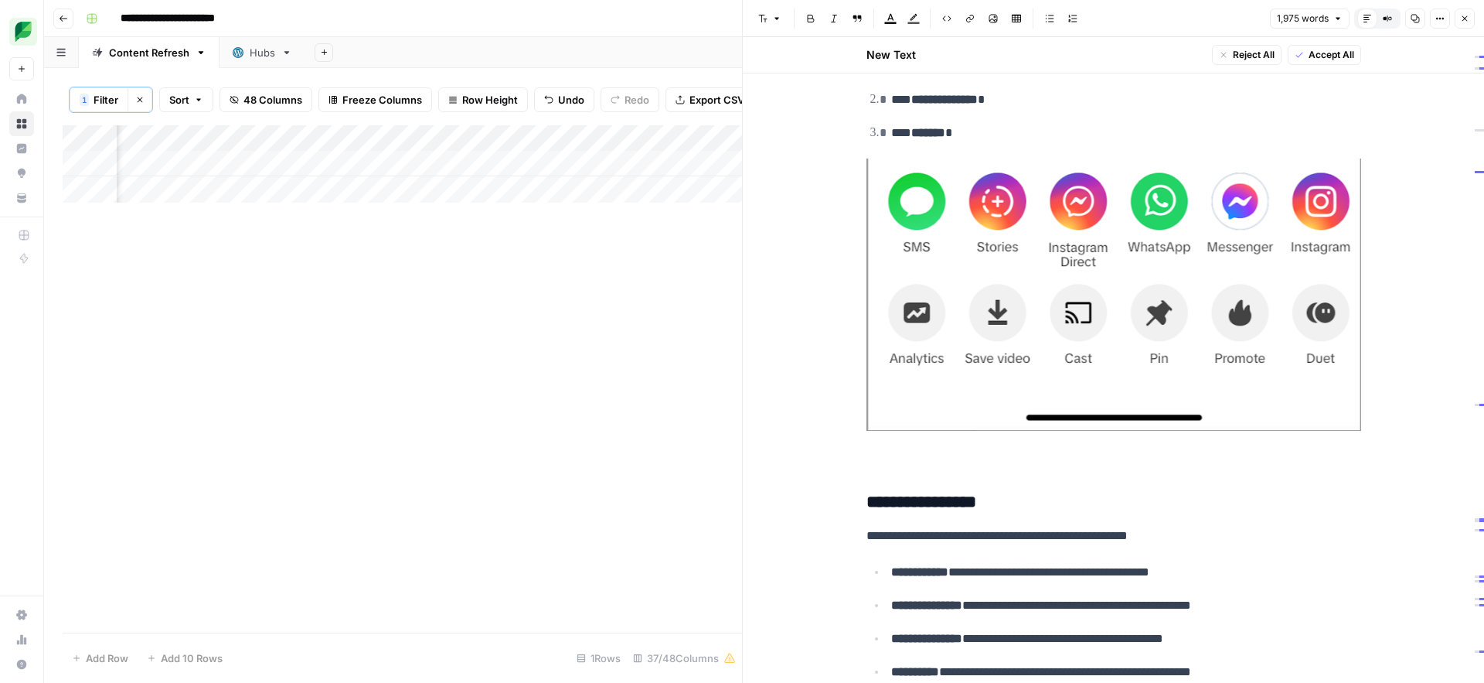
click at [1324, 53] on span "Accept All" at bounding box center [1332, 55] width 46 height 14
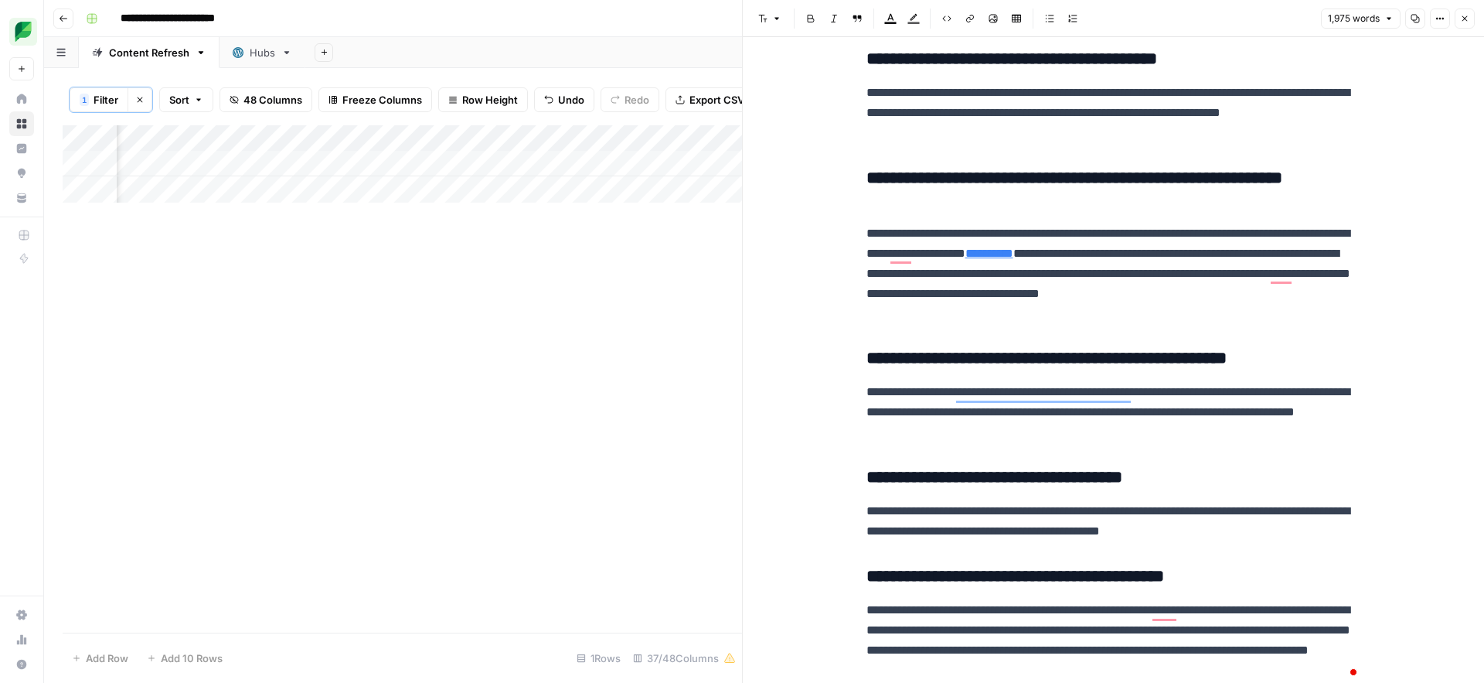
click at [651, 356] on div "Add Column" at bounding box center [403, 378] width 680 height 507
click at [1466, 18] on icon "button" at bounding box center [1464, 18] width 9 height 9
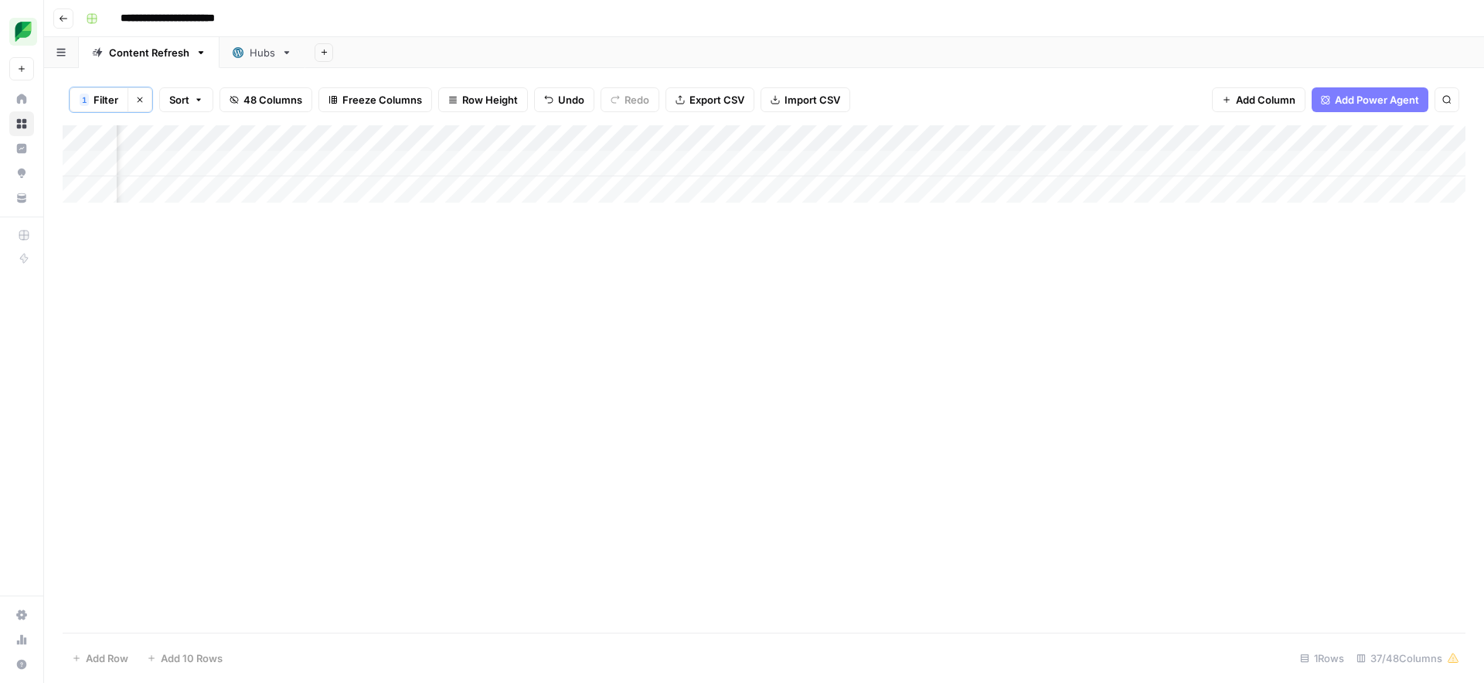
click at [1179, 165] on div "Add Column" at bounding box center [764, 163] width 1403 height 77
